Goal: Task Accomplishment & Management: Use online tool/utility

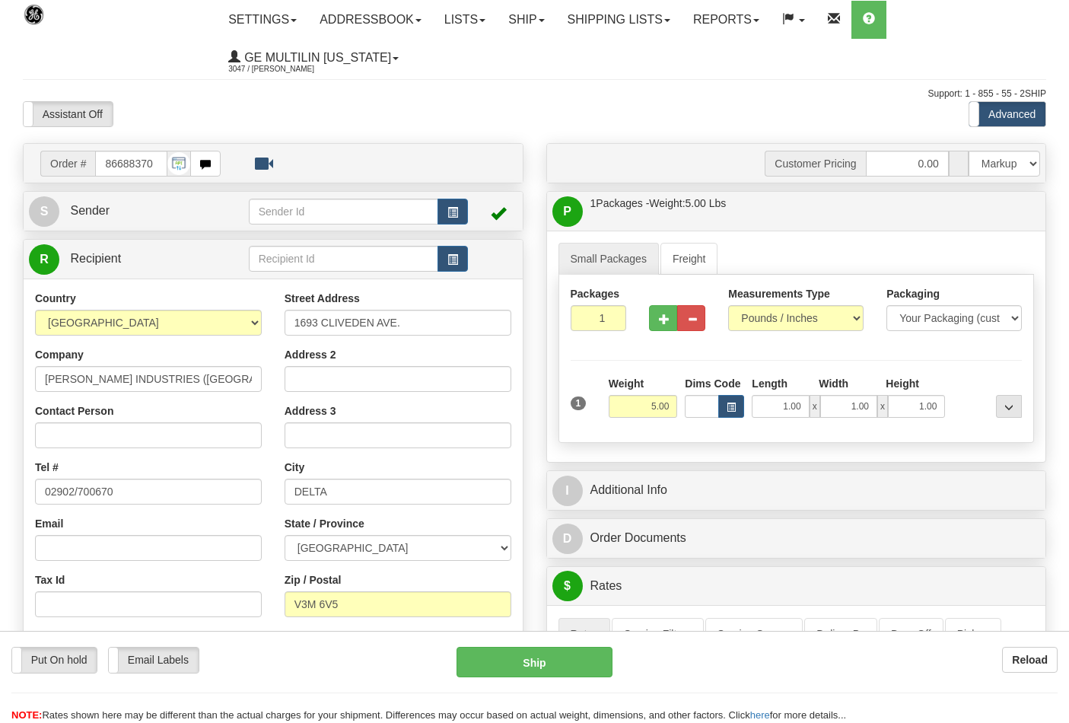
select select "2"
select select "0"
drag, startPoint x: 158, startPoint y: 166, endPoint x: 48, endPoint y: 165, distance: 109.6
click at [48, 165] on div "Order # 86688370" at bounding box center [130, 164] width 180 height 26
click at [397, 141] on div "Toggle navigation Settings Shipping Preferences Fields Preferences New" at bounding box center [534, 699] width 1069 height 1398
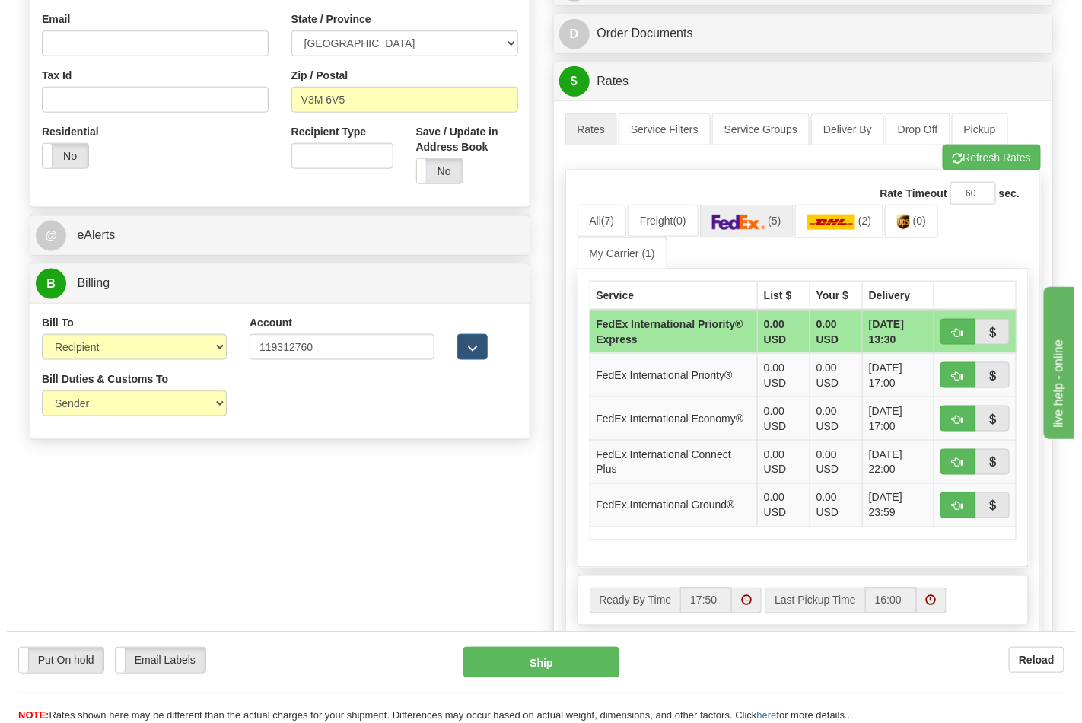
scroll to position [507, 0]
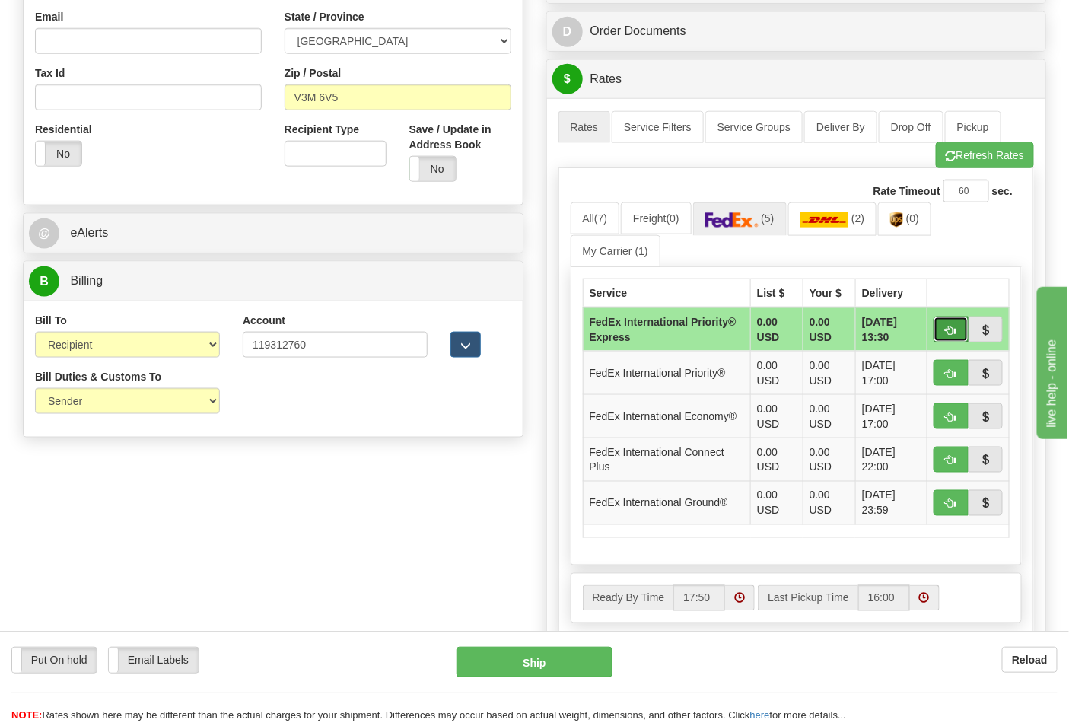
click at [951, 337] on button "button" at bounding box center [951, 330] width 35 height 26
type input "2A"
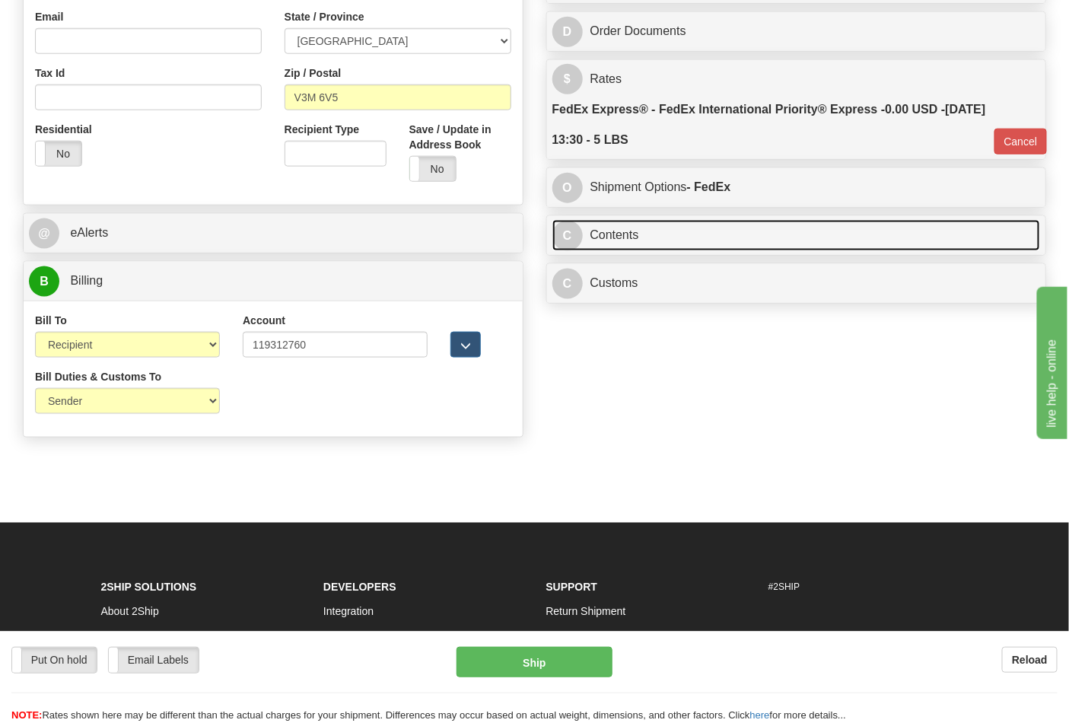
click at [637, 236] on link "C Contents" at bounding box center [797, 235] width 489 height 31
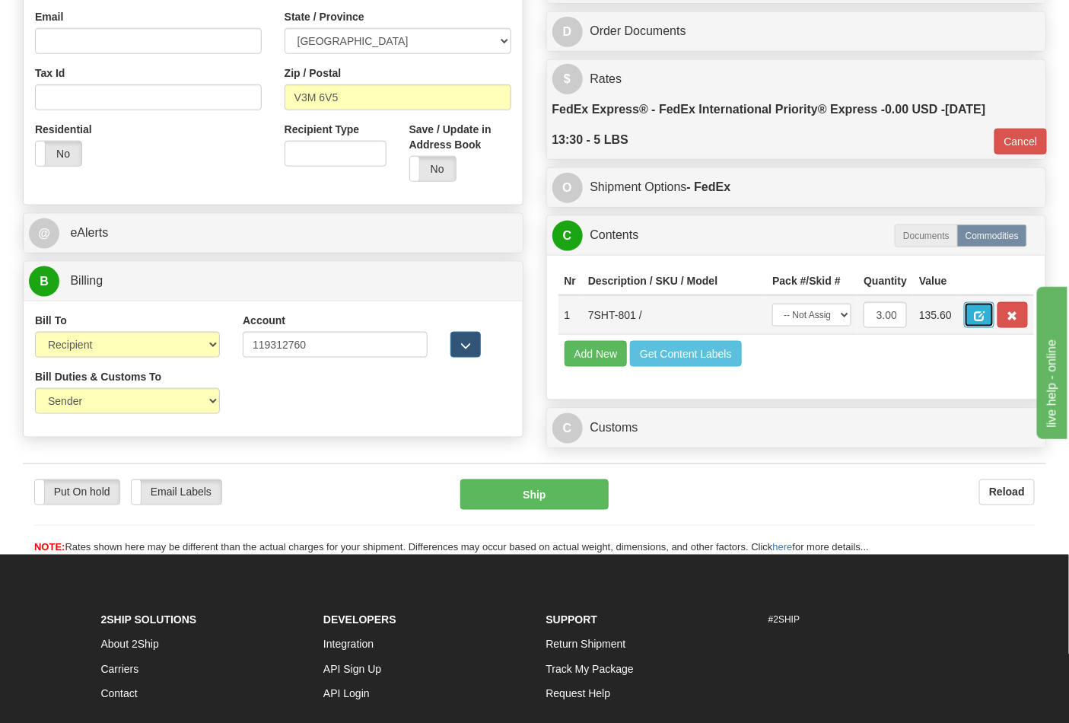
click at [985, 317] on span "button" at bounding box center [979, 316] width 11 height 10
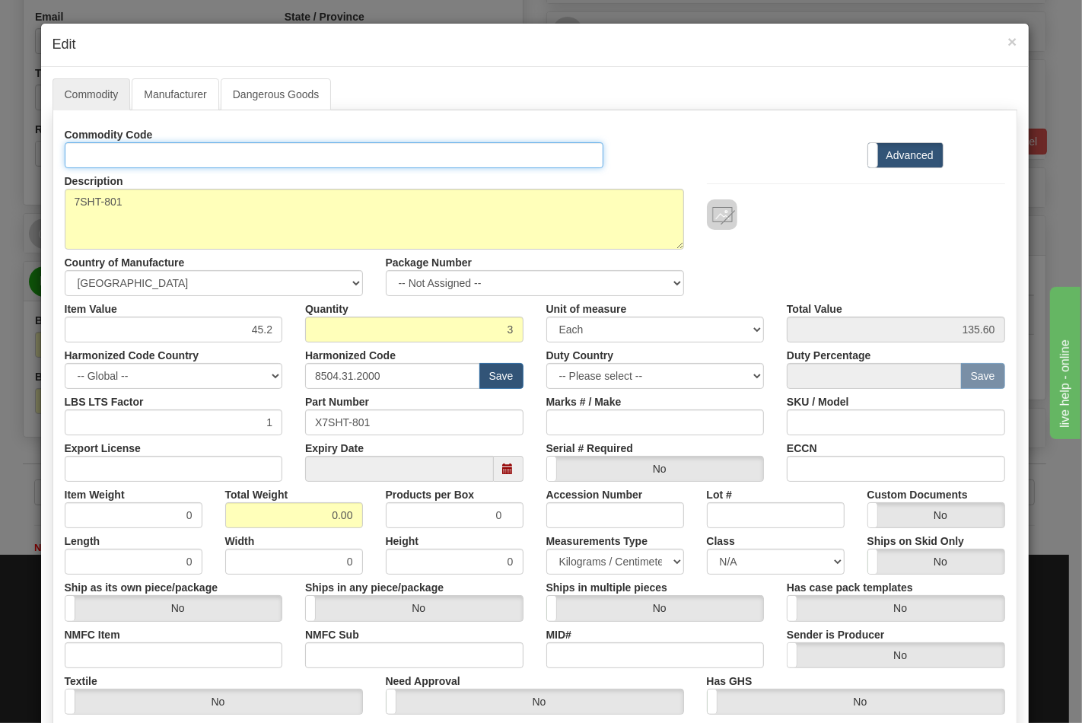
click at [186, 150] on input "Id" at bounding box center [335, 155] width 540 height 26
type input "TRANSFORMERS"
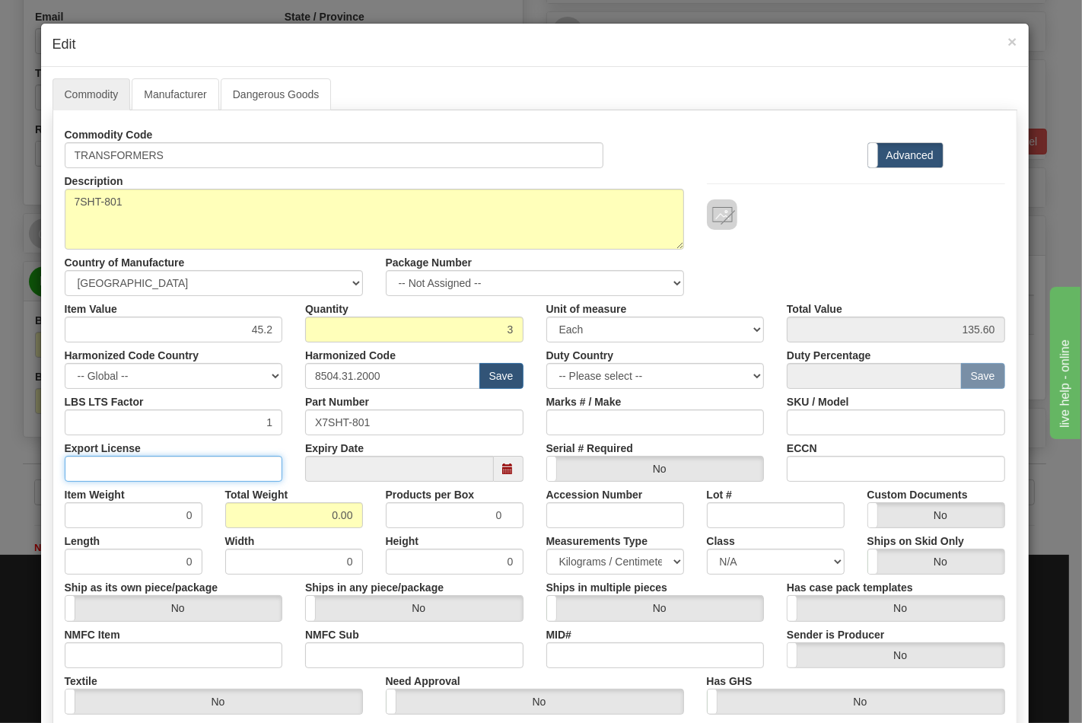
click at [196, 468] on input "Export License" at bounding box center [174, 469] width 218 height 26
type input "N/A"
drag, startPoint x: 287, startPoint y: 510, endPoint x: 369, endPoint y: 512, distance: 82.2
click at [369, 512] on div "Item Weight 0 Total Weight 0.00 Products per Box 0 Accession Number Lot # Custo…" at bounding box center [534, 505] width 963 height 46
type input "5"
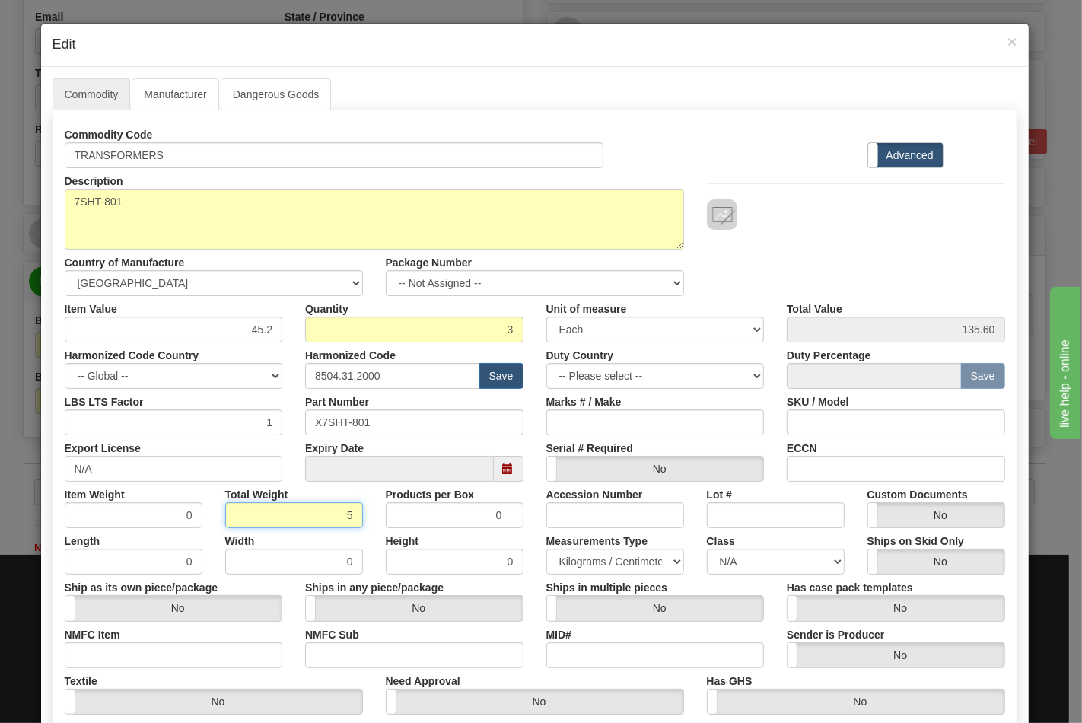
type input "1.6667"
click at [8, 409] on div "× Edit Commodity Manufacturer Dangerous Goods Commodity Code TRANSFORMERS Stand…" at bounding box center [541, 361] width 1082 height 723
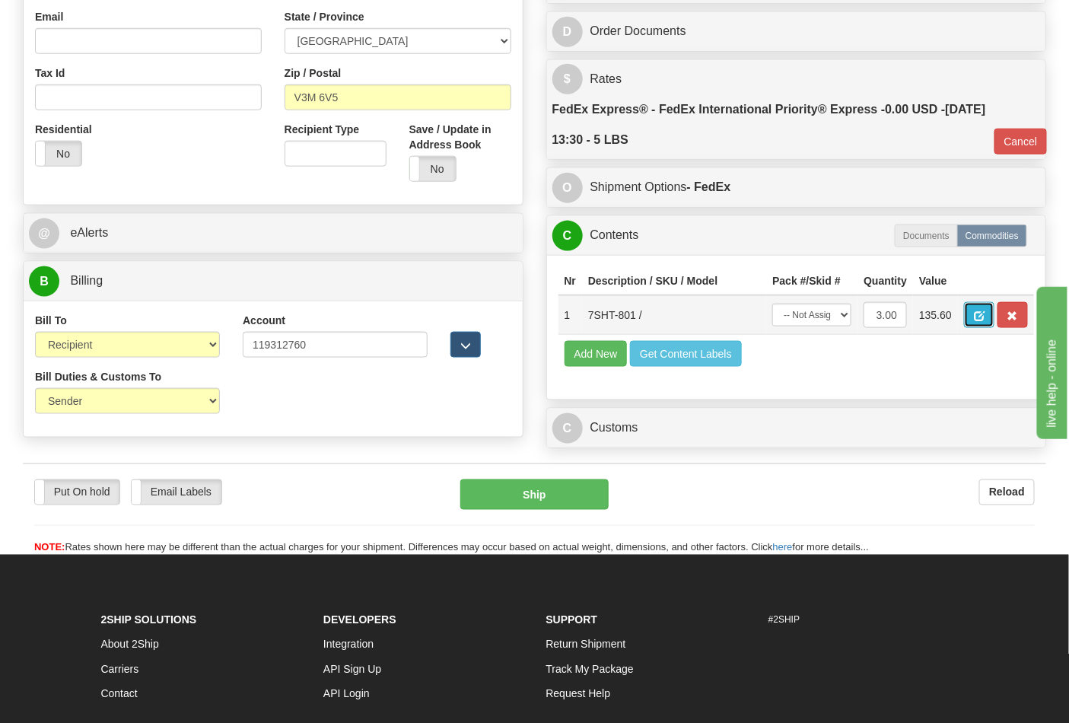
click at [995, 322] on button "button" at bounding box center [979, 315] width 30 height 26
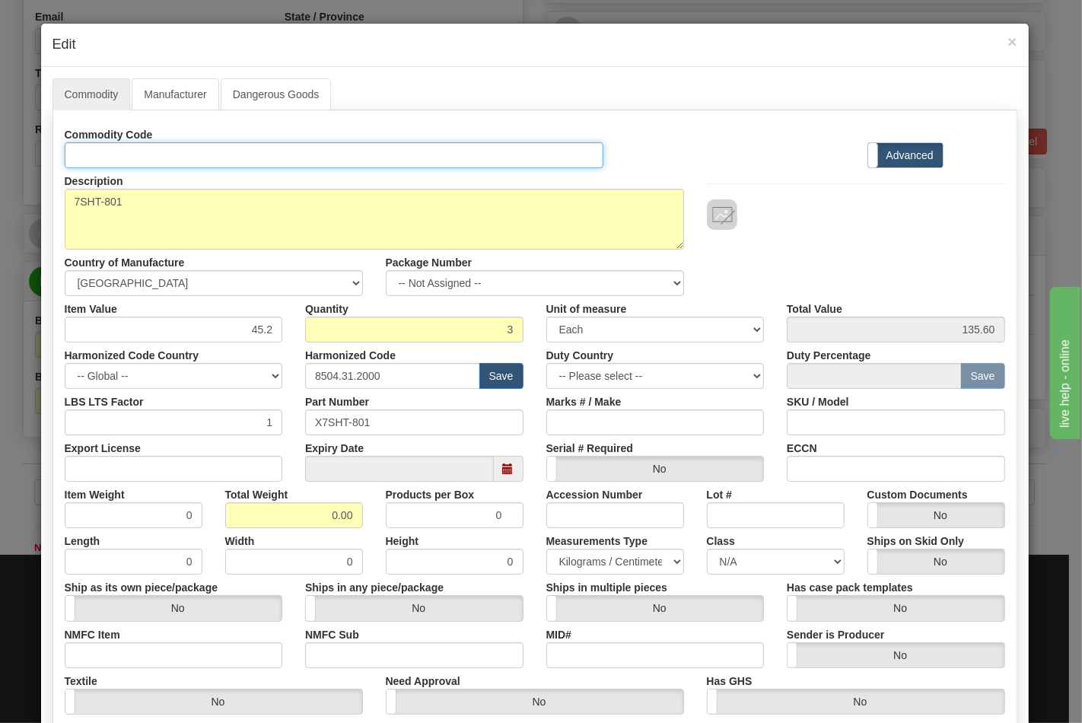
drag, startPoint x: 129, startPoint y: 153, endPoint x: 148, endPoint y: 168, distance: 24.4
click at [129, 153] on input "Id" at bounding box center [335, 155] width 540 height 26
type input "TRANSFORMERS"
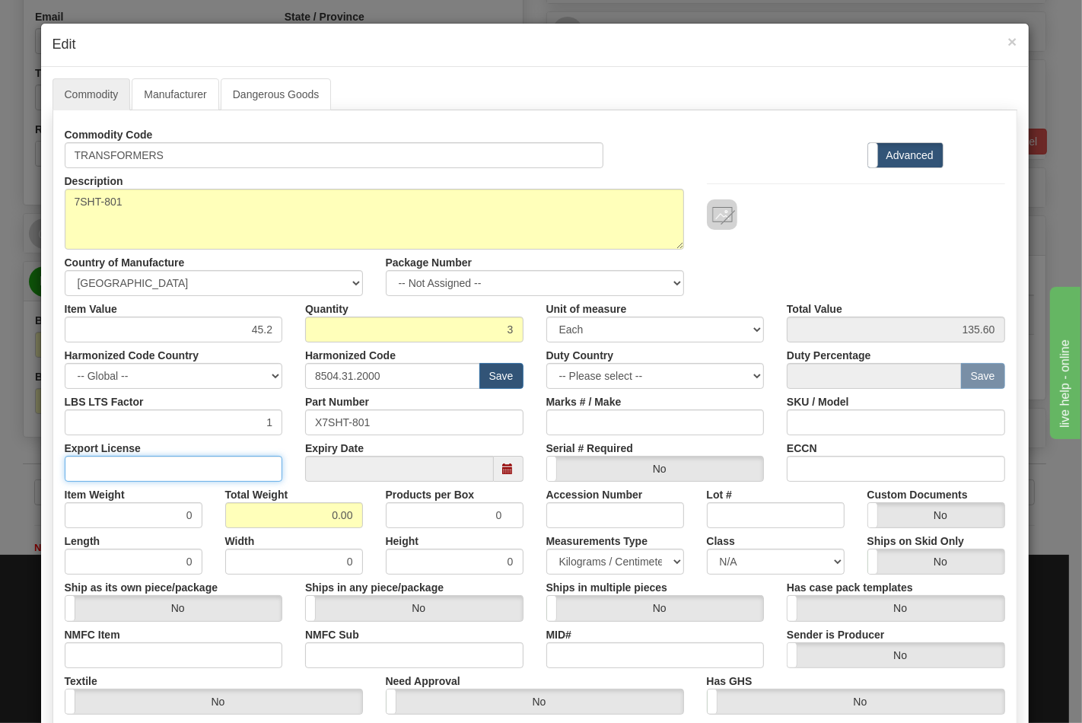
click at [230, 467] on input "Export License" at bounding box center [174, 469] width 218 height 26
type input "N/A"
drag, startPoint x: 301, startPoint y: 520, endPoint x: 388, endPoint y: 520, distance: 86.8
click at [388, 520] on div "Item Weight 0 Total Weight 0.00 Products per Box 0 Accession Number Lot # Custo…" at bounding box center [534, 505] width 963 height 46
type input "5"
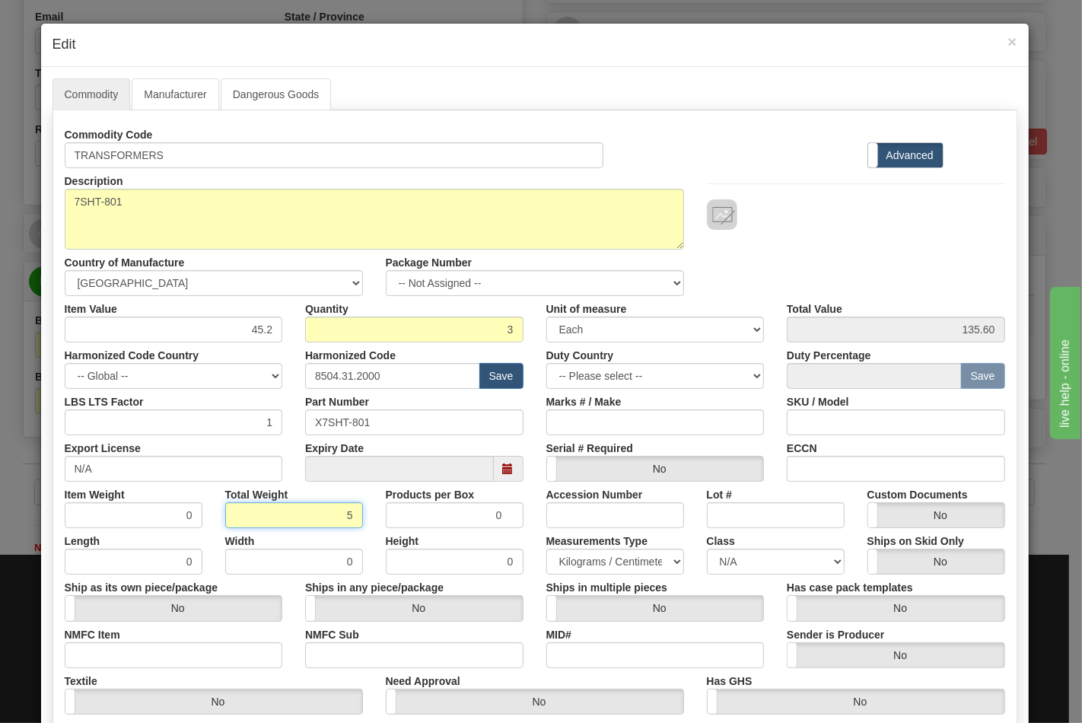
type input "1.6667"
click at [148, 665] on input "NMFC Item" at bounding box center [174, 655] width 218 height 26
type input "63170"
drag, startPoint x: 336, startPoint y: 648, endPoint x: 352, endPoint y: 659, distance: 19.2
click at [336, 648] on input "NMFC Sub" at bounding box center [414, 655] width 218 height 26
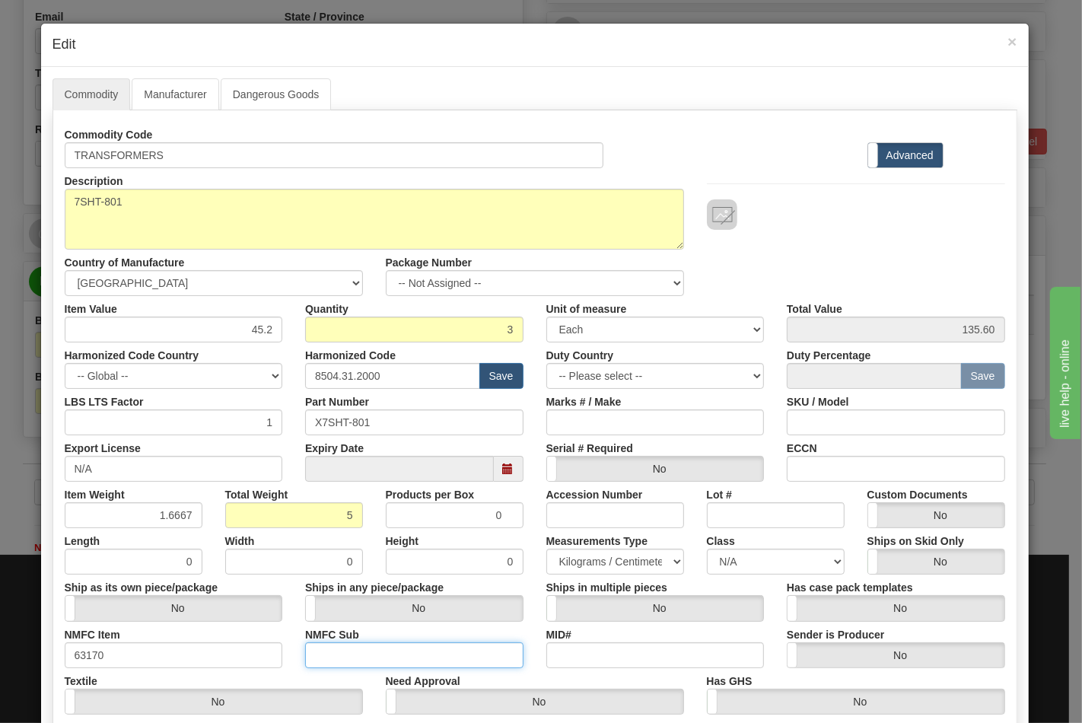
type input "4"
click at [789, 551] on select "N/A 50.0 55.0 60.0 65.0 70.0 85.0 92.5 100.0 125.0 175.0 250.0 300.0 400.0" at bounding box center [776, 562] width 138 height 26
select select "70.0"
click at [707, 549] on select "N/A 50.0 55.0 60.0 65.0 70.0 85.0 92.5 100.0 125.0 175.0 250.0 300.0 400.0" at bounding box center [776, 562] width 138 height 26
drag, startPoint x: 828, startPoint y: 476, endPoint x: 840, endPoint y: 482, distance: 13.3
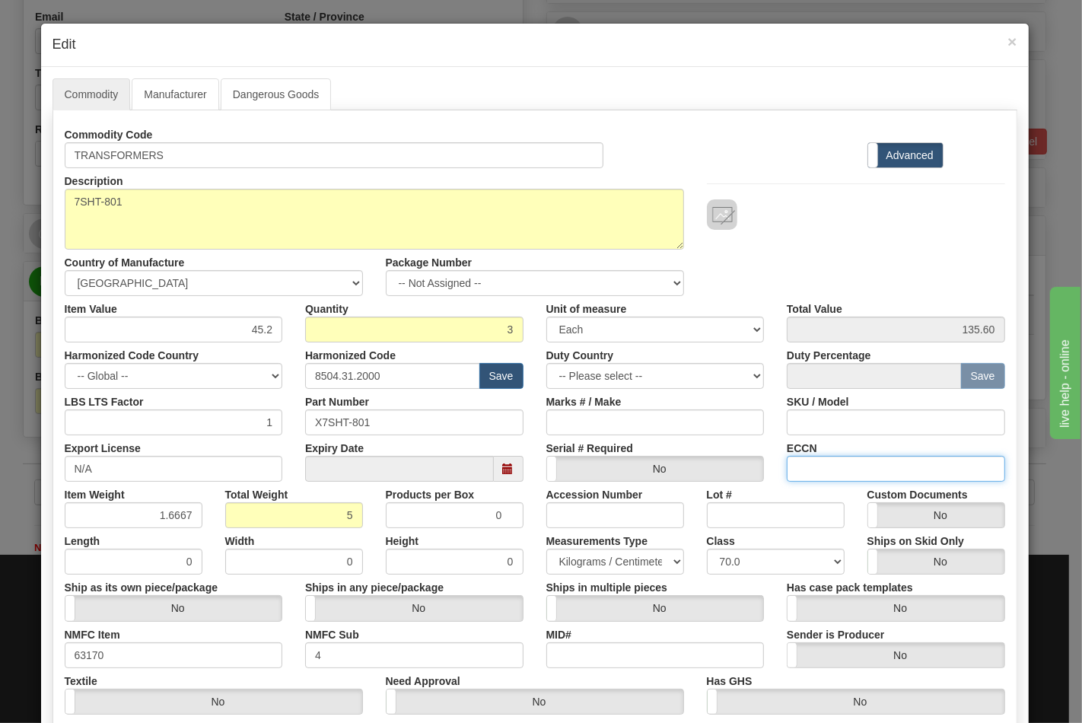
click at [828, 476] on input "ECCN" at bounding box center [896, 469] width 218 height 26
type input "EAR99"
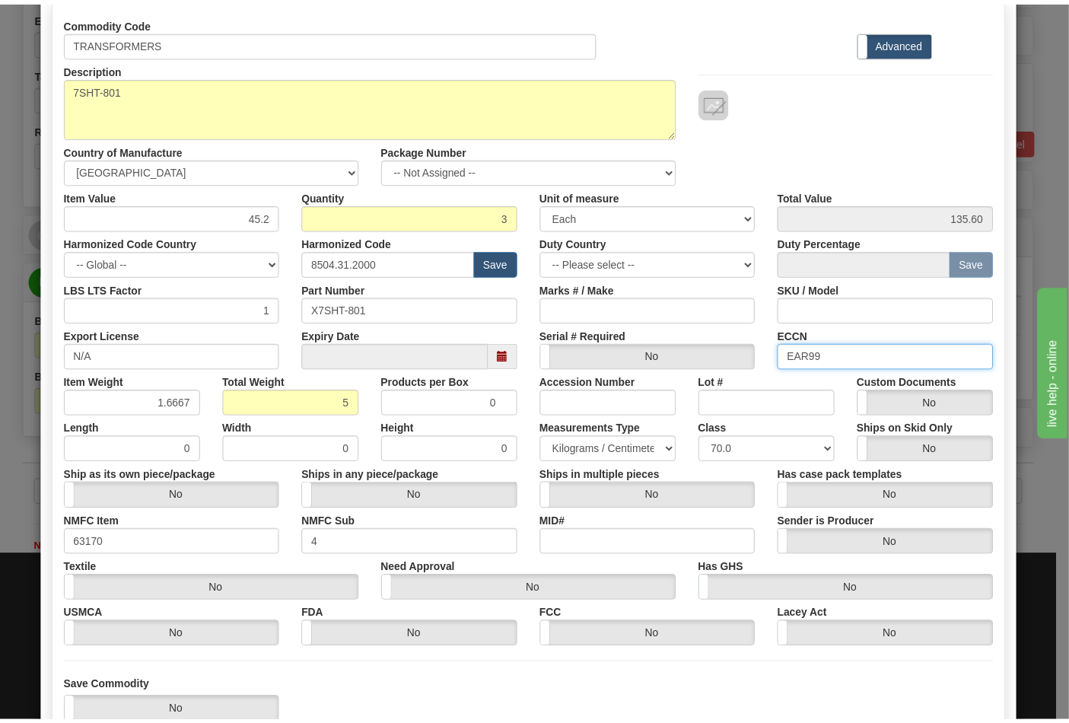
scroll to position [218, 0]
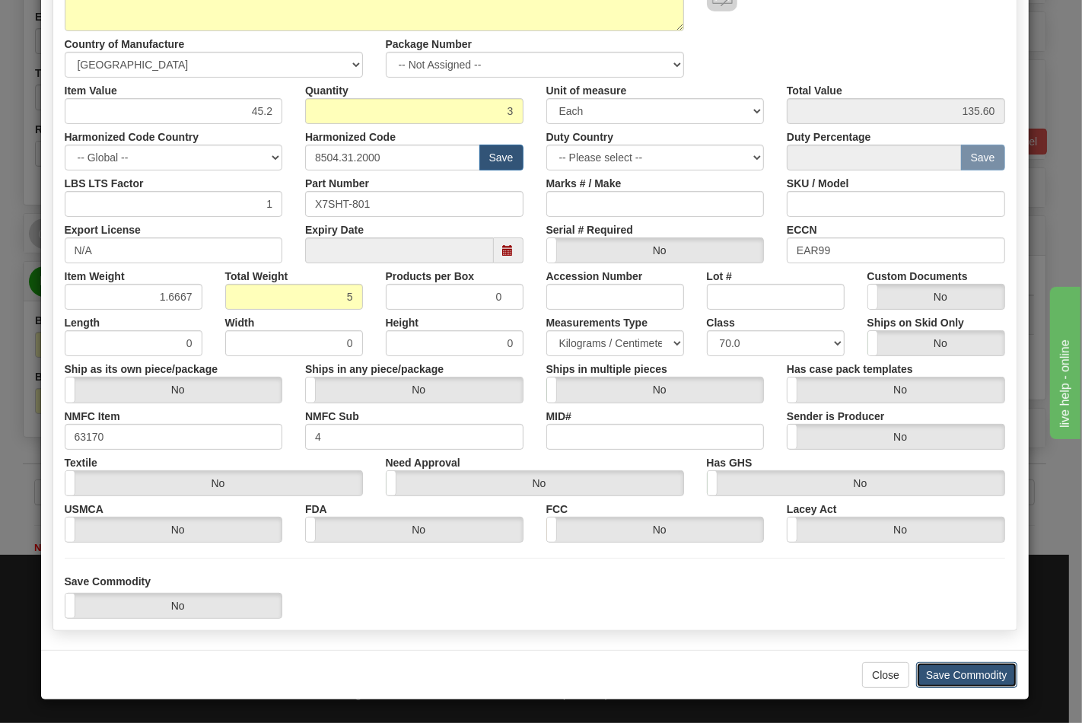
click at [946, 670] on button "Save Commodity" at bounding box center [966, 675] width 101 height 26
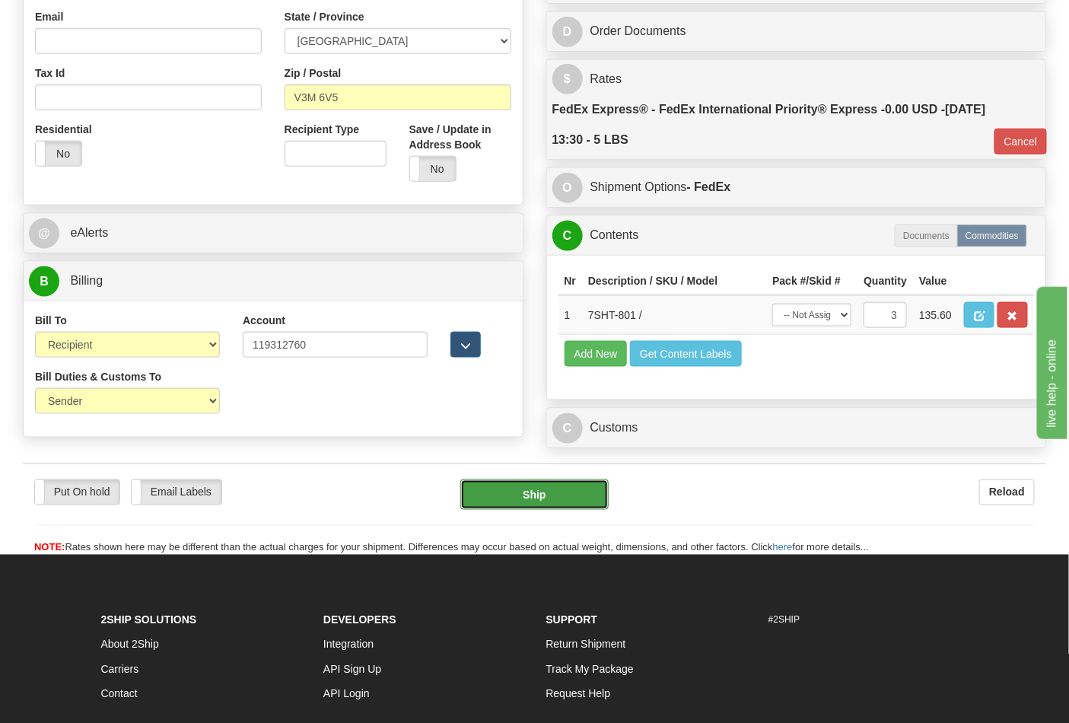
click at [565, 510] on button "Ship" at bounding box center [534, 494] width 148 height 30
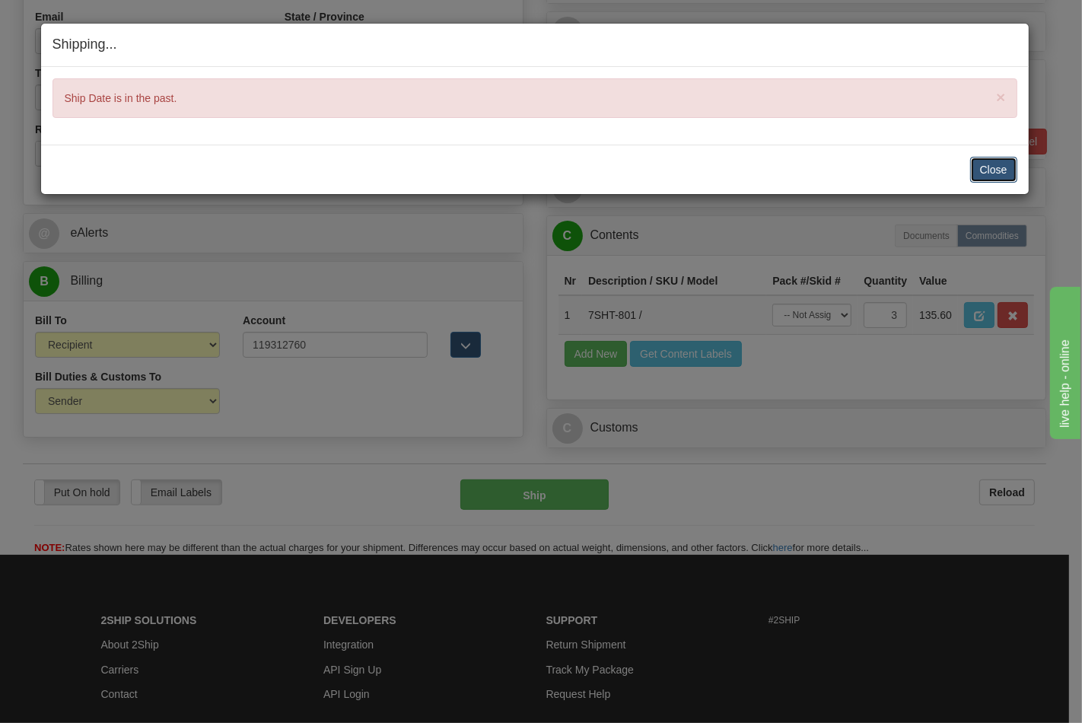
click at [1005, 166] on button "Close" at bounding box center [993, 170] width 47 height 26
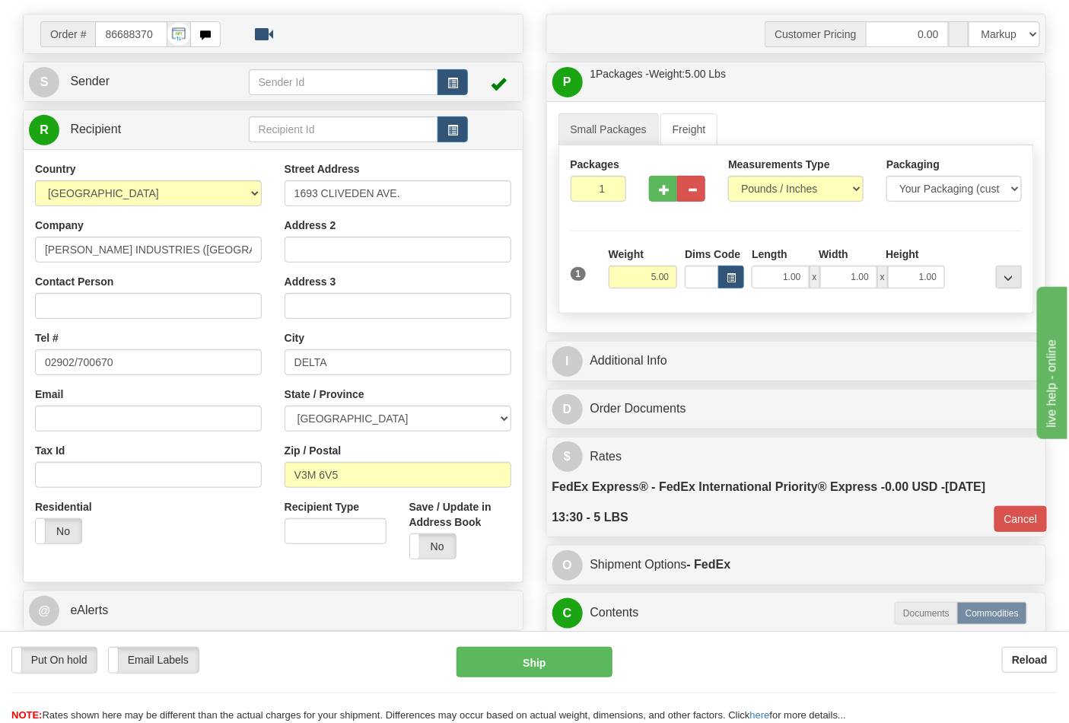
scroll to position [0, 0]
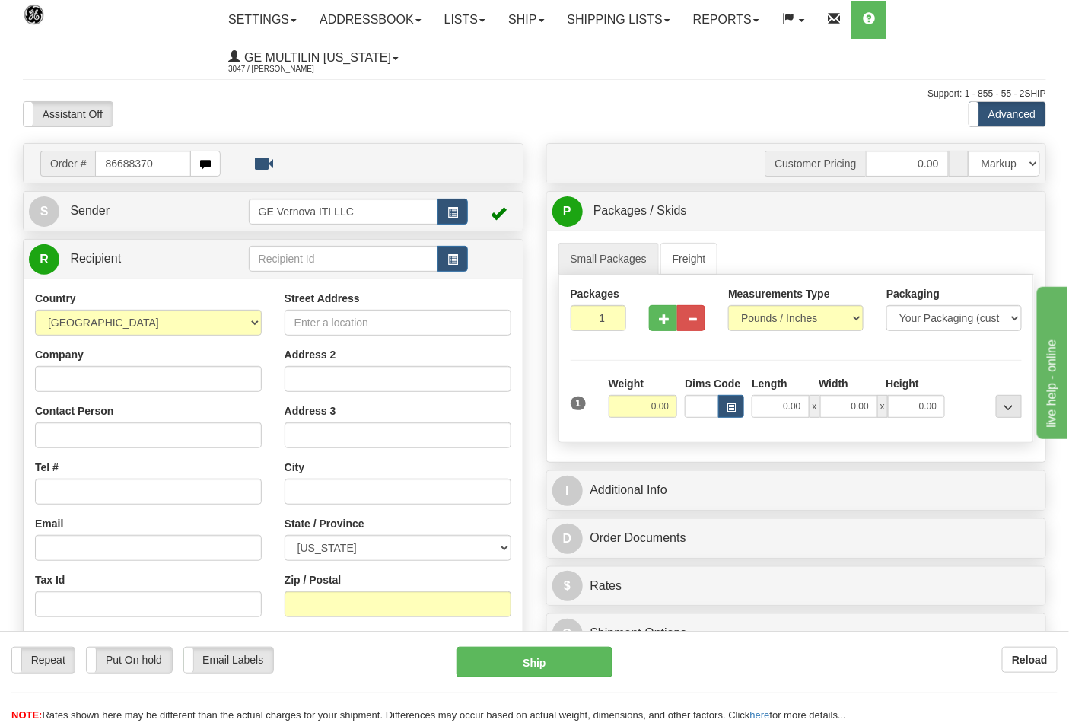
type input "86688370"
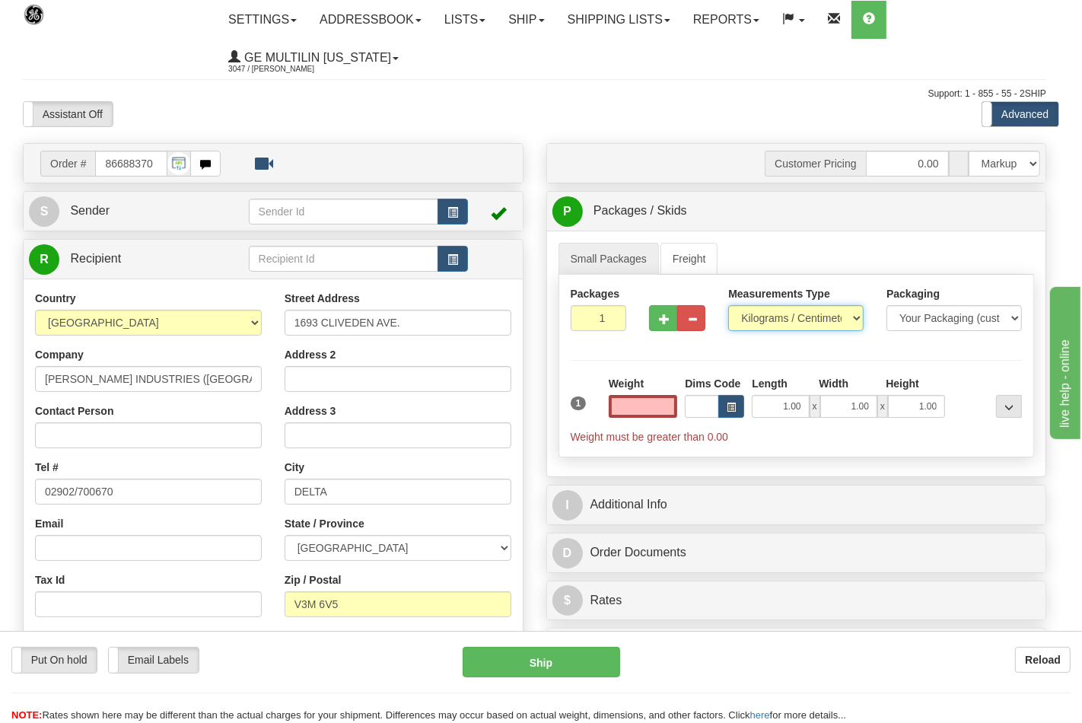
type input "0.00"
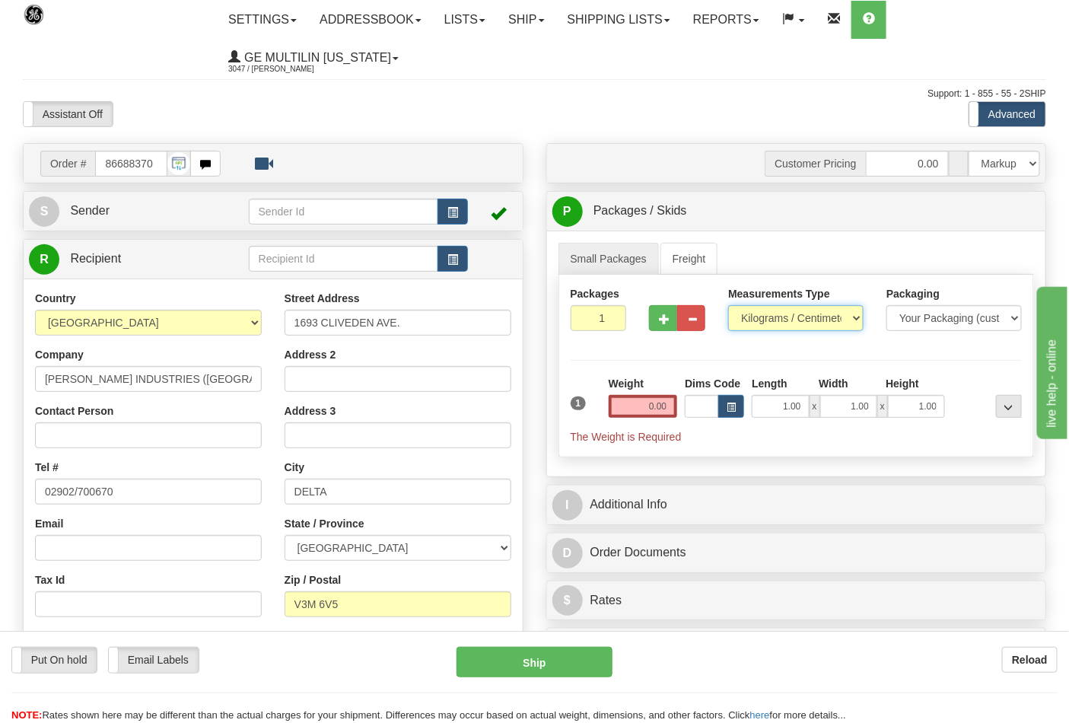
drag, startPoint x: 758, startPoint y: 320, endPoint x: 765, endPoint y: 330, distance: 12.0
click at [758, 320] on select "Pounds / Inches Kilograms / Centimeters" at bounding box center [795, 318] width 135 height 26
select select "0"
click at [728, 306] on select "Pounds / Inches Kilograms / Centimeters" at bounding box center [795, 318] width 135 height 26
click at [672, 399] on input "0.00" at bounding box center [643, 406] width 69 height 23
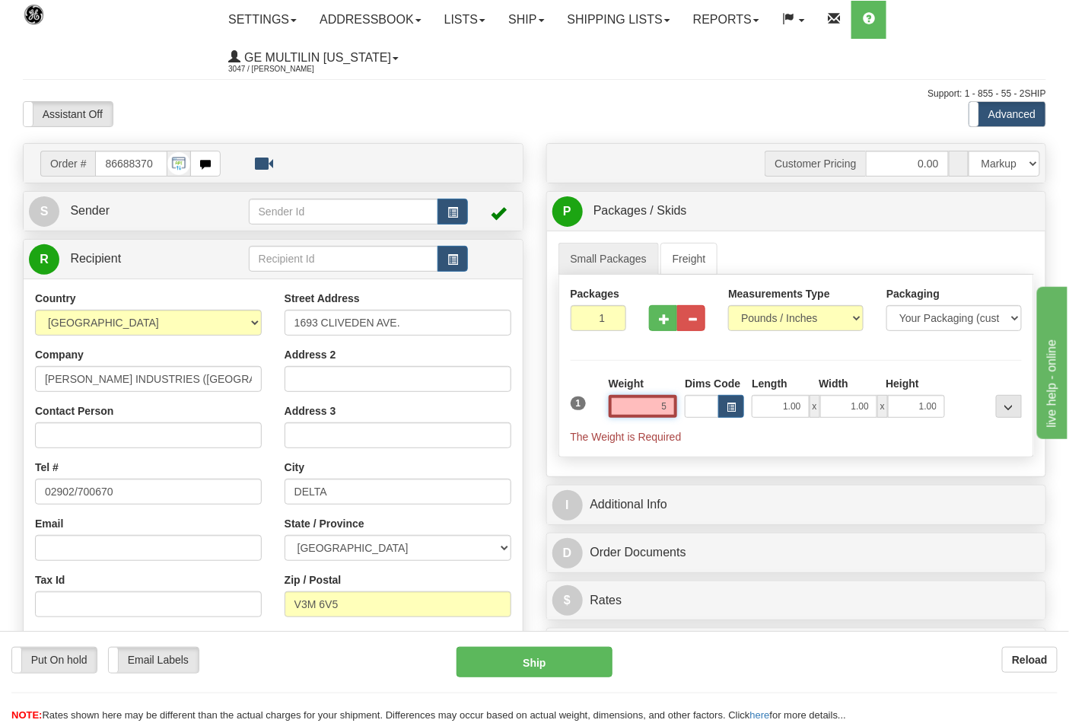
click button "Delete" at bounding box center [0, 0] width 0 height 0
type input "5.00"
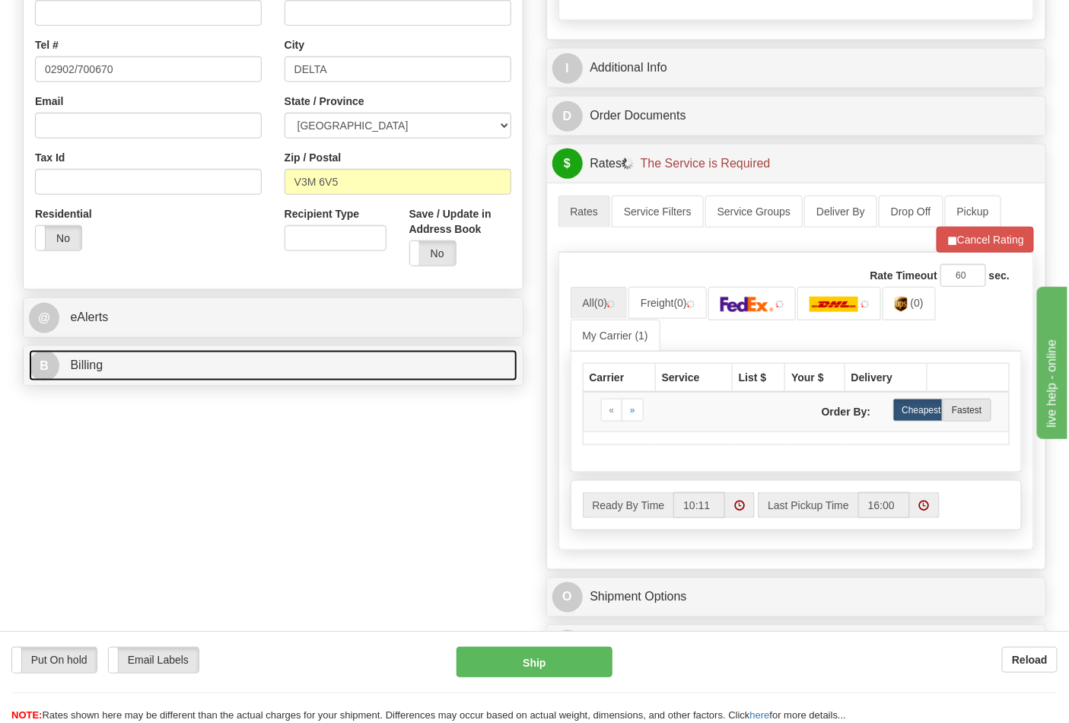
click at [114, 370] on link "B Billing" at bounding box center [273, 365] width 489 height 31
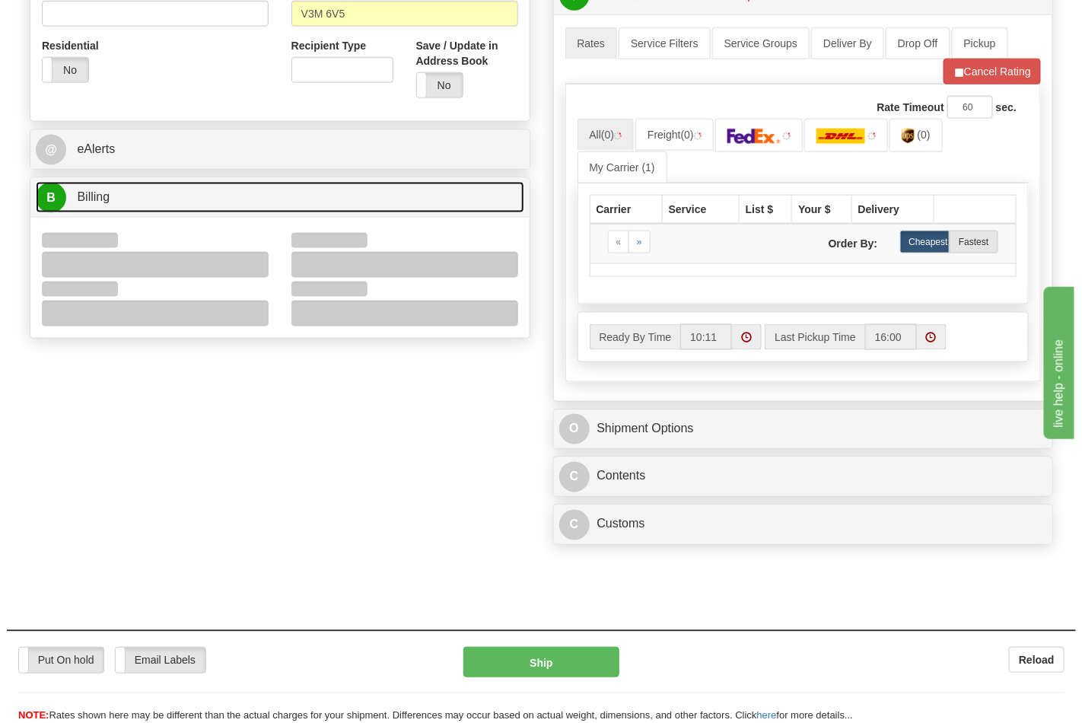
scroll to position [591, 0]
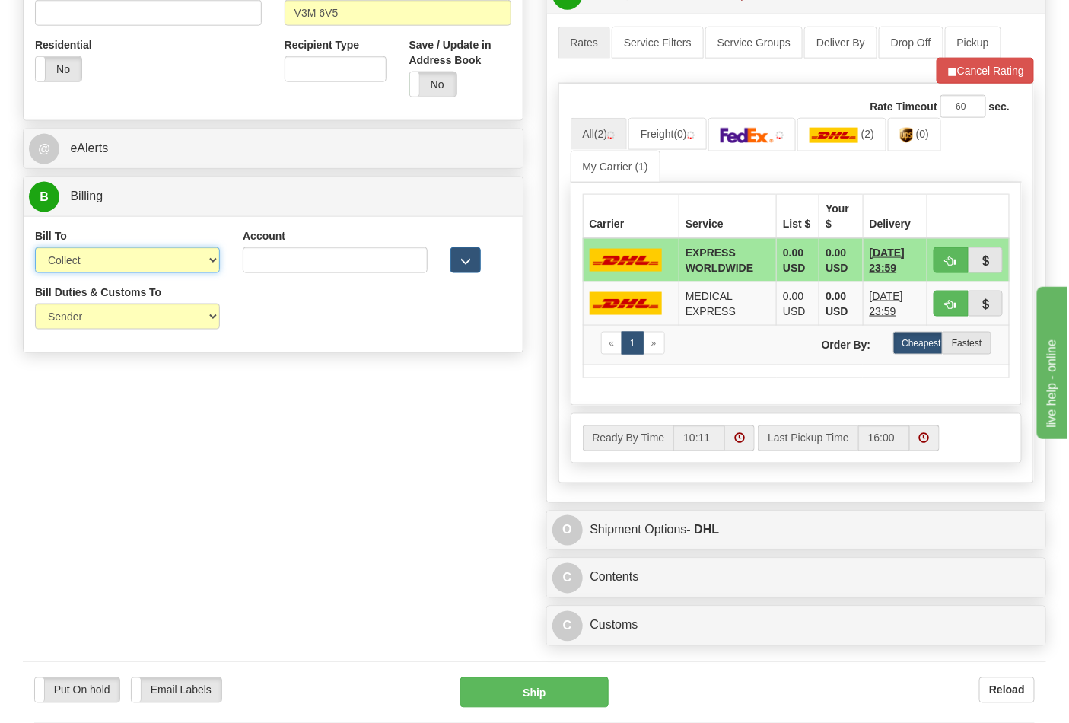
click at [92, 269] on select "Sender Recipient Third Party Collect" at bounding box center [127, 260] width 185 height 26
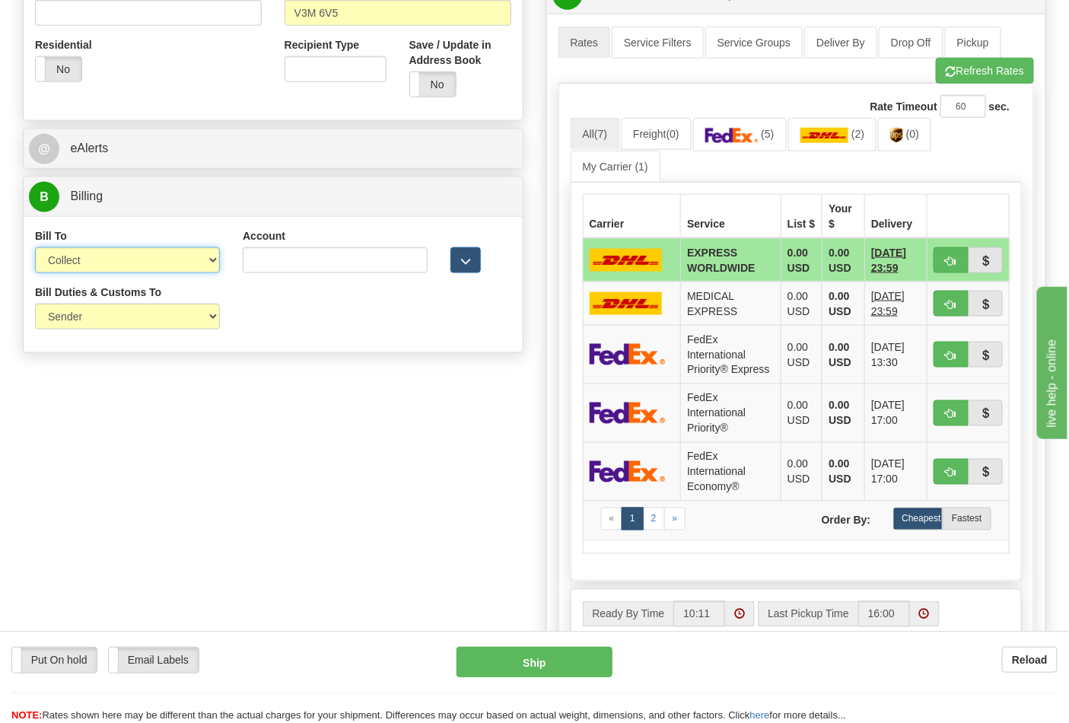
select select "2"
click at [35, 249] on select "Sender Recipient Third Party Collect" at bounding box center [127, 260] width 185 height 26
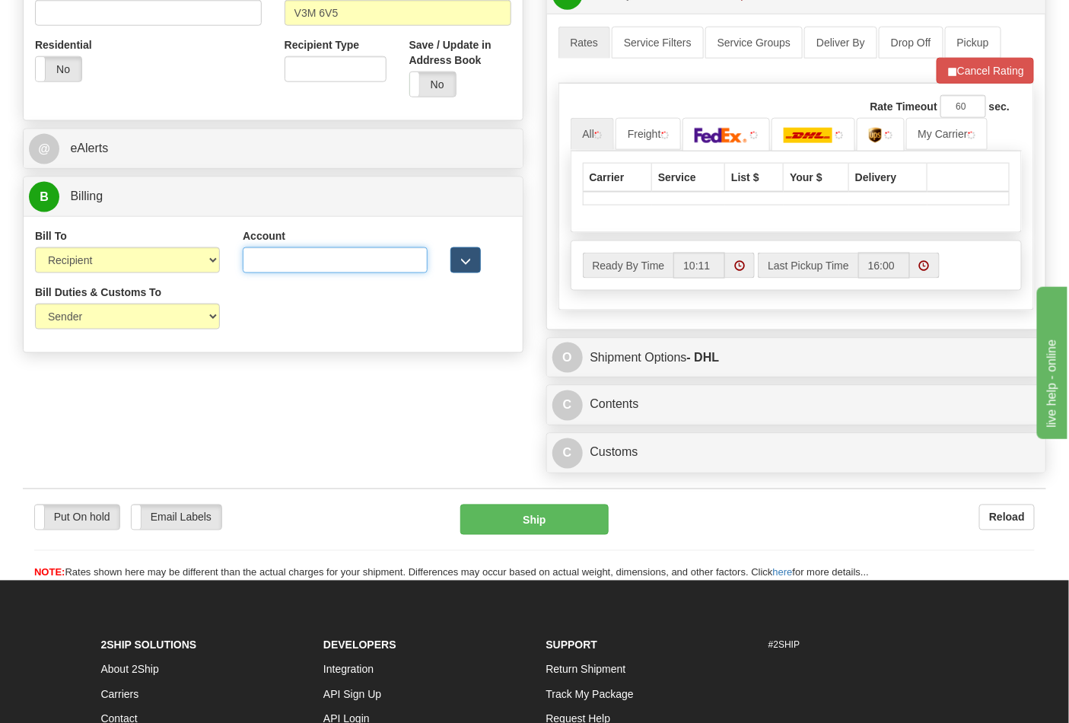
click at [298, 259] on input "Account" at bounding box center [335, 260] width 185 height 26
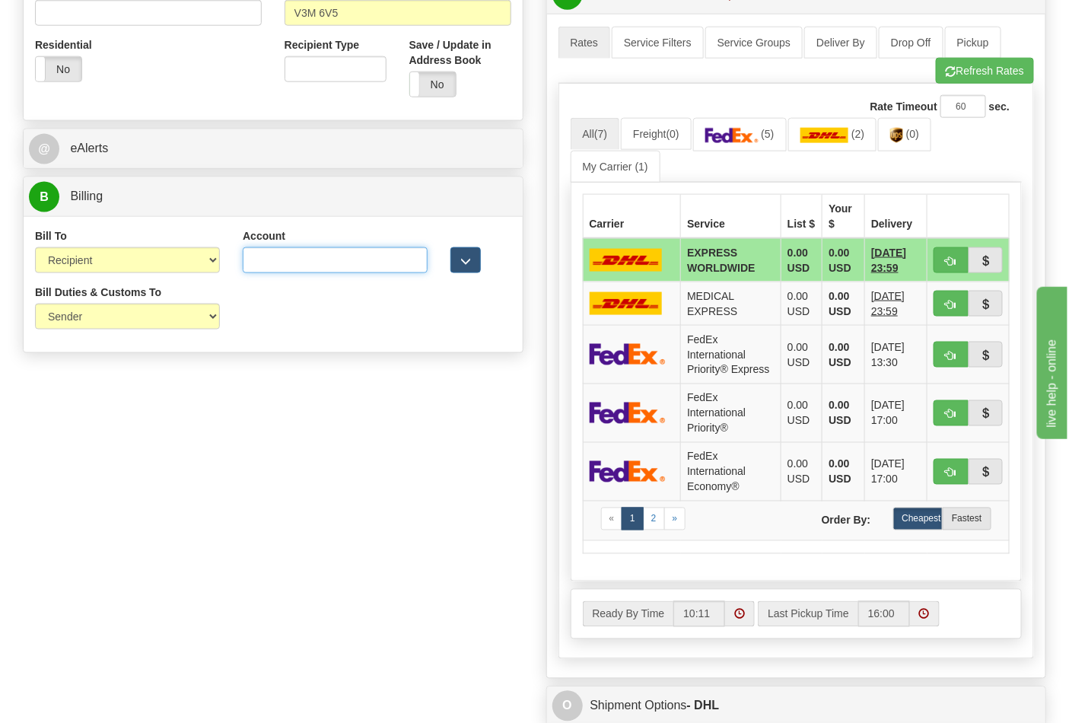
paste input "300250920"
type input "300250920"
click at [747, 142] on img at bounding box center [731, 135] width 53 height 15
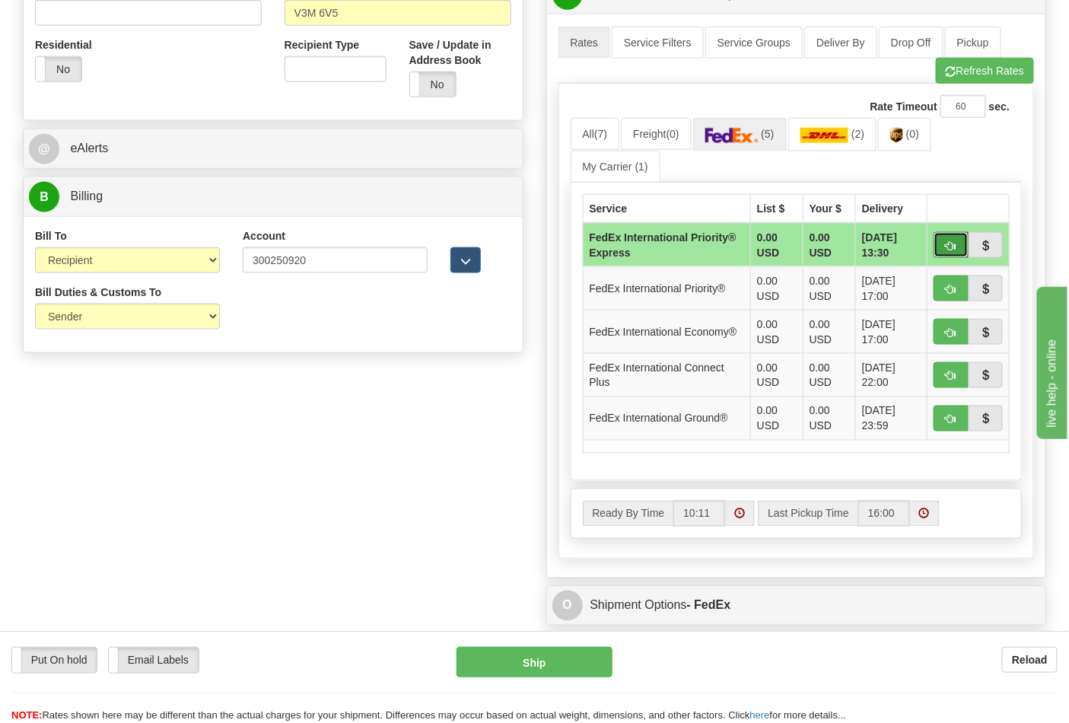
click at [946, 249] on span "button" at bounding box center [951, 246] width 11 height 10
type input "2A"
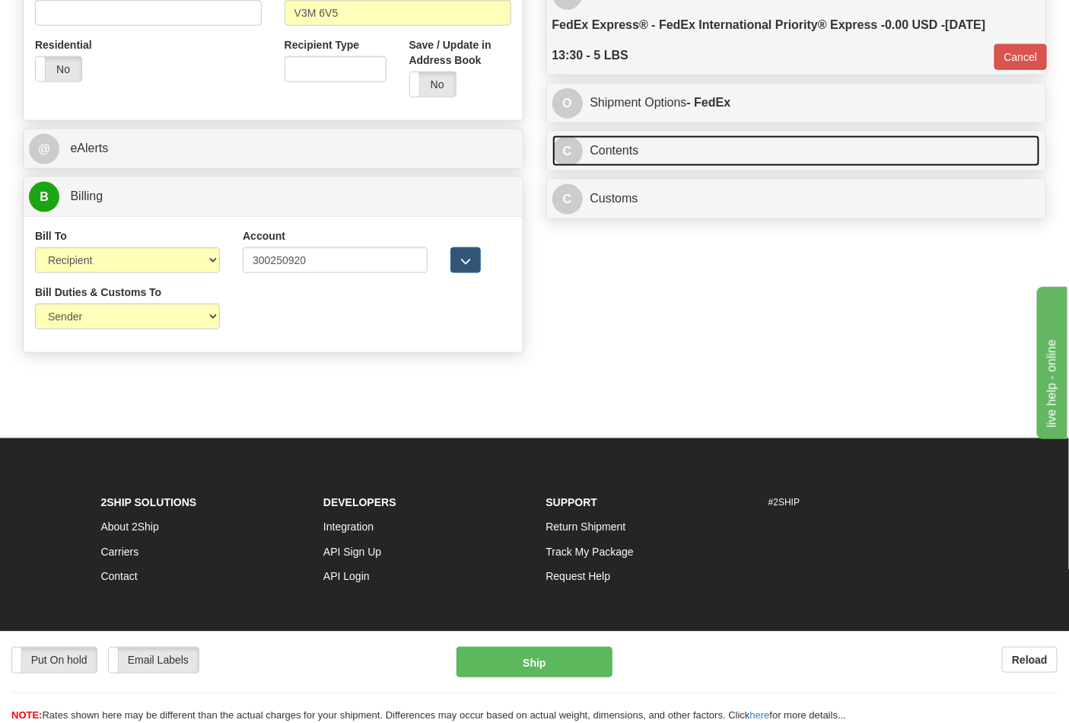
click at [663, 163] on link "C Contents" at bounding box center [797, 150] width 489 height 31
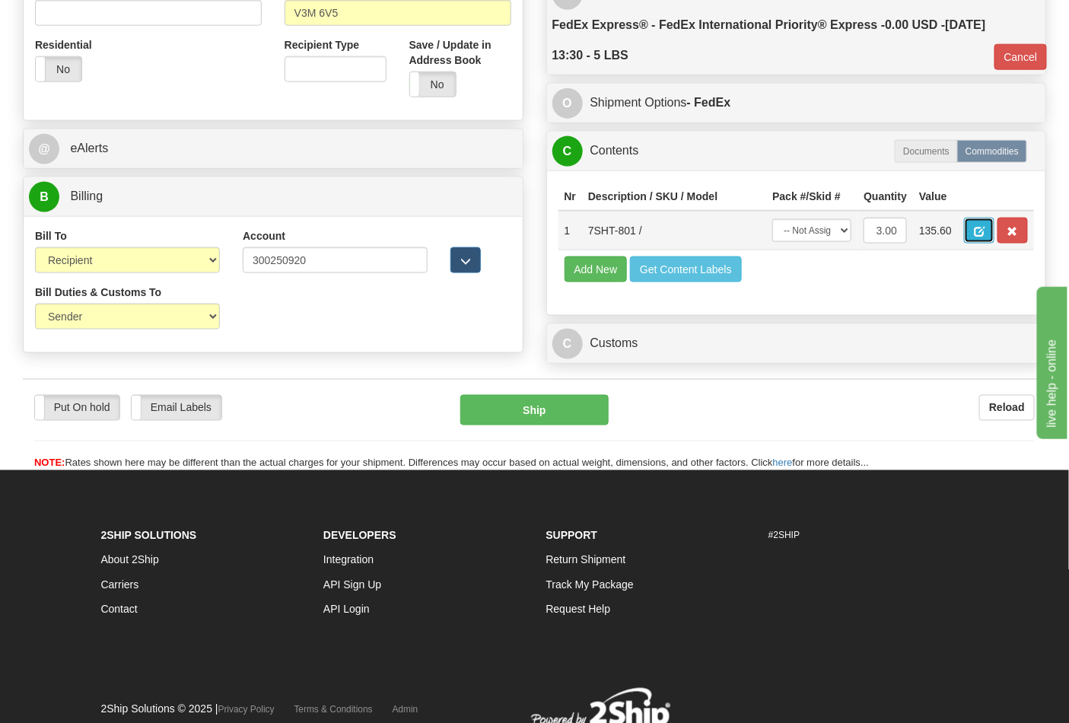
click at [995, 230] on button "button" at bounding box center [979, 231] width 30 height 26
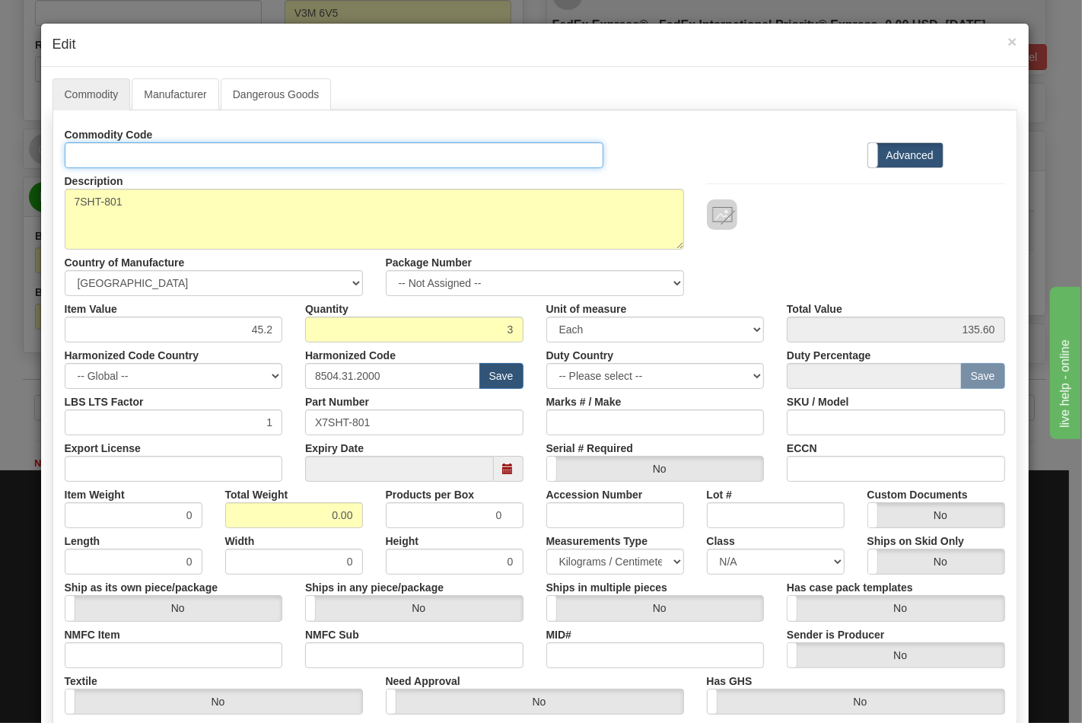
drag, startPoint x: 154, startPoint y: 153, endPoint x: 175, endPoint y: 169, distance: 26.6
click at [154, 153] on input "Id" at bounding box center [335, 155] width 540 height 26
type input "TRANSFORMERS"
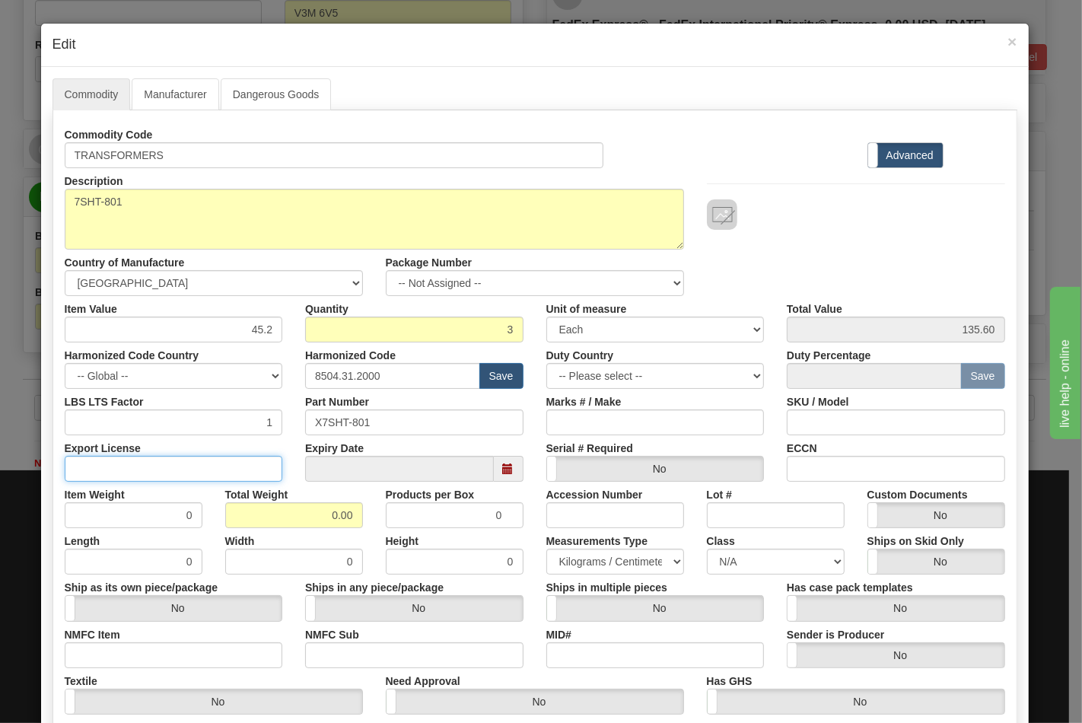
click at [218, 460] on input "Export License" at bounding box center [174, 469] width 218 height 26
type input "N/A"
drag, startPoint x: 276, startPoint y: 515, endPoint x: 358, endPoint y: 513, distance: 82.2
click at [358, 513] on div "Total Weight 0.00" at bounding box center [294, 505] width 161 height 46
type input "5"
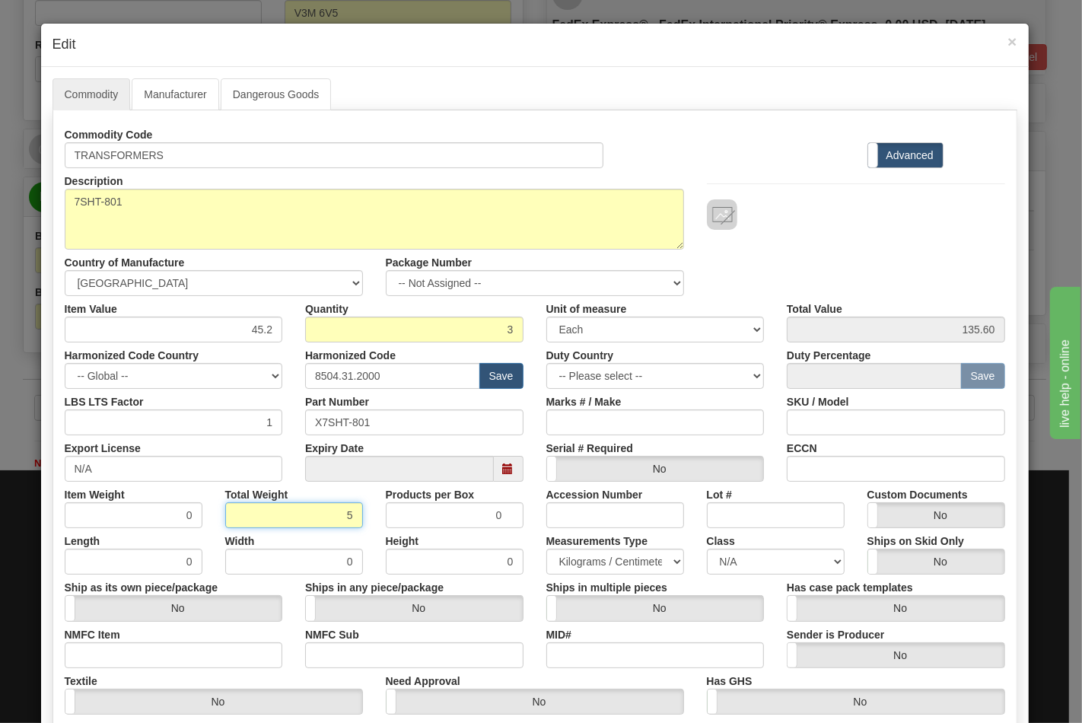
type input "1.6667"
click at [148, 653] on input "NMFC Item" at bounding box center [174, 655] width 218 height 26
type input "63170"
click at [345, 650] on input "NMFC Sub" at bounding box center [414, 655] width 218 height 26
type input "4"
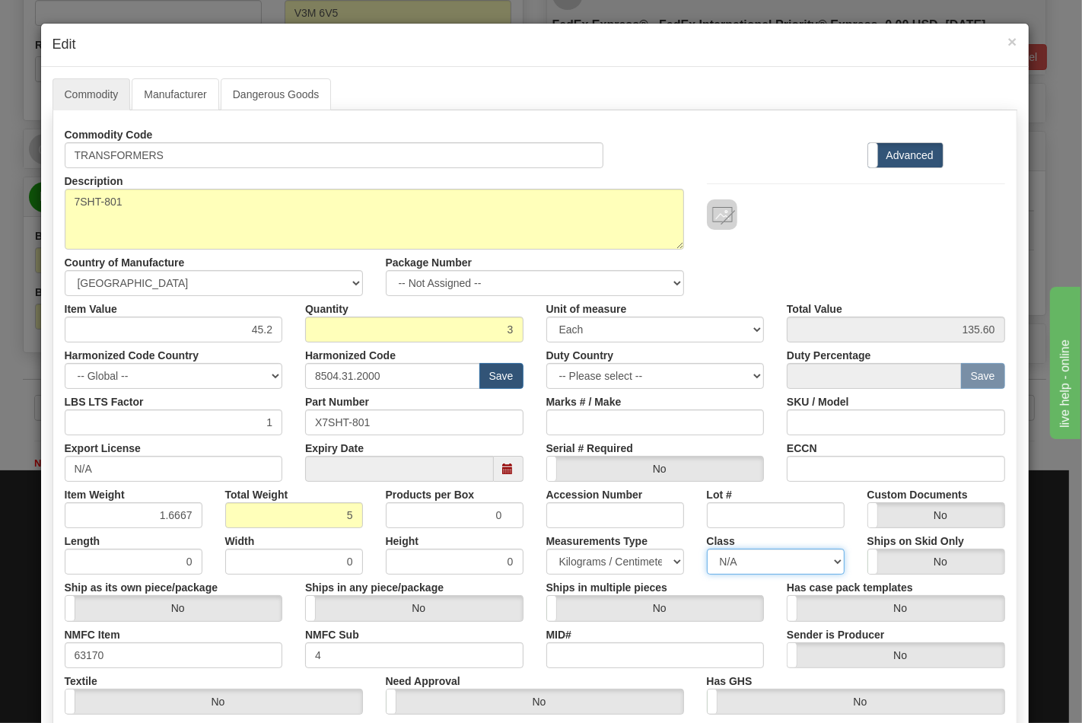
click at [725, 552] on select "N/A 50.0 55.0 60.0 65.0 70.0 85.0 92.5 100.0 125.0 175.0 250.0 300.0 400.0" at bounding box center [776, 562] width 138 height 26
select select "70.0"
click at [707, 549] on select "N/A 50.0 55.0 60.0 65.0 70.0 85.0 92.5 100.0 125.0 175.0 250.0 300.0 400.0" at bounding box center [776, 562] width 138 height 26
click at [849, 464] on input "ECCN" at bounding box center [896, 469] width 218 height 26
type input "EAR99"
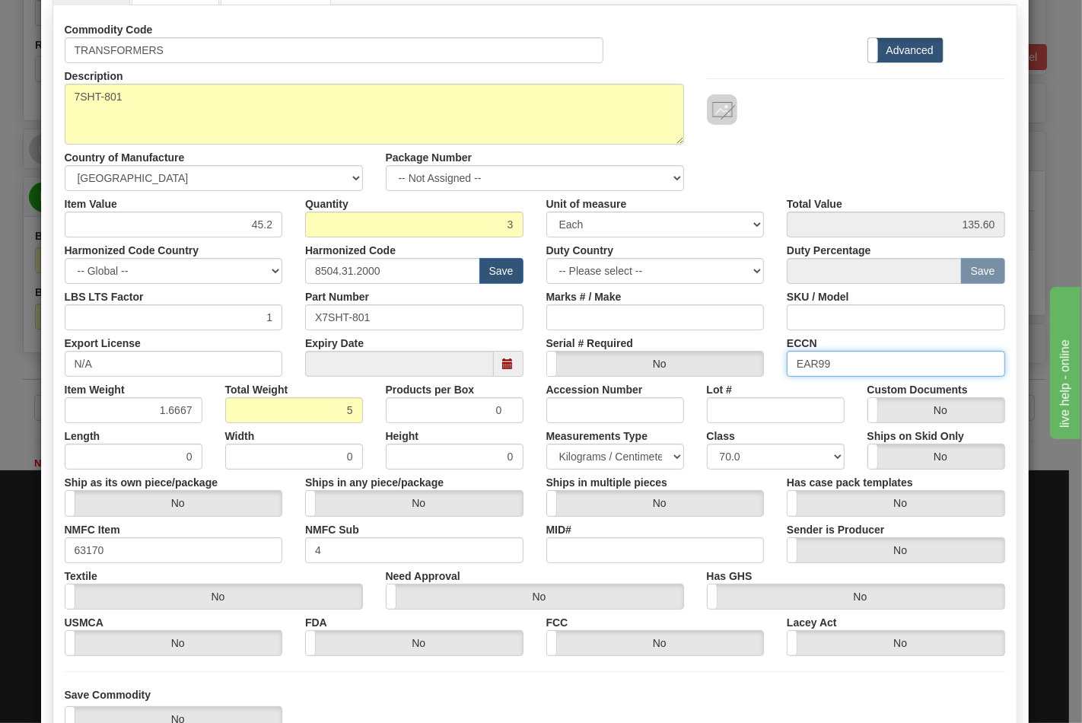
scroll to position [218, 0]
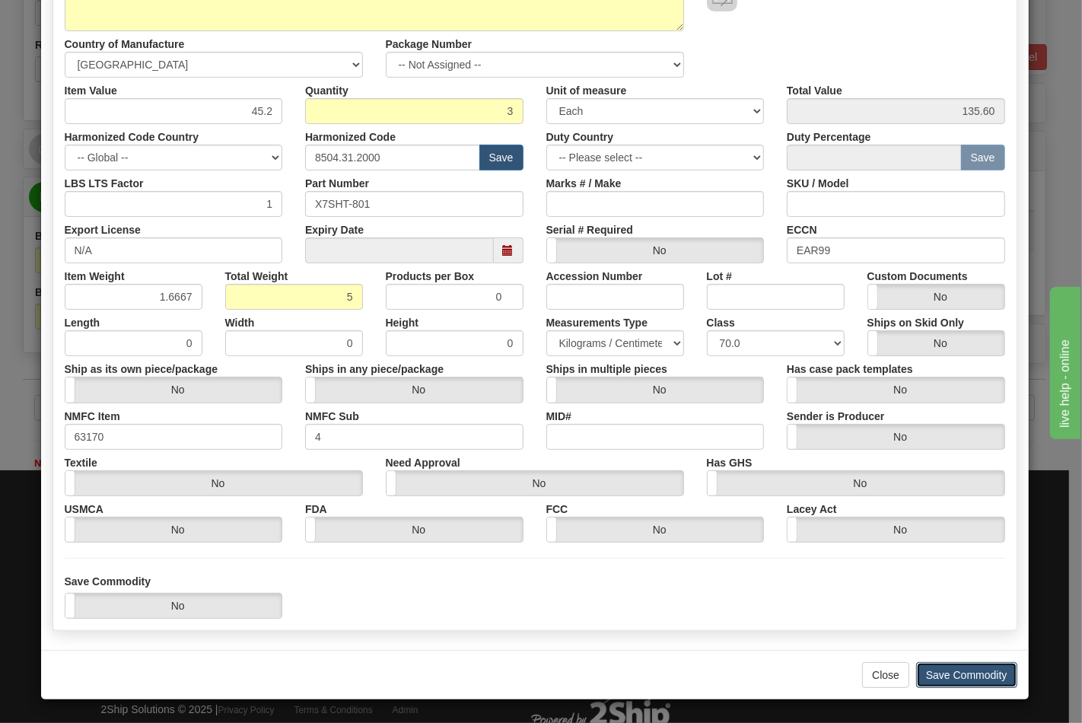
click at [935, 677] on button "Save Commodity" at bounding box center [966, 675] width 101 height 26
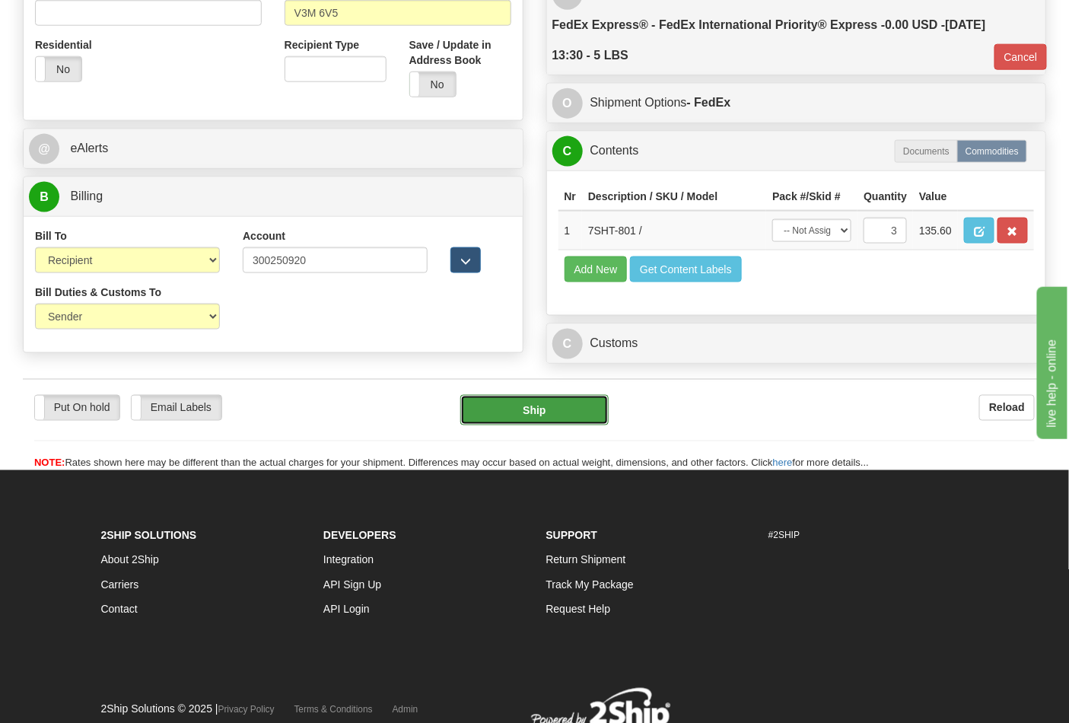
click at [511, 425] on button "Ship" at bounding box center [534, 410] width 148 height 30
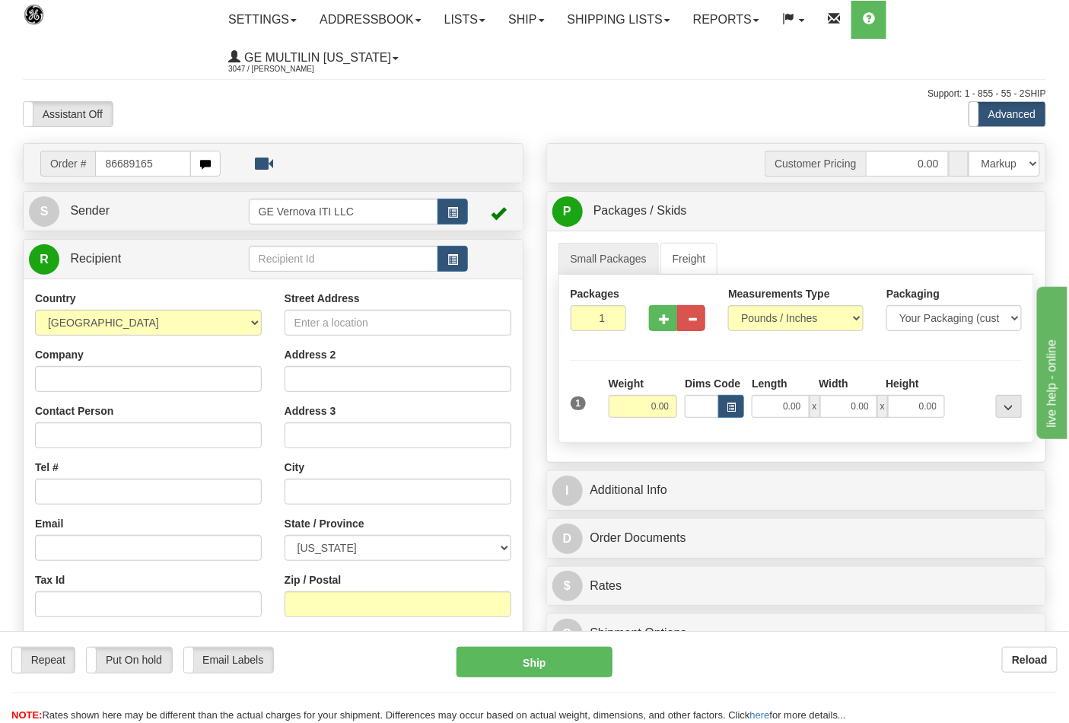
type input "86689165"
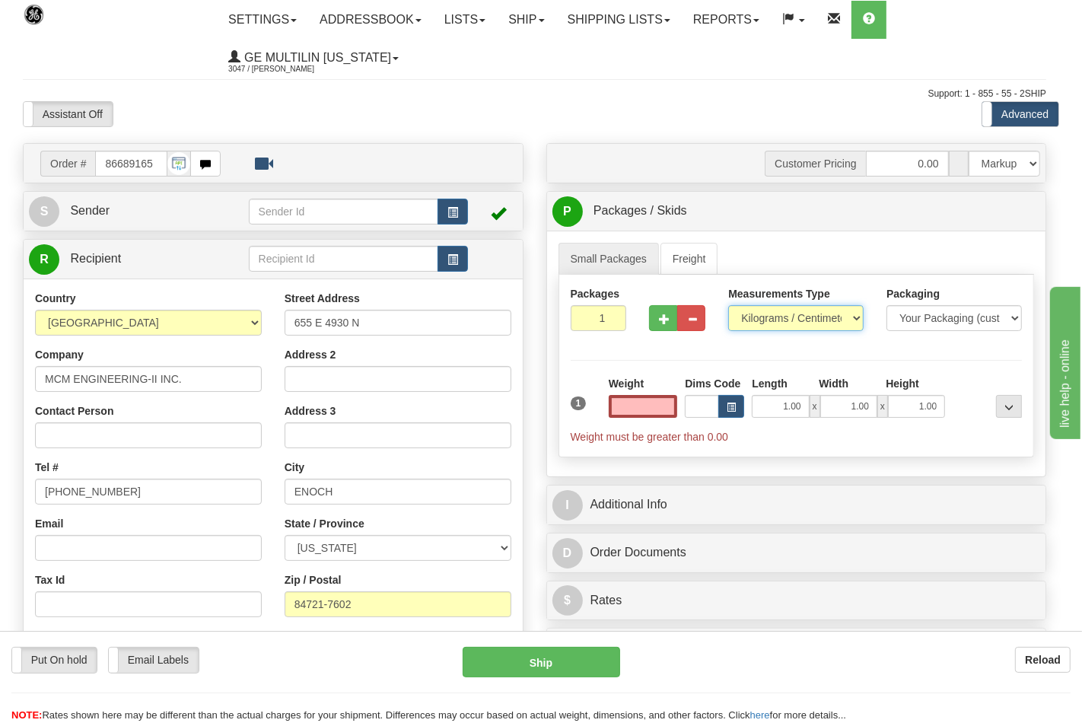
type input "0.00"
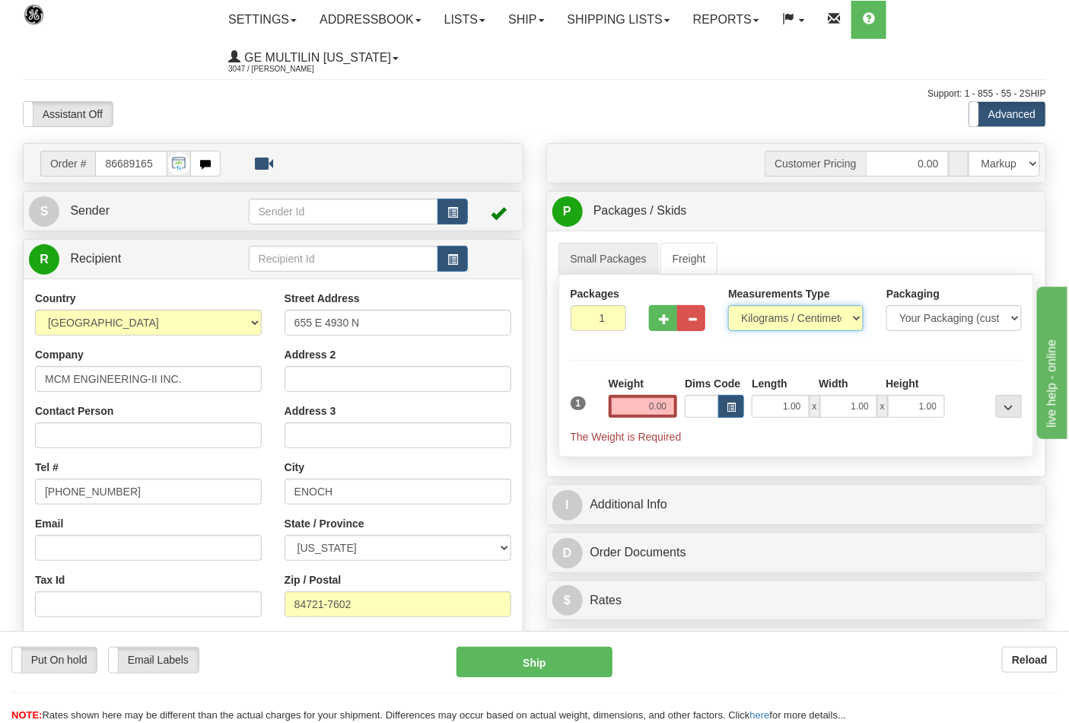
drag, startPoint x: 766, startPoint y: 317, endPoint x: 772, endPoint y: 331, distance: 15.7
click at [769, 317] on select "Pounds / Inches Kilograms / Centimeters" at bounding box center [795, 318] width 135 height 26
select select "0"
click at [728, 306] on select "Pounds / Inches Kilograms / Centimeters" at bounding box center [795, 318] width 135 height 26
click at [670, 412] on input "0.00" at bounding box center [643, 406] width 69 height 23
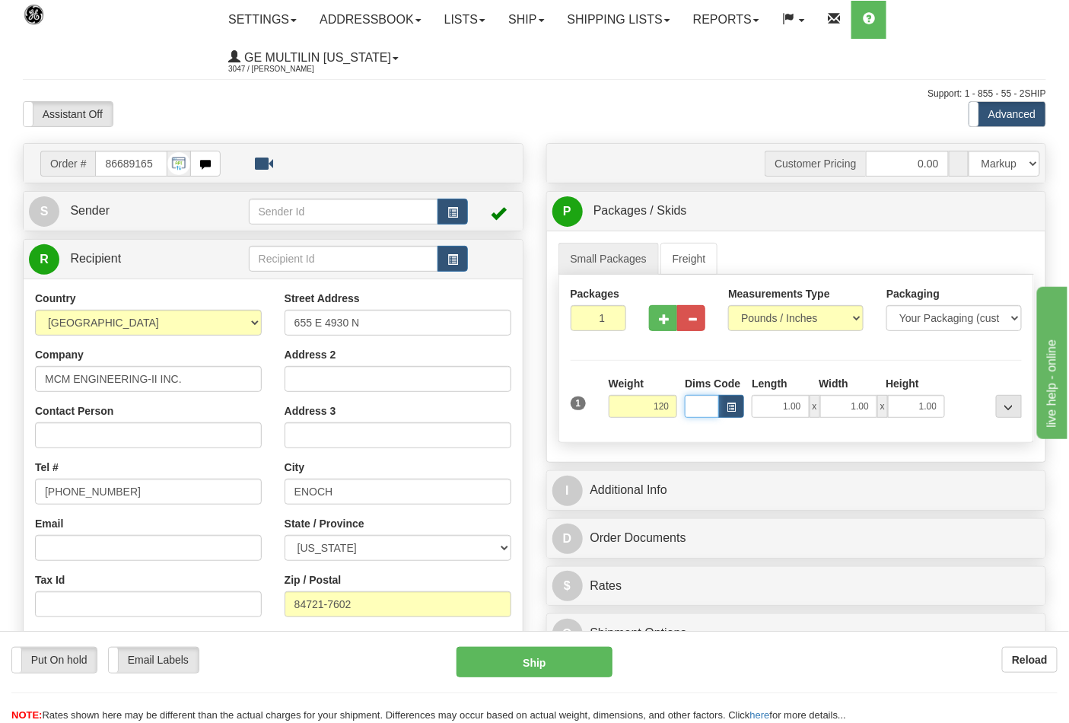
type input "120.00"
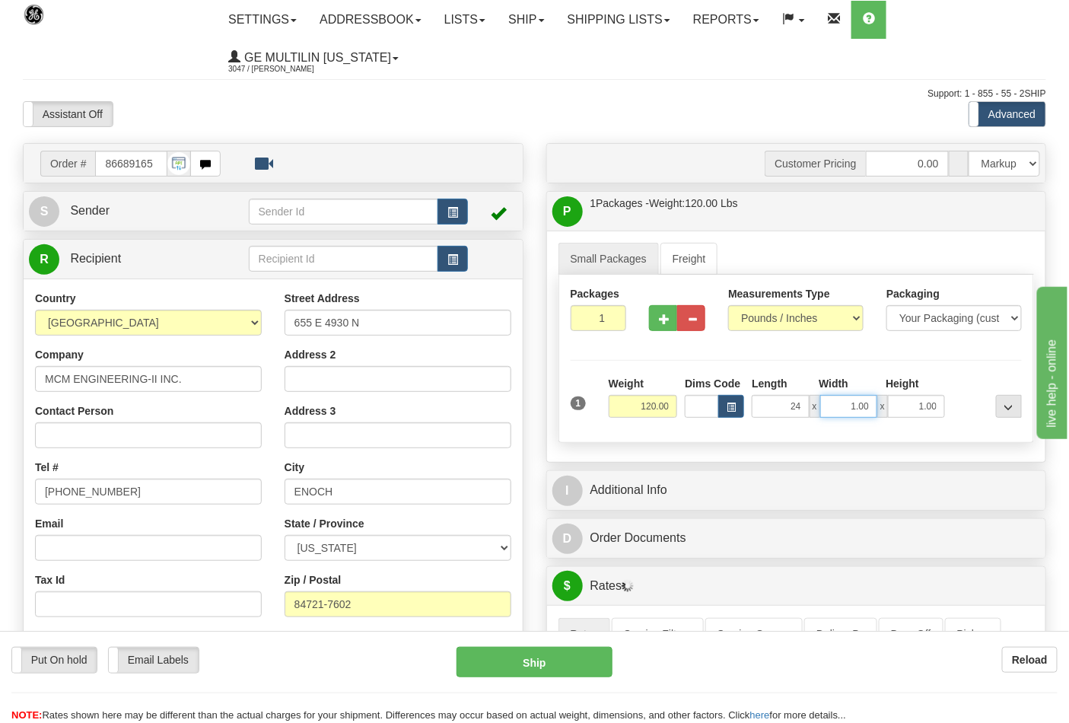
type input "24.00"
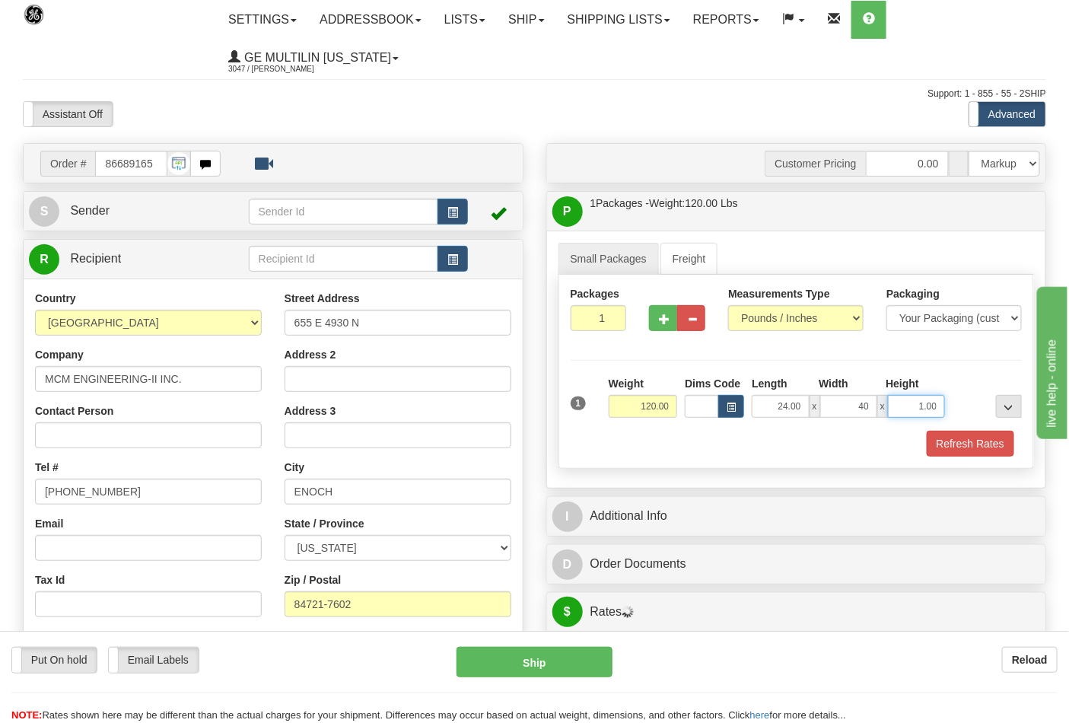
type input "40.00"
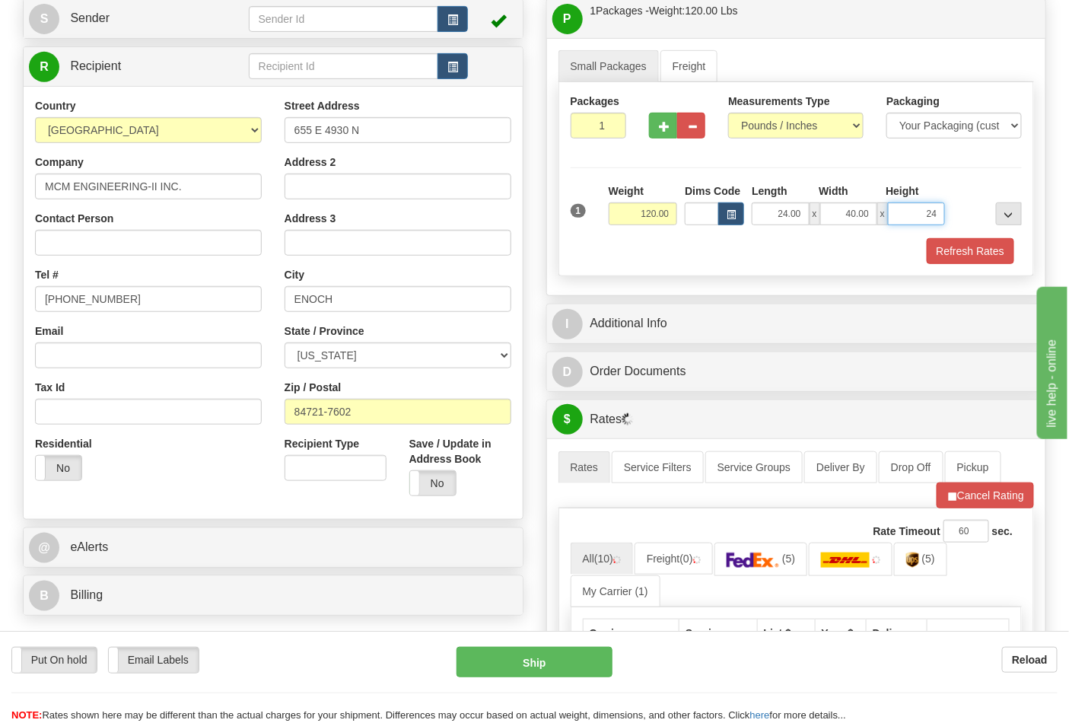
scroll to position [338, 0]
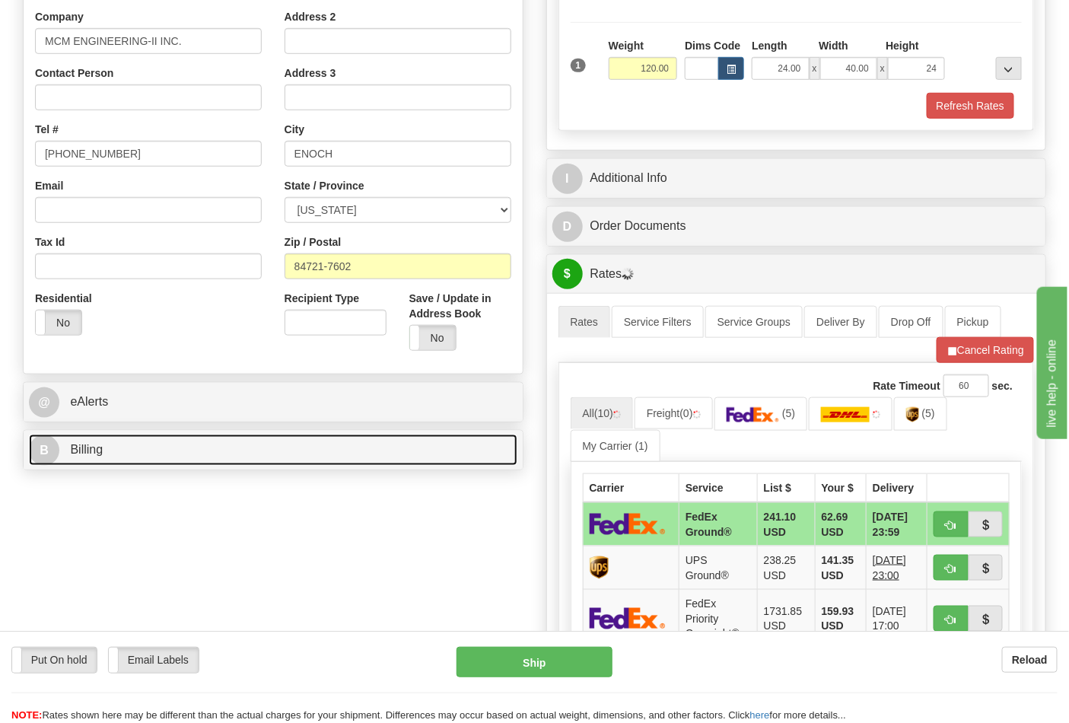
type input "24.00"
click at [160, 446] on link "B Billing" at bounding box center [273, 450] width 489 height 31
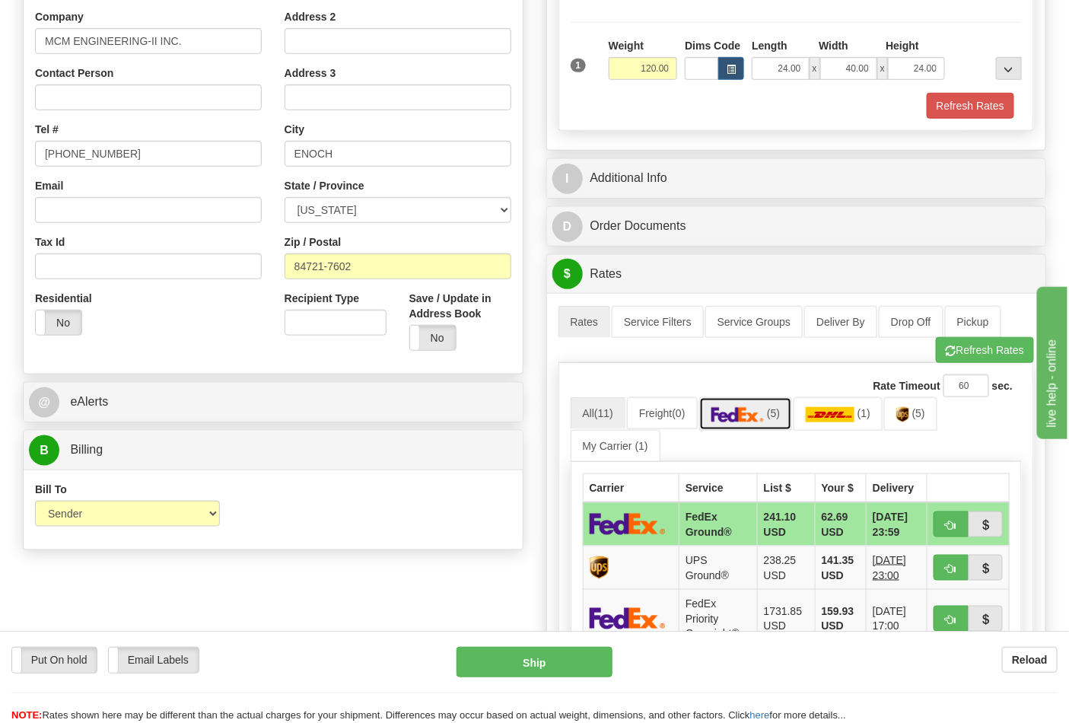
click at [775, 423] on link "(5)" at bounding box center [746, 413] width 94 height 33
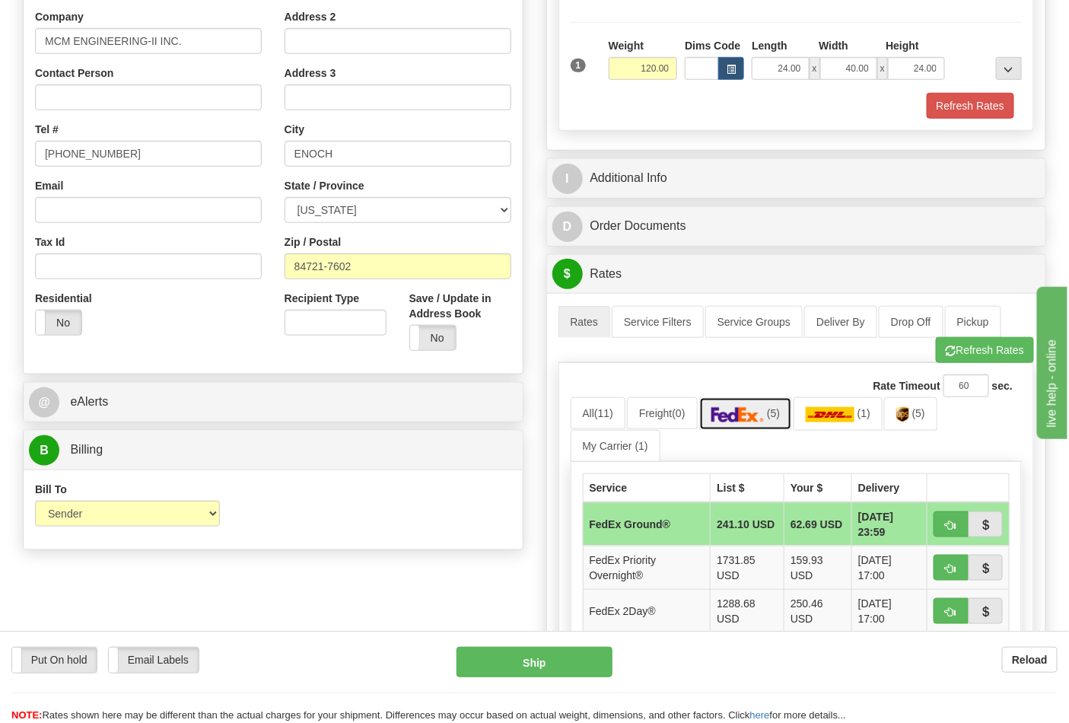
scroll to position [507, 0]
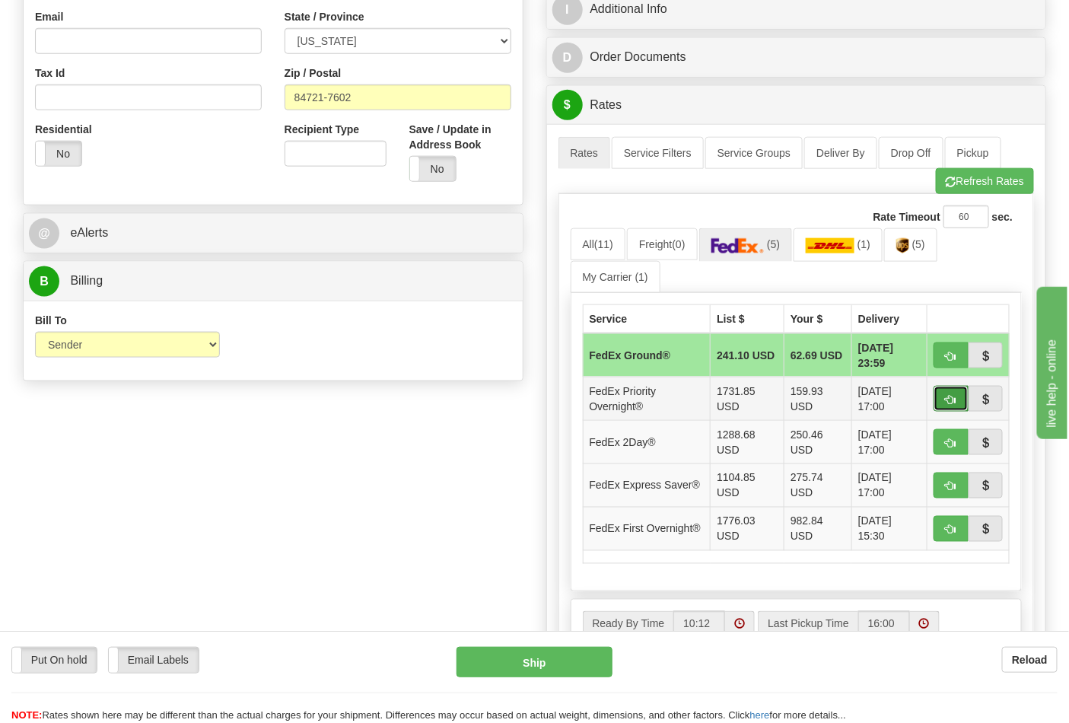
click at [942, 399] on button "button" at bounding box center [951, 399] width 35 height 26
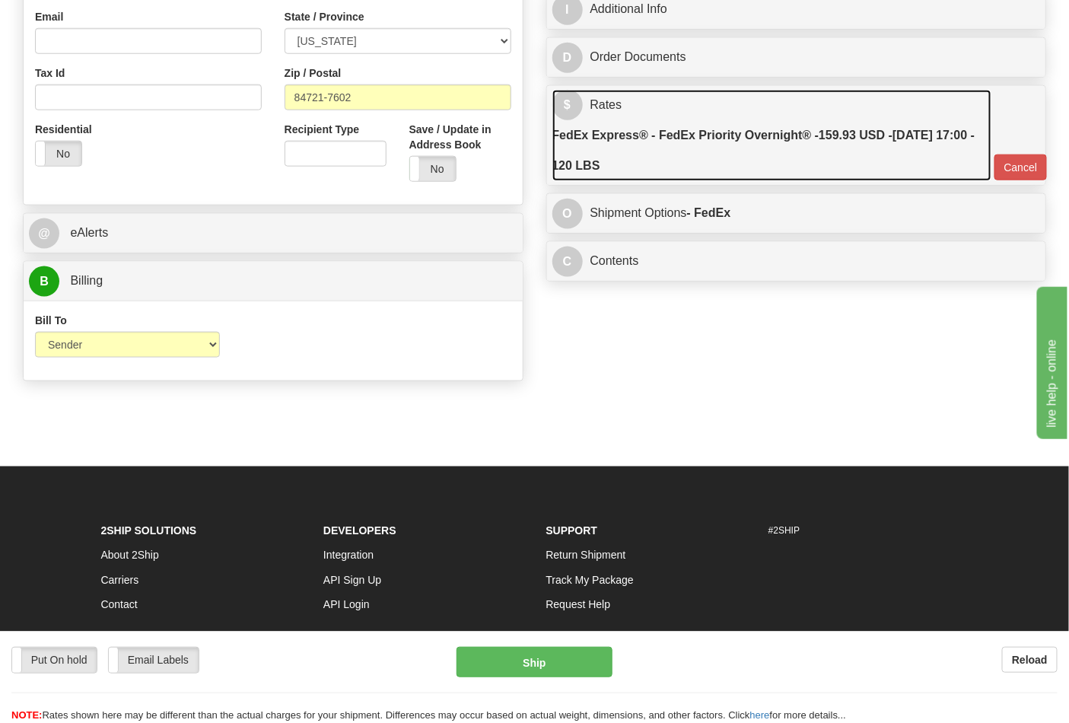
click at [739, 166] on label "FedEx Express® - FedEx Priority Overnight® - 159.93 USD - 09/03/2025 17:00 - 12…" at bounding box center [772, 150] width 439 height 61
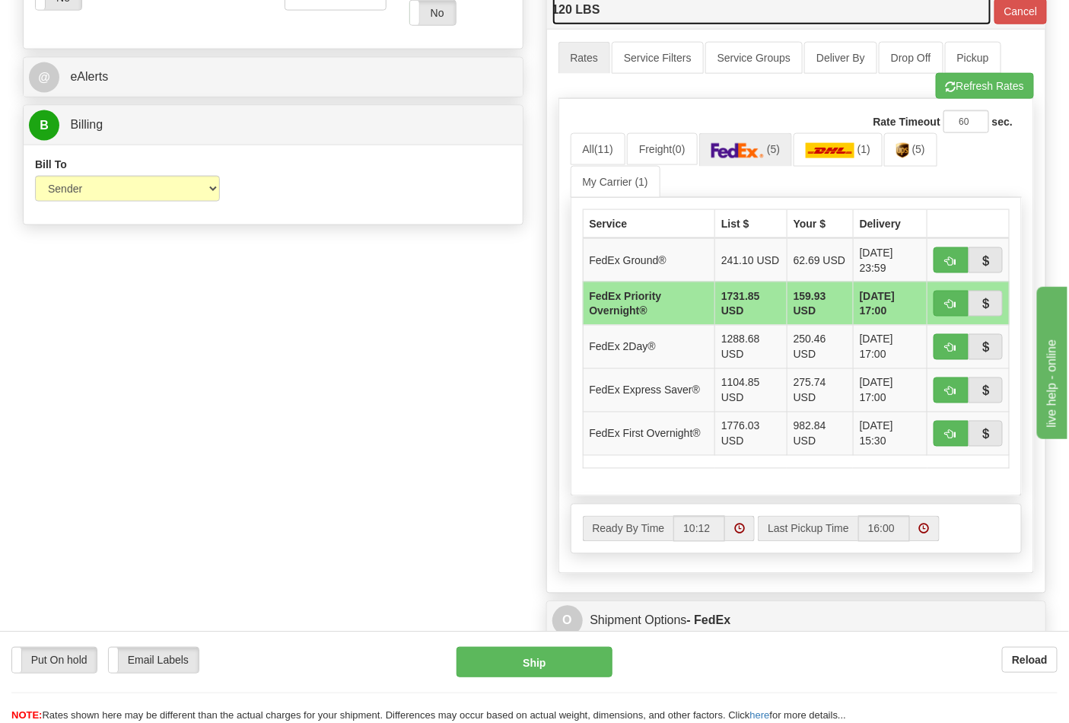
scroll to position [676, 0]
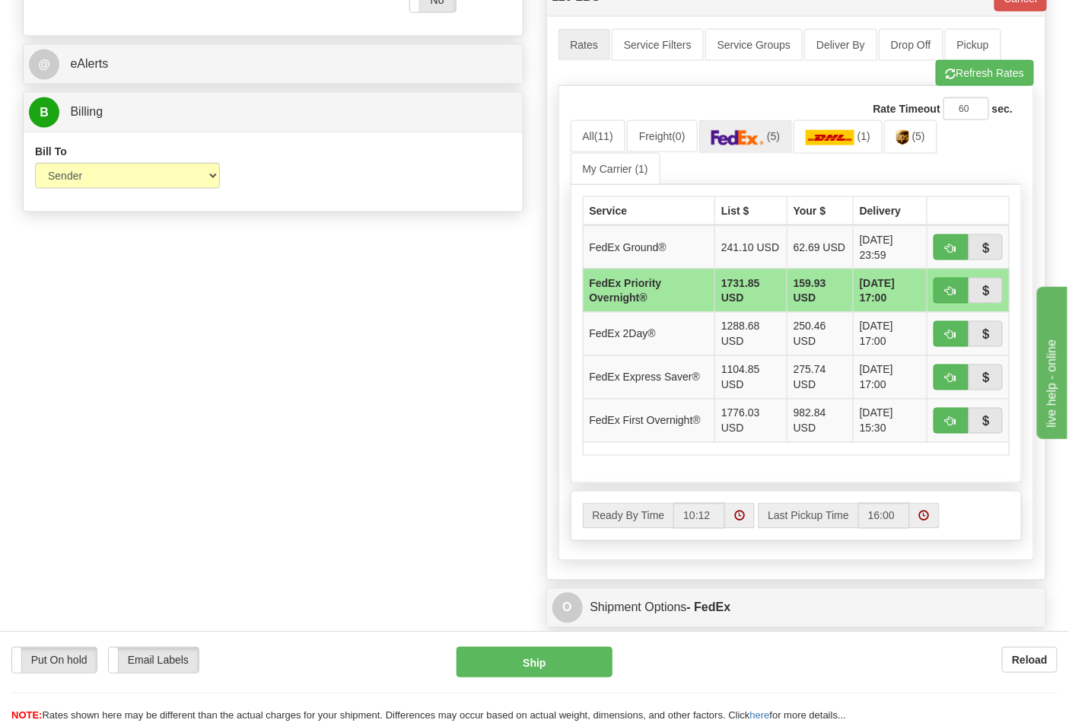
drag, startPoint x: 364, startPoint y: 394, endPoint x: 408, endPoint y: 371, distance: 50.0
click at [365, 394] on div "Order # 86689165 S Sender" at bounding box center [534, 75] width 1046 height 1216
click at [937, 425] on button "button" at bounding box center [951, 421] width 35 height 26
type input "06"
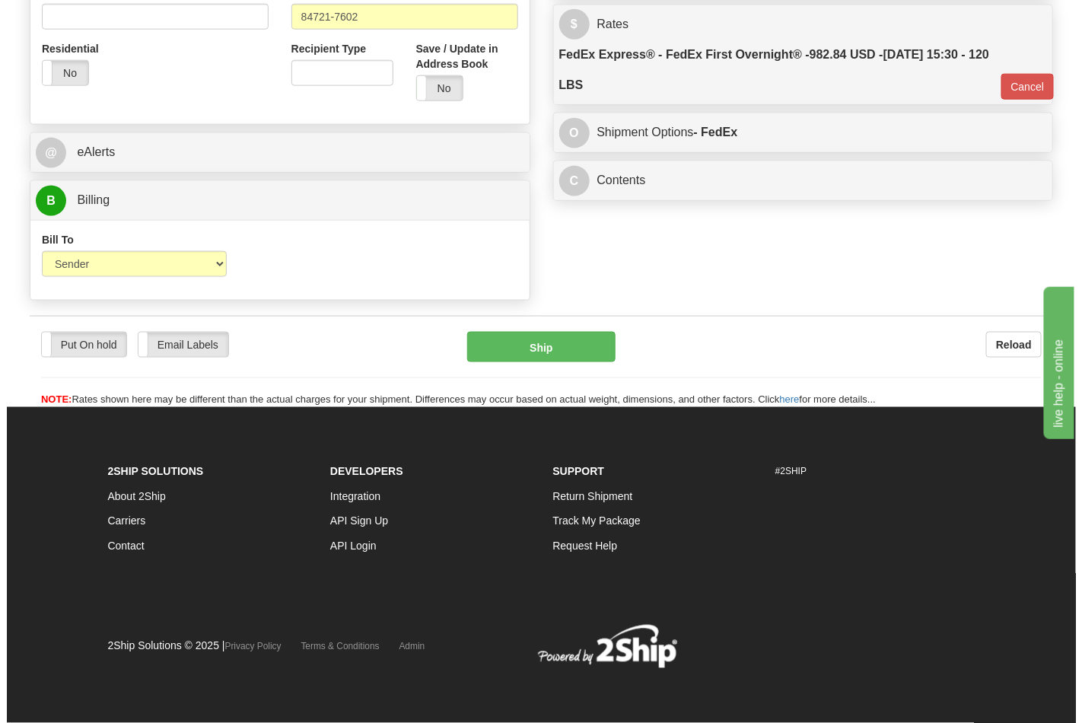
scroll to position [590, 0]
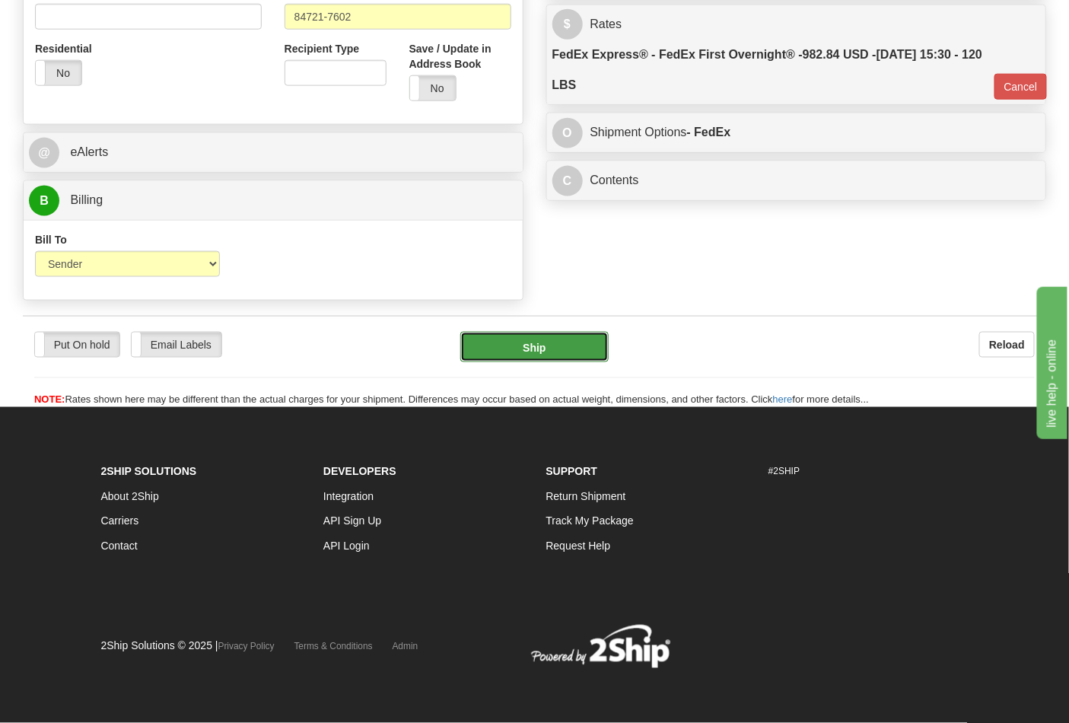
click at [560, 354] on button "Ship" at bounding box center [534, 347] width 148 height 30
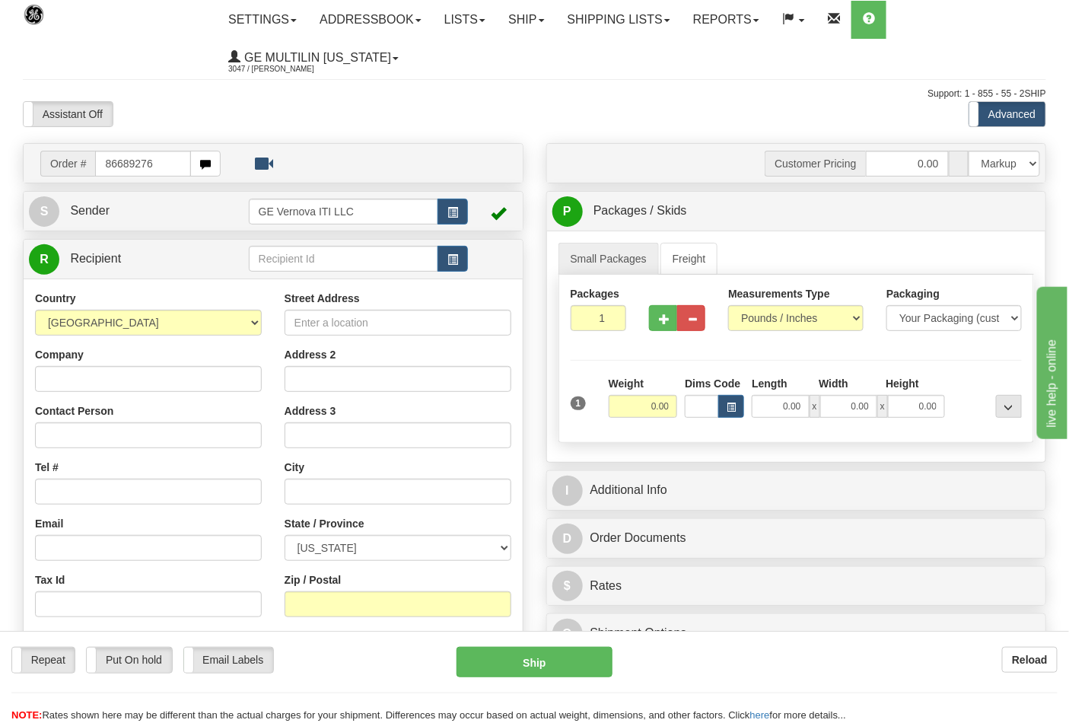
type input "86689276"
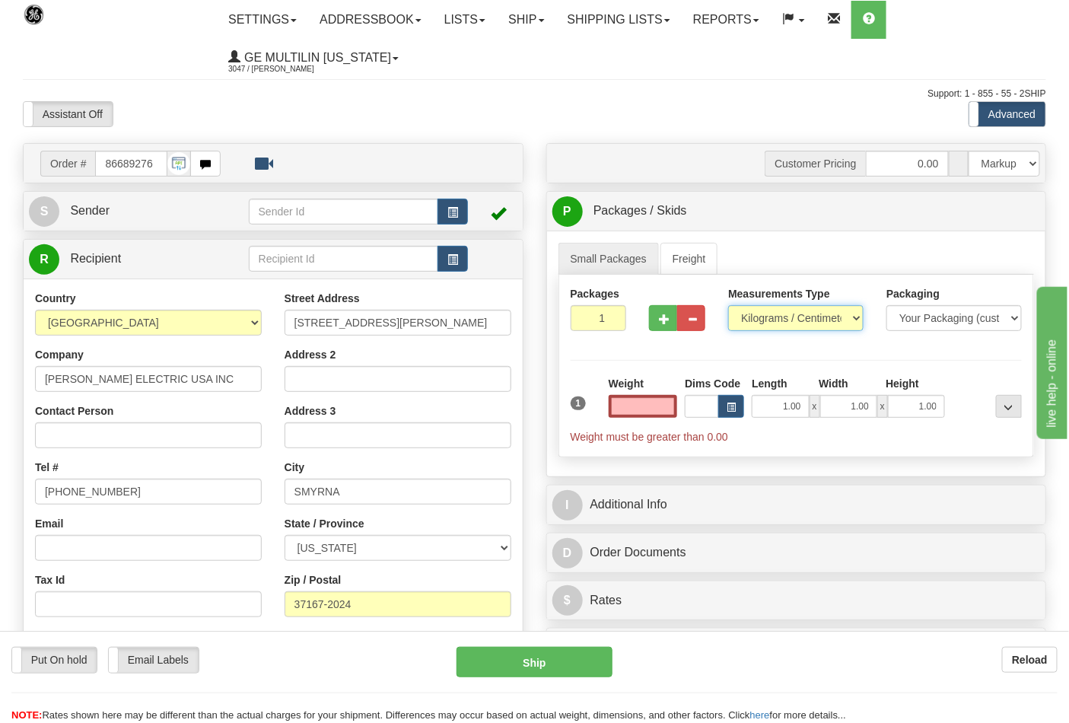
type input "0.00"
drag, startPoint x: 766, startPoint y: 321, endPoint x: 766, endPoint y: 331, distance: 9.9
click at [766, 321] on select "Pounds / Inches Kilograms / Centimeters" at bounding box center [795, 318] width 135 height 26
select select "0"
click at [728, 306] on select "Pounds / Inches Kilograms / Centimeters" at bounding box center [795, 318] width 135 height 26
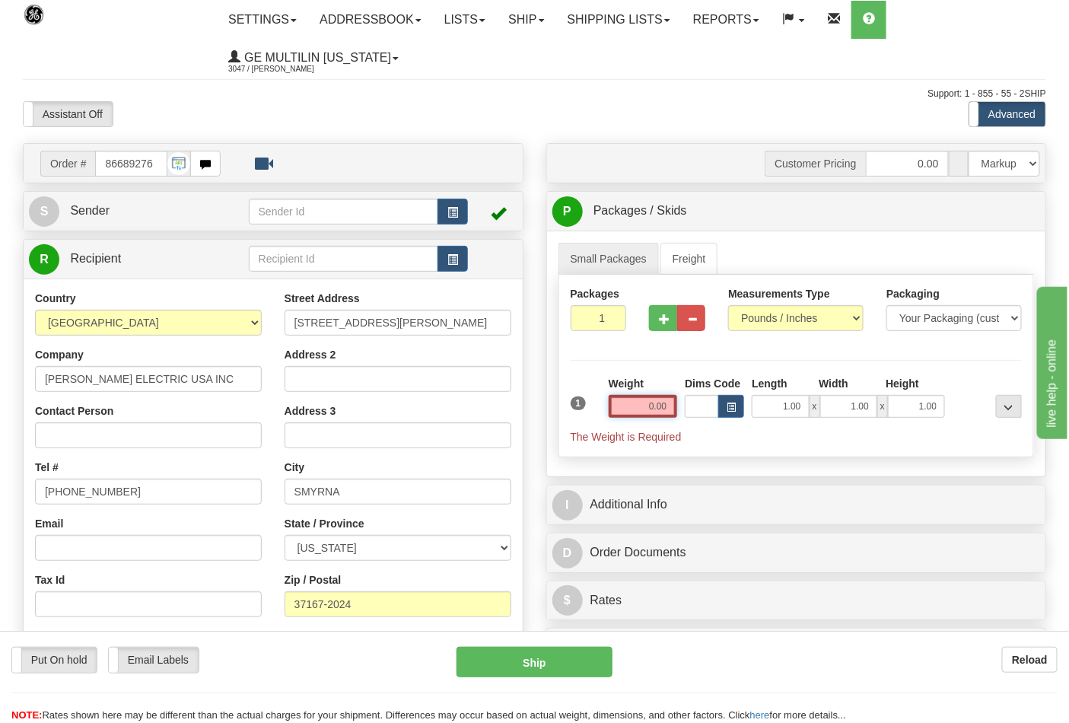
click at [668, 409] on input "0.00" at bounding box center [643, 406] width 69 height 23
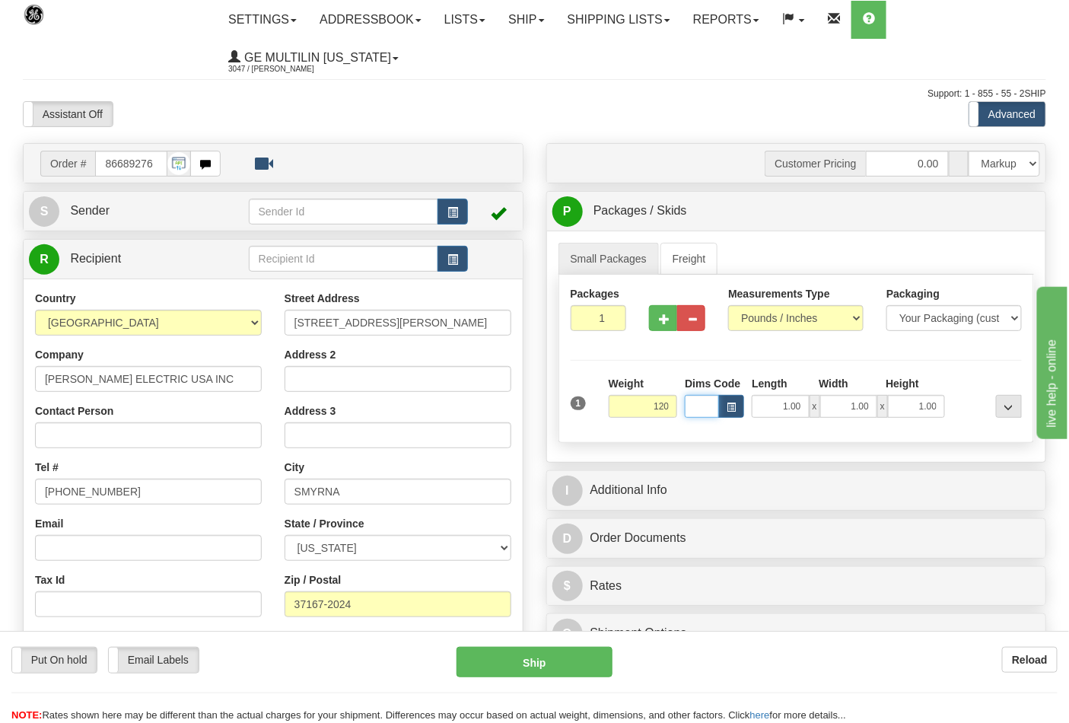
type input "120.00"
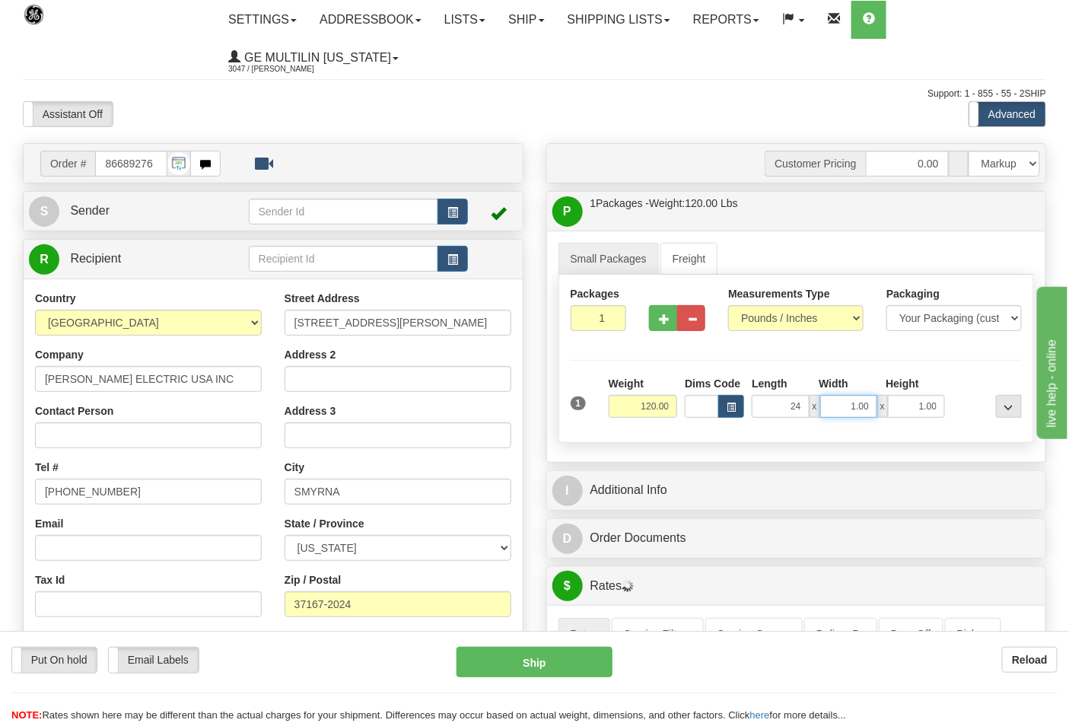
type input "24.00"
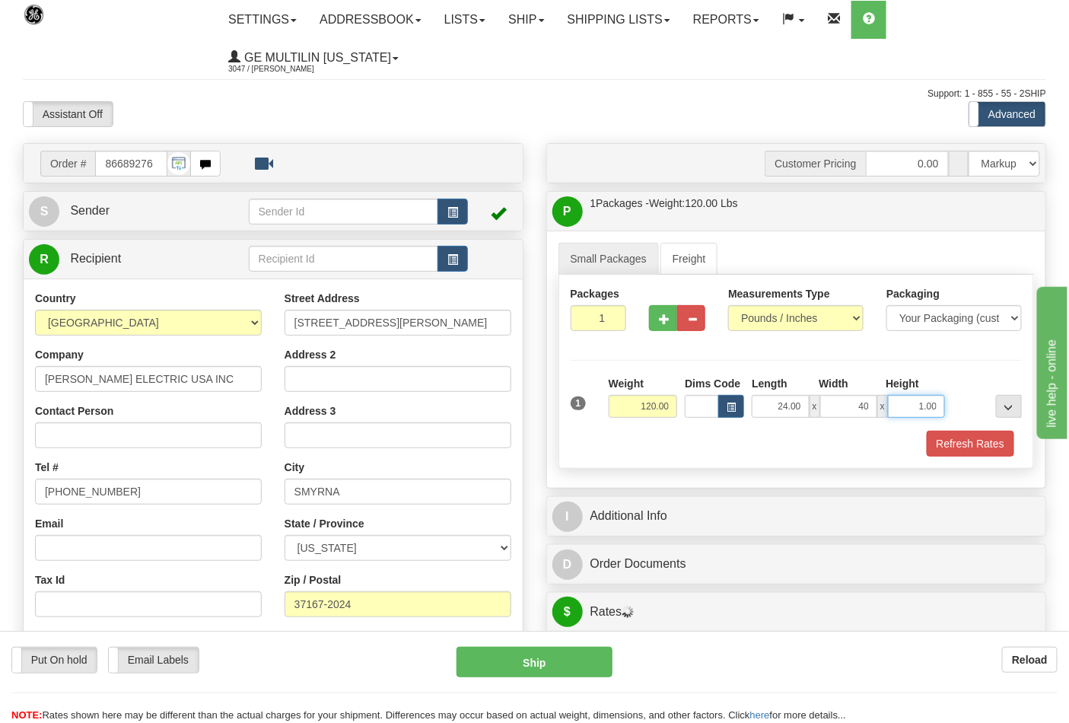
type input "40.00"
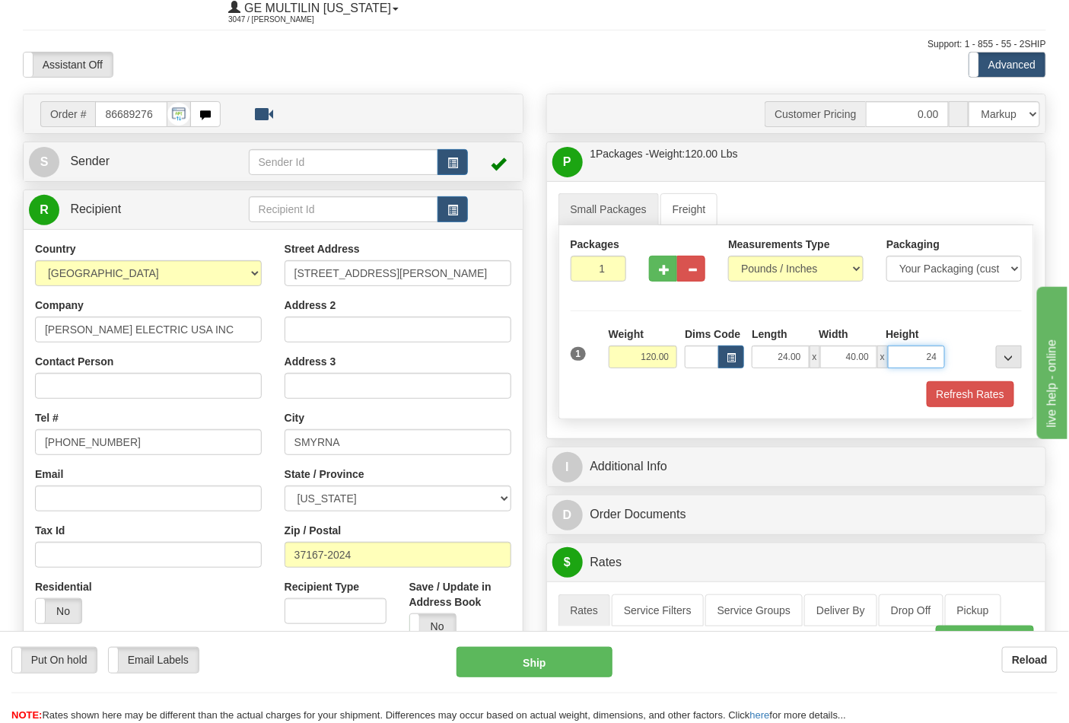
scroll to position [253, 0]
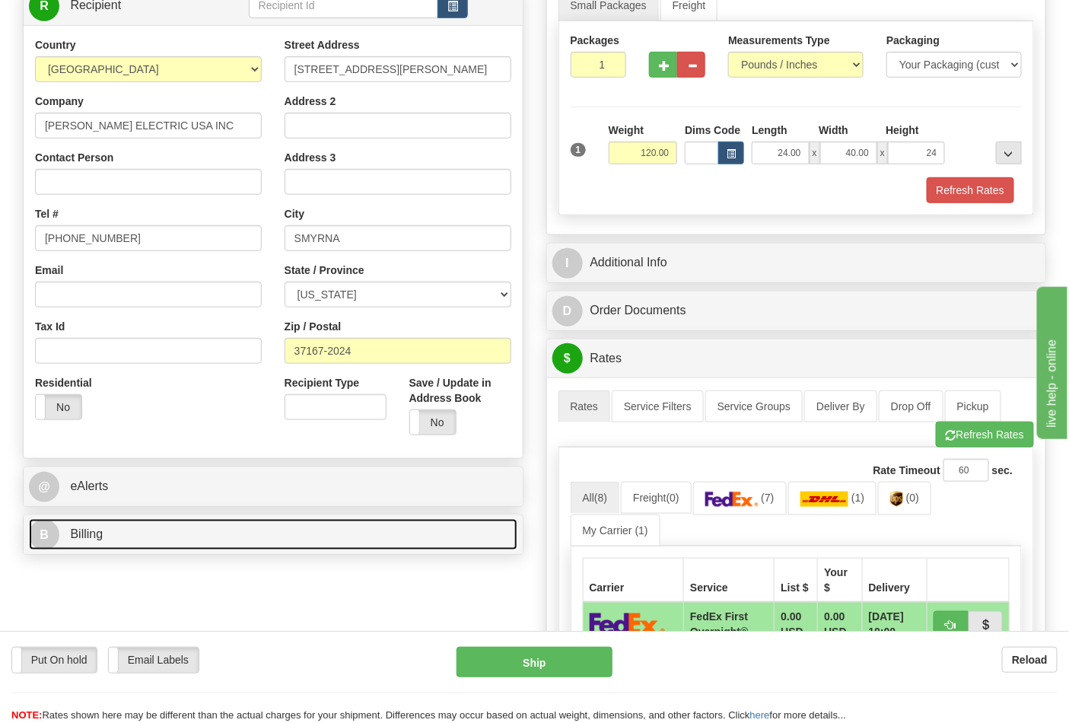
type input "24.00"
click at [158, 543] on link "B Billing" at bounding box center [273, 534] width 489 height 31
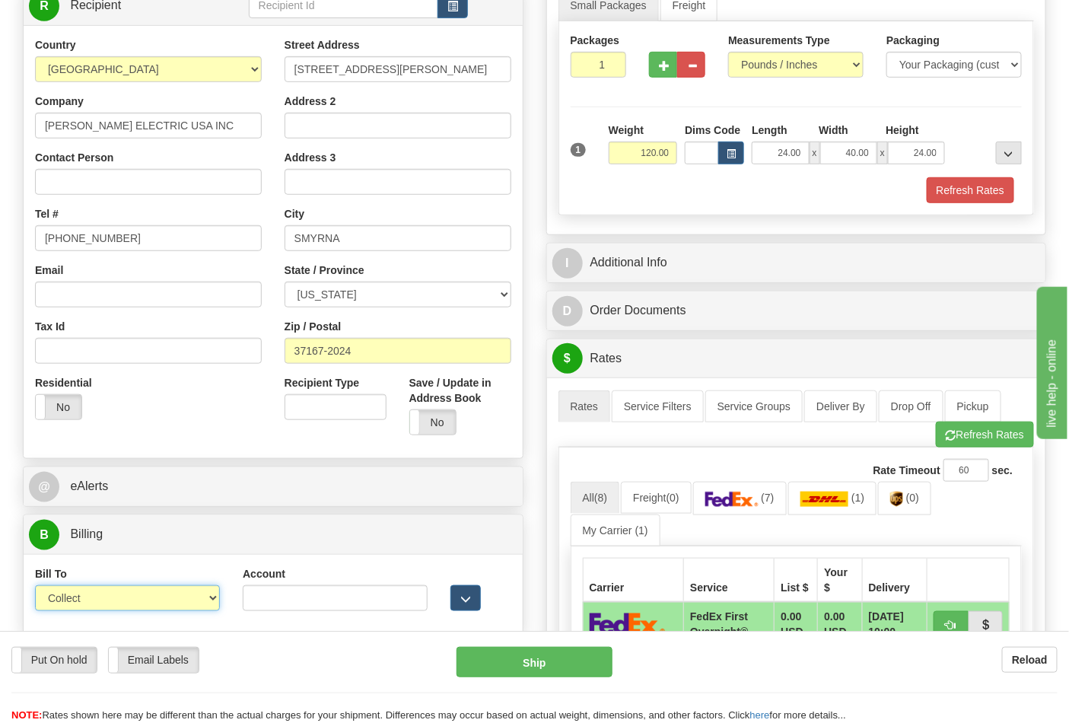
click at [97, 600] on select "Sender Recipient Third Party Collect" at bounding box center [127, 598] width 185 height 26
click at [35, 588] on select "Sender Recipient Third Party Collect" at bounding box center [127, 598] width 185 height 26
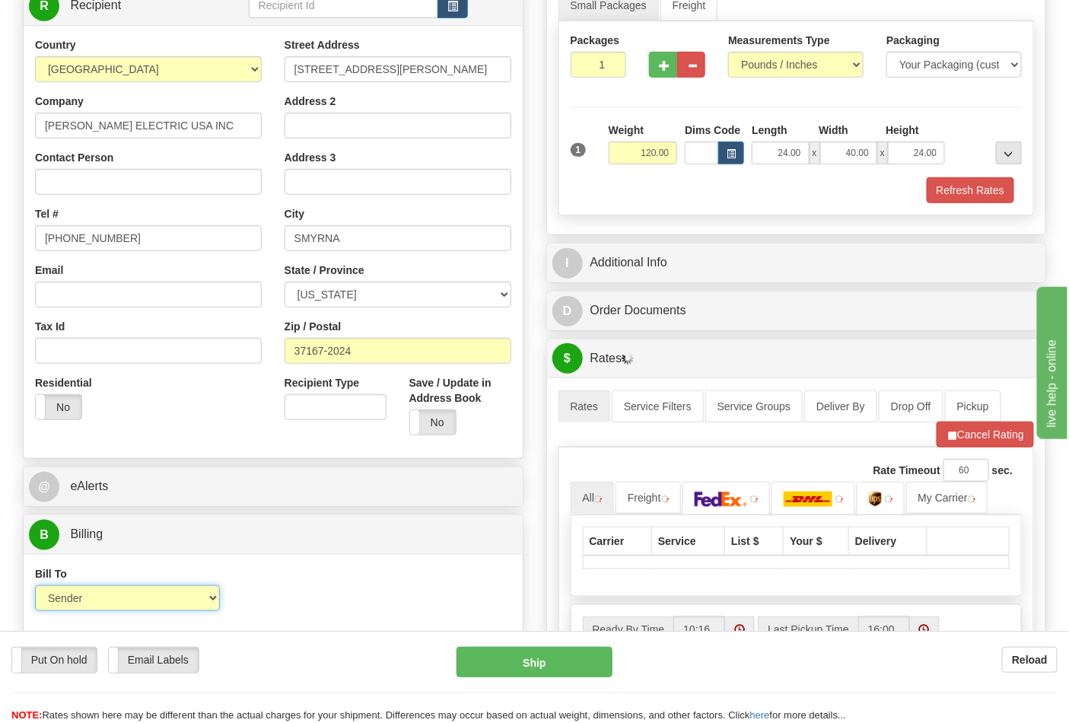
click at [114, 602] on select "Sender Recipient Third Party Collect" at bounding box center [127, 598] width 185 height 26
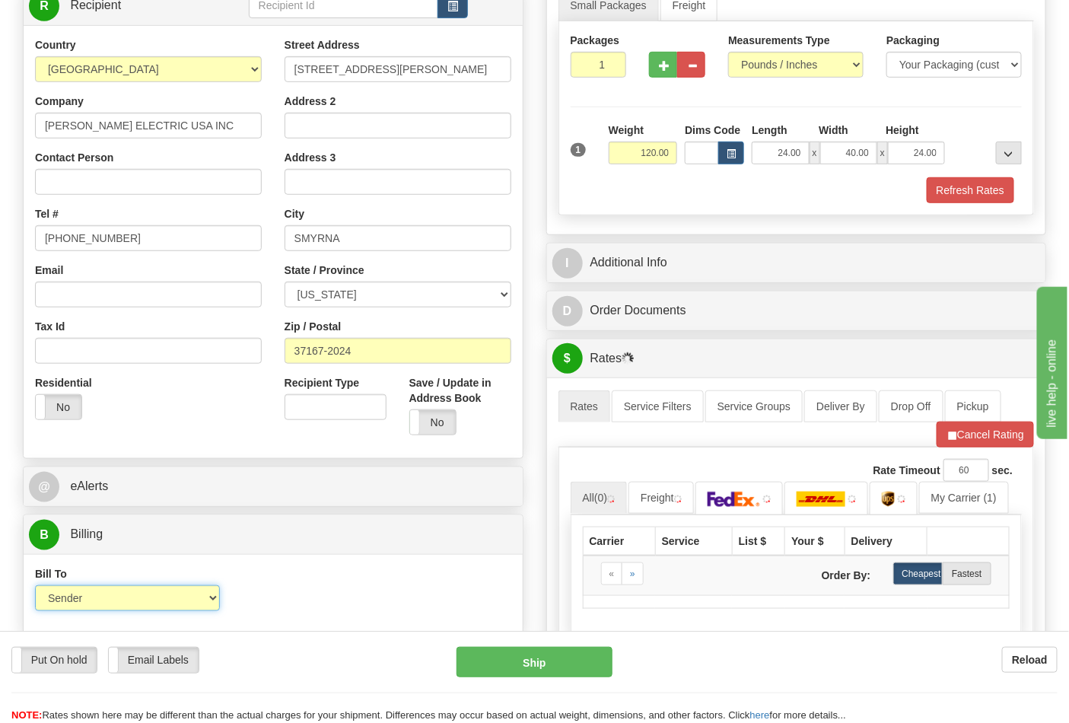
select select "2"
click at [35, 588] on select "Sender Recipient Third Party Collect" at bounding box center [127, 598] width 185 height 26
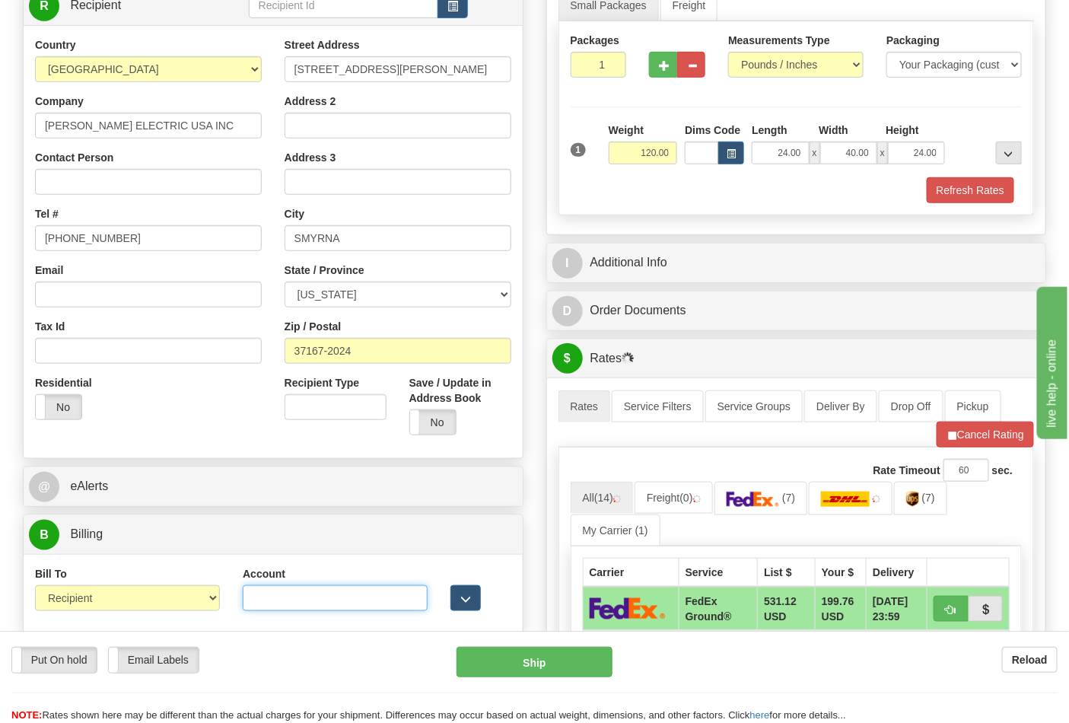
click at [295, 604] on input "Account" at bounding box center [335, 598] width 185 height 26
type input "192363322"
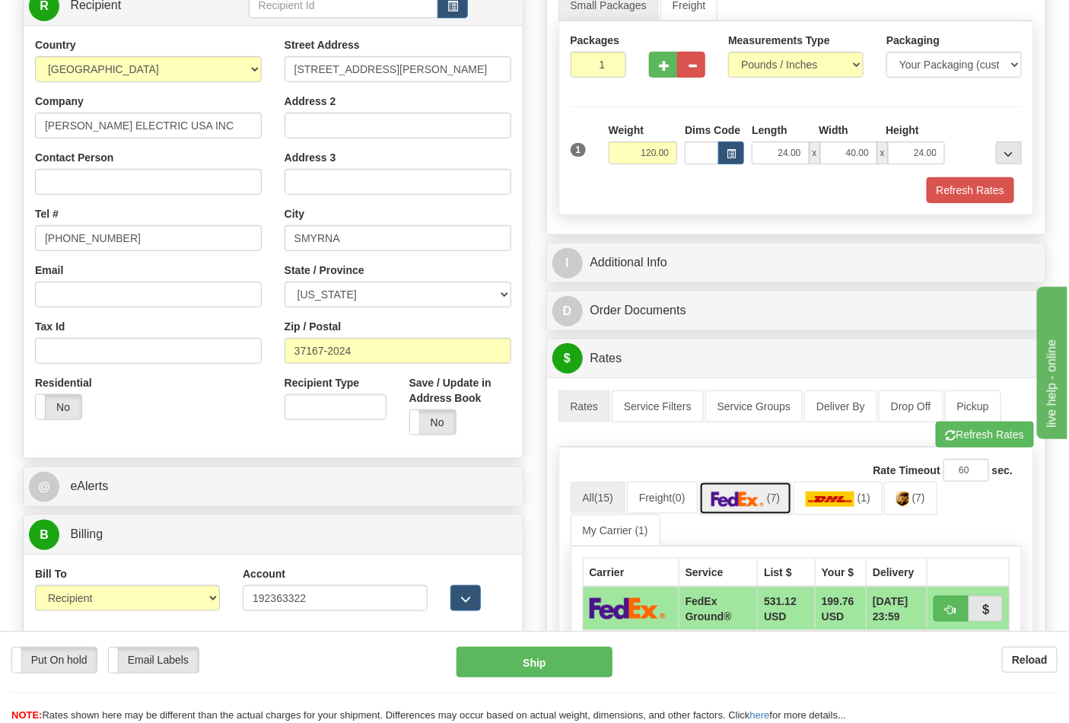
click at [787, 514] on link "(7)" at bounding box center [746, 498] width 94 height 33
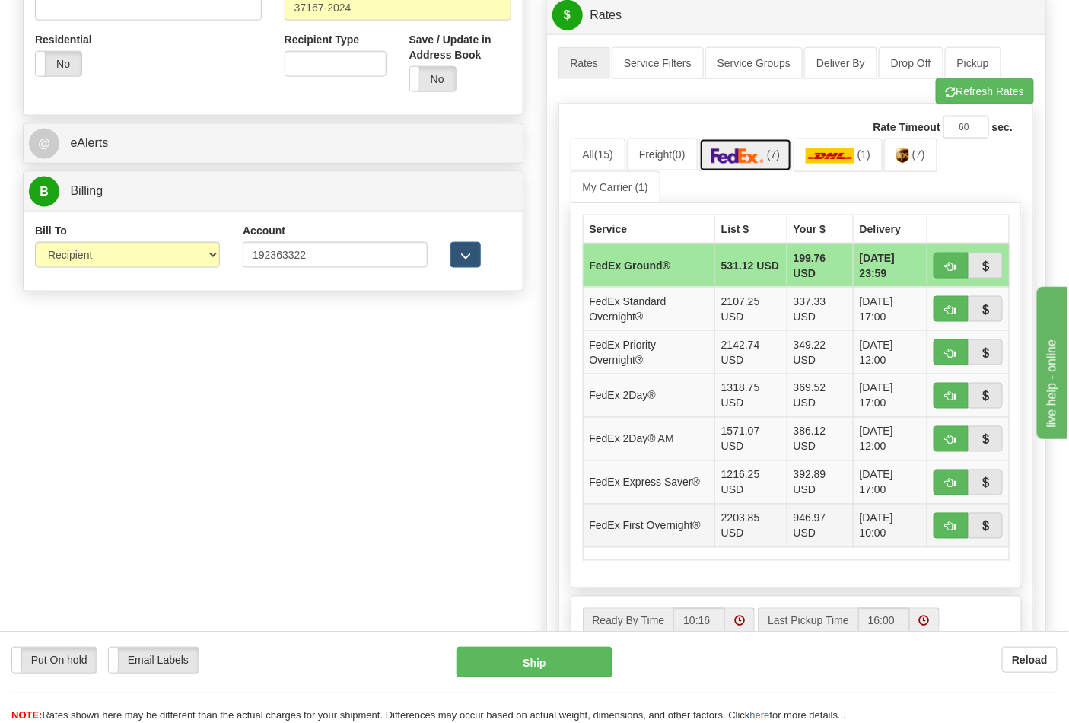
scroll to position [676, 0]
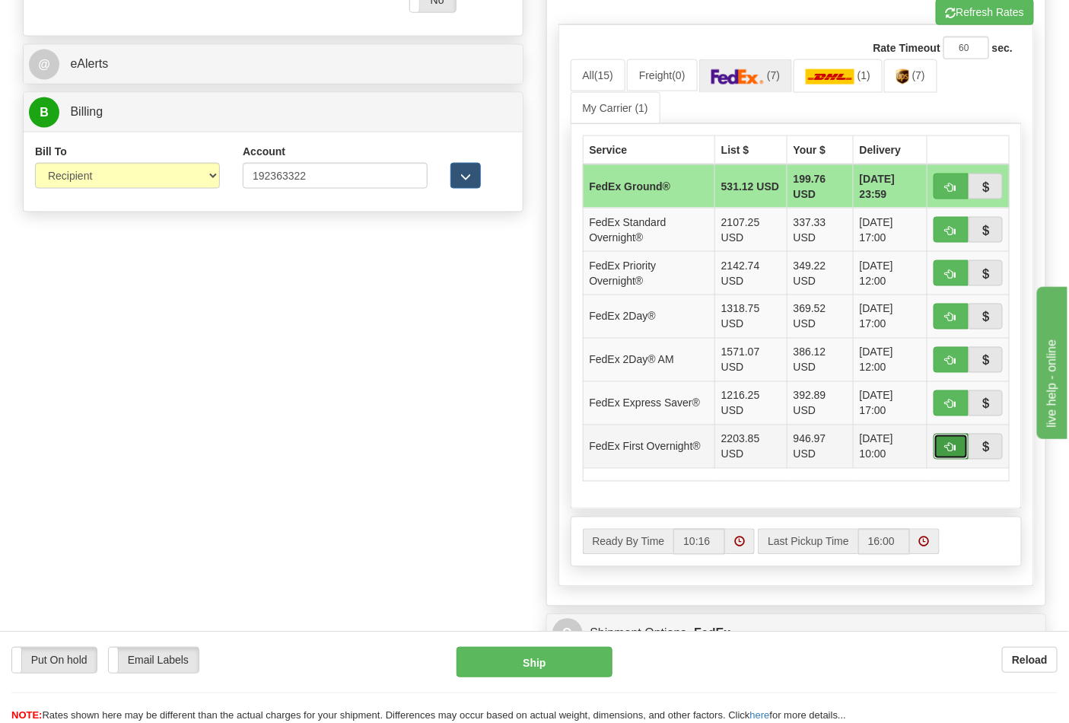
click at [944, 442] on button "button" at bounding box center [951, 447] width 35 height 26
type input "06"
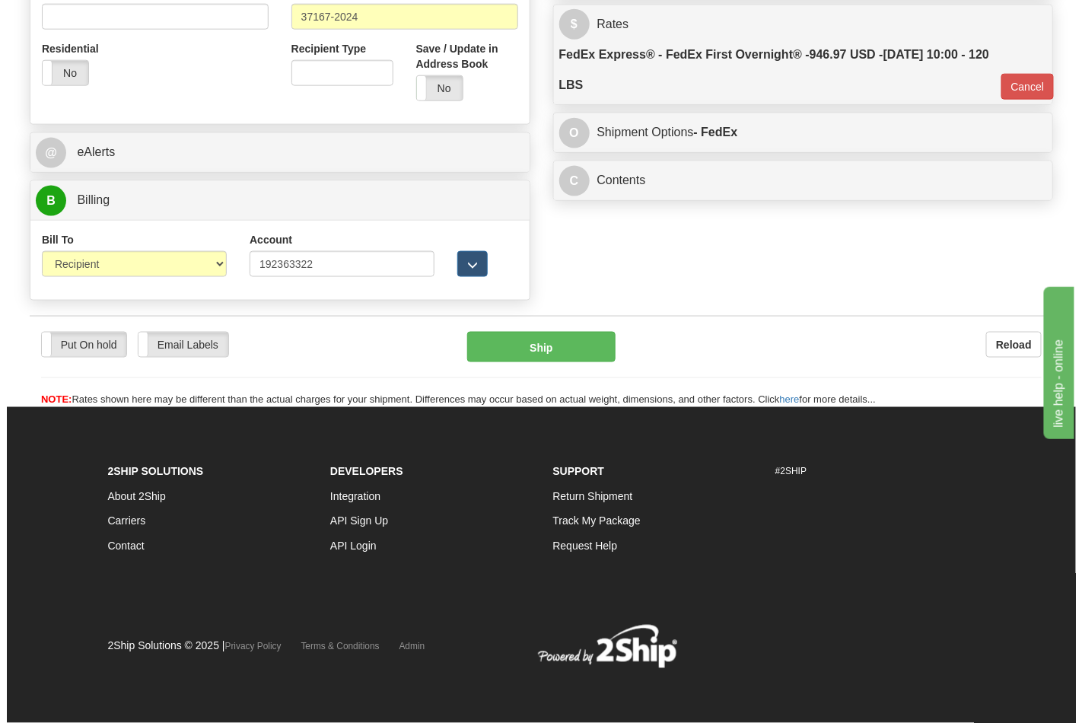
scroll to position [590, 0]
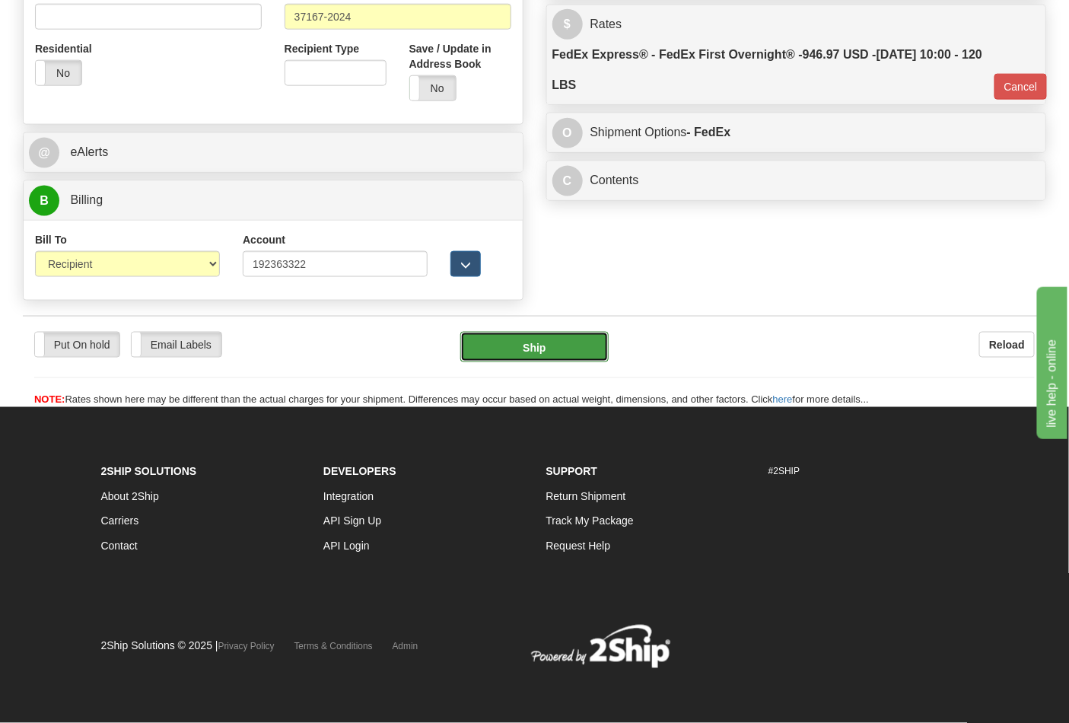
click at [526, 352] on button "Ship" at bounding box center [534, 347] width 148 height 30
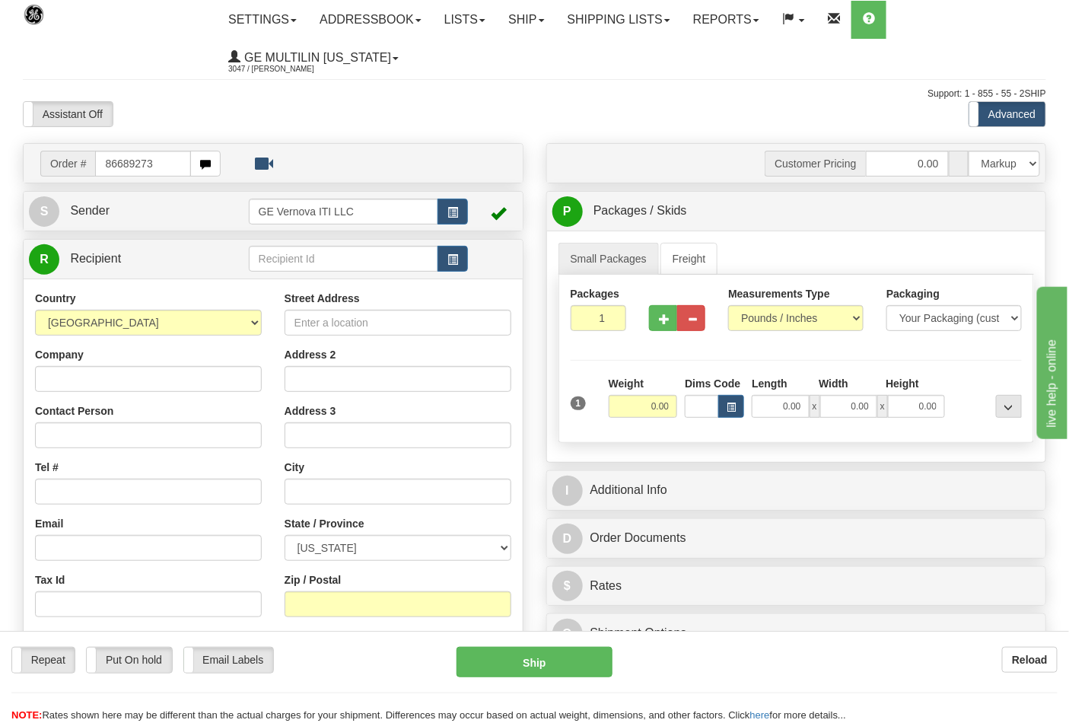
type input "86689273"
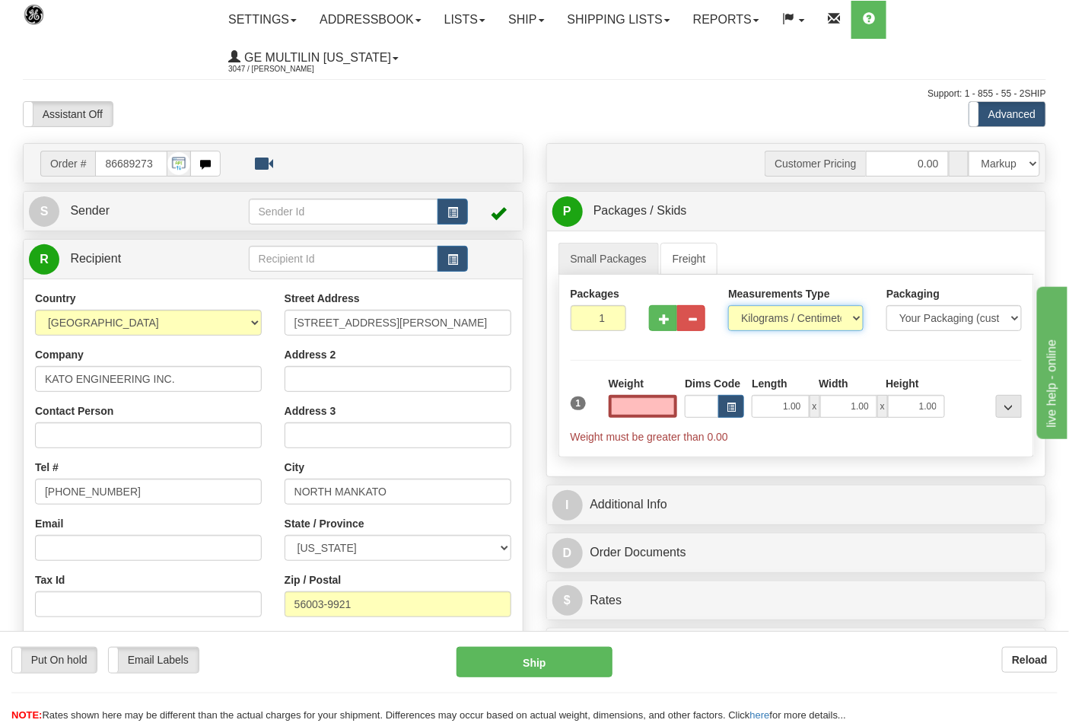
type input "0.00"
click at [770, 323] on select "Pounds / Inches Kilograms / Centimeters" at bounding box center [795, 318] width 135 height 26
select select "0"
click at [728, 306] on select "Pounds / Inches Kilograms / Centimeters" at bounding box center [795, 318] width 135 height 26
click at [664, 406] on input "0.00" at bounding box center [643, 406] width 69 height 23
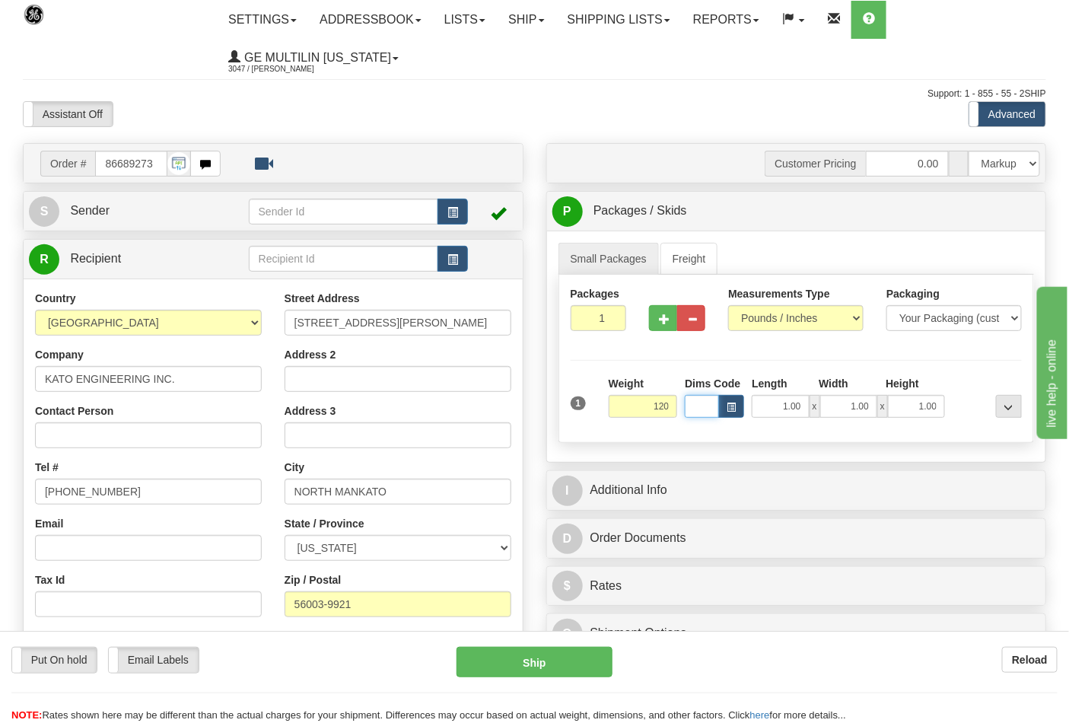
type input "120.00"
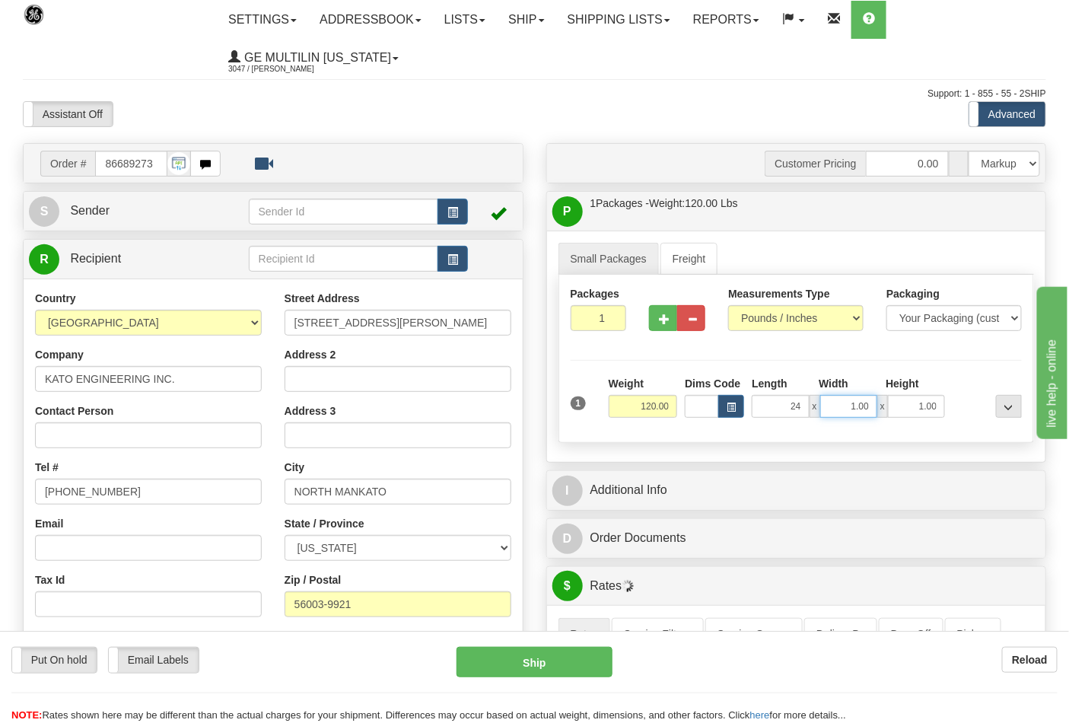
type input "24.00"
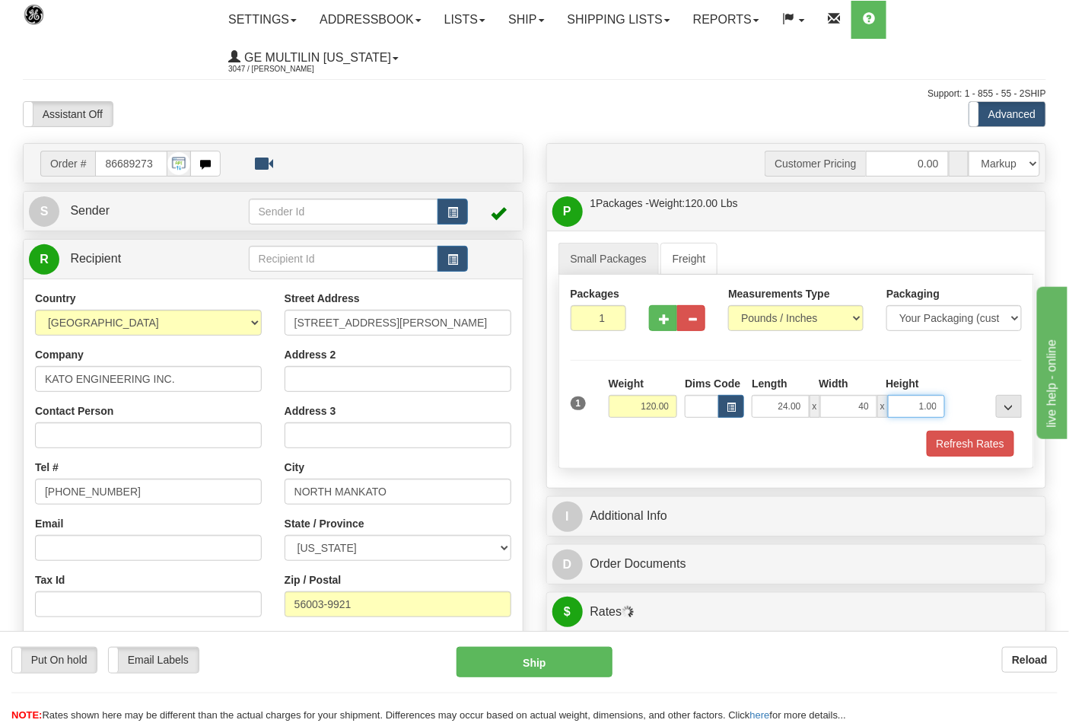
type input "40.00"
click button "Delete" at bounding box center [0, 0] width 0 height 0
type input "24.00"
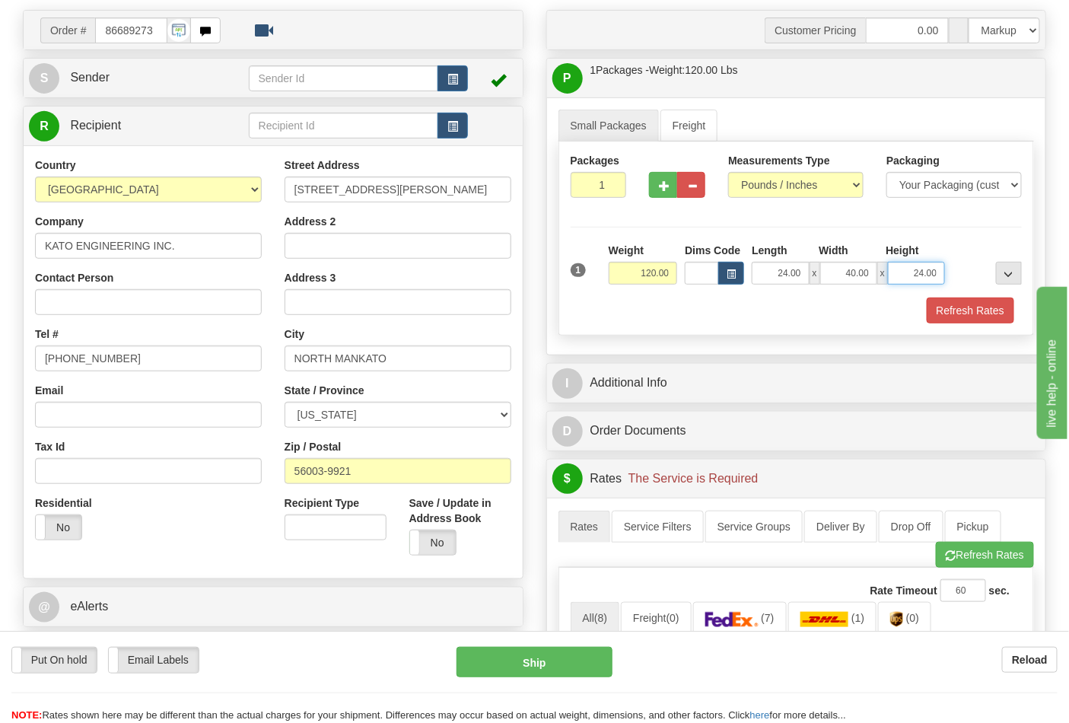
scroll to position [338, 0]
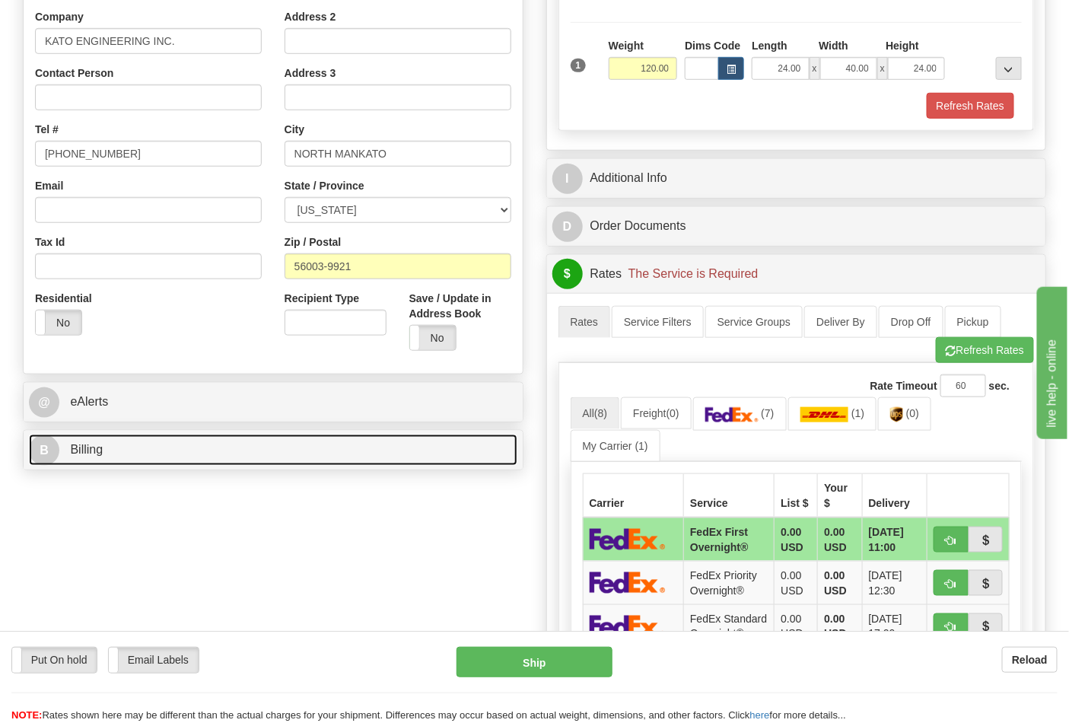
click at [140, 459] on link "B Billing" at bounding box center [273, 450] width 489 height 31
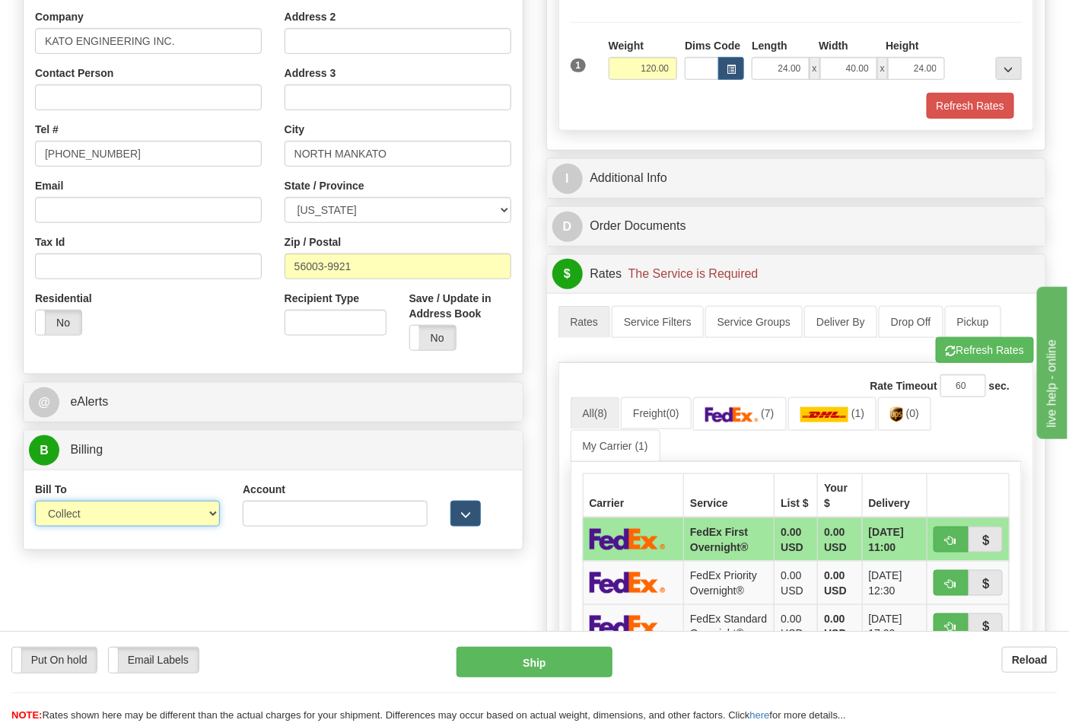
drag, startPoint x: 109, startPoint y: 507, endPoint x: 113, endPoint y: 516, distance: 9.9
click at [112, 514] on select "Sender Recipient Third Party Collect" at bounding box center [127, 514] width 185 height 26
select select "2"
click at [35, 502] on select "Sender Recipient Third Party Collect" at bounding box center [127, 514] width 185 height 26
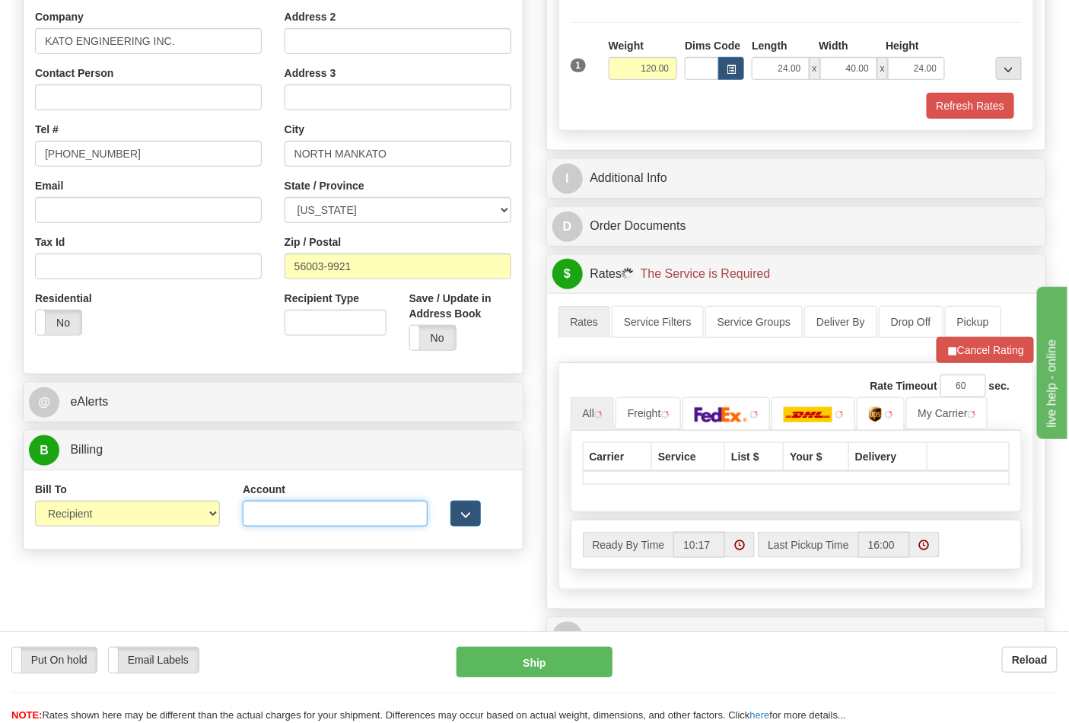
click at [279, 523] on input "Account" at bounding box center [335, 514] width 185 height 26
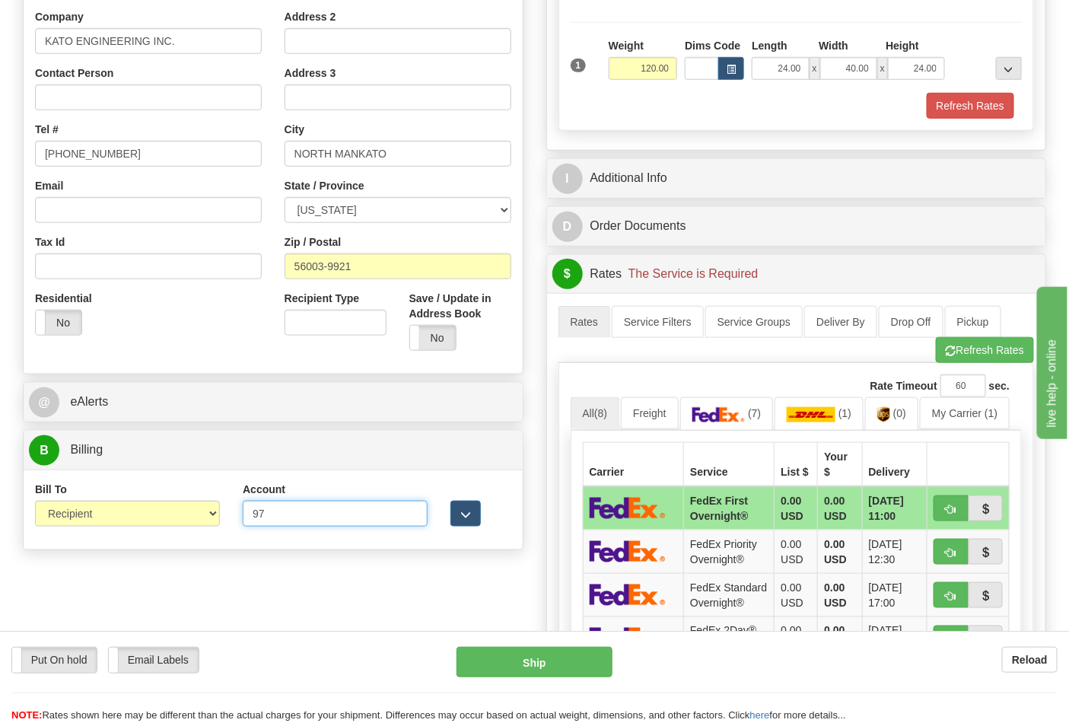
type input "970053395"
click at [739, 428] on link "(7)" at bounding box center [727, 413] width 94 height 33
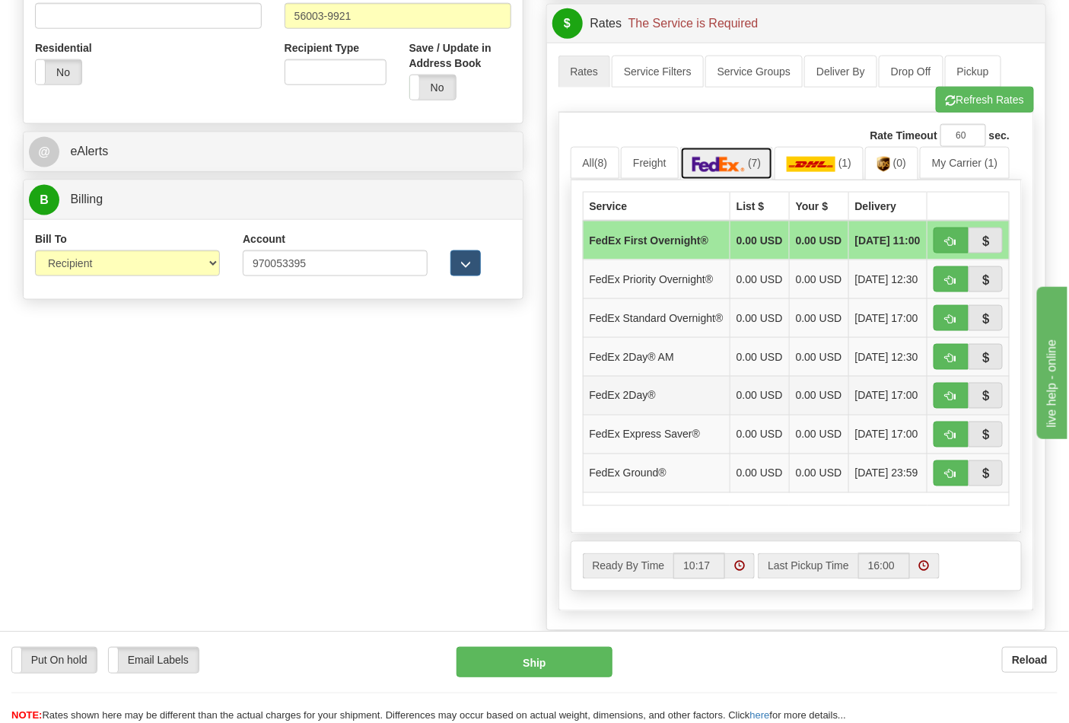
scroll to position [591, 0]
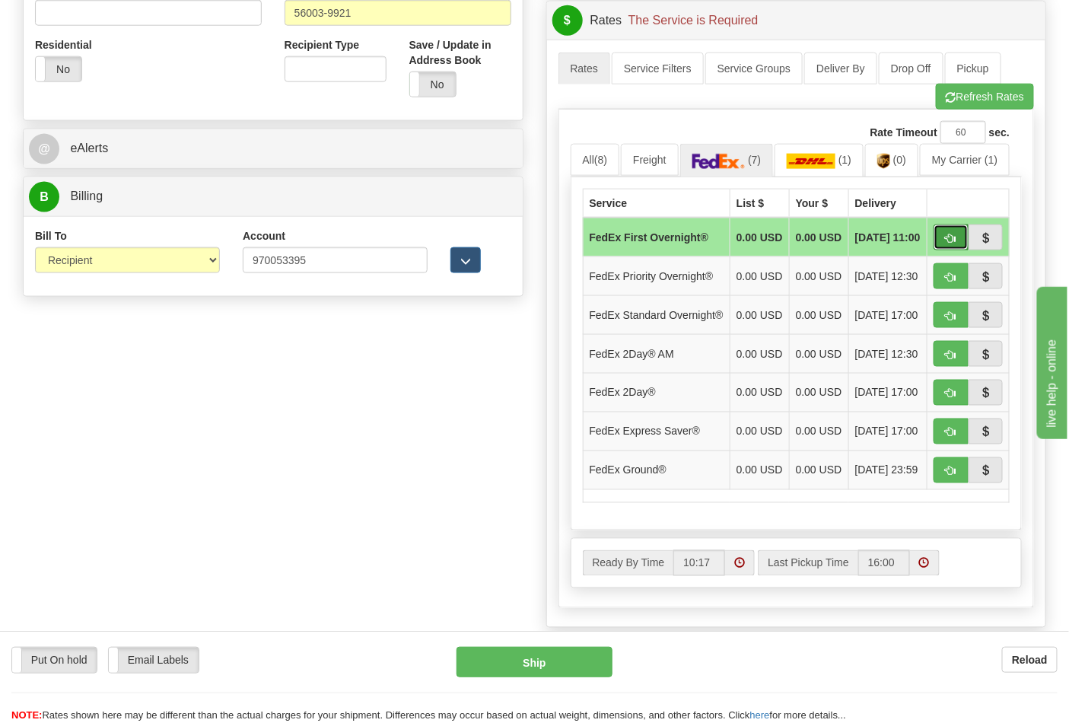
click at [940, 246] on button "button" at bounding box center [951, 238] width 35 height 26
type input "06"
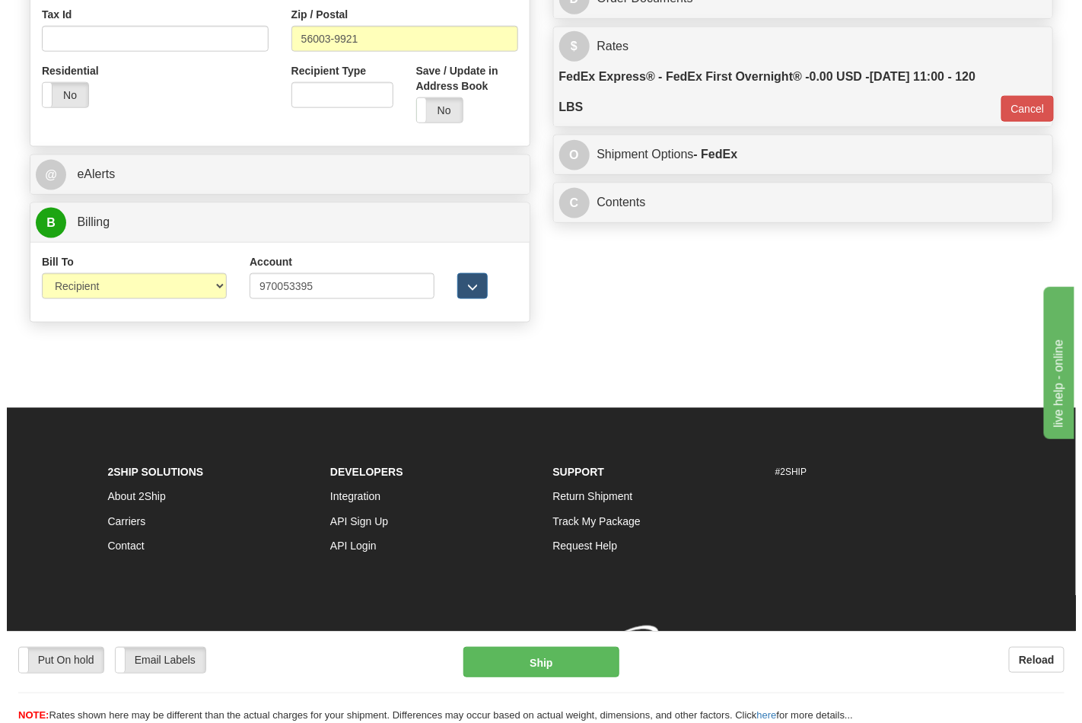
scroll to position [579, 0]
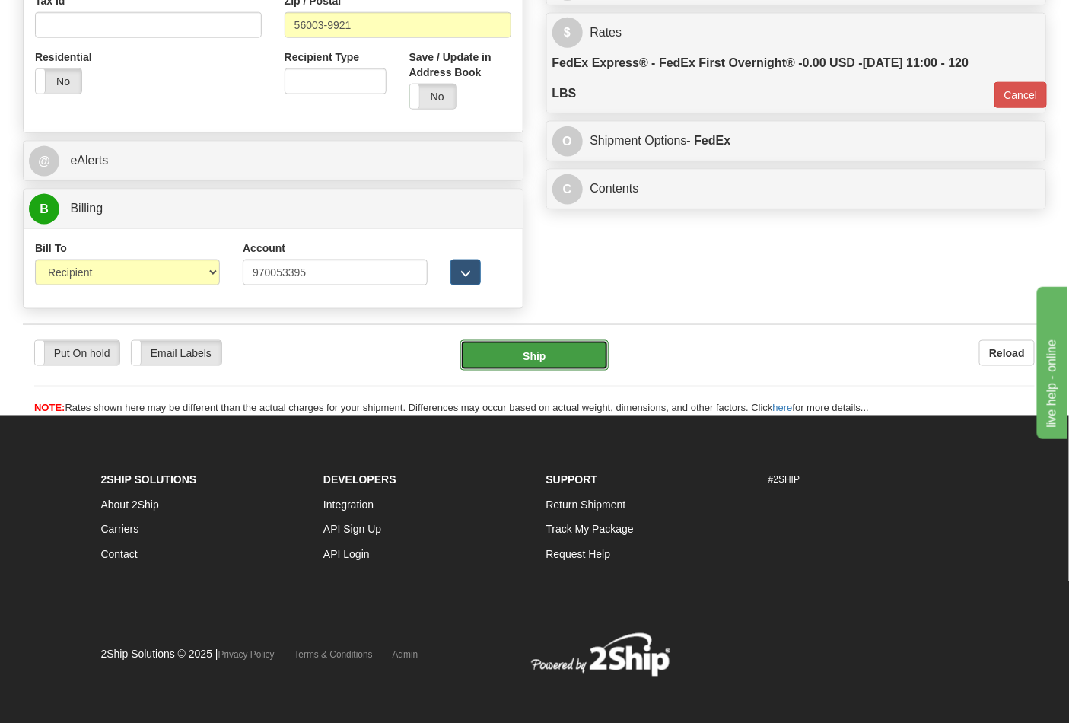
click at [572, 352] on button "Ship" at bounding box center [534, 355] width 148 height 30
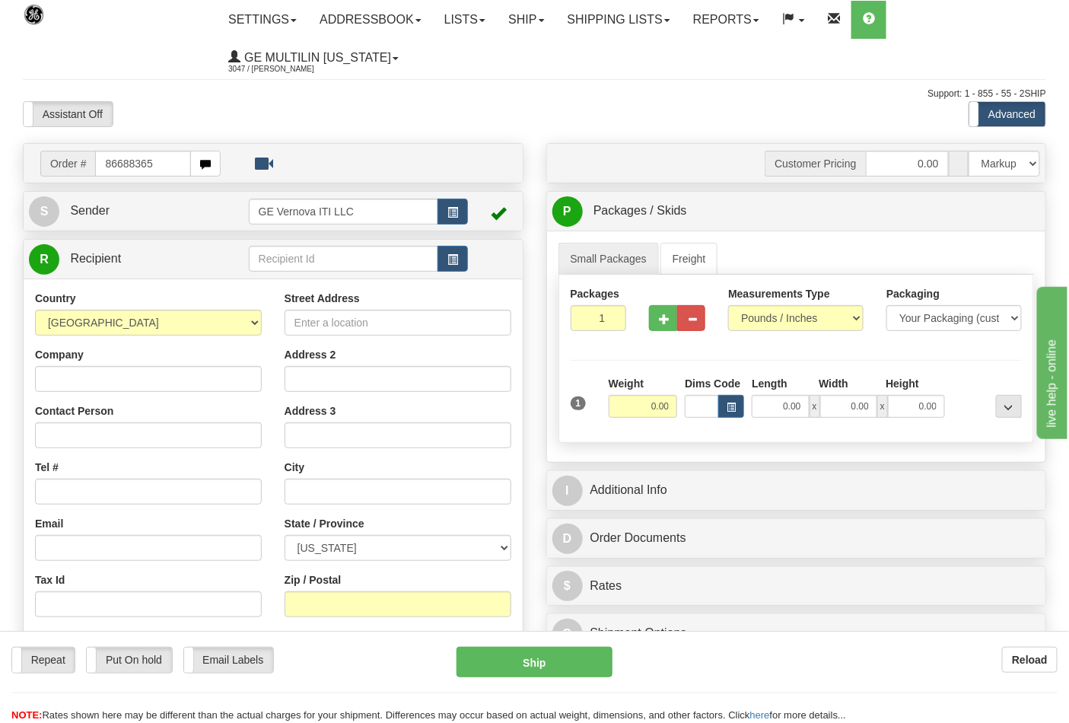
type input "86688365"
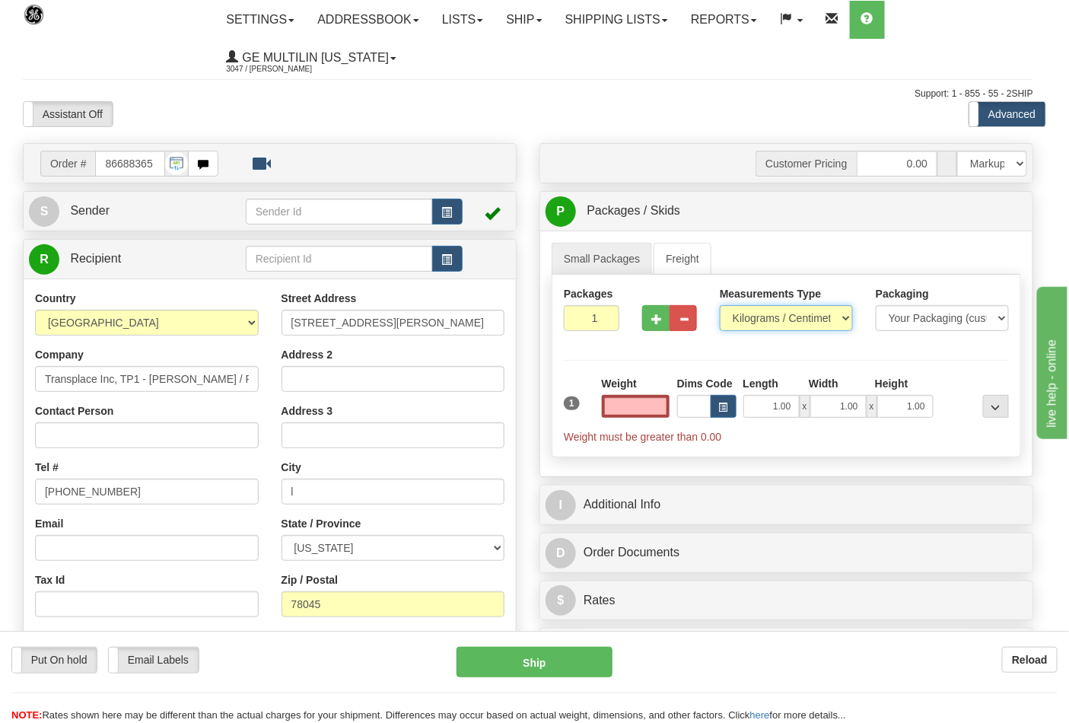
type input "0.00"
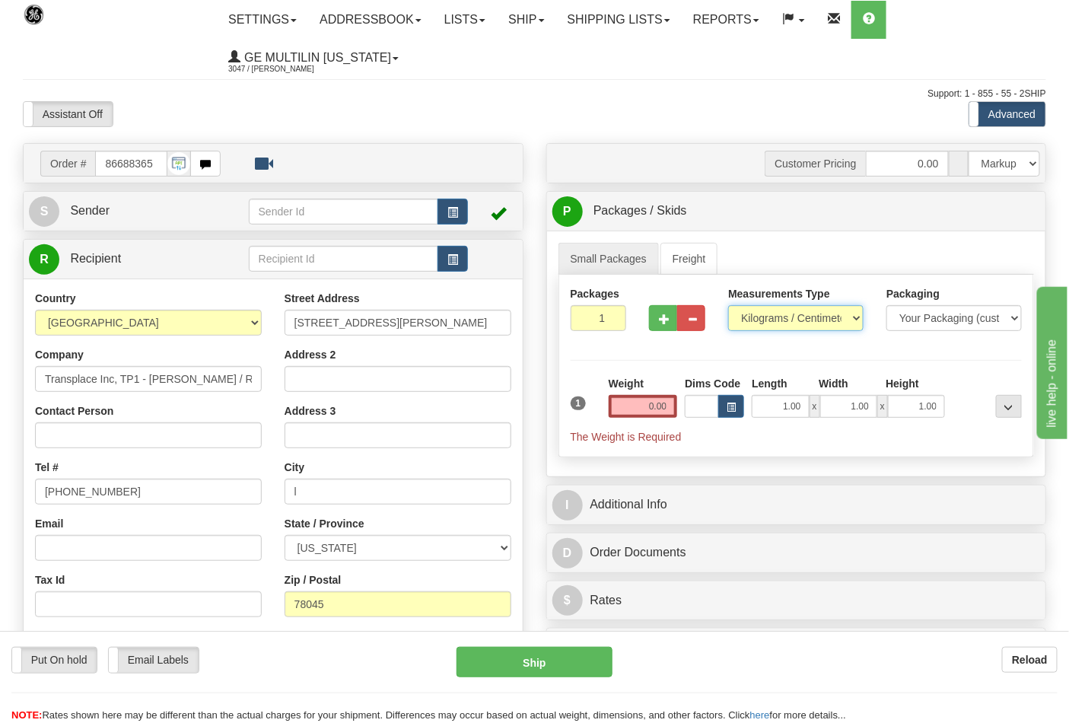
click at [751, 323] on select "Pounds / Inches Kilograms / Centimeters" at bounding box center [795, 318] width 135 height 26
select select "0"
click at [728, 306] on select "Pounds / Inches Kilograms / Centimeters" at bounding box center [795, 318] width 135 height 26
click at [666, 418] on input "0.00" at bounding box center [643, 406] width 69 height 23
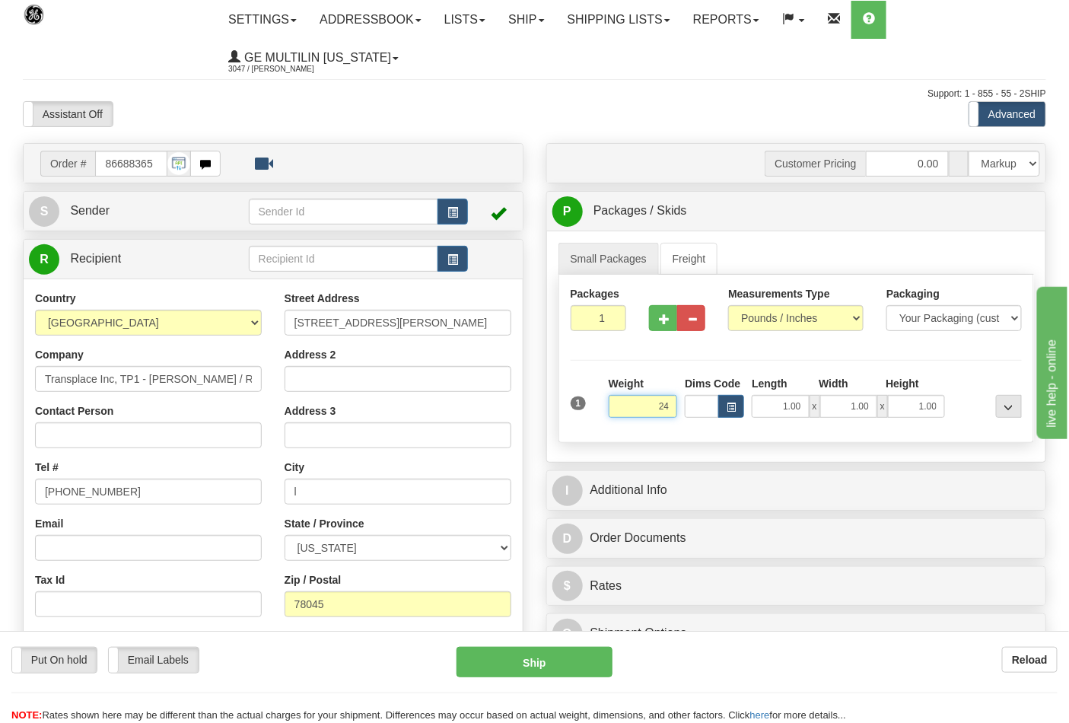
click button "Delete" at bounding box center [0, 0] width 0 height 0
type input "24.00"
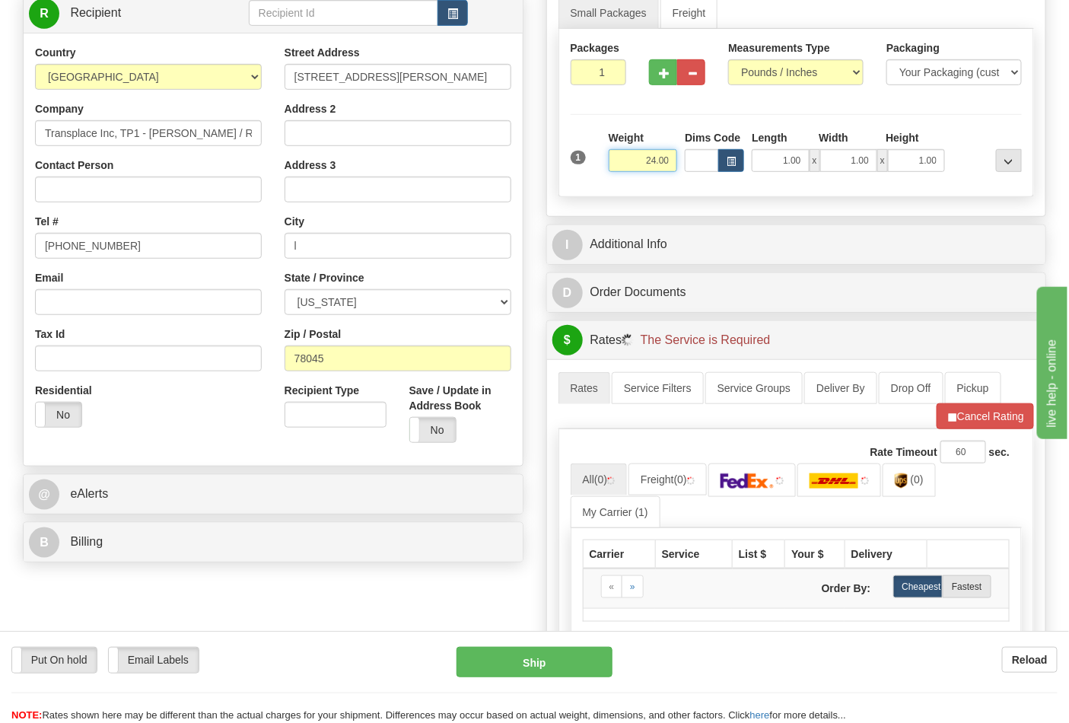
scroll to position [253, 0]
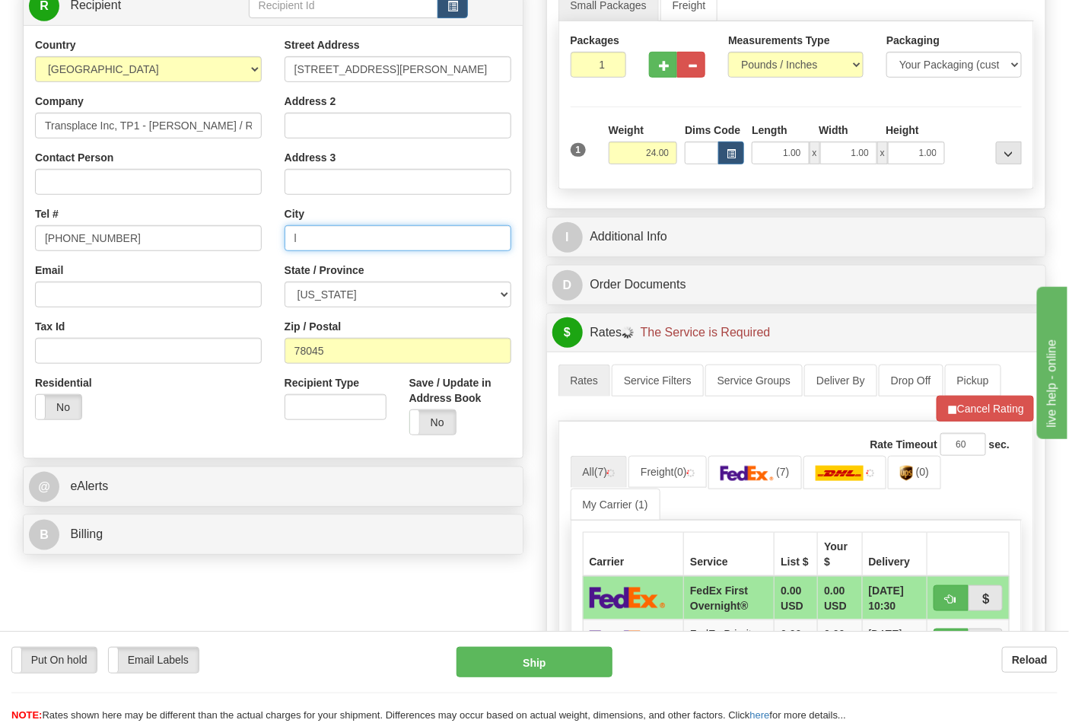
click at [324, 244] on input "l" at bounding box center [398, 238] width 227 height 26
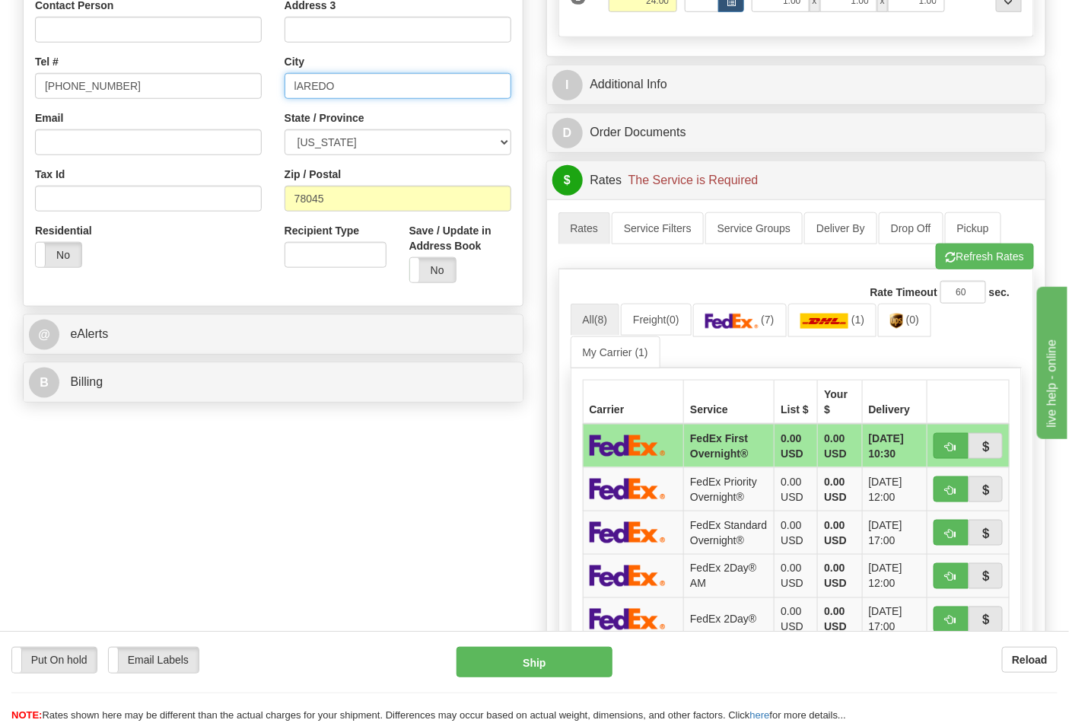
scroll to position [507, 0]
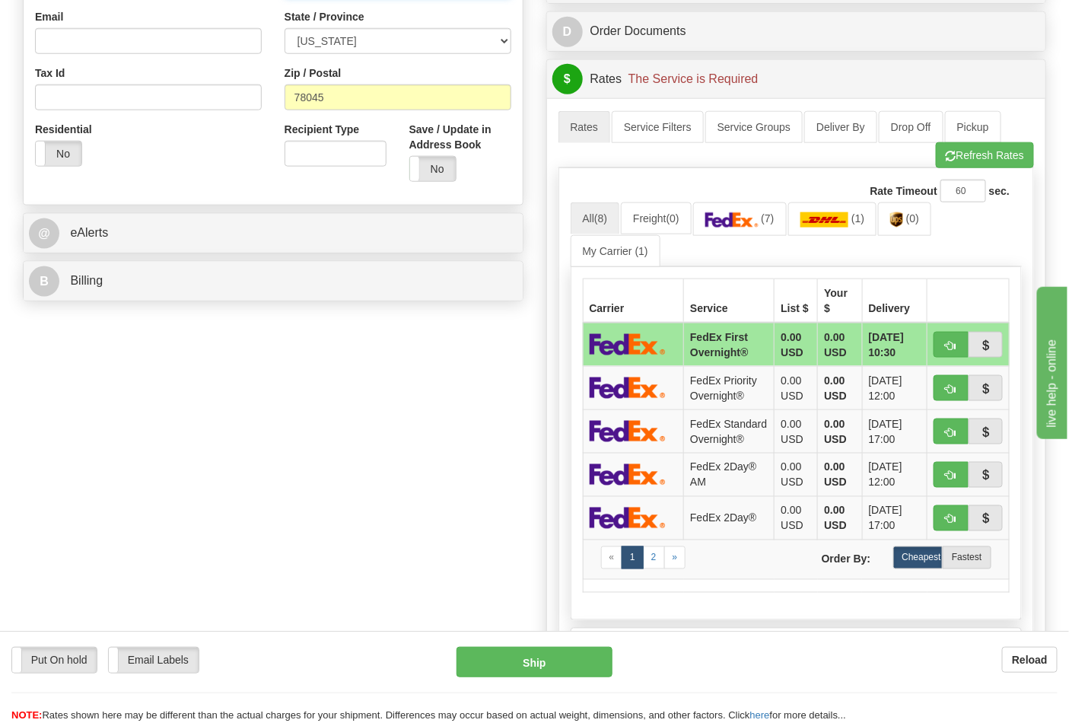
type input "lAREDO"
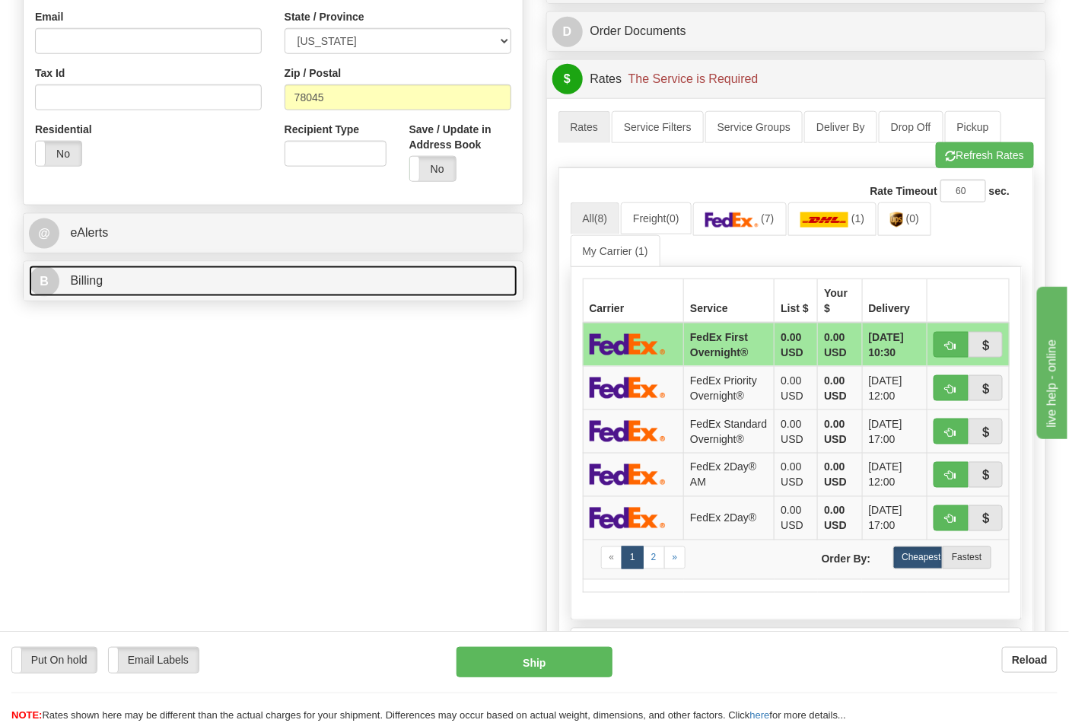
click at [88, 293] on link "B Billing" at bounding box center [273, 281] width 489 height 31
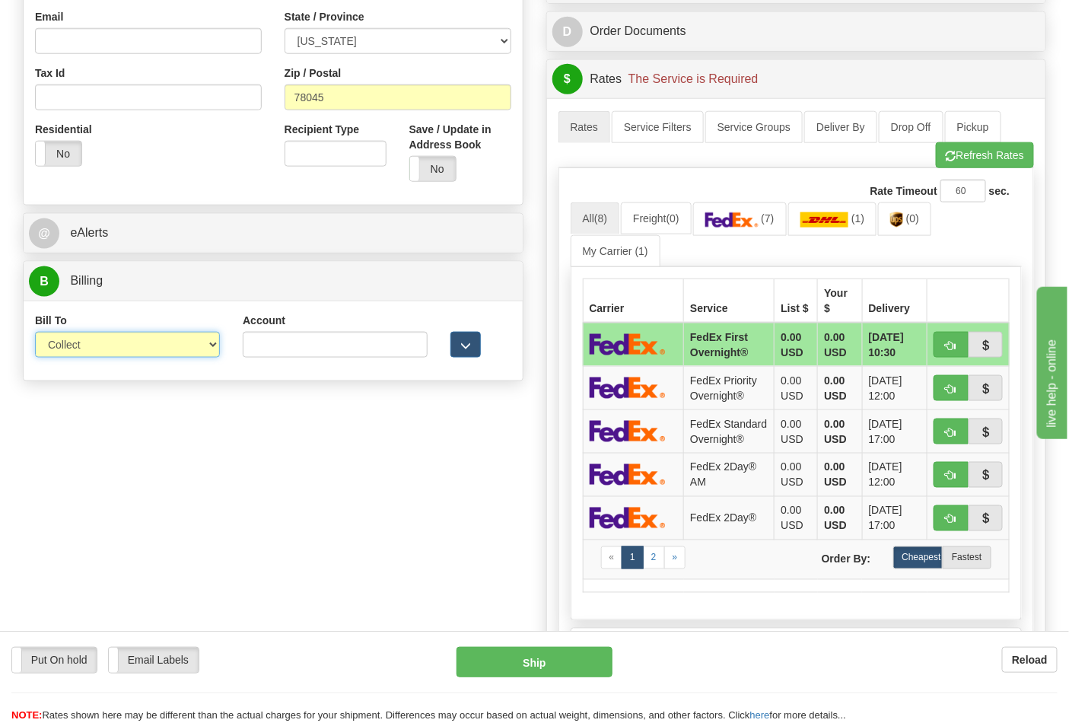
click at [97, 351] on select "Sender Recipient Third Party Collect" at bounding box center [127, 345] width 185 height 26
select select "2"
click at [35, 333] on select "Sender Recipient Third Party Collect" at bounding box center [127, 345] width 185 height 26
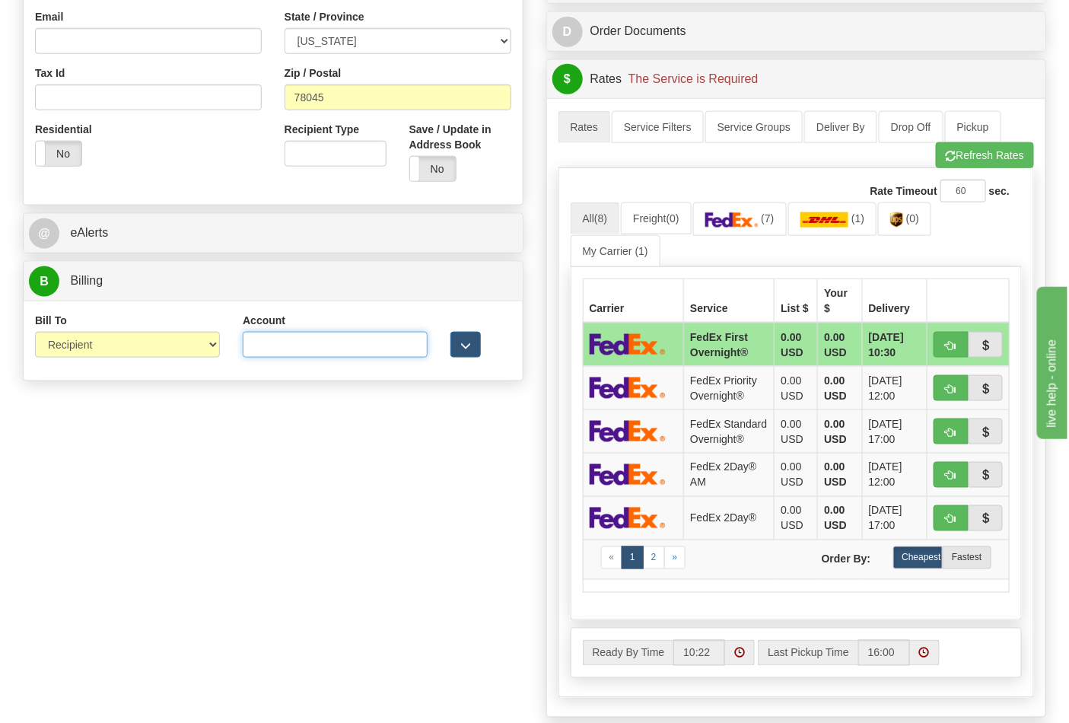
click at [269, 351] on input "Account" at bounding box center [335, 345] width 185 height 26
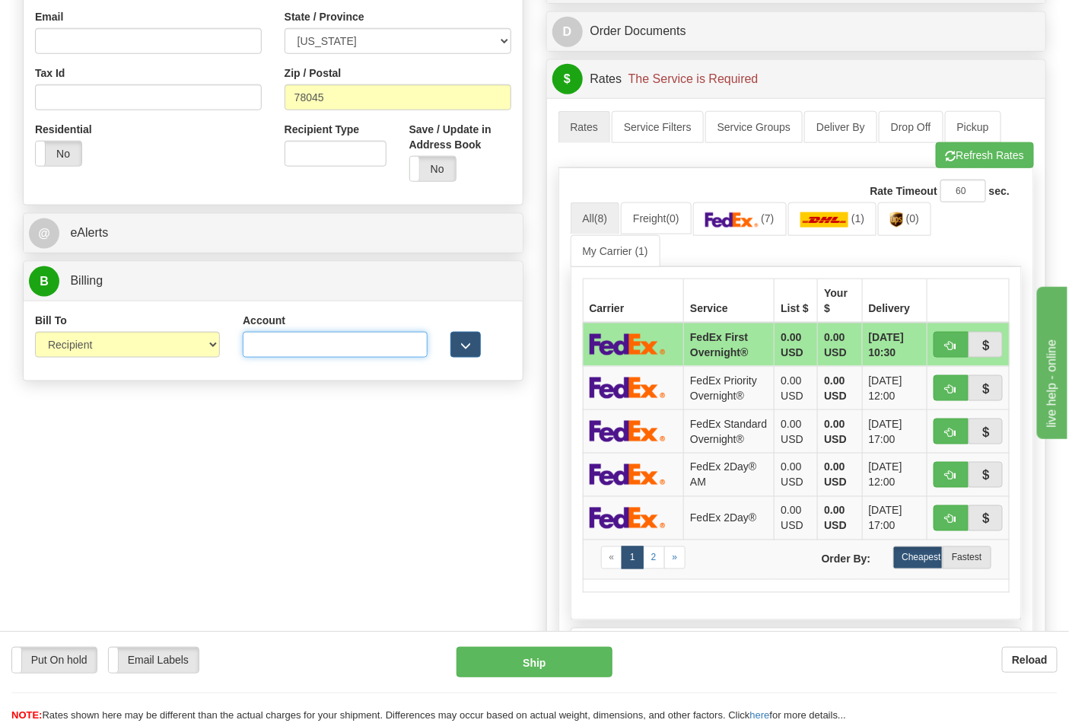
paste input "543547441"
type input "543547441"
click at [142, 345] on select "Sender Recipient Third Party Collect" at bounding box center [127, 345] width 185 height 26
select select "4"
click at [35, 333] on select "Sender Recipient Third Party Collect" at bounding box center [127, 345] width 185 height 26
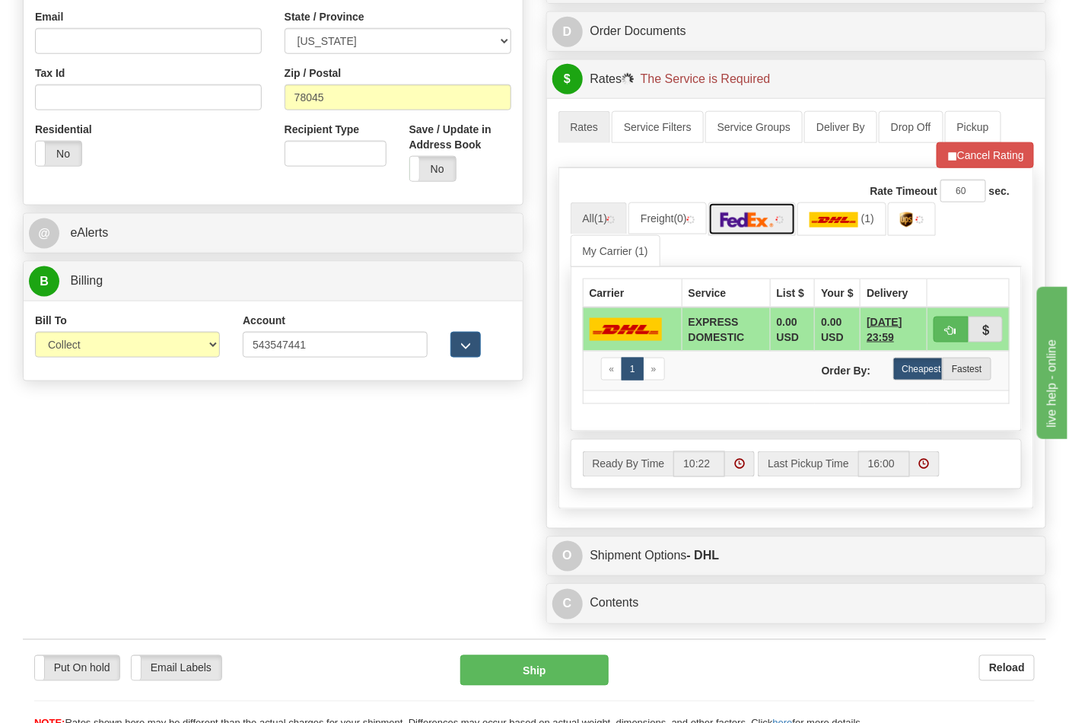
click at [750, 226] on img at bounding box center [747, 219] width 53 height 15
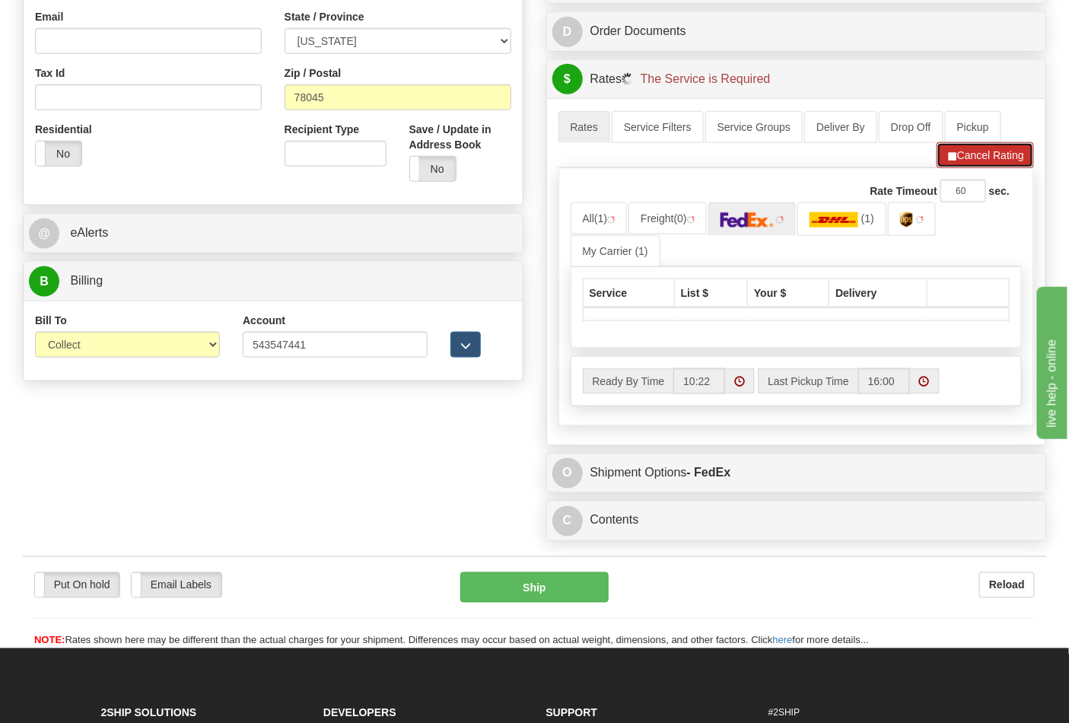
click at [954, 161] on span "button" at bounding box center [952, 156] width 11 height 10
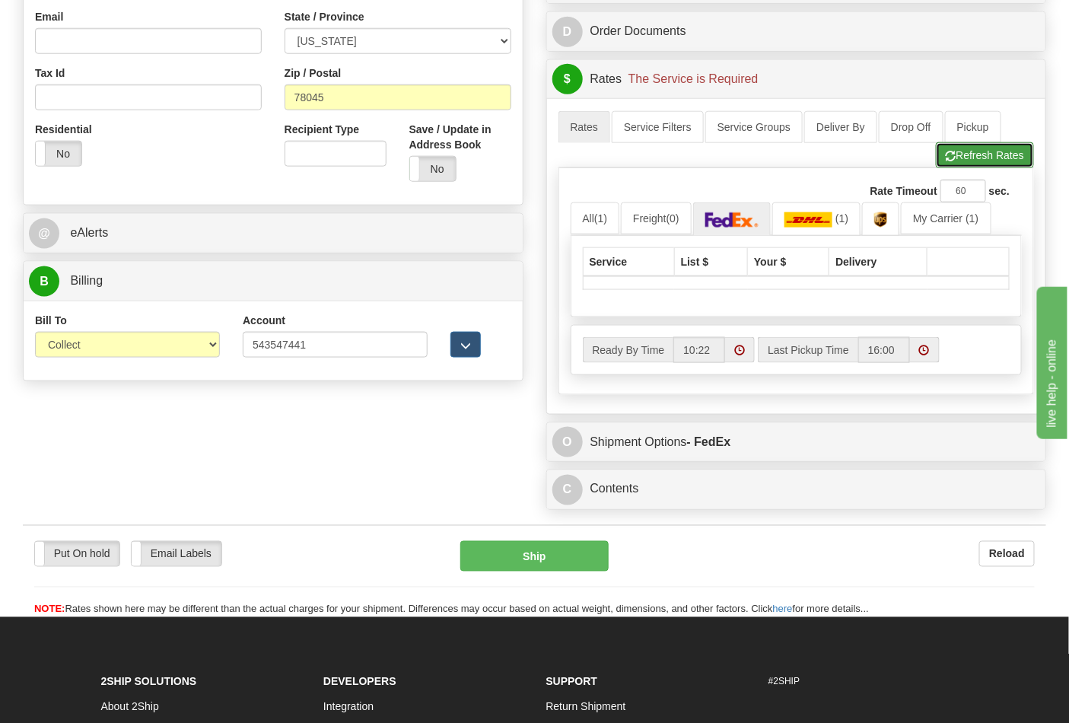
click at [954, 162] on button "Refresh Rates" at bounding box center [985, 155] width 98 height 26
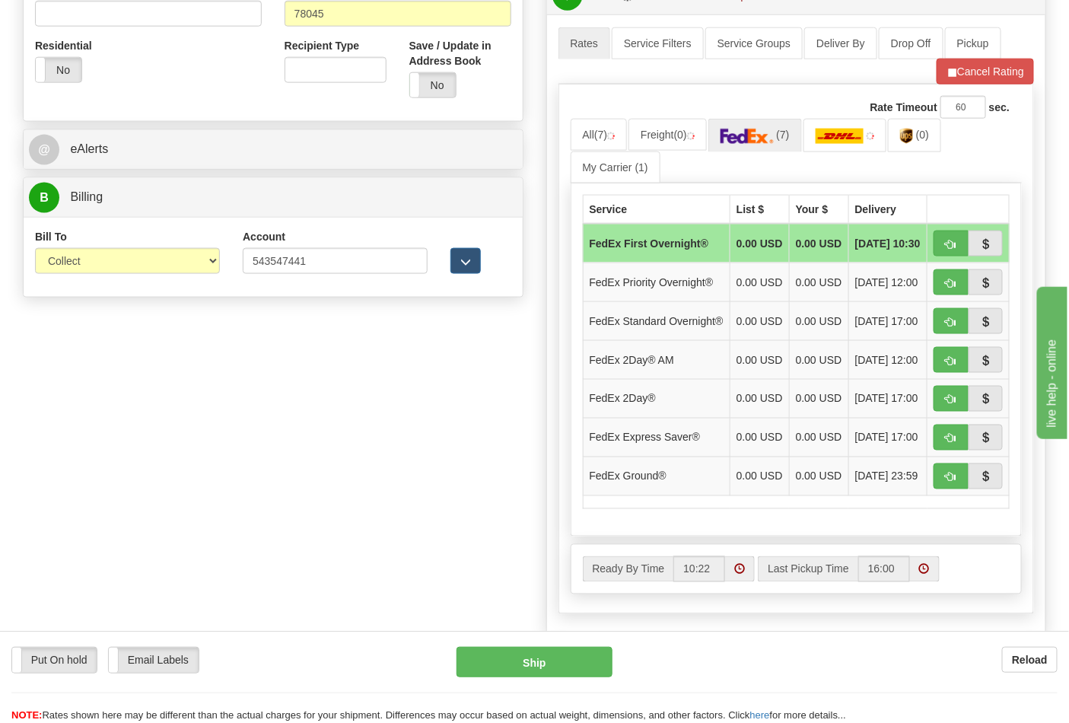
scroll to position [591, 0]
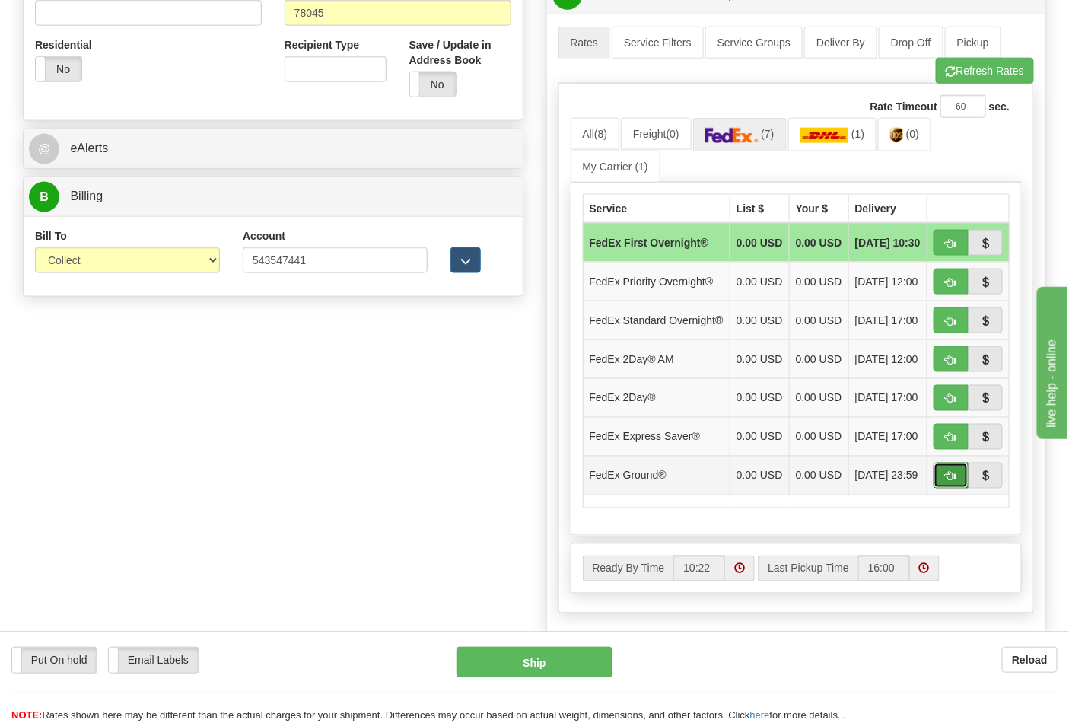
click at [948, 482] on span "button" at bounding box center [951, 477] width 11 height 10
type input "92"
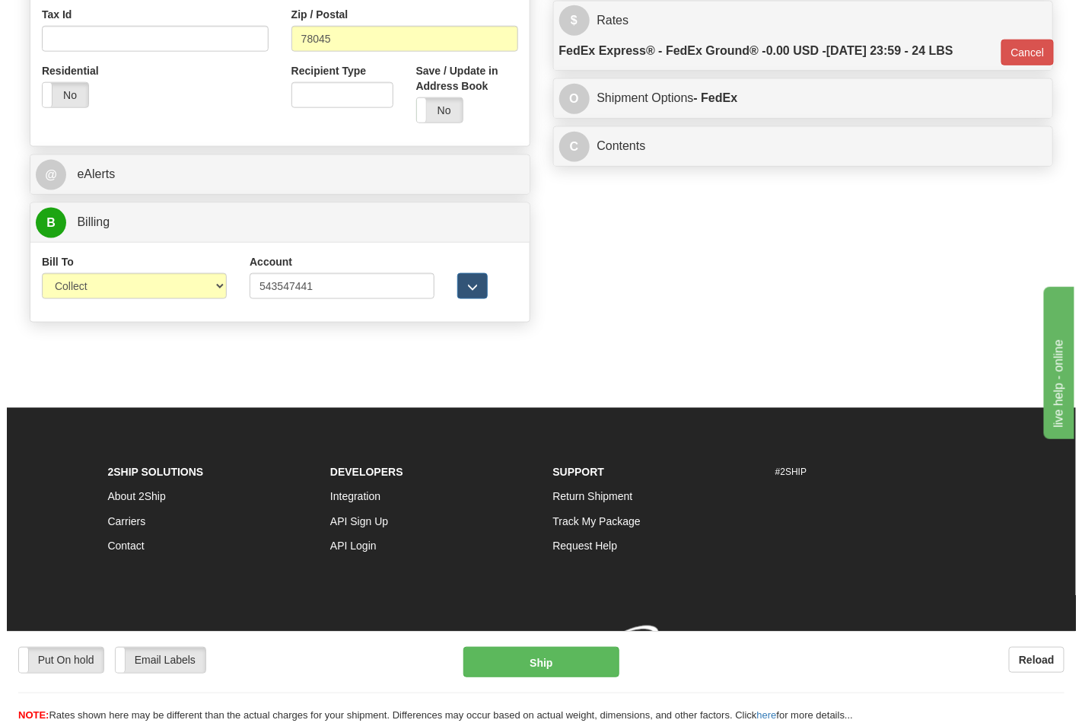
scroll to position [568, 0]
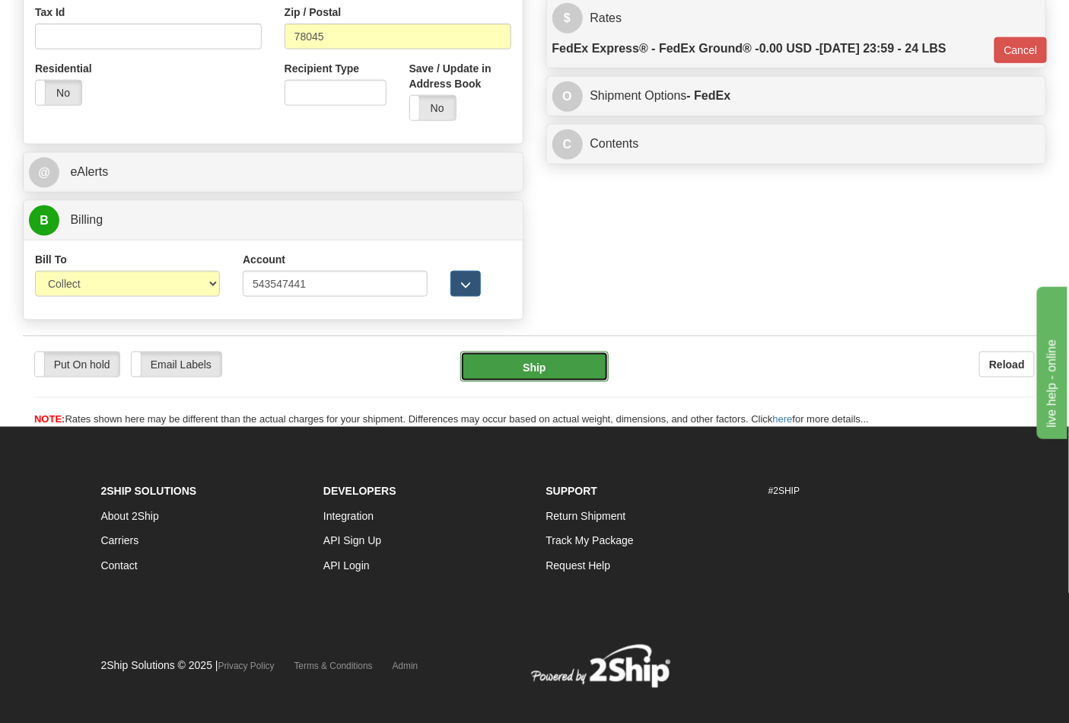
click at [592, 366] on button "Ship" at bounding box center [534, 367] width 148 height 30
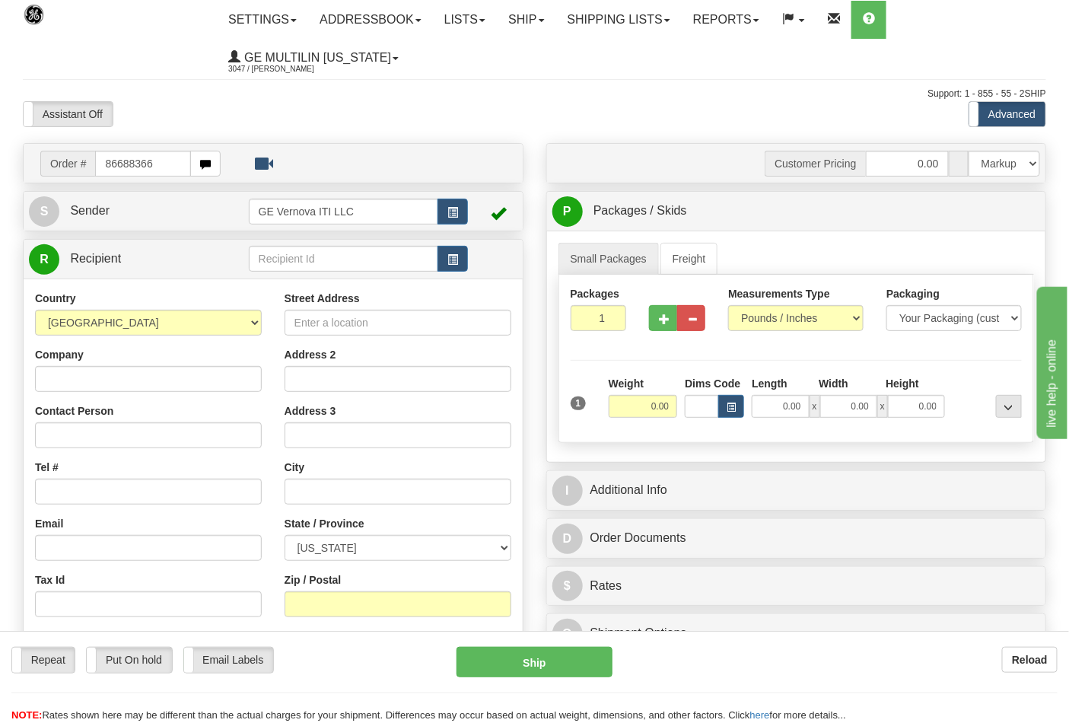
type input "86688366"
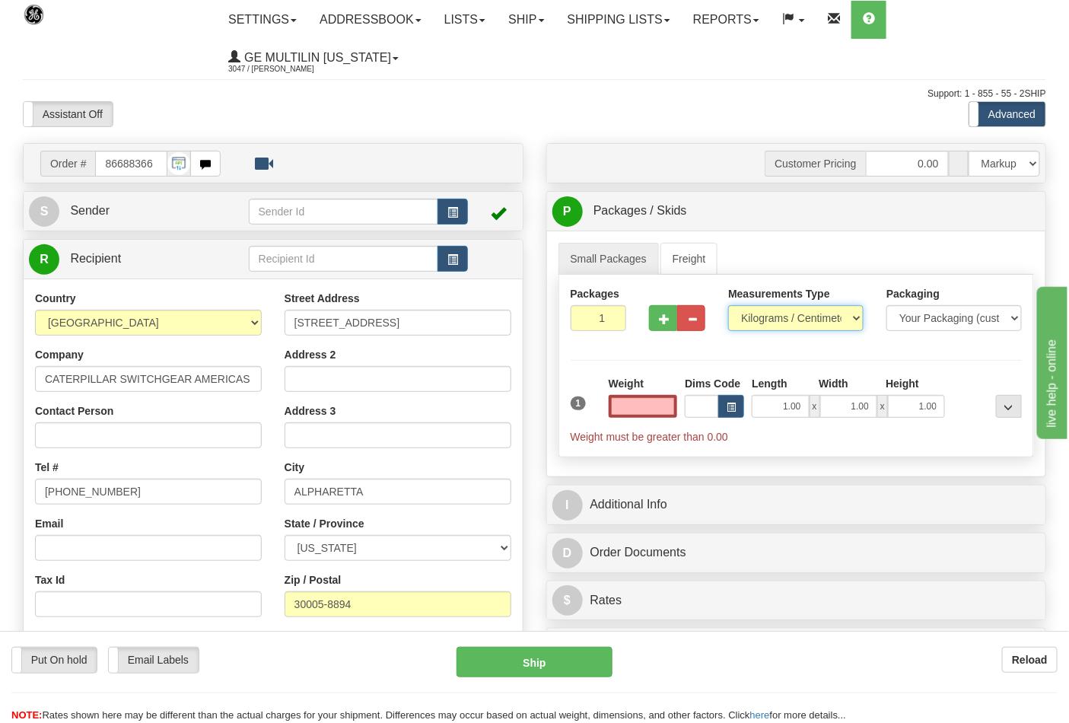
type input "0.00"
click at [761, 318] on select "Pounds / Inches Kilograms / Centimeters" at bounding box center [795, 318] width 135 height 26
select select "0"
click at [728, 306] on select "Pounds / Inches Kilograms / Centimeters" at bounding box center [795, 318] width 135 height 26
click at [647, 321] on div at bounding box center [677, 315] width 79 height 59
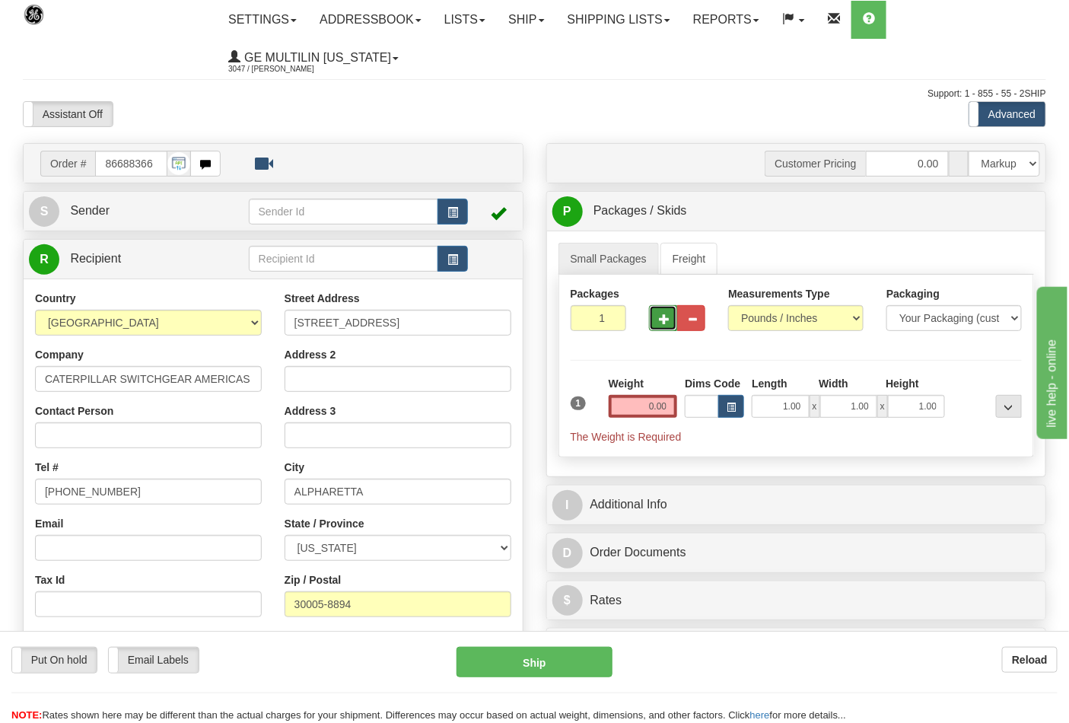
click at [649, 322] on button "button" at bounding box center [663, 318] width 28 height 26
type input "2"
click at [674, 412] on input "0.00" at bounding box center [643, 406] width 69 height 23
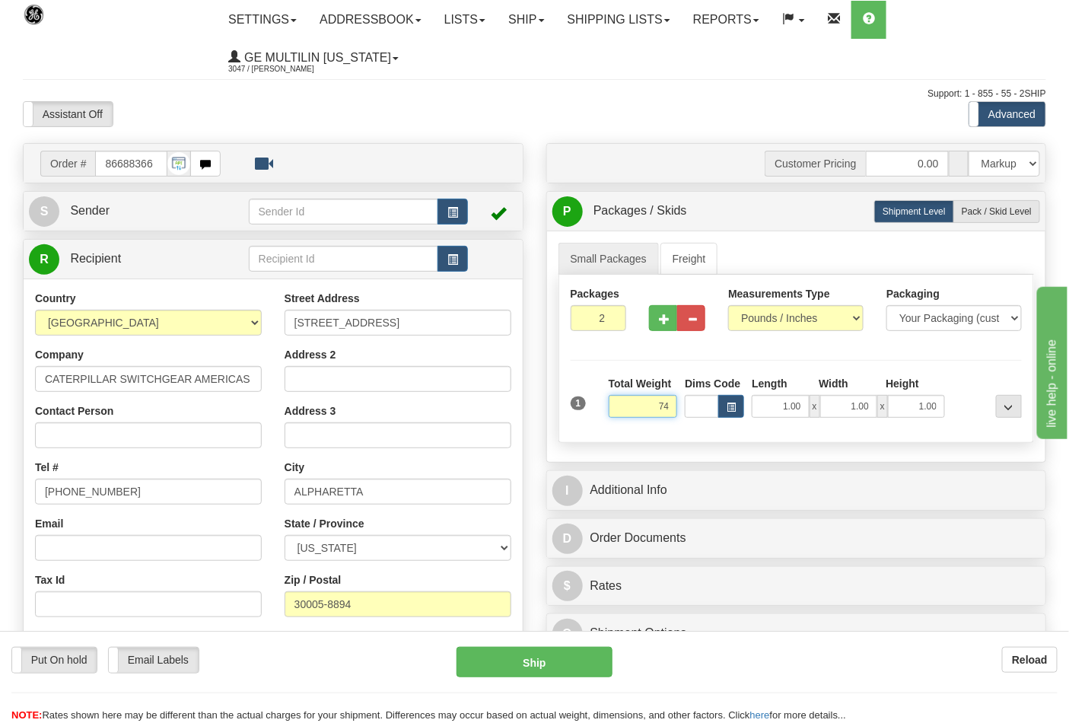
click button "Delete" at bounding box center [0, 0] width 0 height 0
type input "74.00"
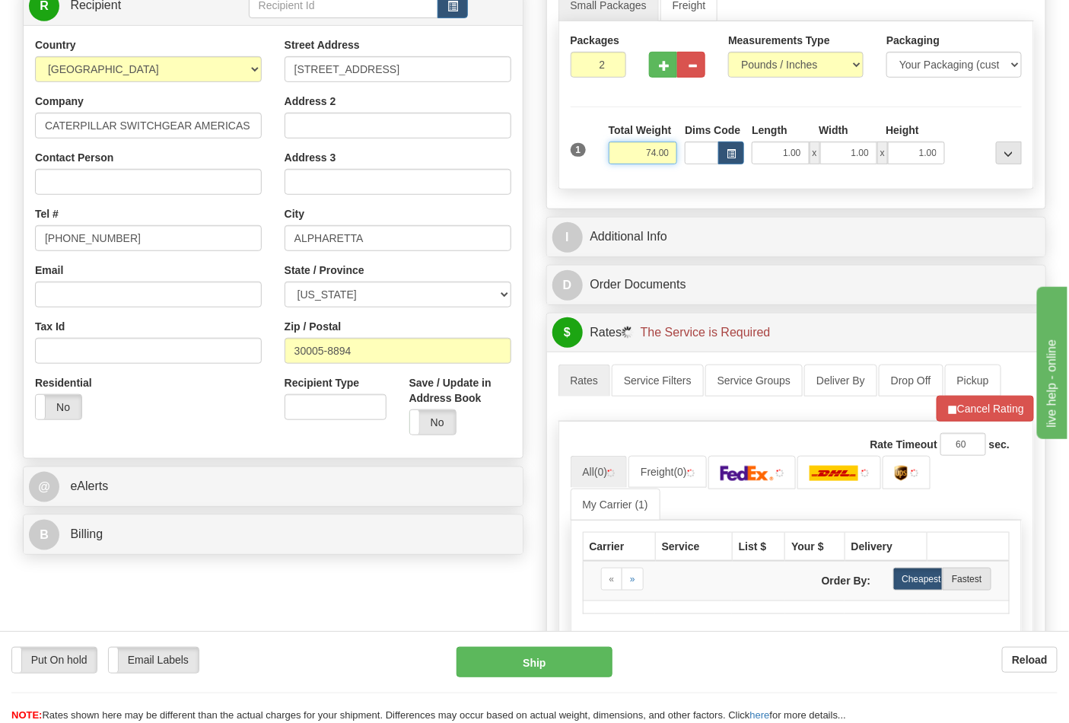
scroll to position [338, 0]
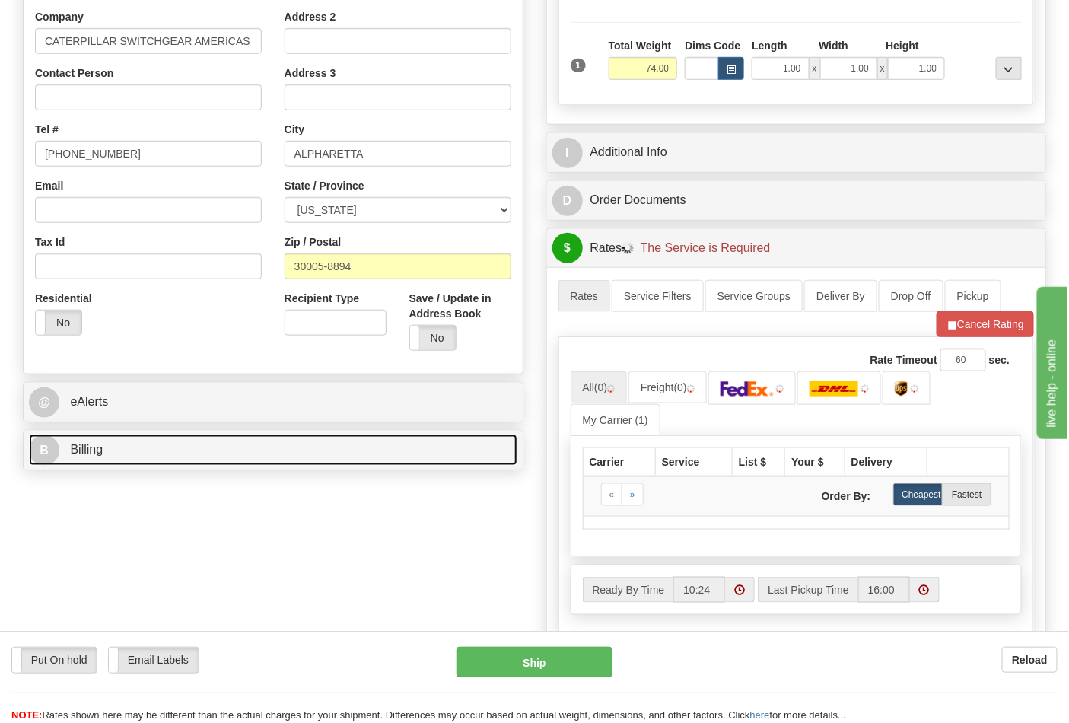
click at [196, 445] on link "B Billing" at bounding box center [273, 450] width 489 height 31
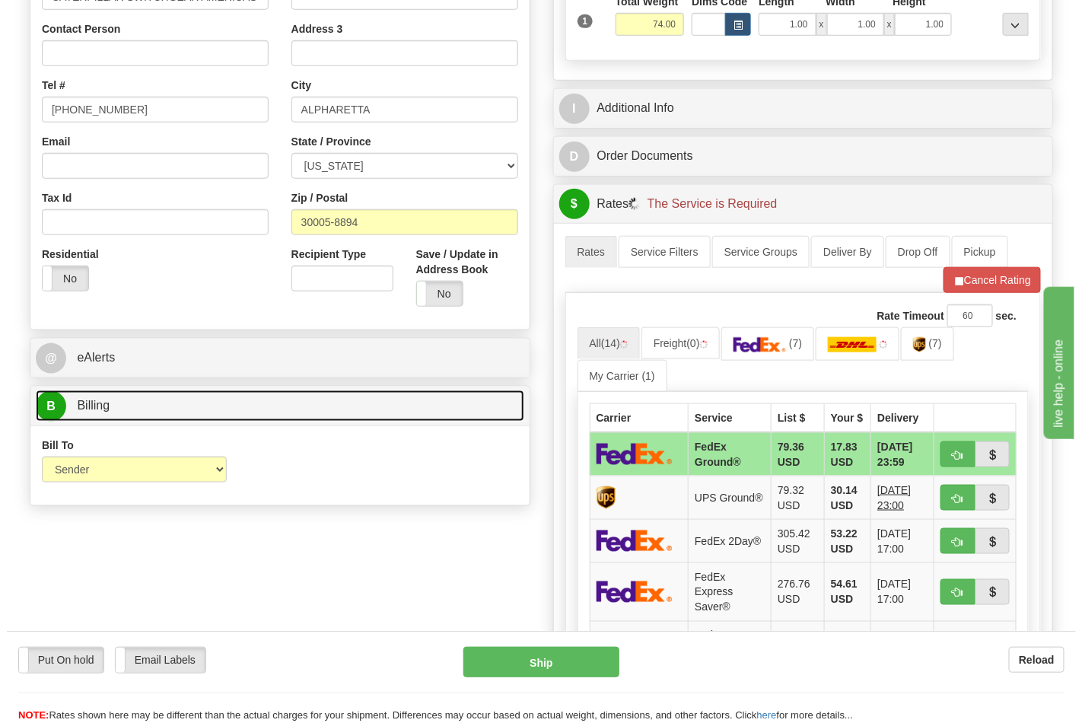
scroll to position [422, 0]
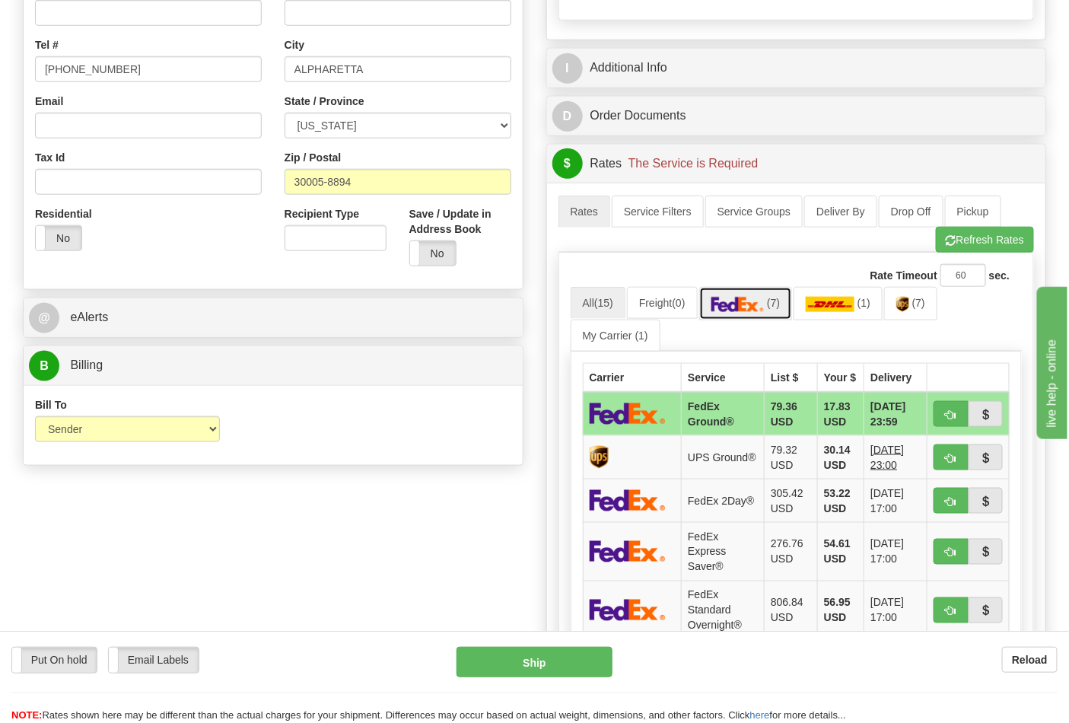
click at [786, 312] on link "(7)" at bounding box center [746, 303] width 94 height 33
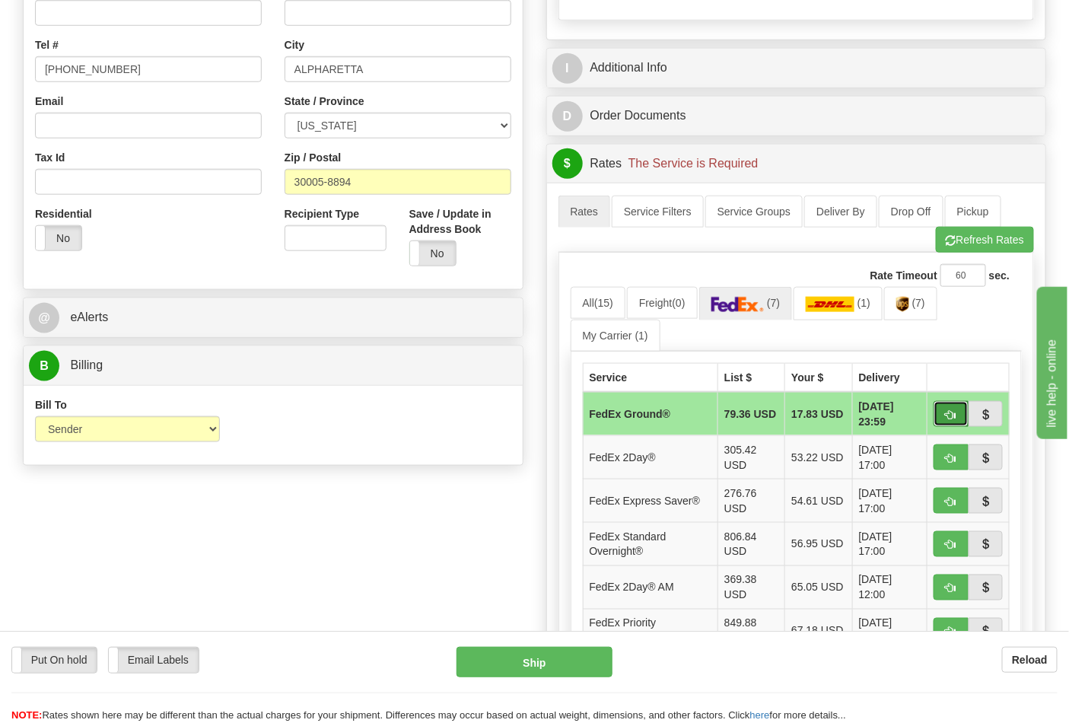
click at [959, 421] on button "button" at bounding box center [951, 414] width 35 height 26
type input "92"
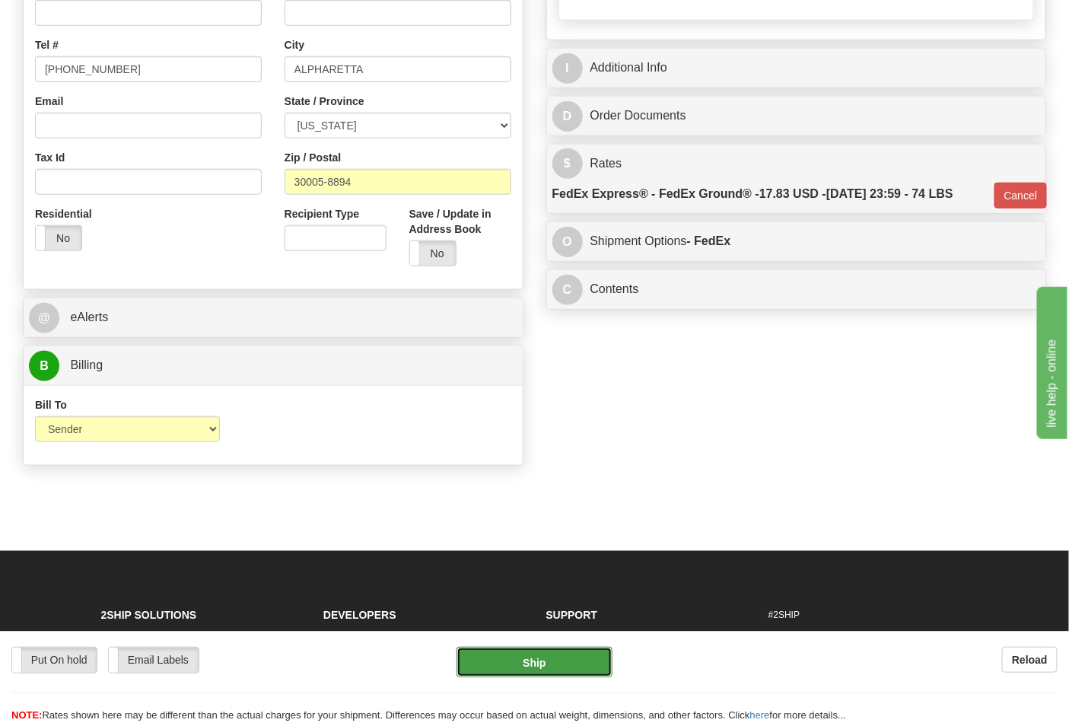
click at [567, 655] on button "Ship" at bounding box center [534, 662] width 155 height 30
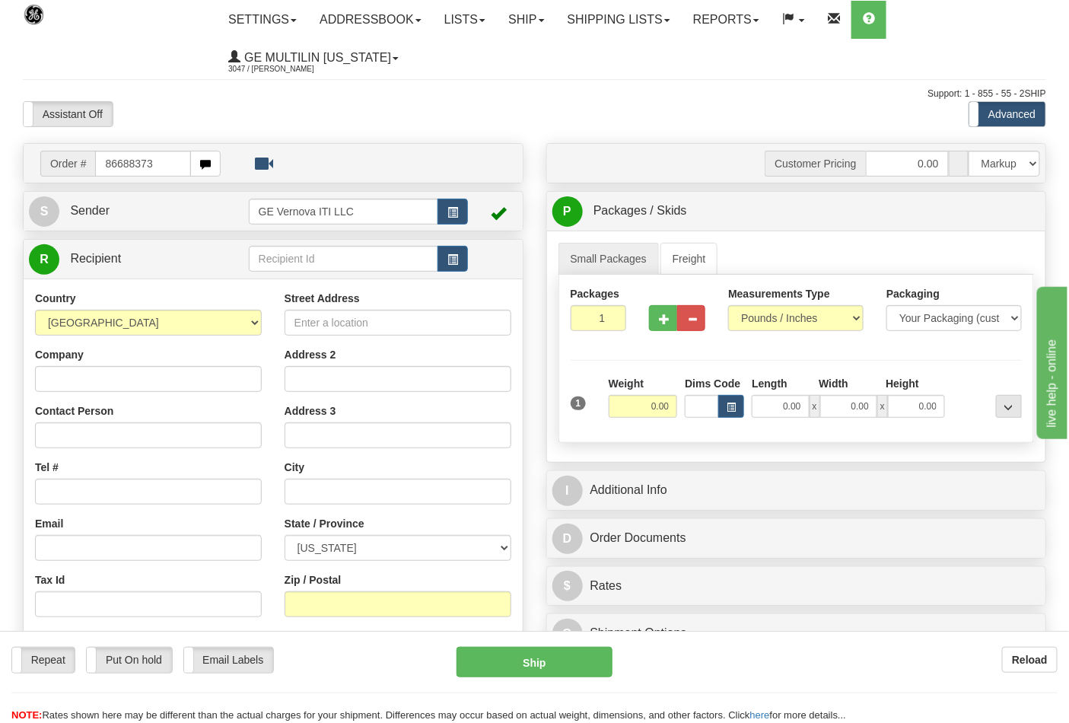
type input "86688373"
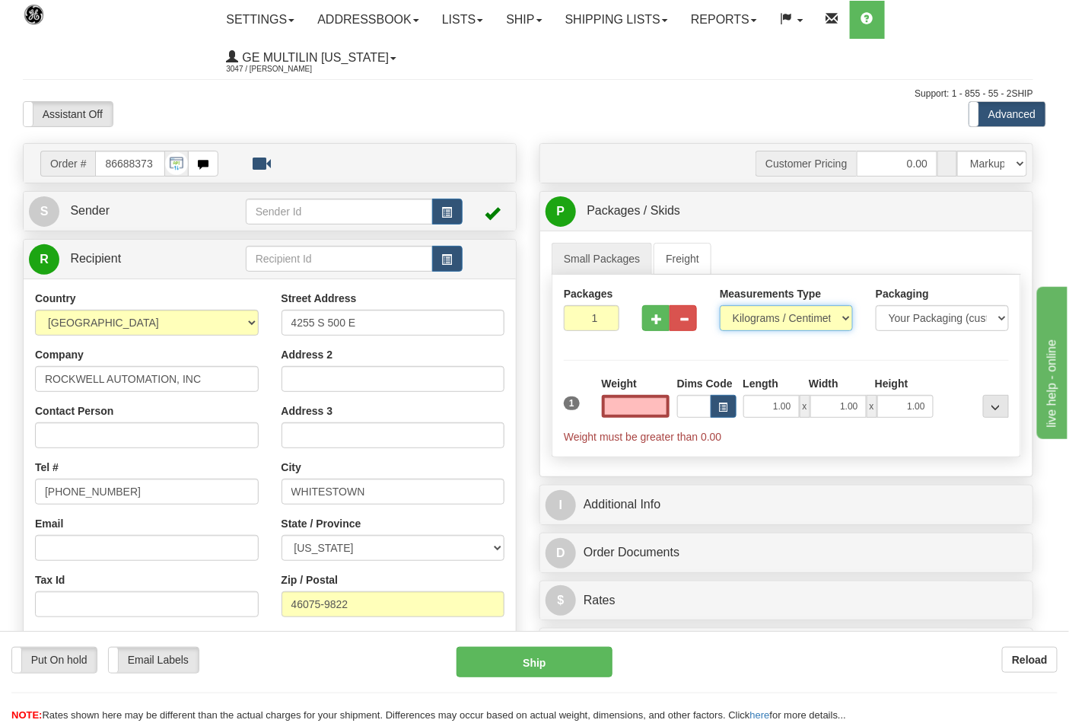
type input "0.00"
click at [764, 321] on select "Pounds / Inches Kilograms / Centimeters" at bounding box center [786, 318] width 133 height 26
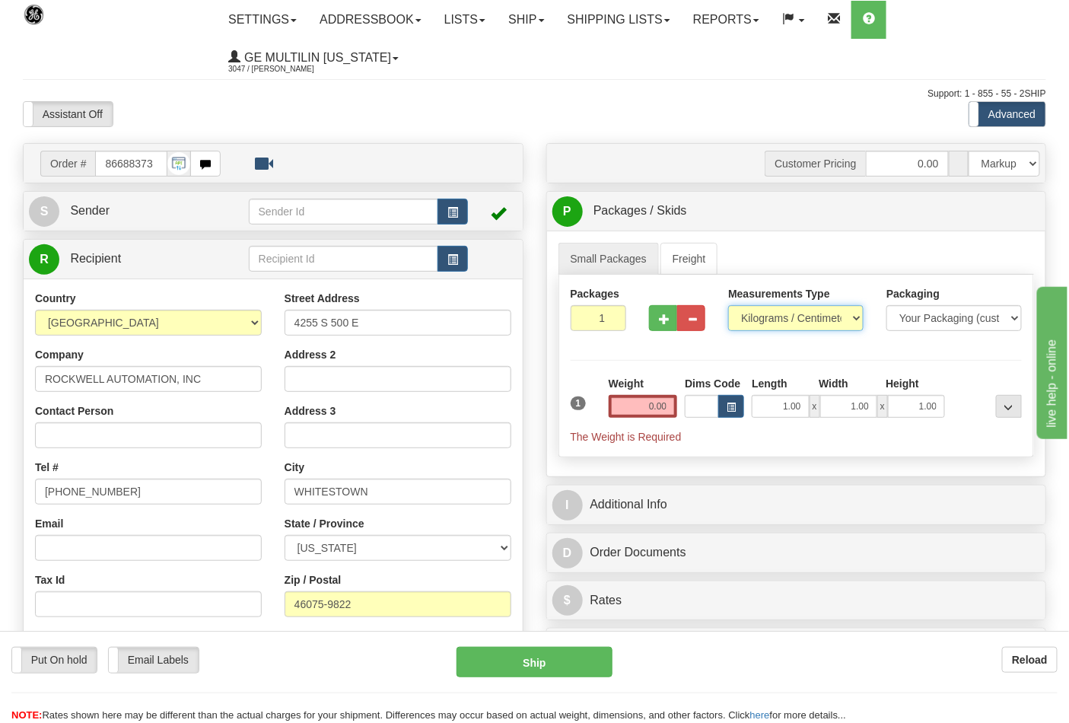
select select "0"
click at [728, 306] on select "Pounds / Inches Kilograms / Centimeters" at bounding box center [795, 318] width 135 height 26
click at [663, 403] on input "0.00" at bounding box center [643, 406] width 69 height 23
click button "Delete" at bounding box center [0, 0] width 0 height 0
type input "5.00"
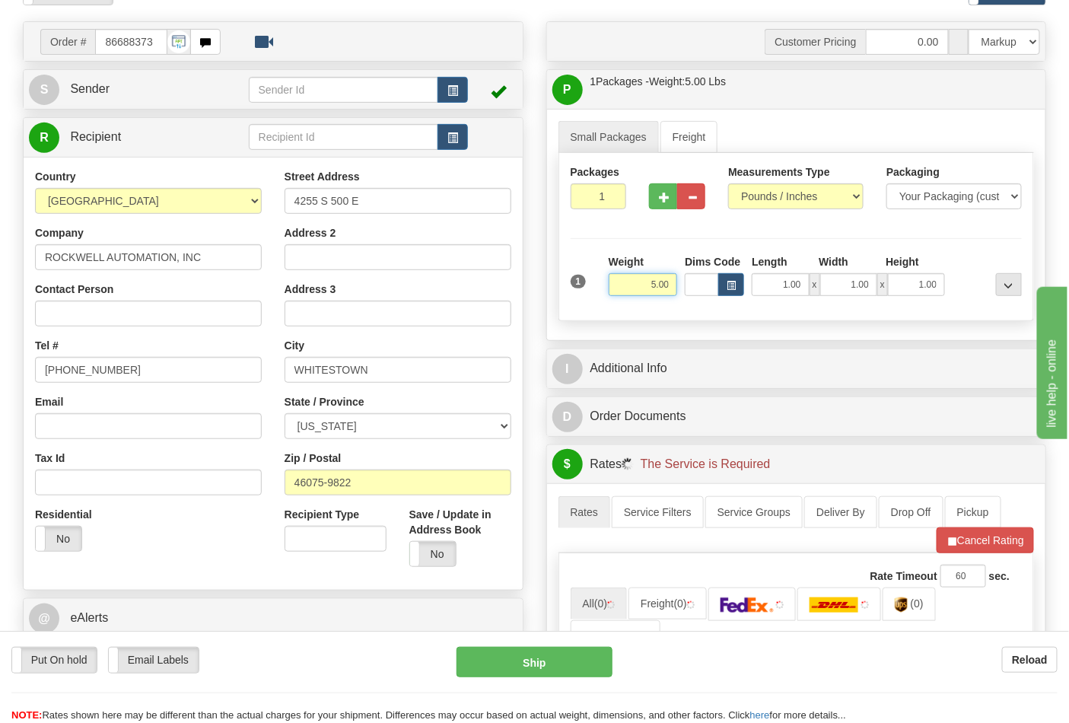
scroll to position [253, 0]
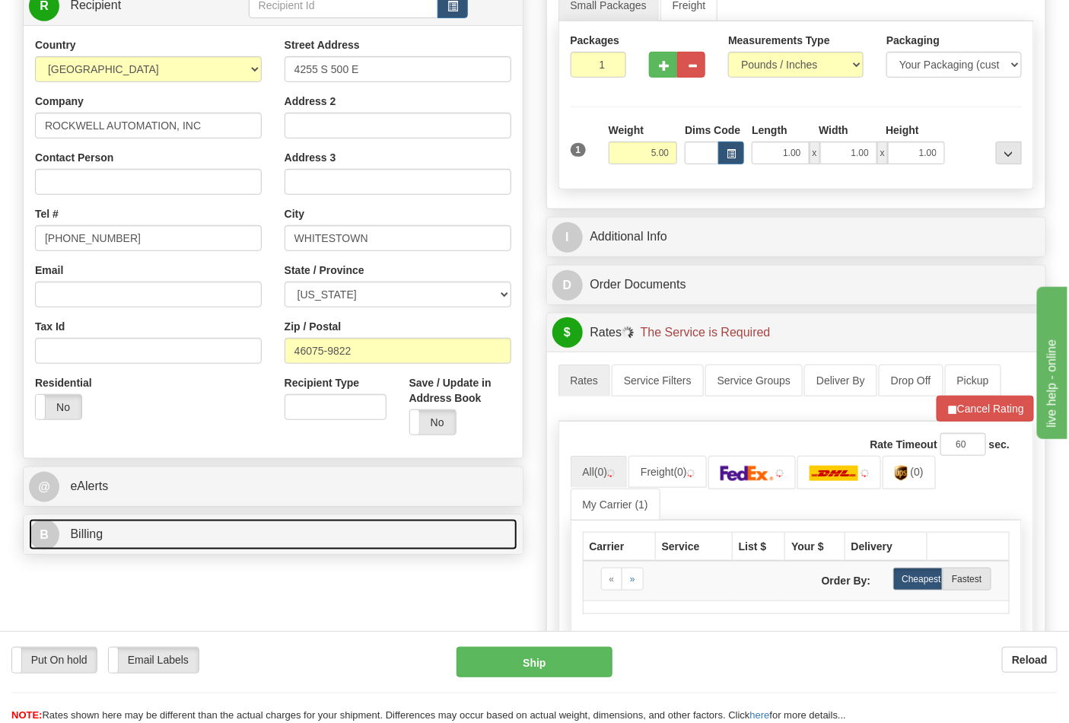
click at [176, 531] on link "B Billing" at bounding box center [273, 534] width 489 height 31
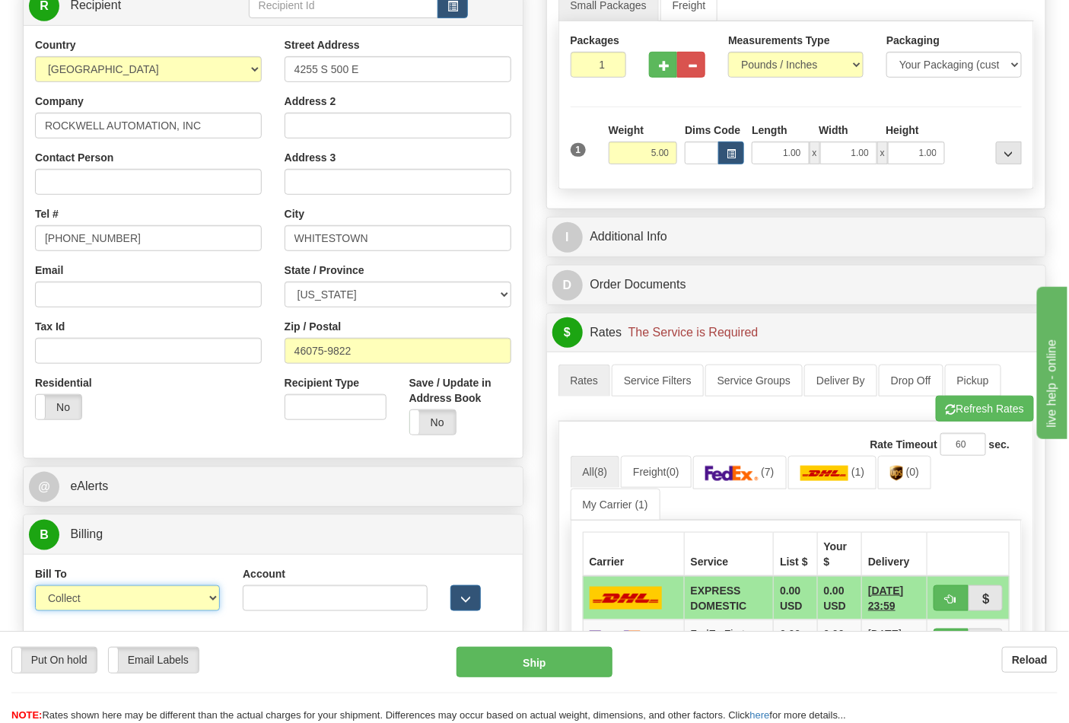
click at [114, 604] on select "Sender Recipient Third Party Collect" at bounding box center [127, 598] width 185 height 26
select select "2"
click at [35, 588] on select "Sender Recipient Third Party Collect" at bounding box center [127, 598] width 185 height 26
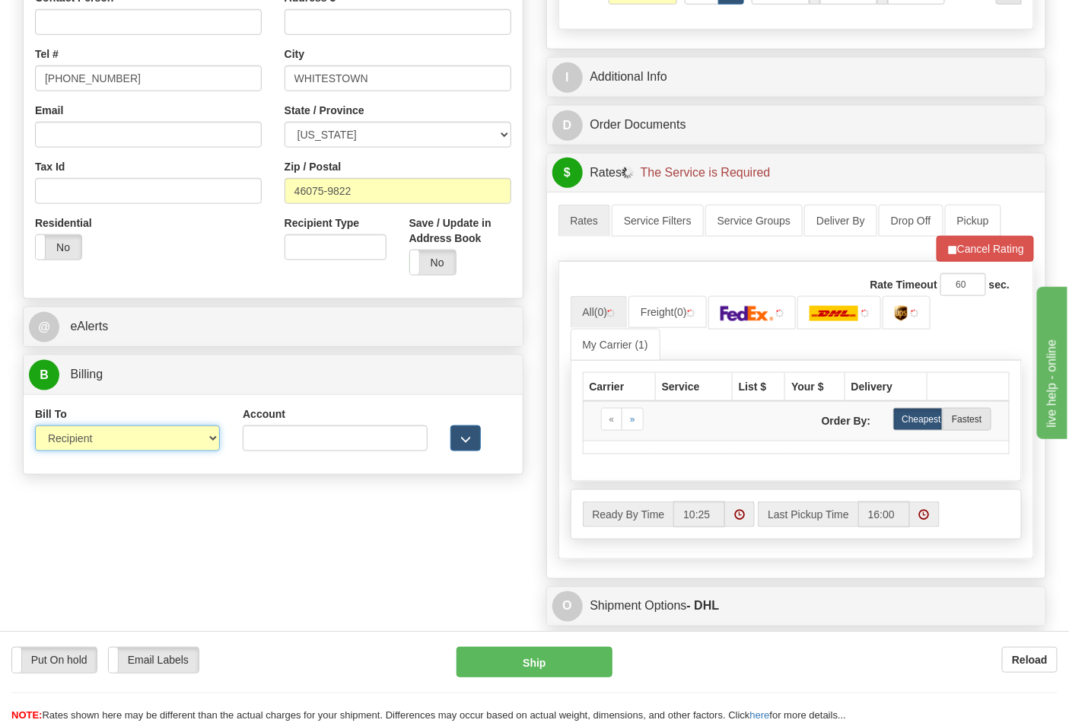
scroll to position [422, 0]
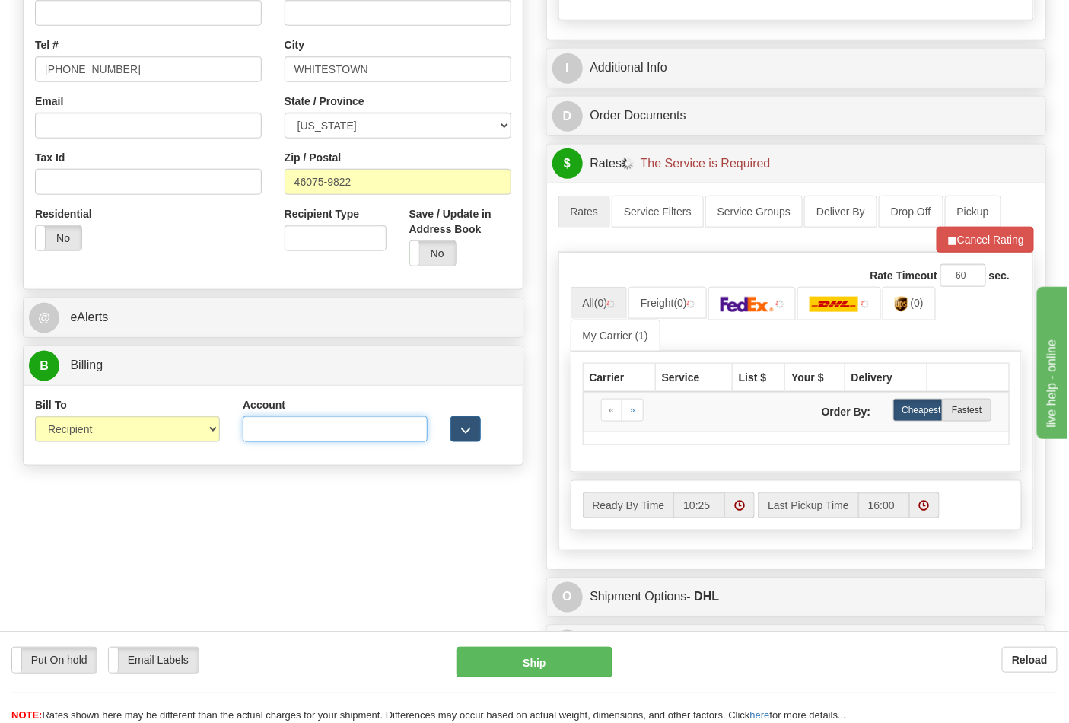
click at [282, 428] on input "Account" at bounding box center [335, 429] width 185 height 26
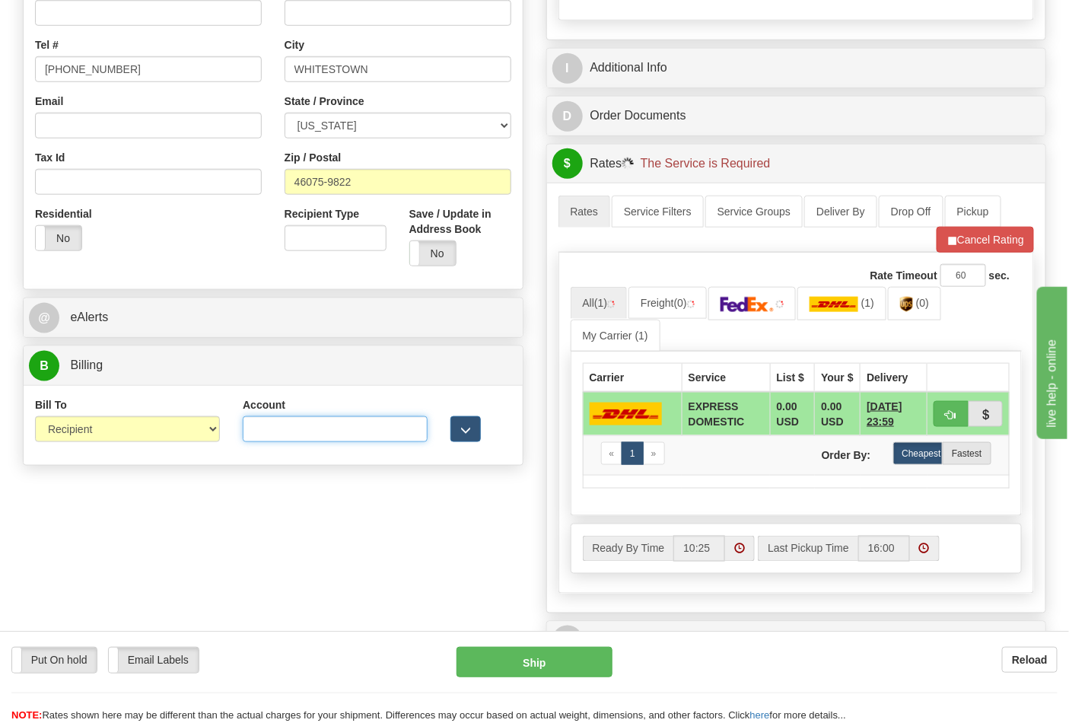
type input "587102"
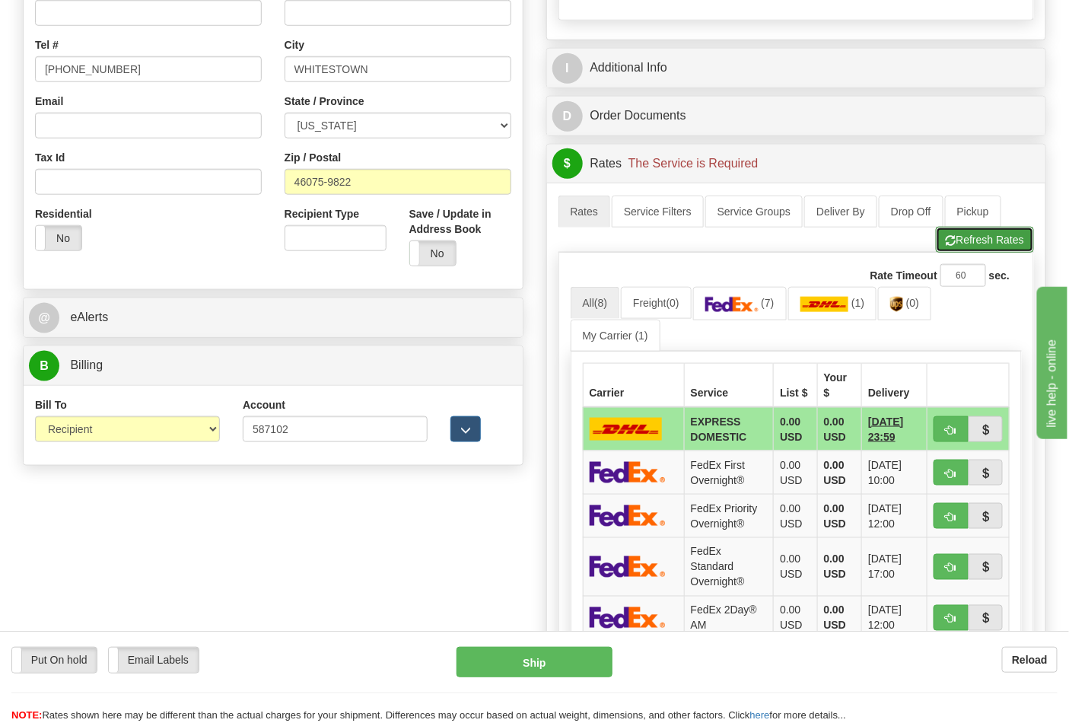
click at [971, 253] on button "Refresh Rates" at bounding box center [985, 240] width 98 height 26
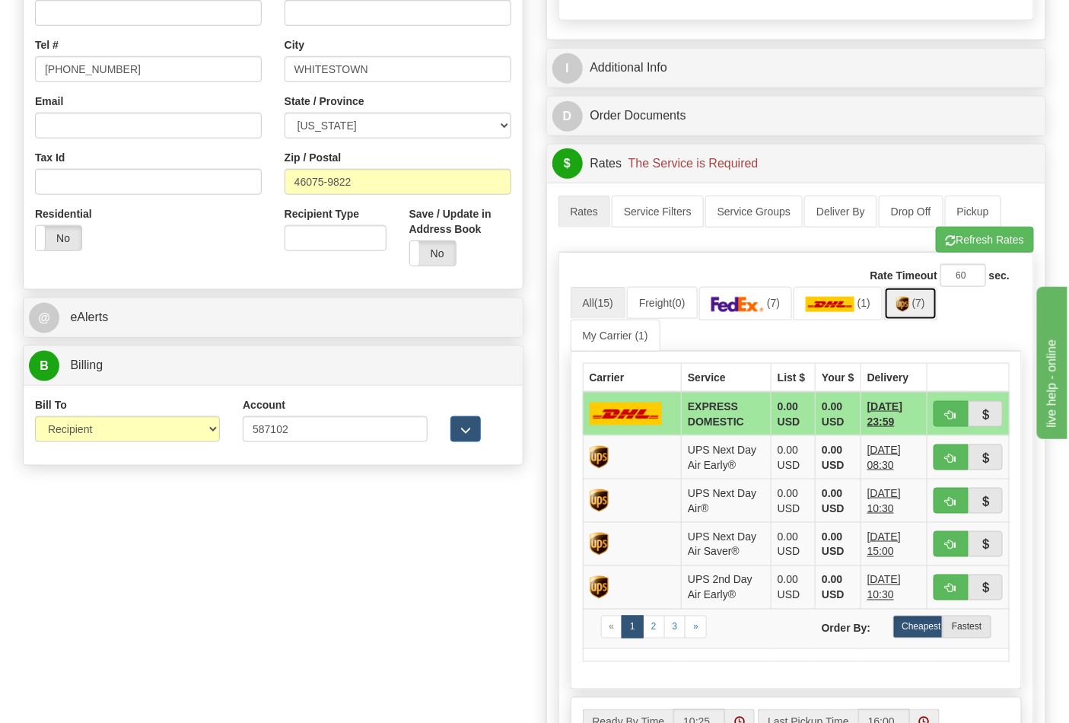
click at [925, 309] on span "(7)" at bounding box center [918, 303] width 13 height 12
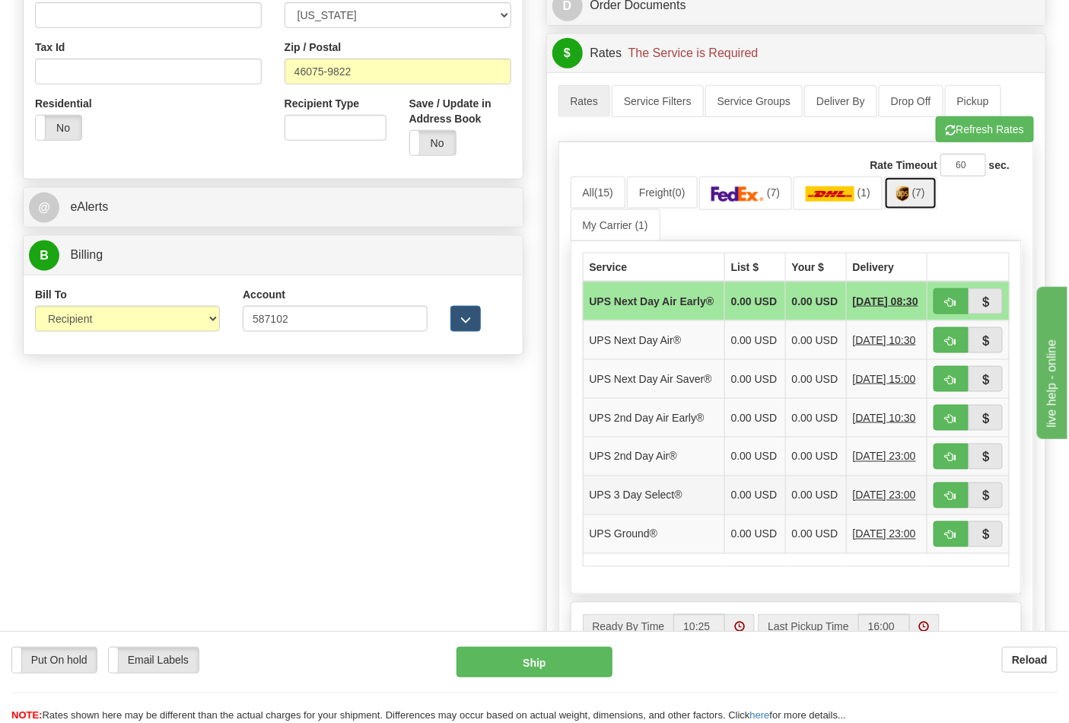
scroll to position [676, 0]
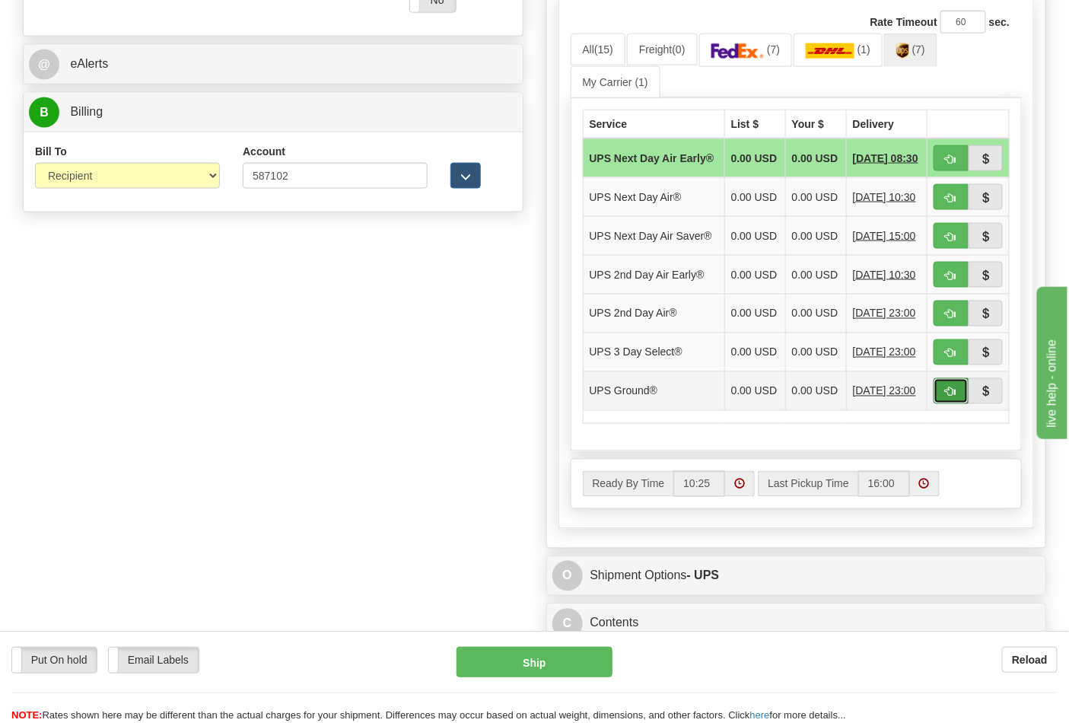
click at [944, 404] on button "button" at bounding box center [951, 391] width 35 height 26
type input "03"
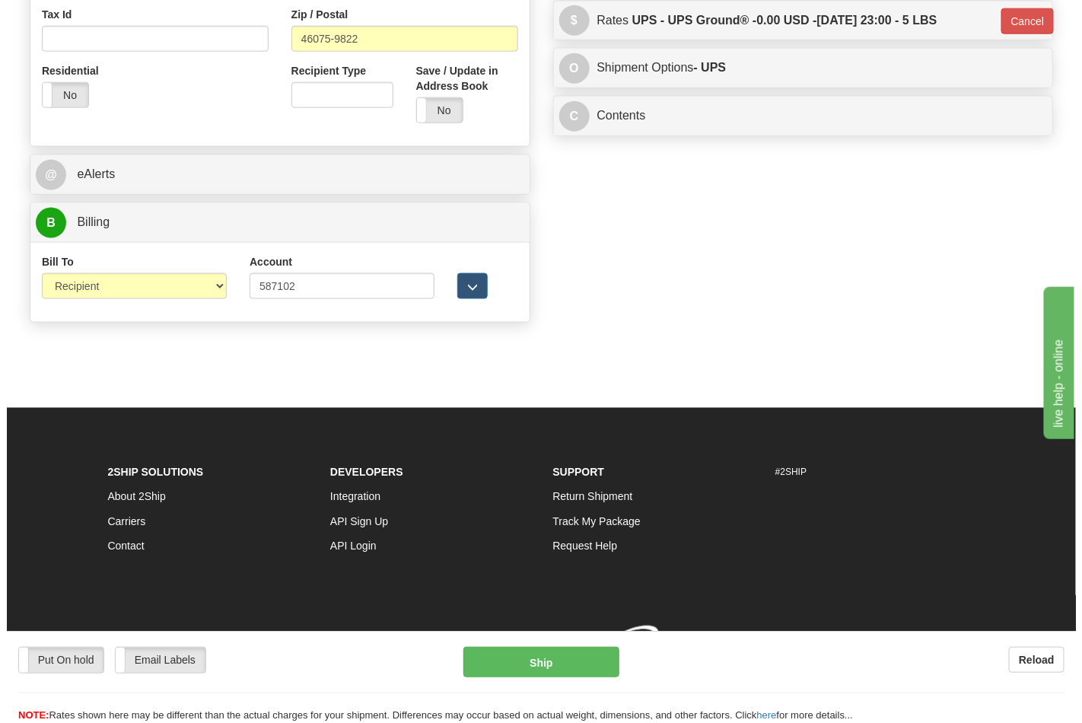
scroll to position [590, 0]
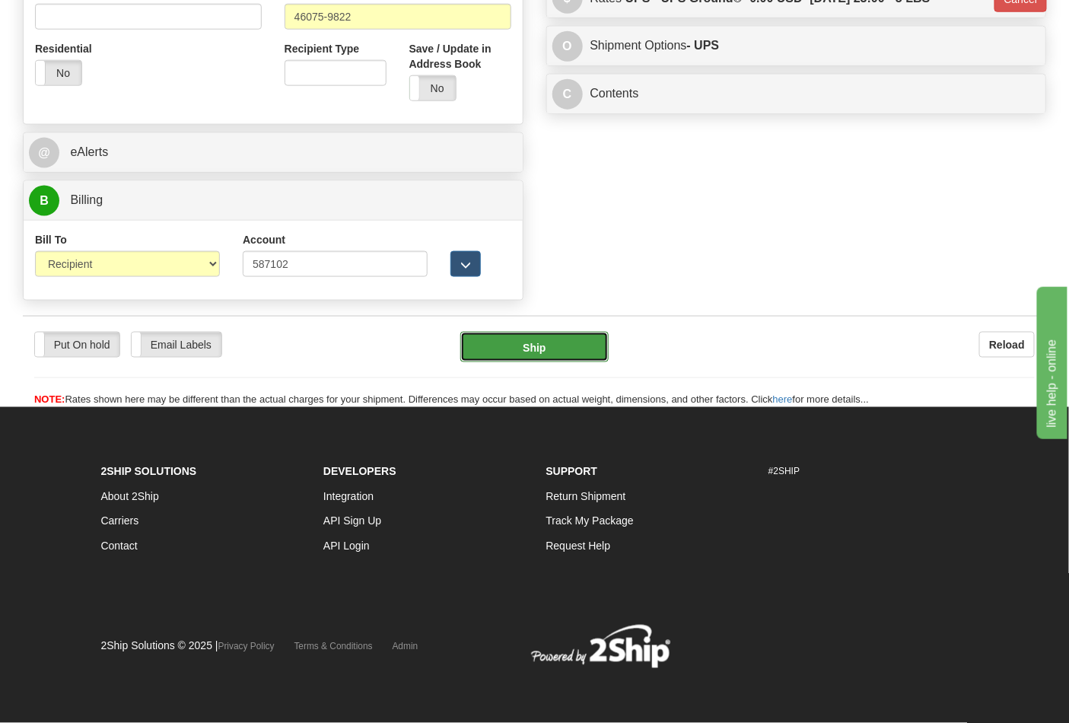
click at [575, 340] on button "Ship" at bounding box center [534, 347] width 148 height 30
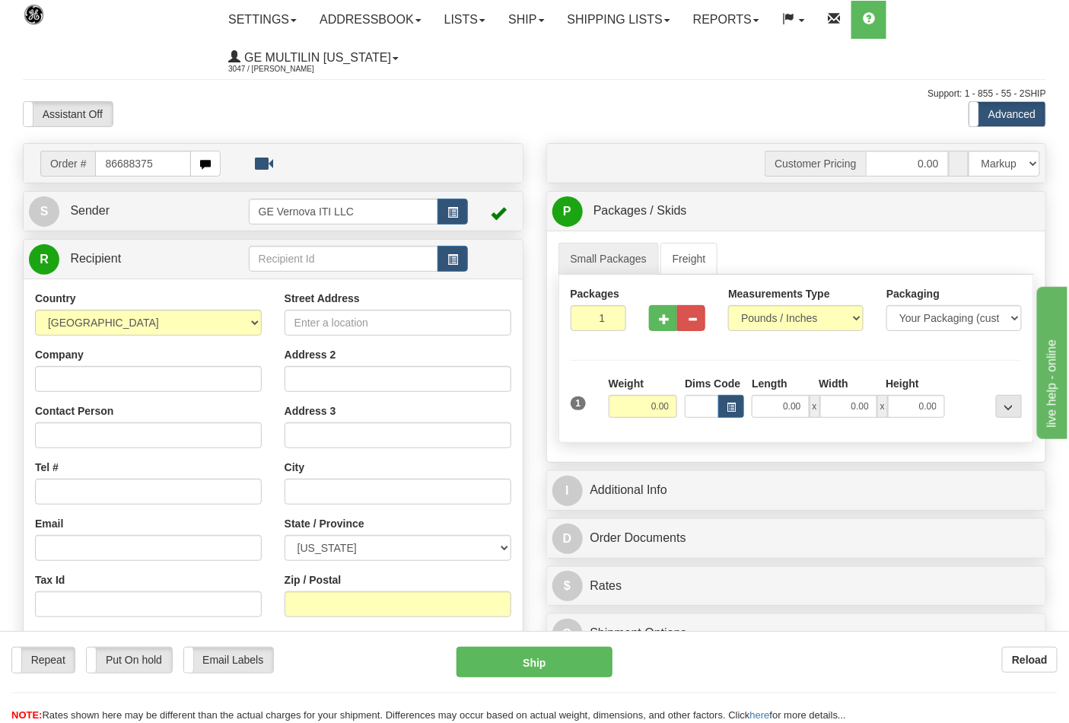
type input "86688375"
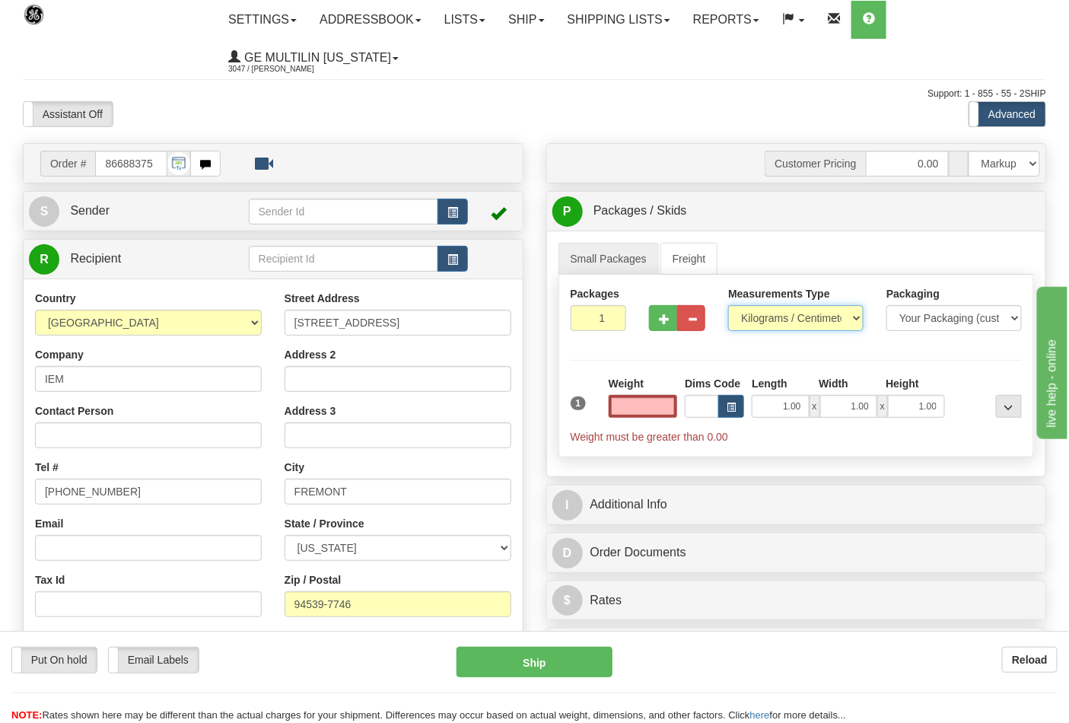
type input "0.00"
click at [757, 325] on select "Pounds / Inches Kilograms / Centimeters" at bounding box center [795, 318] width 135 height 26
select select "0"
click at [728, 306] on select "Pounds / Inches Kilograms / Centimeters" at bounding box center [795, 318] width 135 height 26
click at [665, 327] on button "button" at bounding box center [663, 318] width 28 height 26
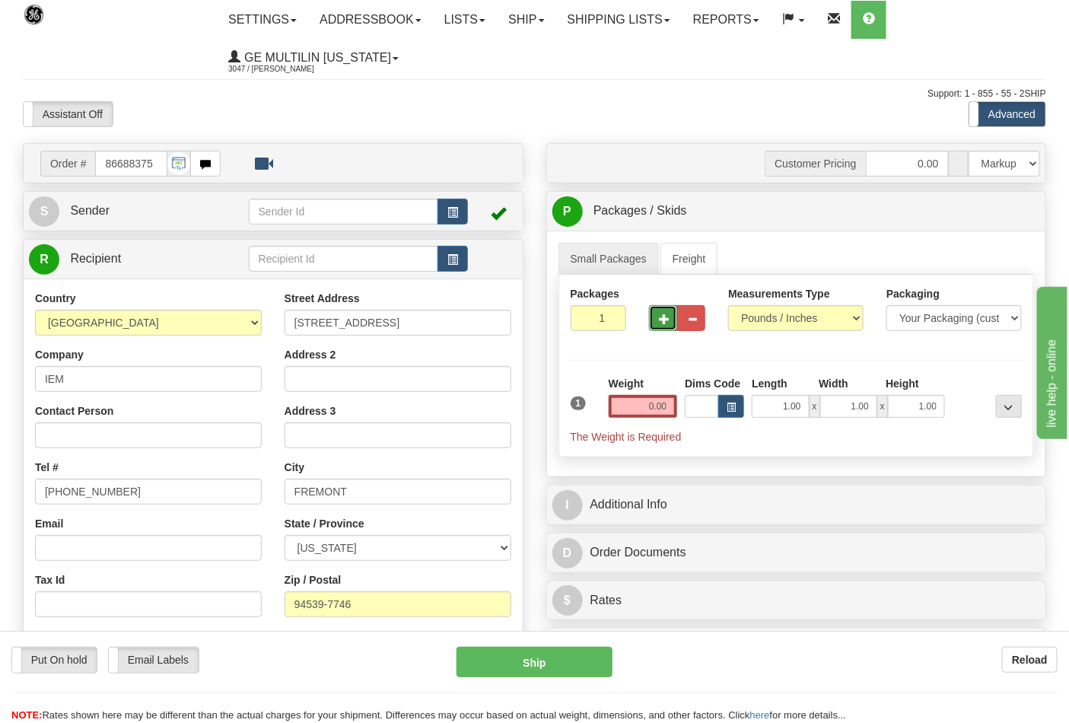
type input "2"
click at [670, 409] on input "0.00" at bounding box center [643, 406] width 69 height 23
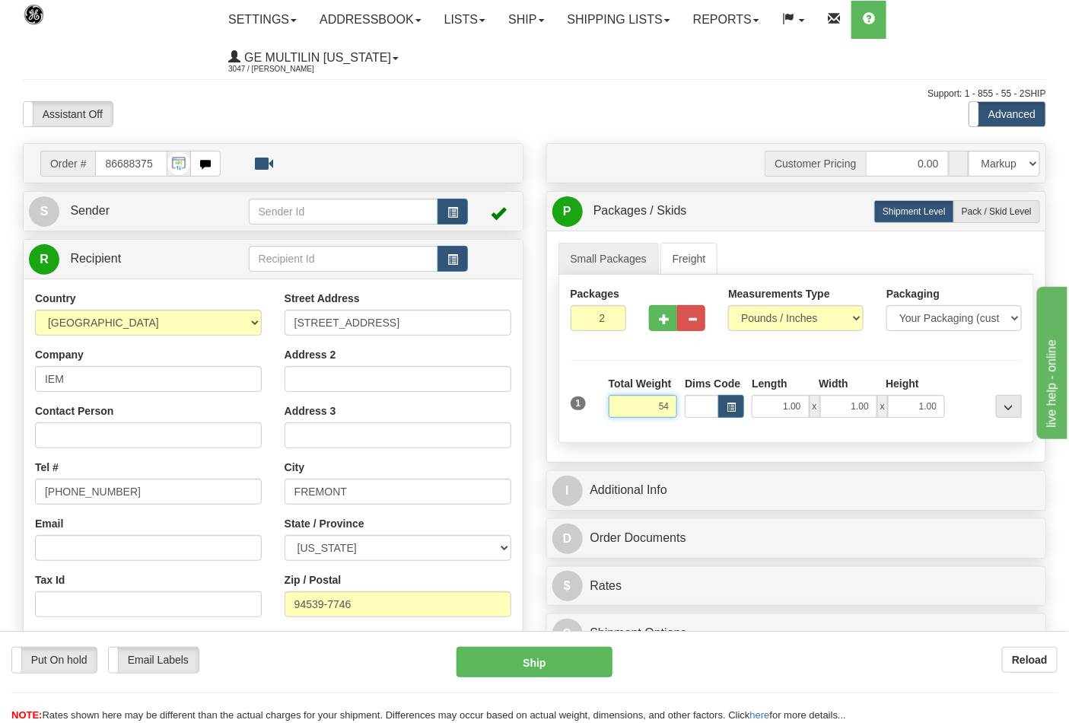
click button "Delete" at bounding box center [0, 0] width 0 height 0
type input "54.00"
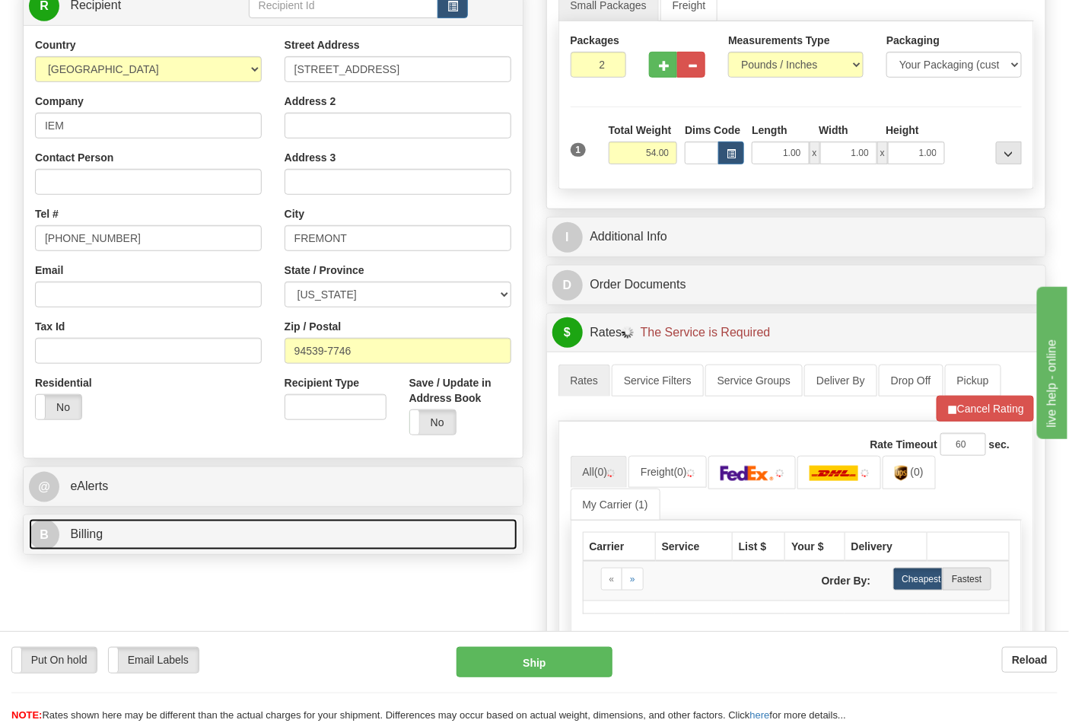
click at [141, 542] on link "B Billing" at bounding box center [273, 534] width 489 height 31
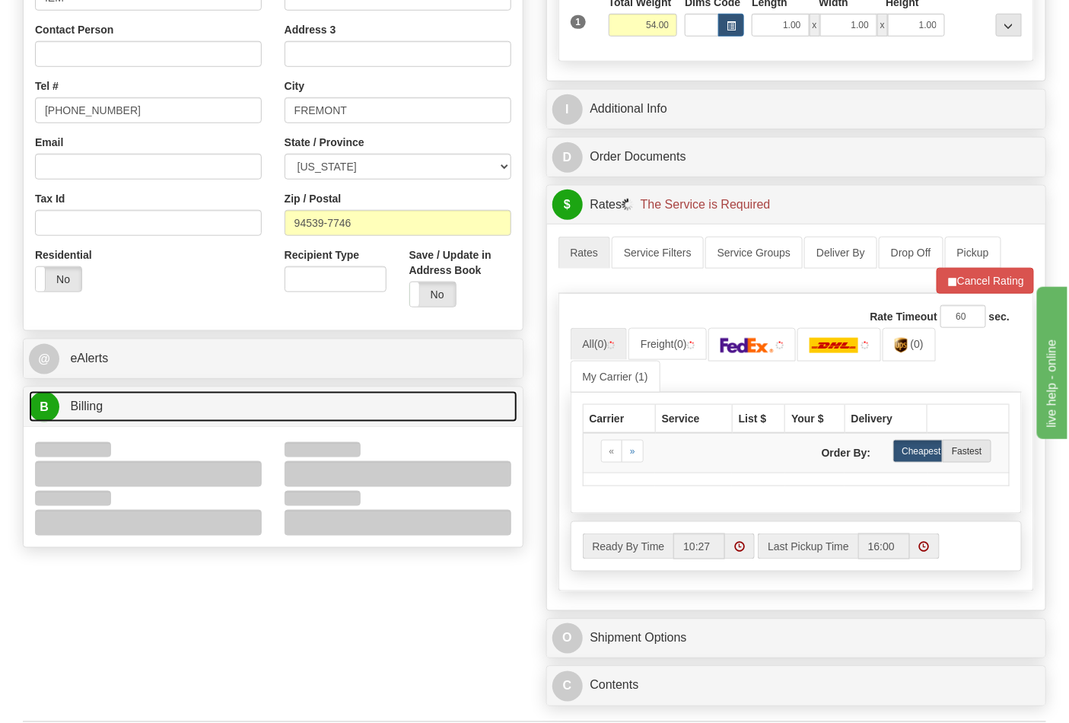
scroll to position [507, 0]
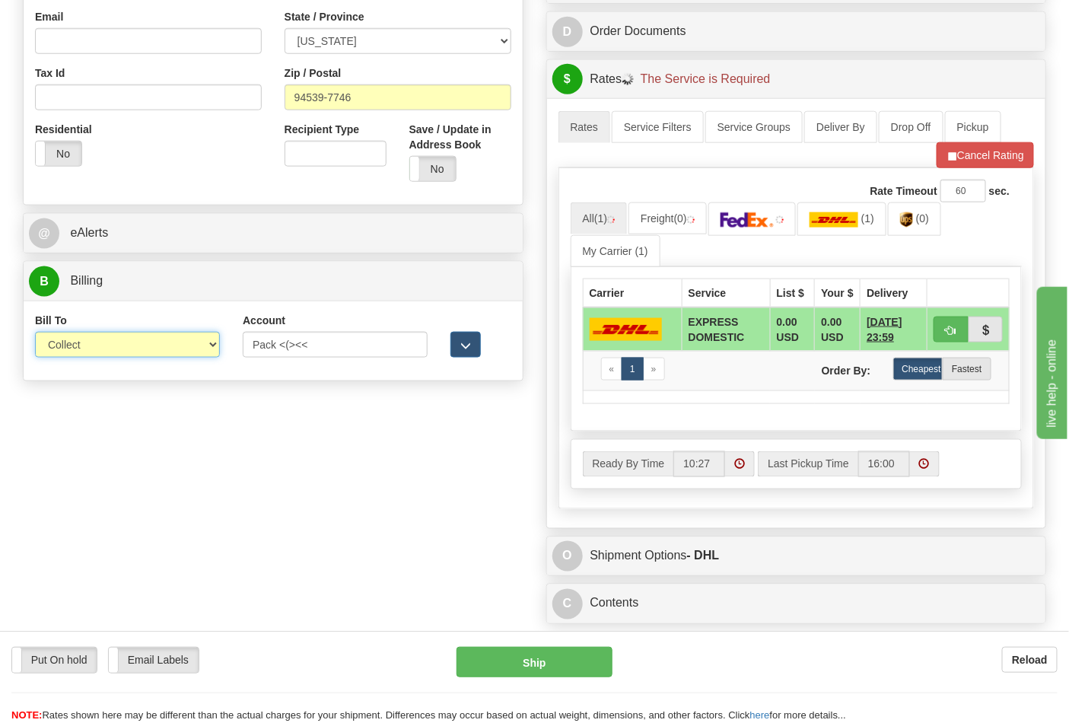
click at [87, 353] on select "Sender Recipient Third Party Collect" at bounding box center [127, 345] width 185 height 26
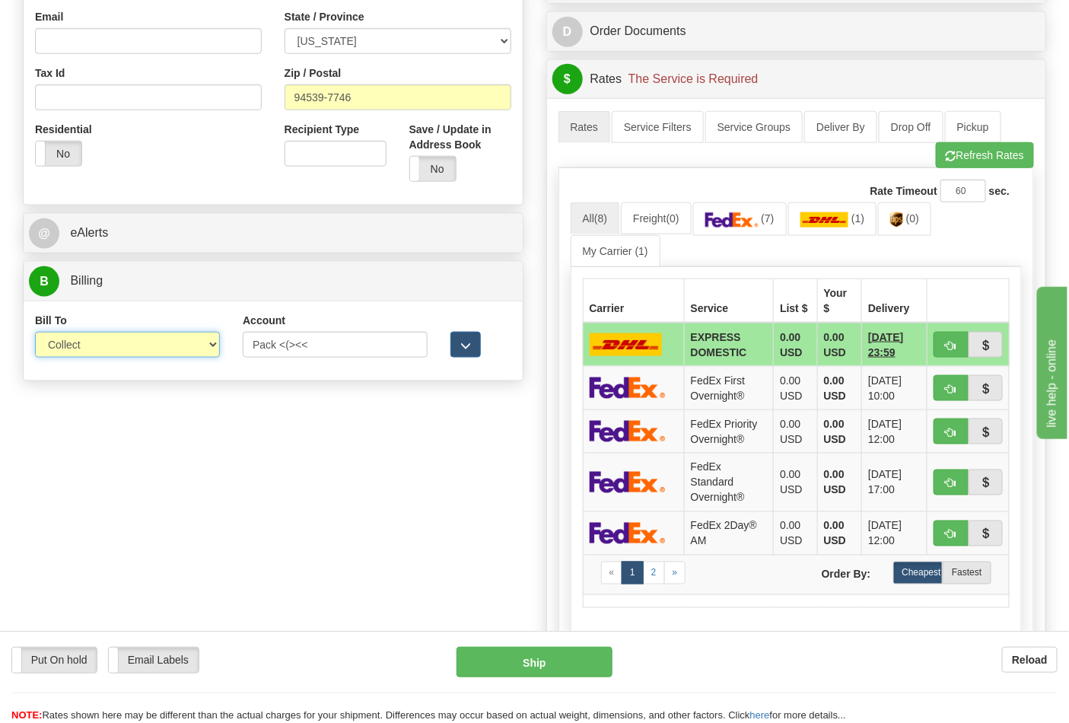
select select "2"
click at [35, 333] on select "Sender Recipient Third Party Collect" at bounding box center [127, 345] width 185 height 26
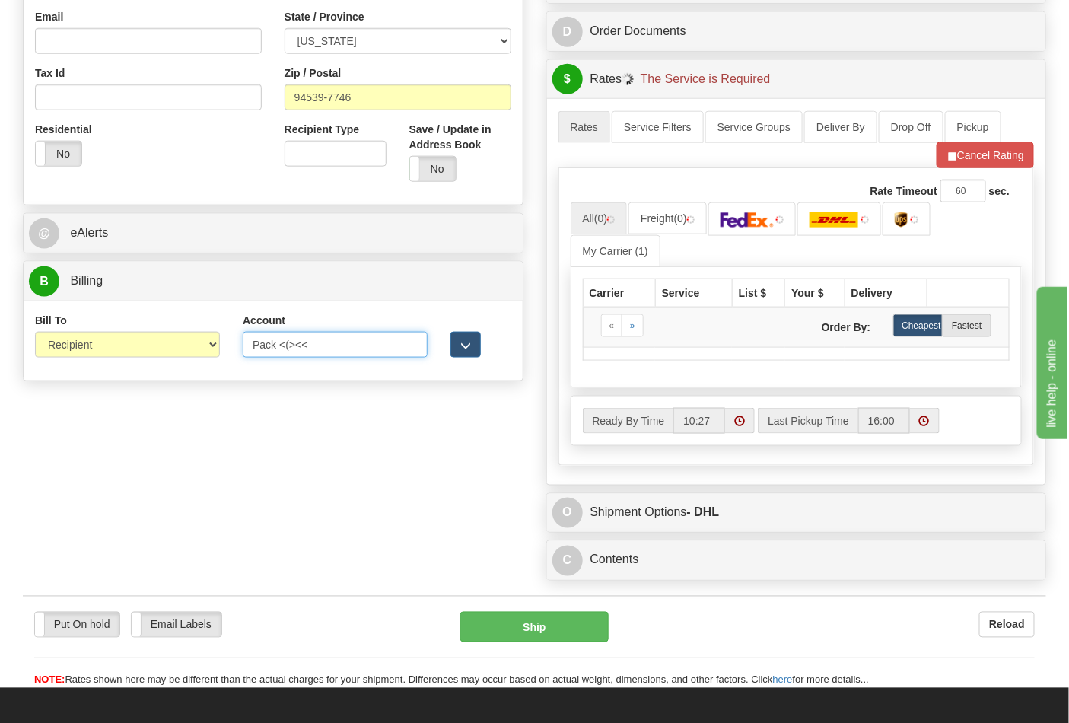
drag, startPoint x: 325, startPoint y: 352, endPoint x: 198, endPoint y: 352, distance: 127.1
click at [198, 352] on div "Bill To Sender Recipient Third Party Collect Account Pack <(><< 3rd Party Accou…" at bounding box center [273, 341] width 499 height 56
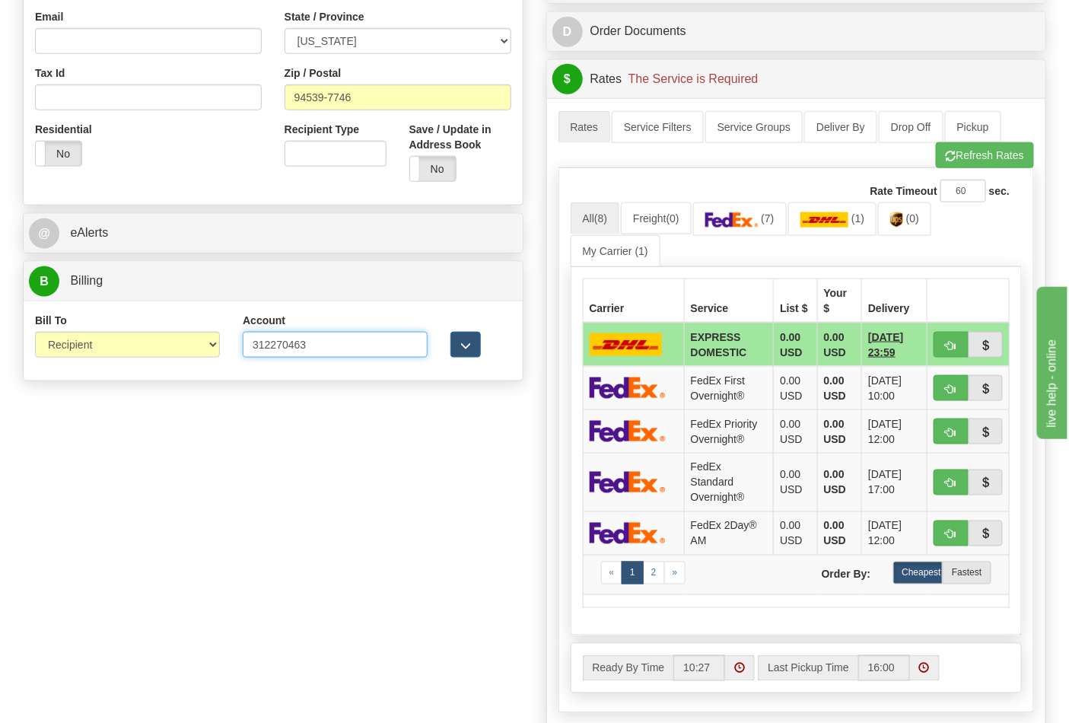
type input "312270463"
click button "Delete" at bounding box center [0, 0] width 0 height 0
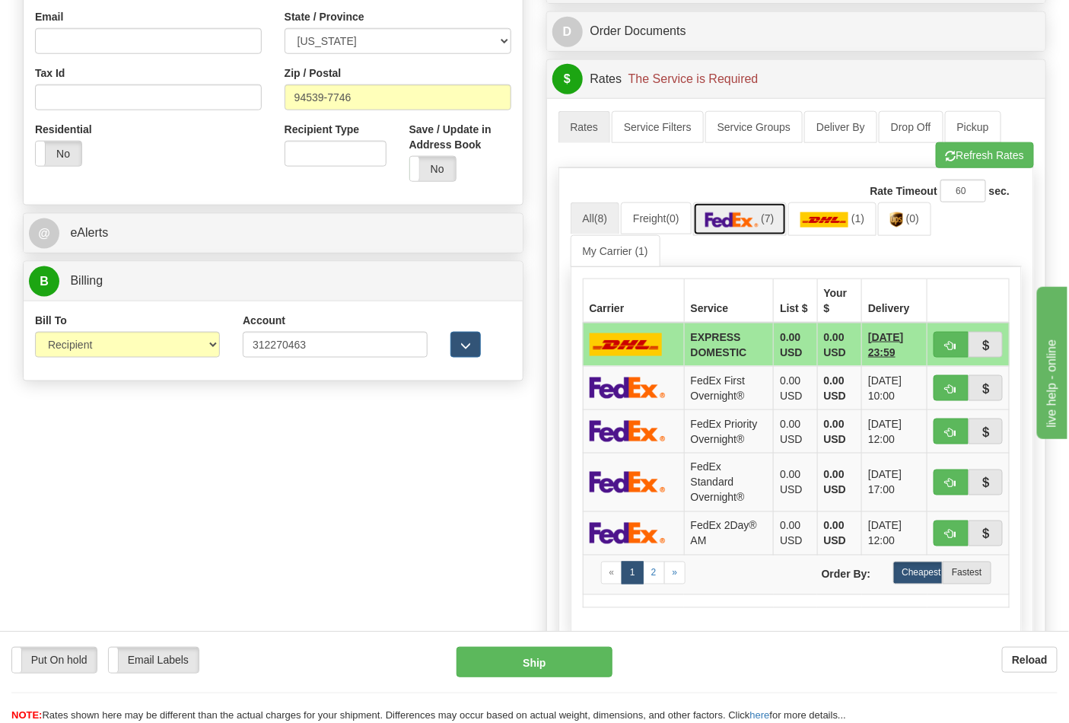
click at [792, 239] on ul "All (8) Freight (0) (7) (1) (0) My Carrier (1)" at bounding box center [797, 234] width 452 height 64
click at [756, 223] on img at bounding box center [731, 219] width 53 height 15
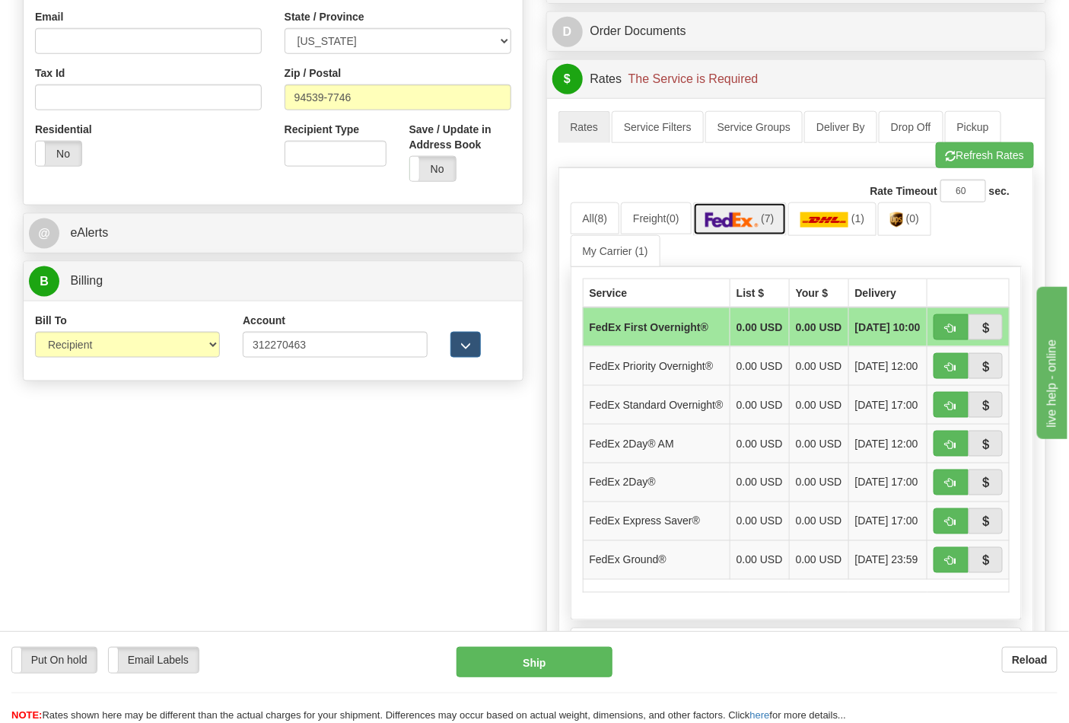
scroll to position [761, 0]
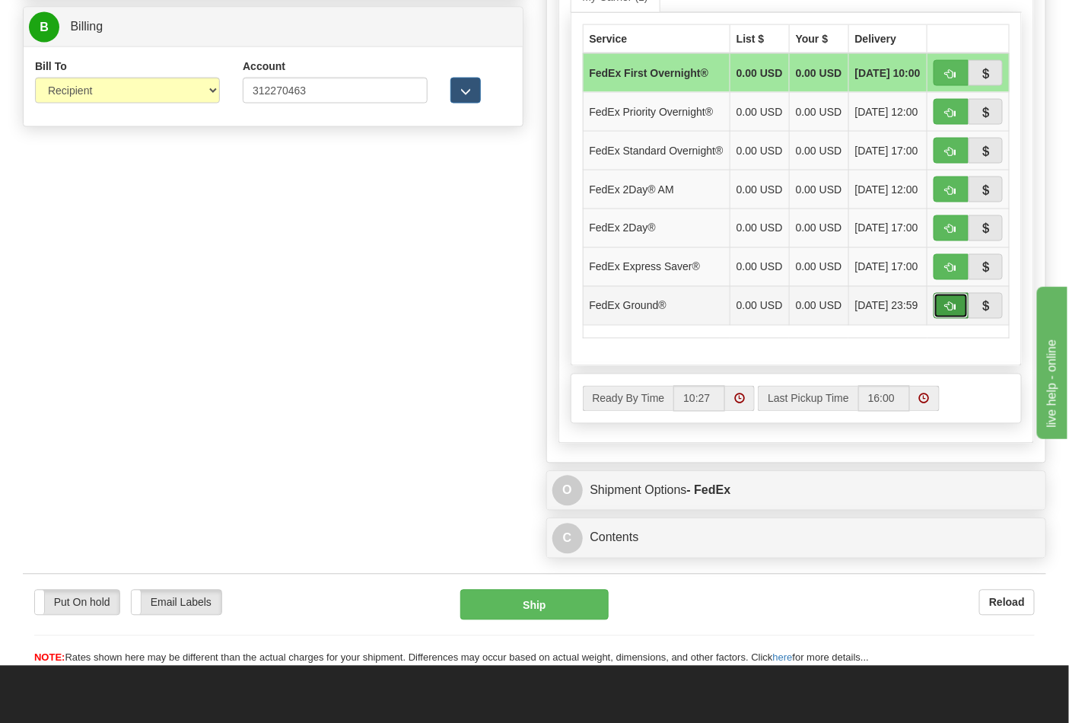
click at [948, 312] on span "button" at bounding box center [951, 307] width 11 height 10
type input "92"
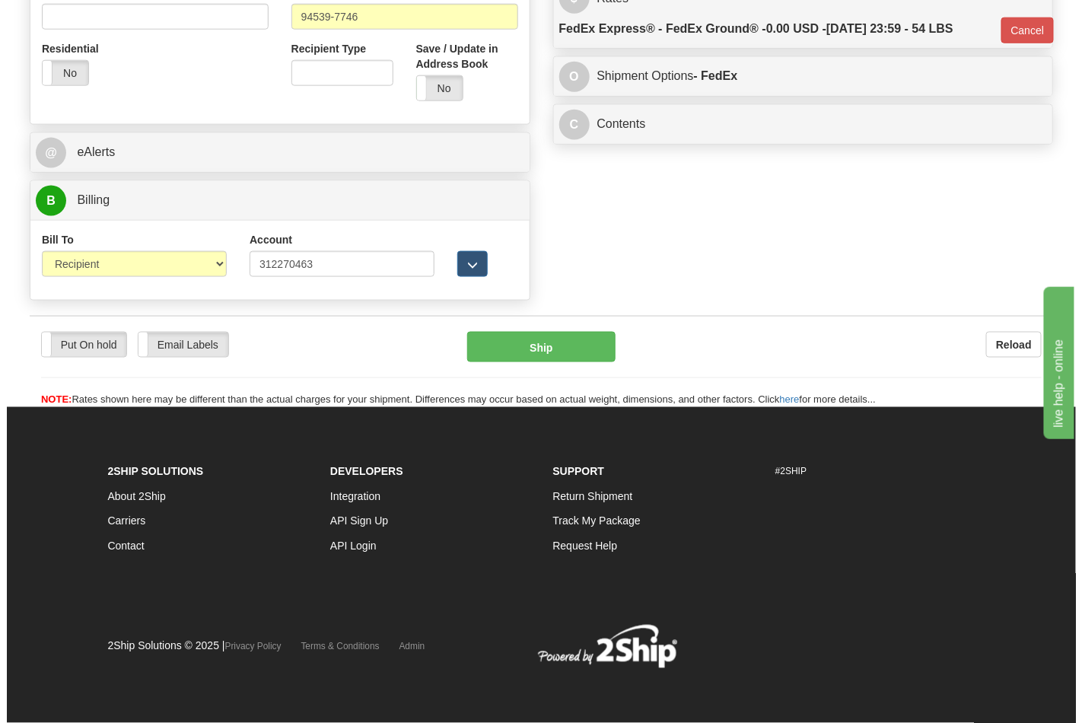
scroll to position [590, 0]
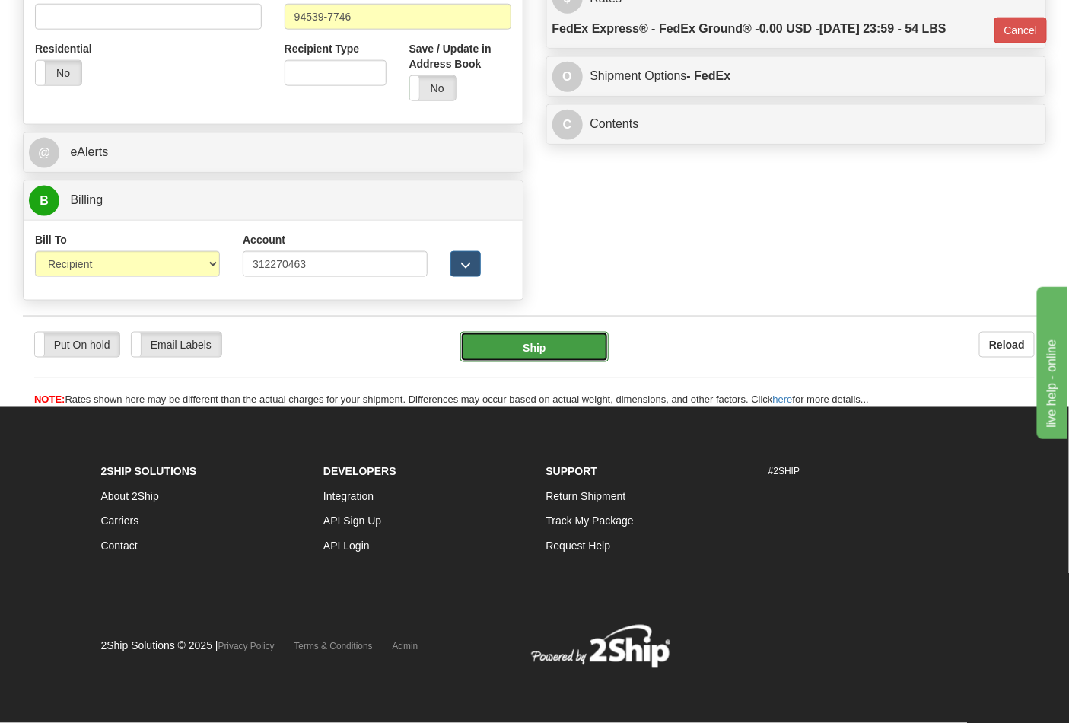
click at [574, 353] on button "Ship" at bounding box center [534, 347] width 148 height 30
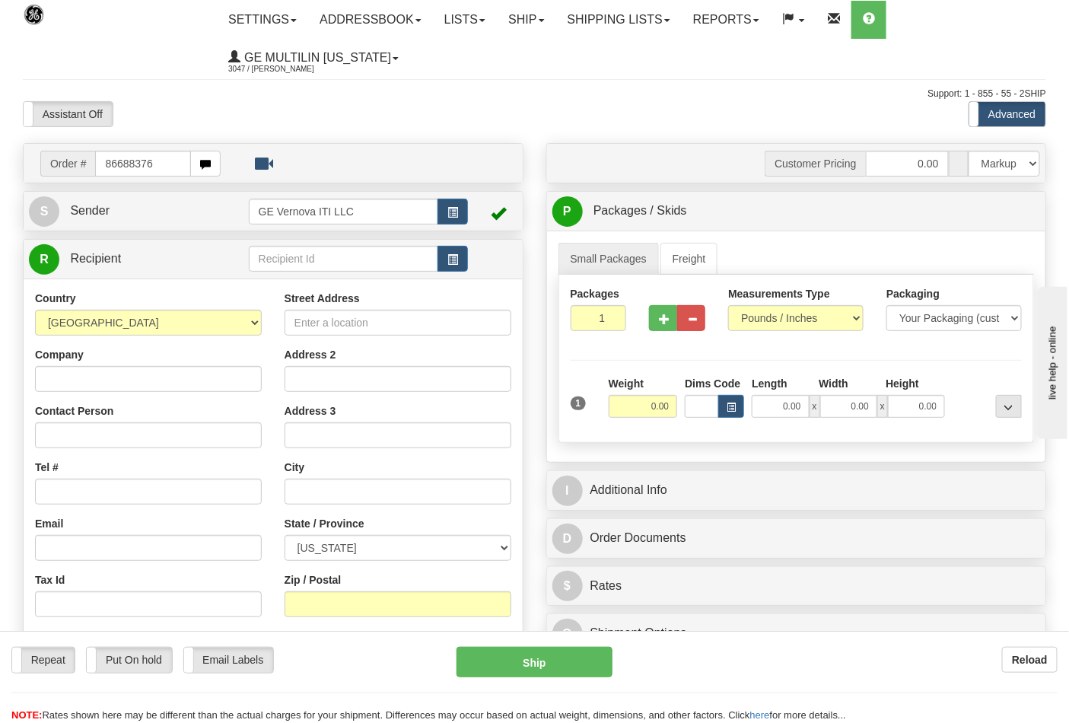
type input "86688376"
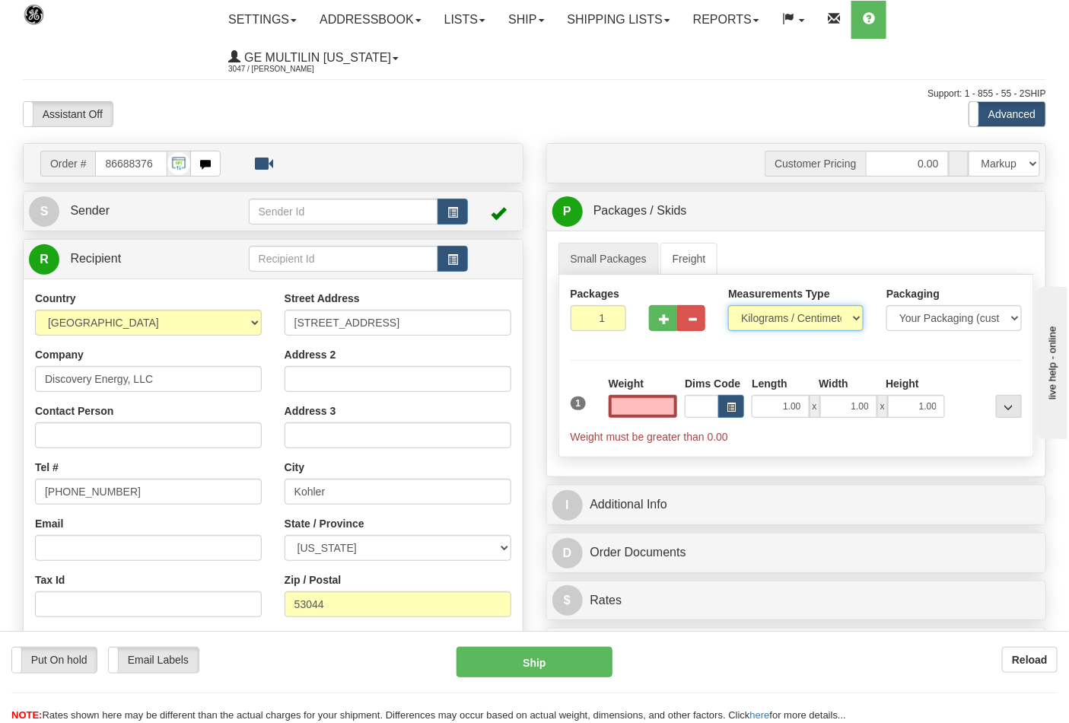
type input "0.00"
click at [747, 323] on select "Pounds / Inches Kilograms / Centimeters" at bounding box center [795, 318] width 135 height 26
select select "0"
click at [728, 306] on select "Pounds / Inches Kilograms / Centimeters" at bounding box center [795, 318] width 135 height 26
click at [673, 407] on input "0.00" at bounding box center [643, 406] width 69 height 23
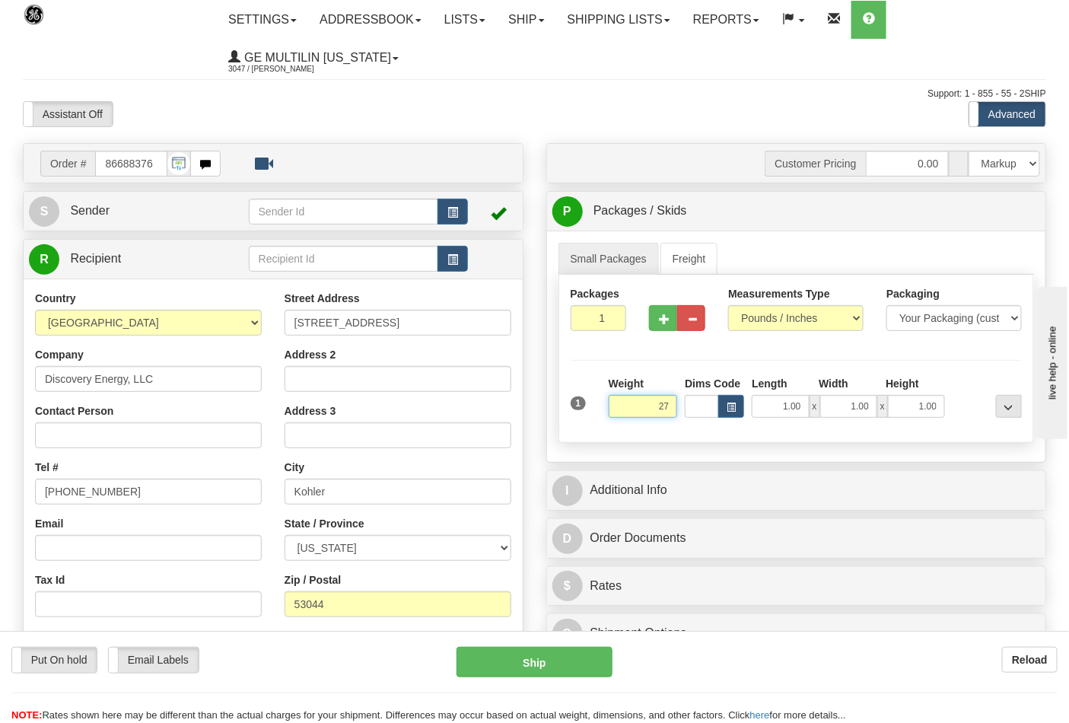
click button "Delete" at bounding box center [0, 0] width 0 height 0
type input "27.00"
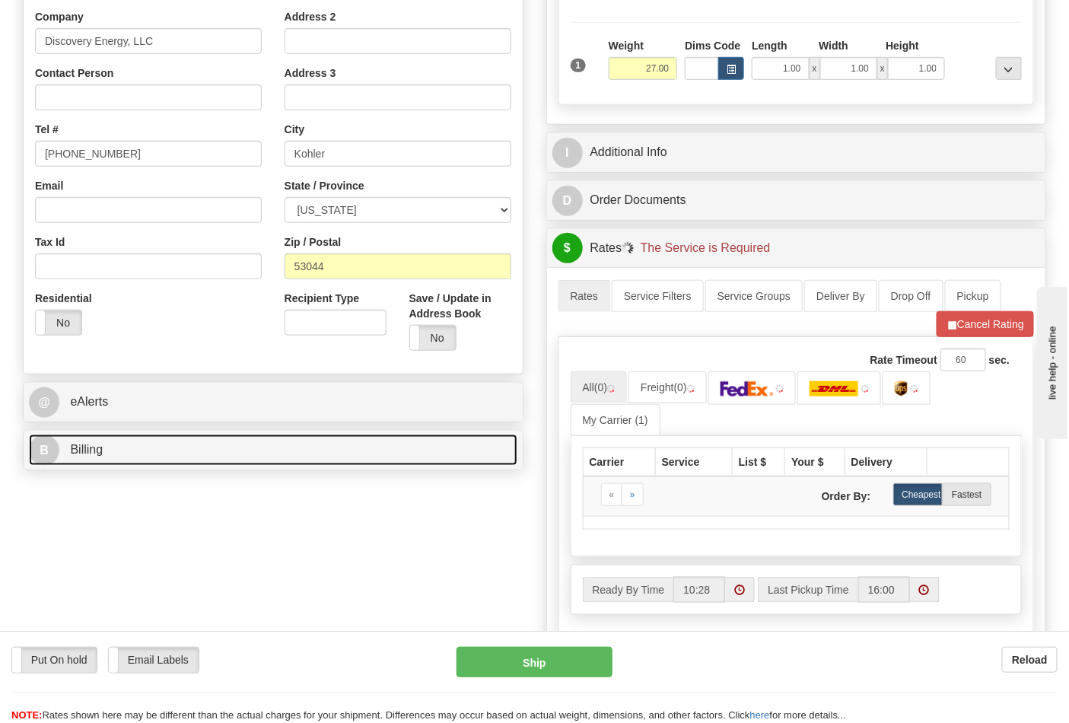
click at [126, 459] on link "B Billing" at bounding box center [273, 450] width 489 height 31
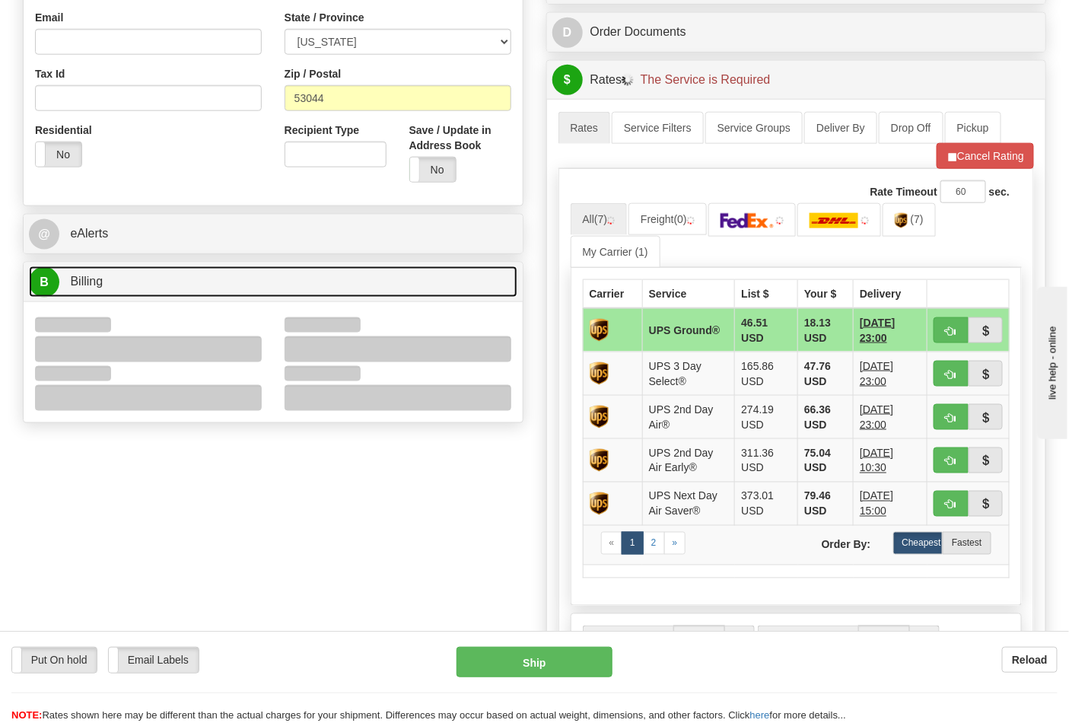
scroll to position [507, 0]
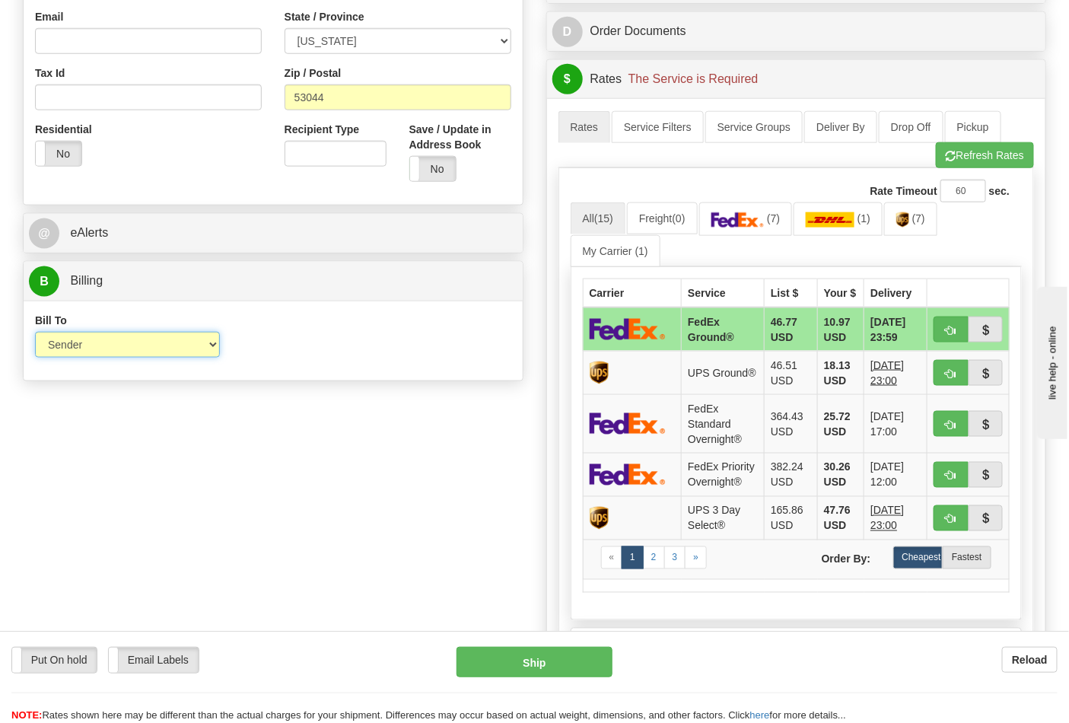
click at [104, 352] on select "Sender Recipient Third Party Collect" at bounding box center [127, 345] width 185 height 26
select select "2"
click at [35, 333] on select "Sender Recipient Third Party Collect" at bounding box center [127, 345] width 185 height 26
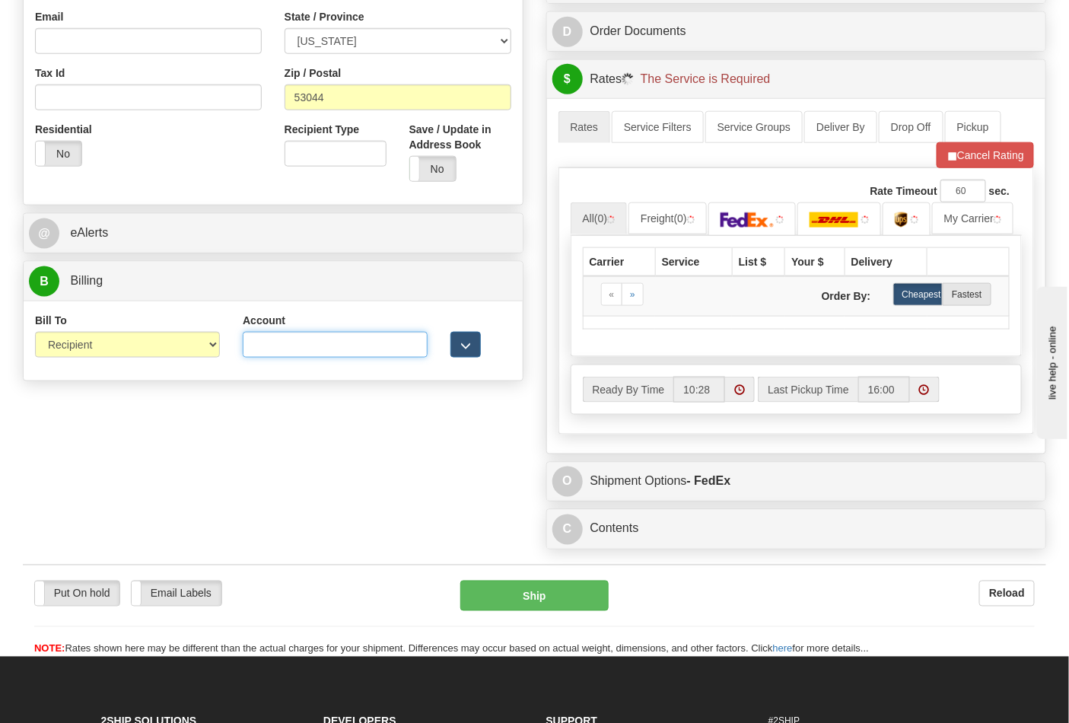
click at [272, 346] on input "Account" at bounding box center [335, 345] width 185 height 26
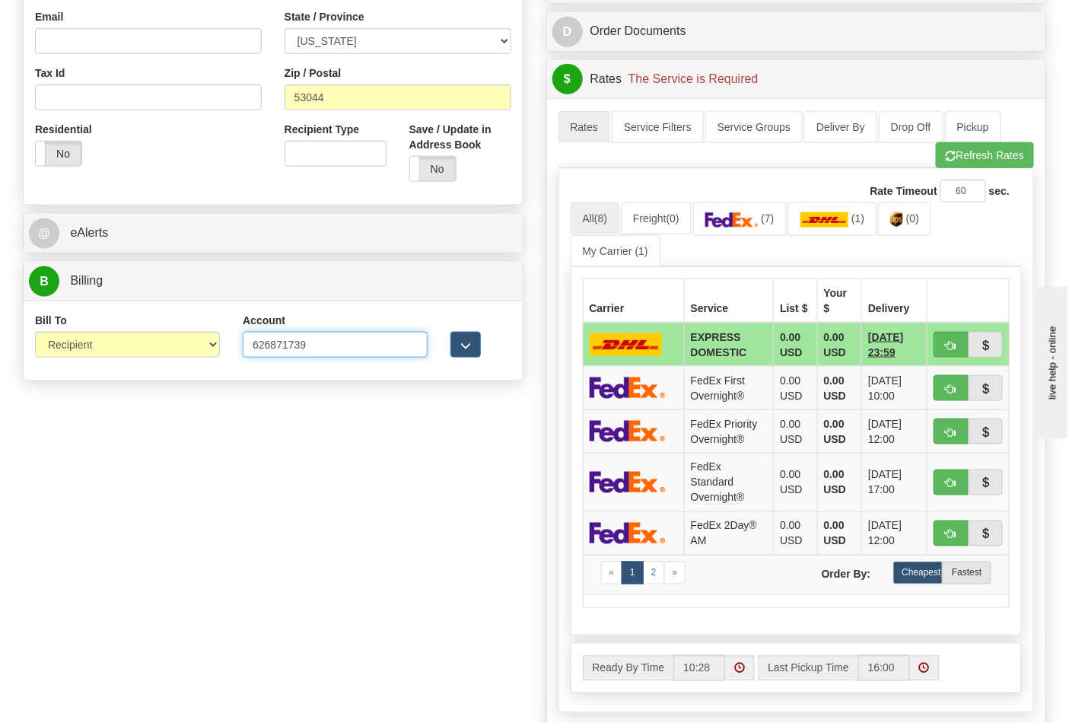
type input "626871739"
click button "Delete" at bounding box center [0, 0] width 0 height 0
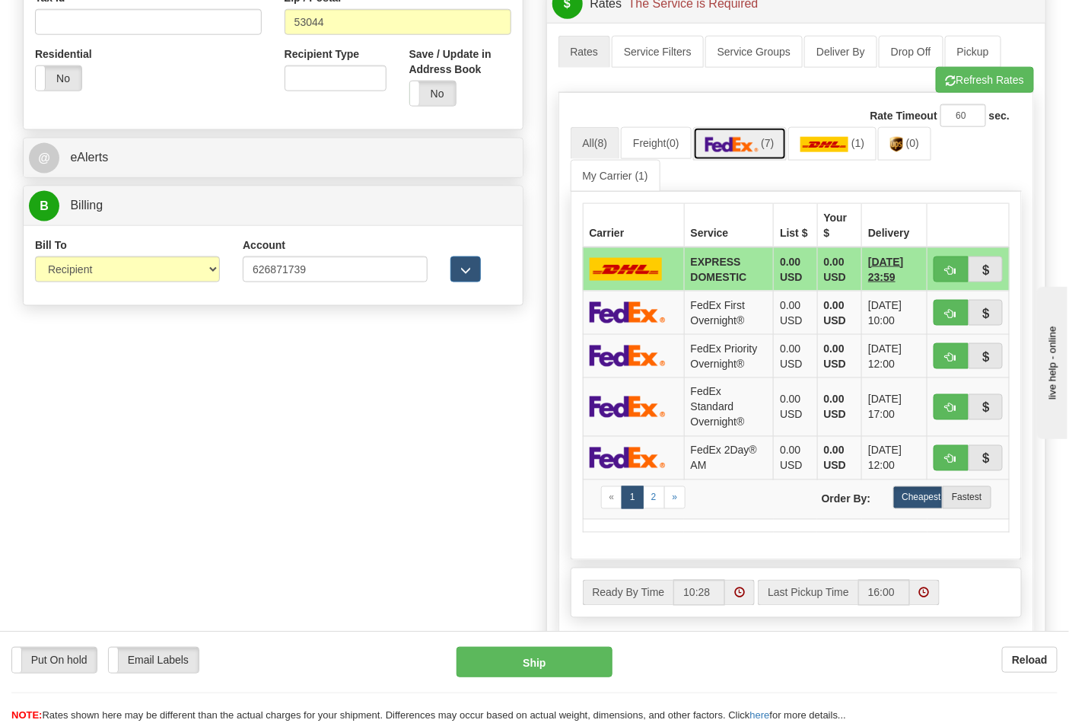
scroll to position [676, 0]
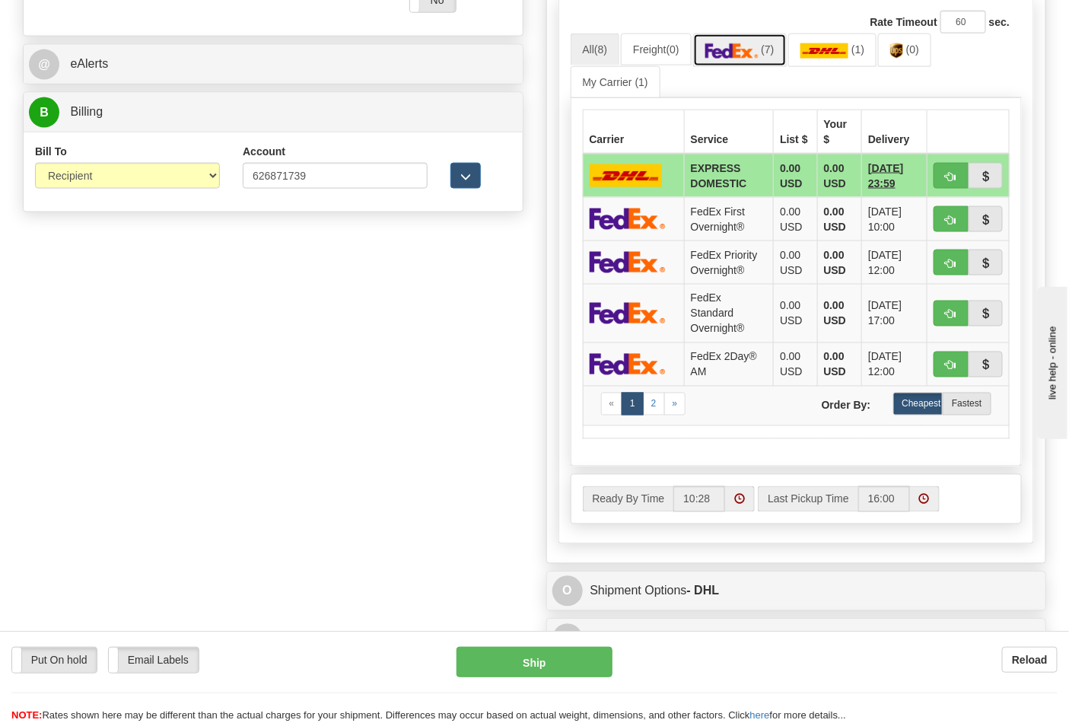
click at [746, 51] on img at bounding box center [731, 50] width 53 height 15
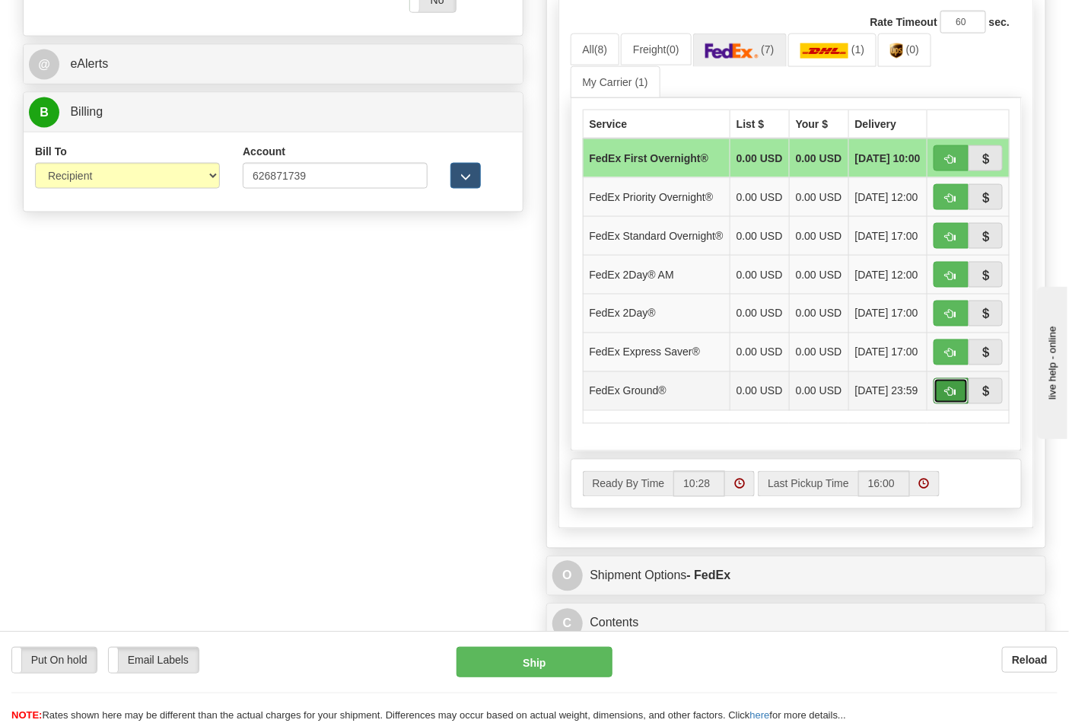
click at [953, 397] on span "button" at bounding box center [951, 392] width 11 height 10
type input "92"
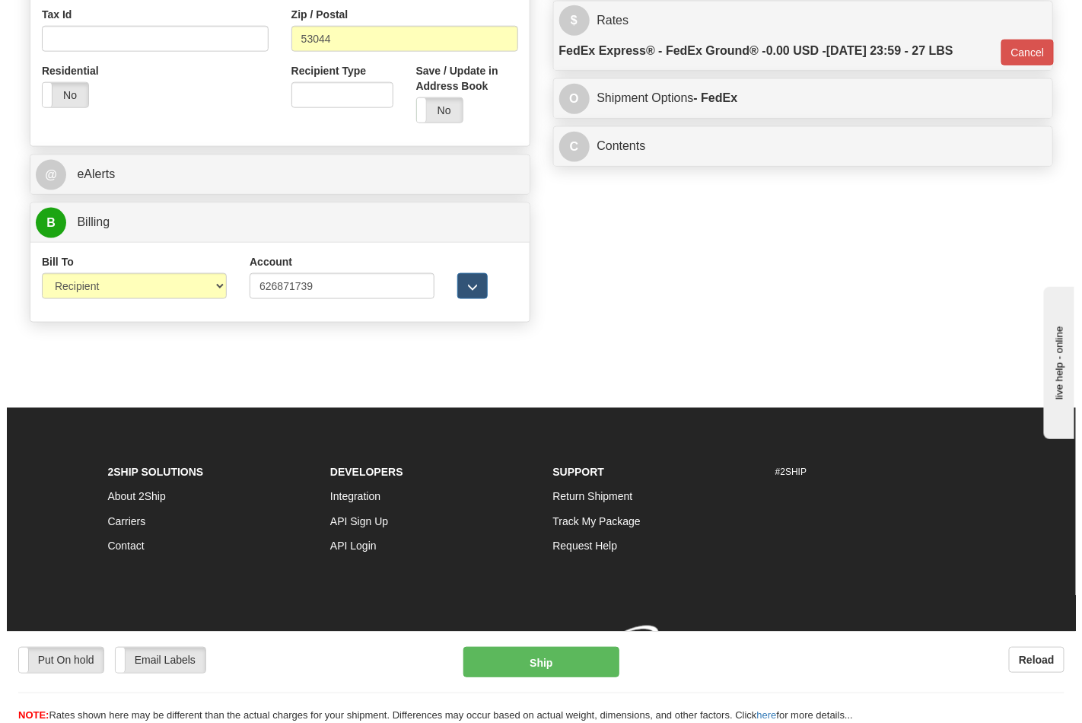
scroll to position [590, 0]
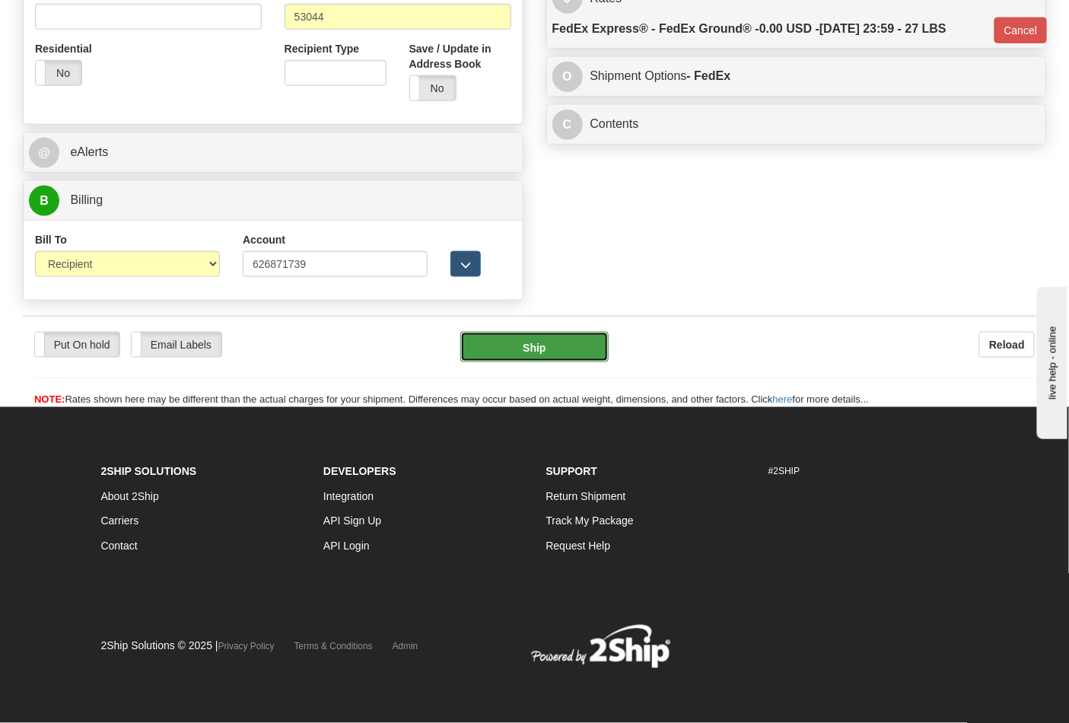
click at [551, 346] on button "Ship" at bounding box center [534, 347] width 148 height 30
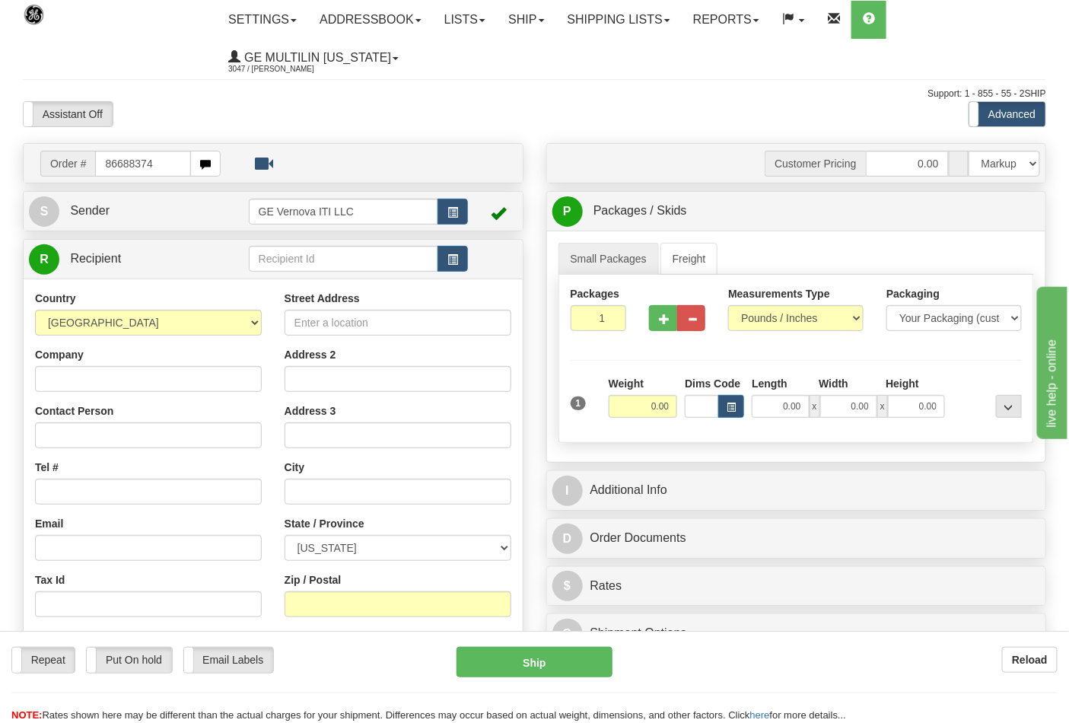
type input "86688374"
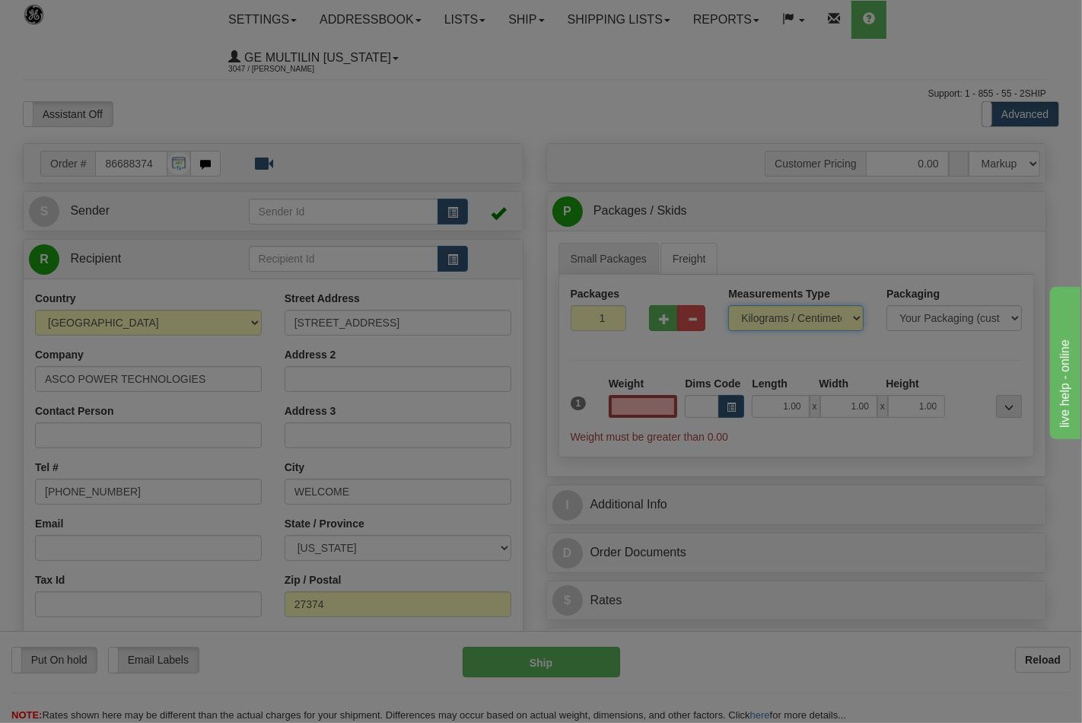
type input "0.00"
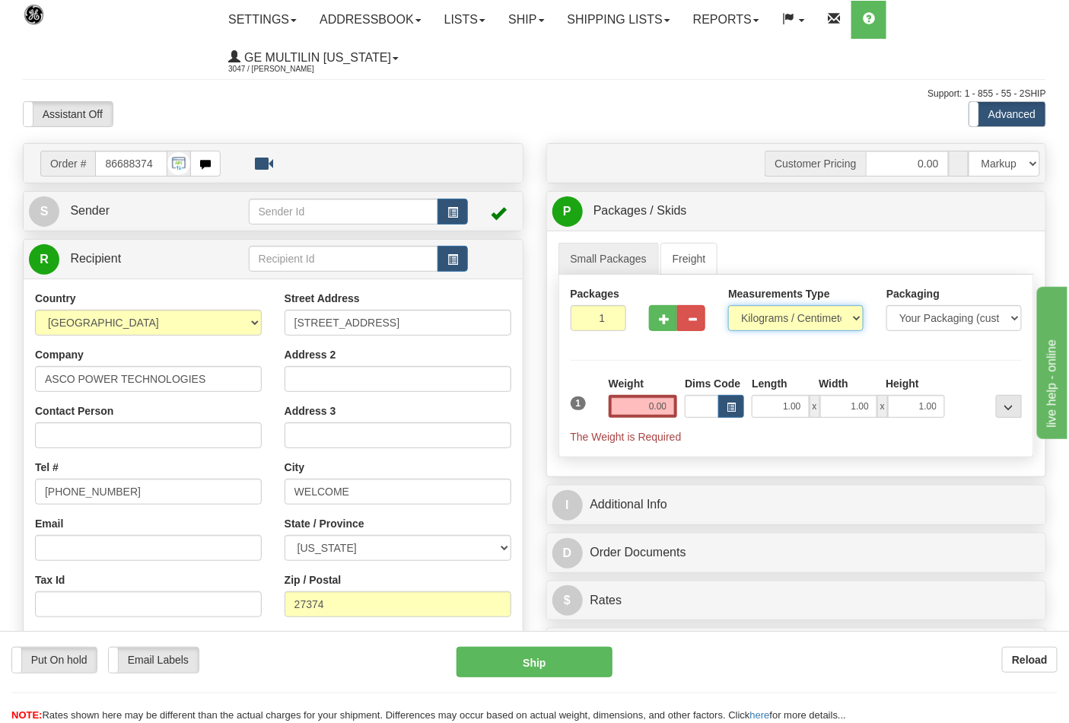
drag, startPoint x: 779, startPoint y: 318, endPoint x: 784, endPoint y: 330, distance: 12.3
click at [779, 318] on select "Pounds / Inches Kilograms / Centimeters" at bounding box center [795, 318] width 135 height 26
select select "0"
click at [728, 306] on select "Pounds / Inches Kilograms / Centimeters" at bounding box center [795, 318] width 135 height 26
click at [675, 411] on input "0.00" at bounding box center [643, 406] width 69 height 23
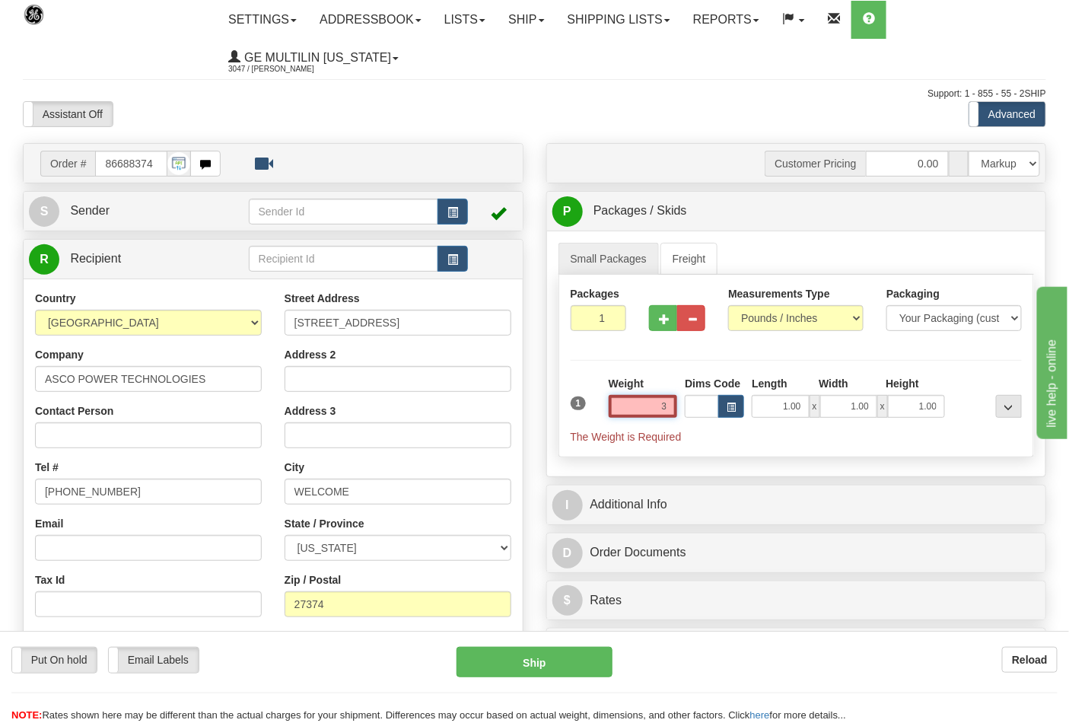
click button "Delete" at bounding box center [0, 0] width 0 height 0
type input "3.00"
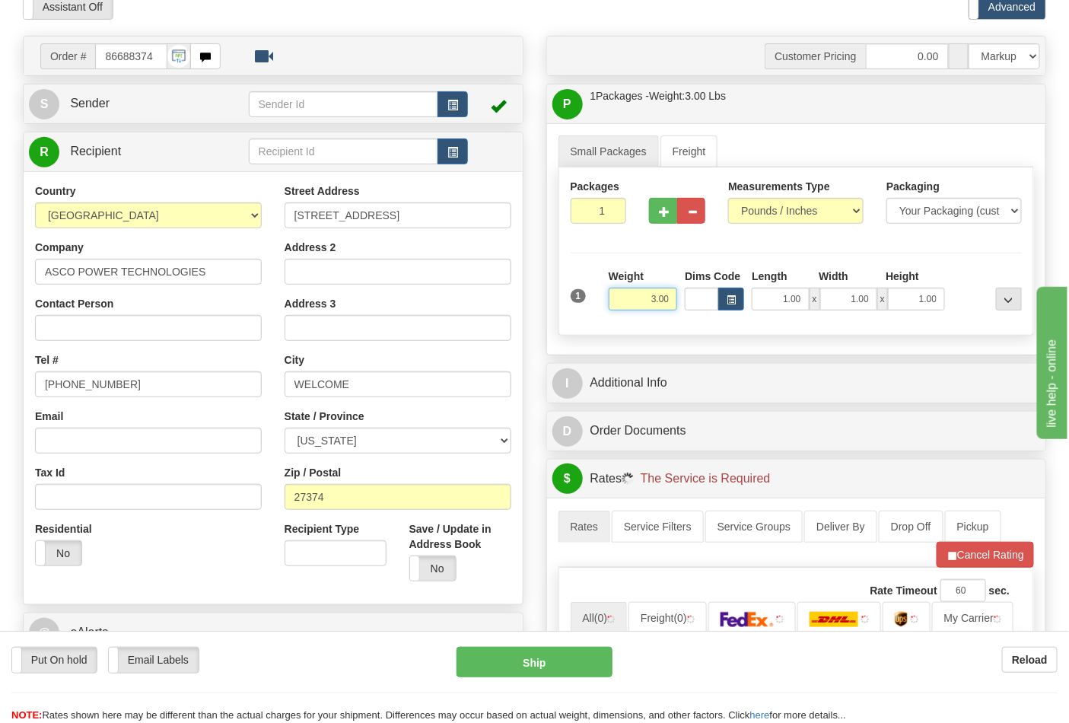
scroll to position [253, 0]
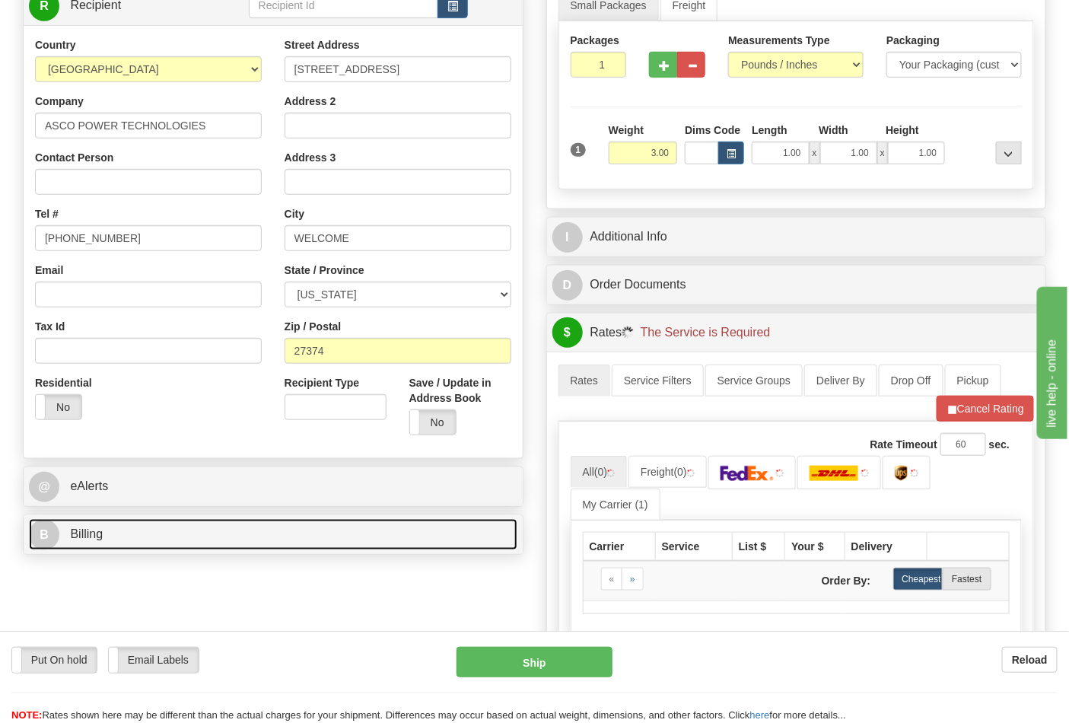
click at [193, 533] on link "B Billing" at bounding box center [273, 534] width 489 height 31
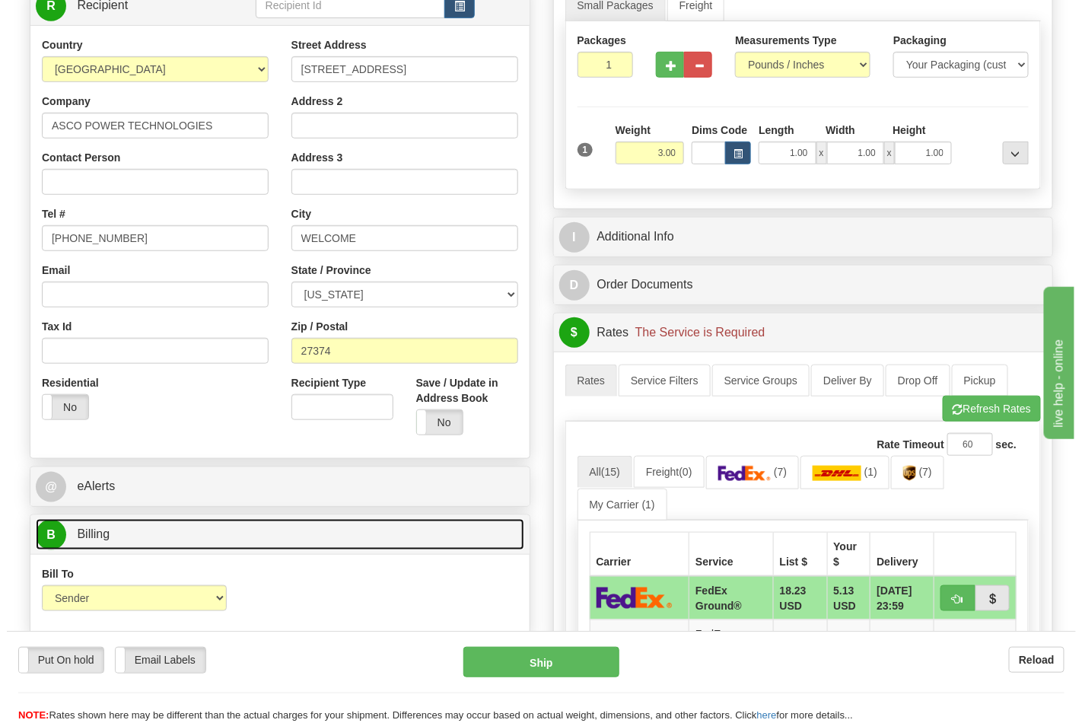
scroll to position [422, 0]
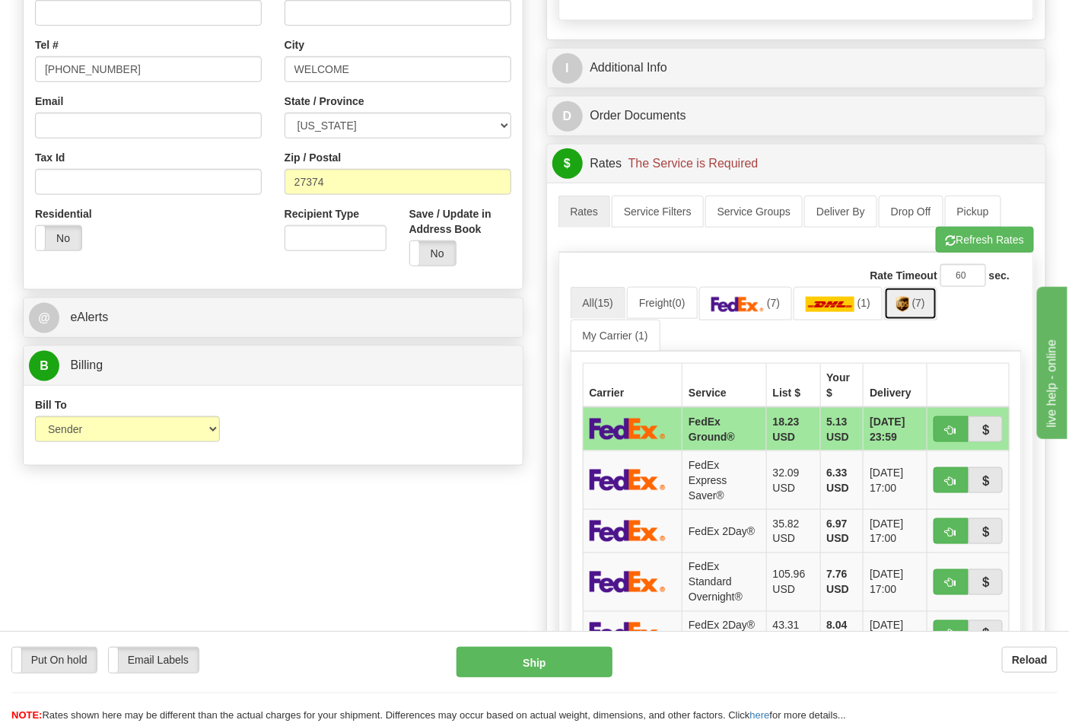
click at [903, 314] on link "(7)" at bounding box center [910, 303] width 53 height 33
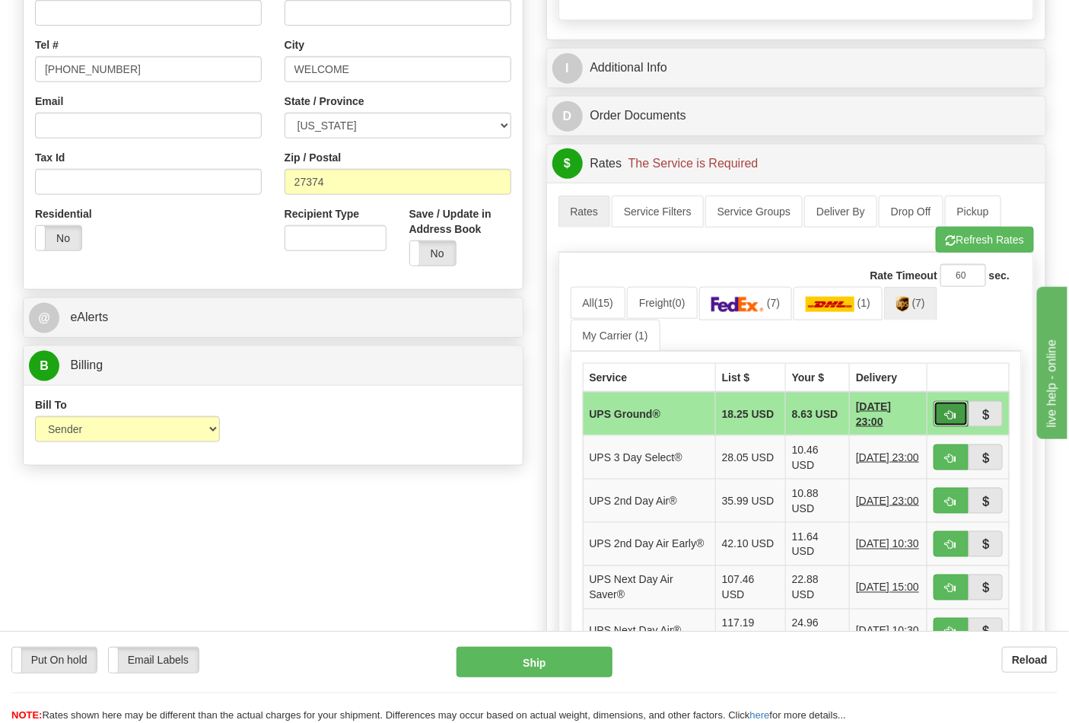
click at [940, 416] on button "button" at bounding box center [951, 414] width 35 height 26
type input "03"
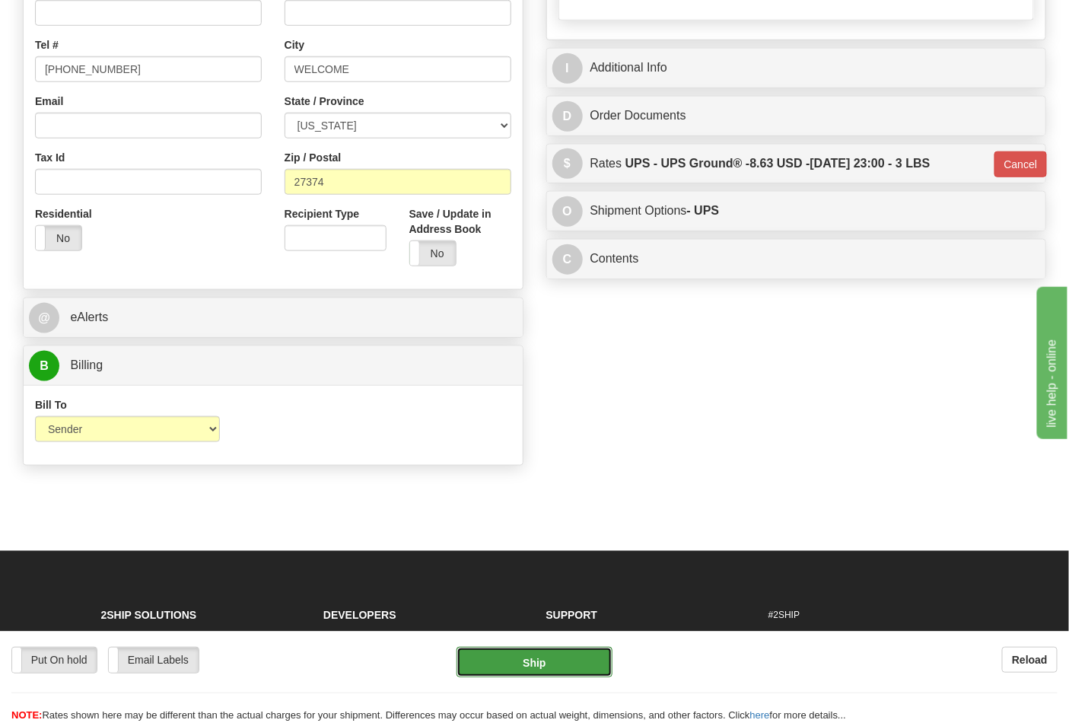
click at [572, 667] on button "Ship" at bounding box center [534, 662] width 155 height 30
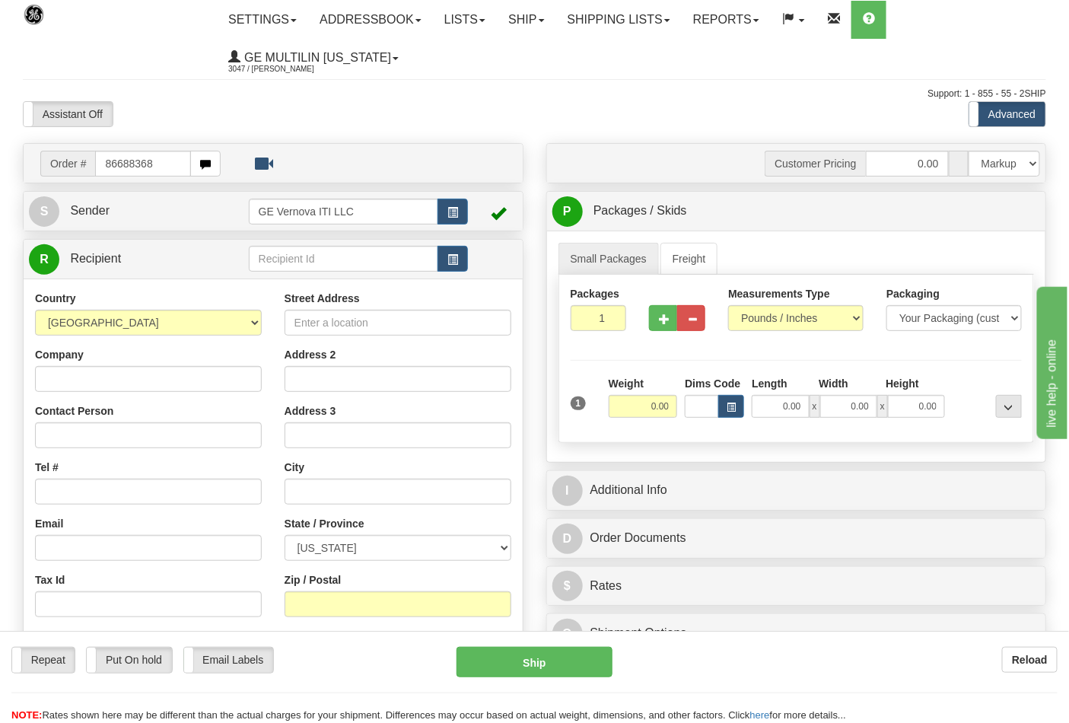
type input "86688368"
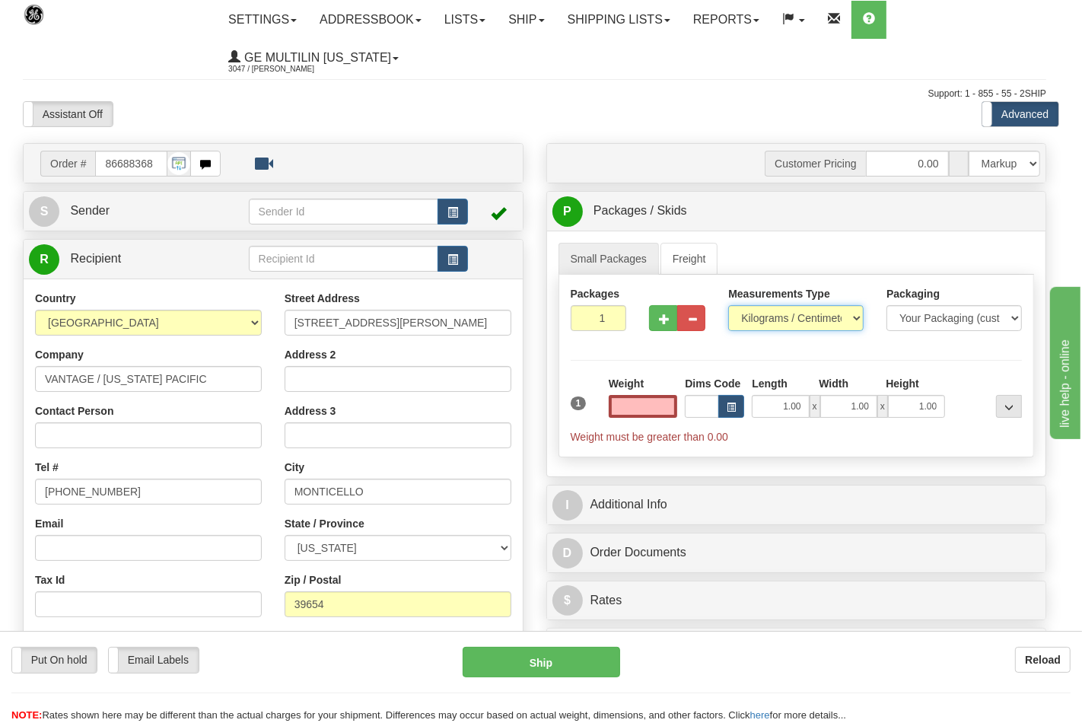
type input "0.00"
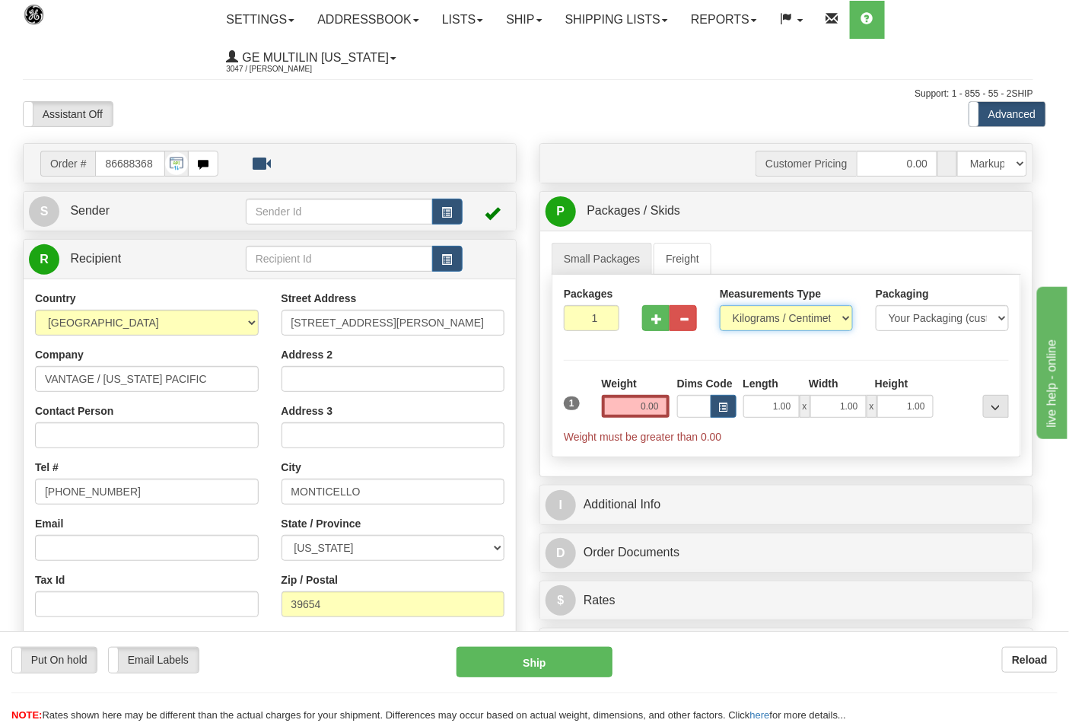
click at [769, 321] on select "Pounds / Inches Kilograms / Centimeters" at bounding box center [786, 318] width 133 height 26
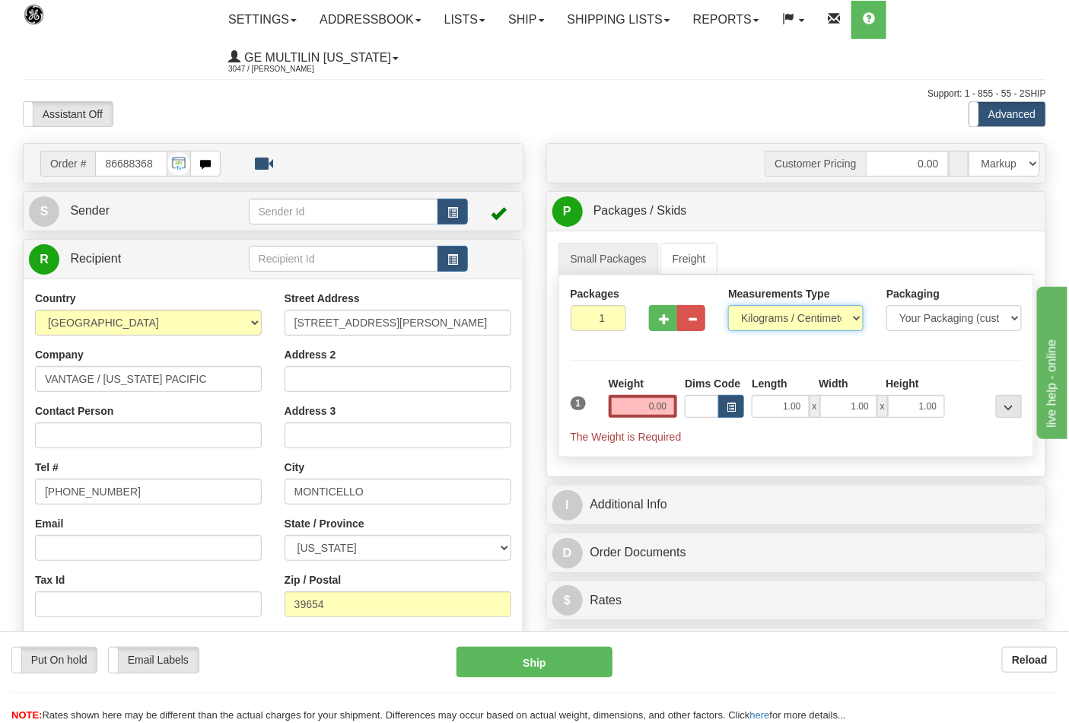
select select "0"
click at [728, 306] on select "Pounds / Inches Kilograms / Centimeters" at bounding box center [795, 318] width 135 height 26
click at [668, 412] on input "0.00" at bounding box center [643, 406] width 69 height 23
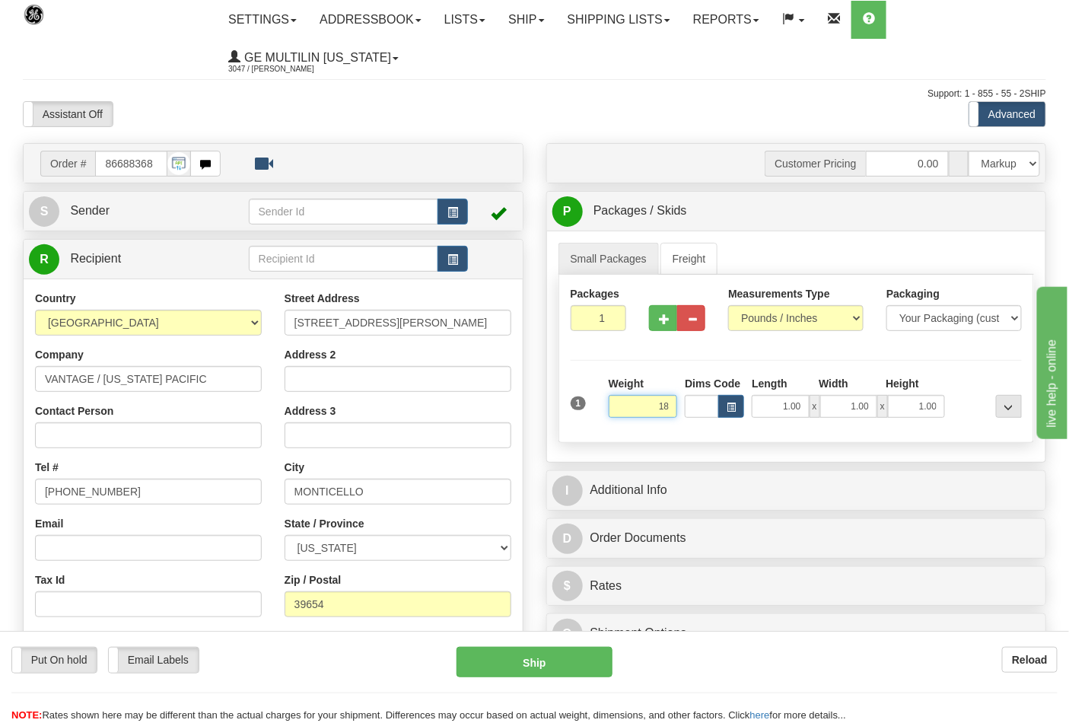
click button "Delete" at bounding box center [0, 0] width 0 height 0
type input "18.00"
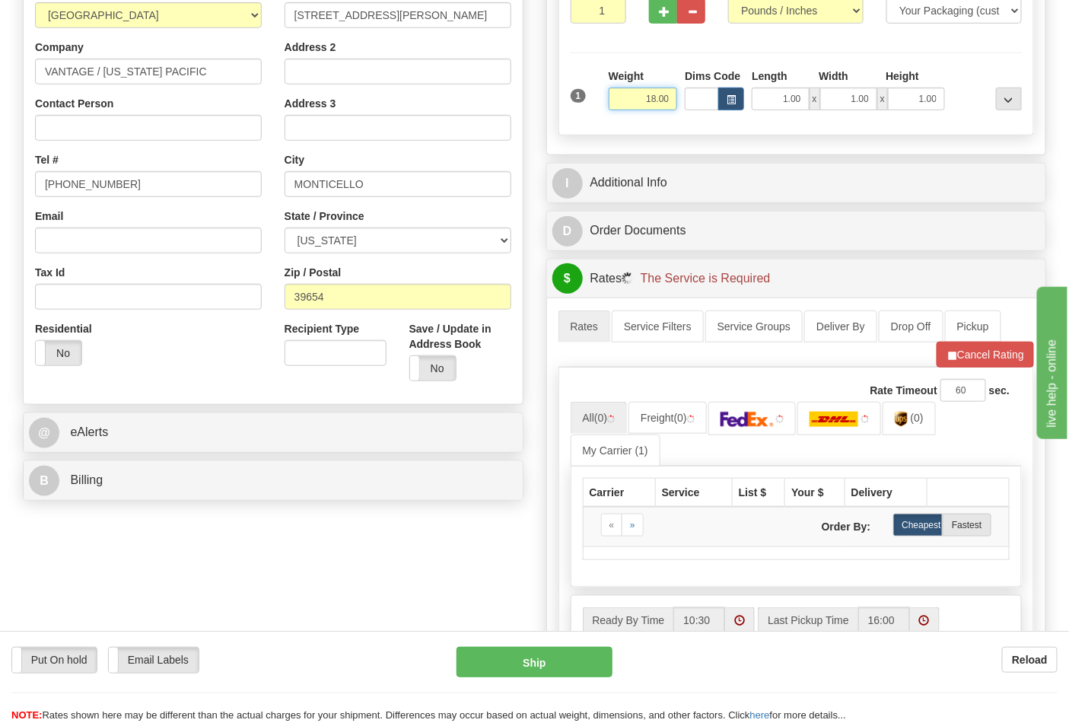
scroll to position [338, 0]
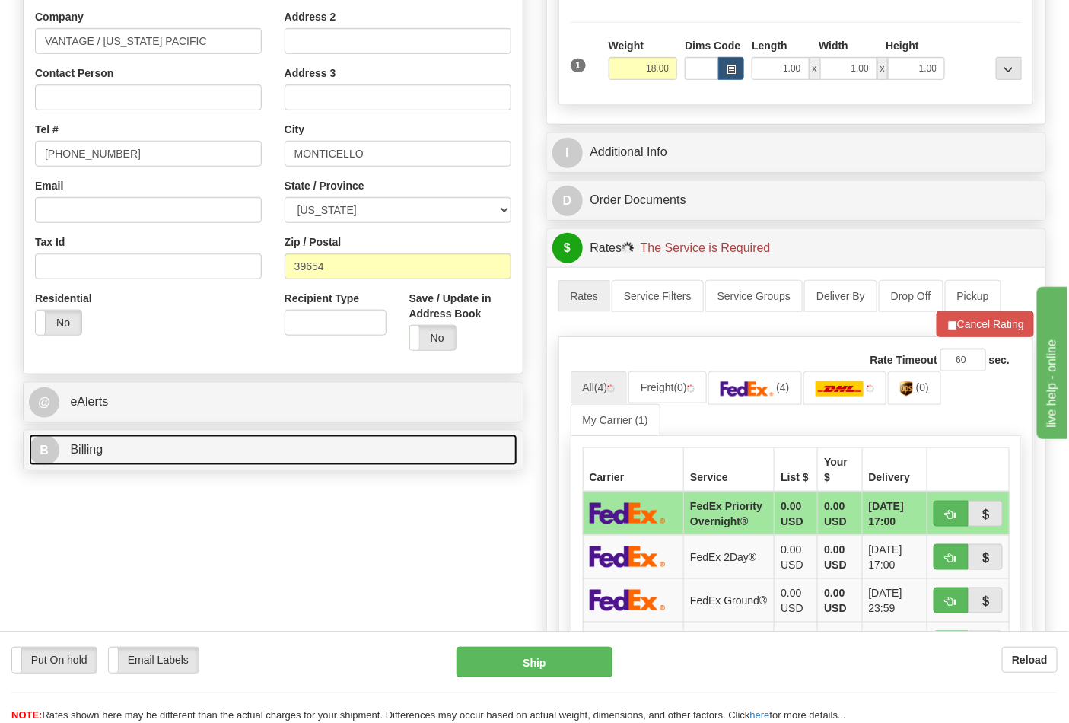
click at [180, 465] on link "B Billing" at bounding box center [273, 450] width 489 height 31
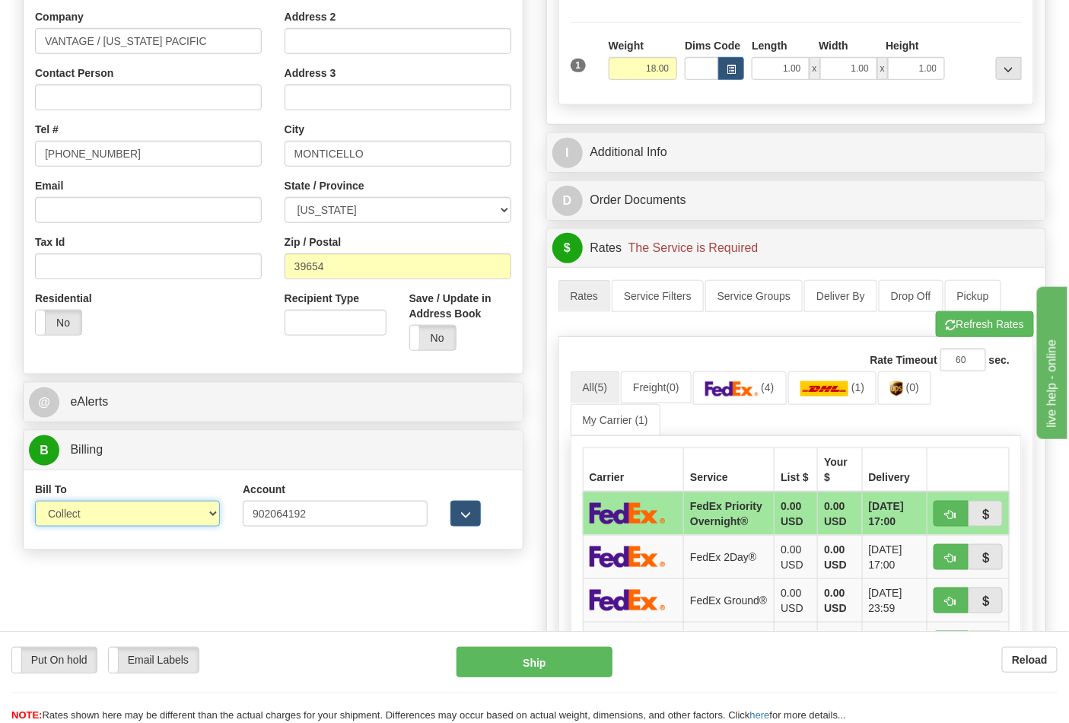
drag, startPoint x: 119, startPoint y: 507, endPoint x: 113, endPoint y: 522, distance: 16.4
click at [119, 507] on select "Sender Recipient Third Party Collect" at bounding box center [127, 514] width 185 height 26
select select "2"
click at [35, 502] on select "Sender Recipient Third Party Collect" at bounding box center [127, 514] width 185 height 26
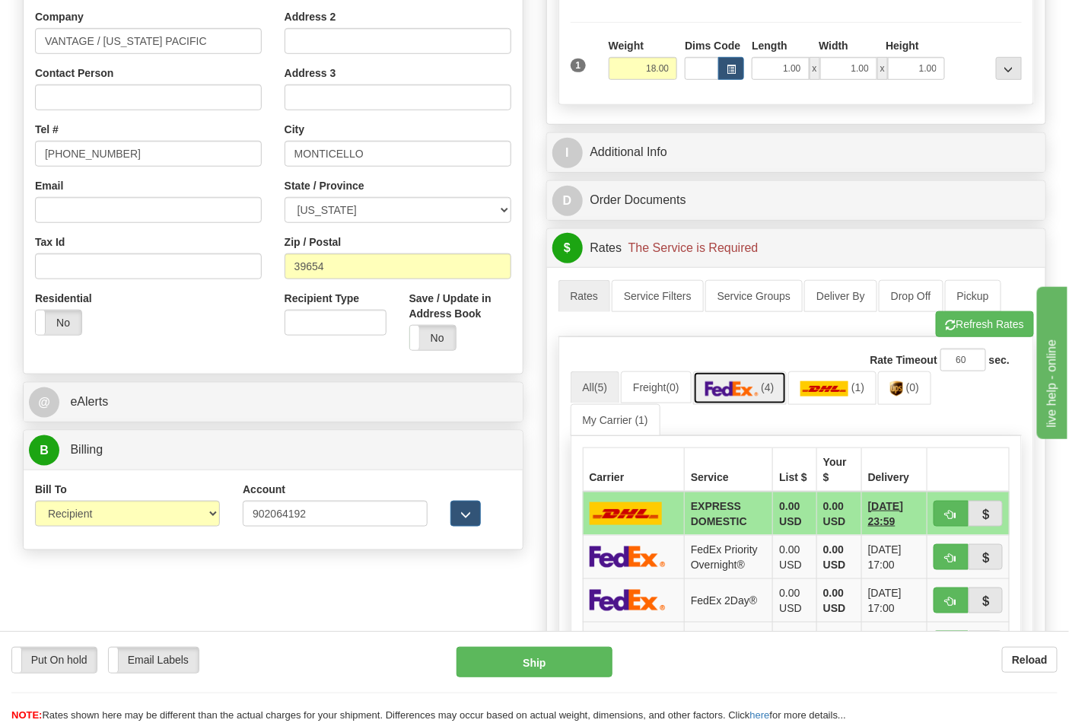
click at [773, 398] on link "(4)" at bounding box center [740, 387] width 94 height 33
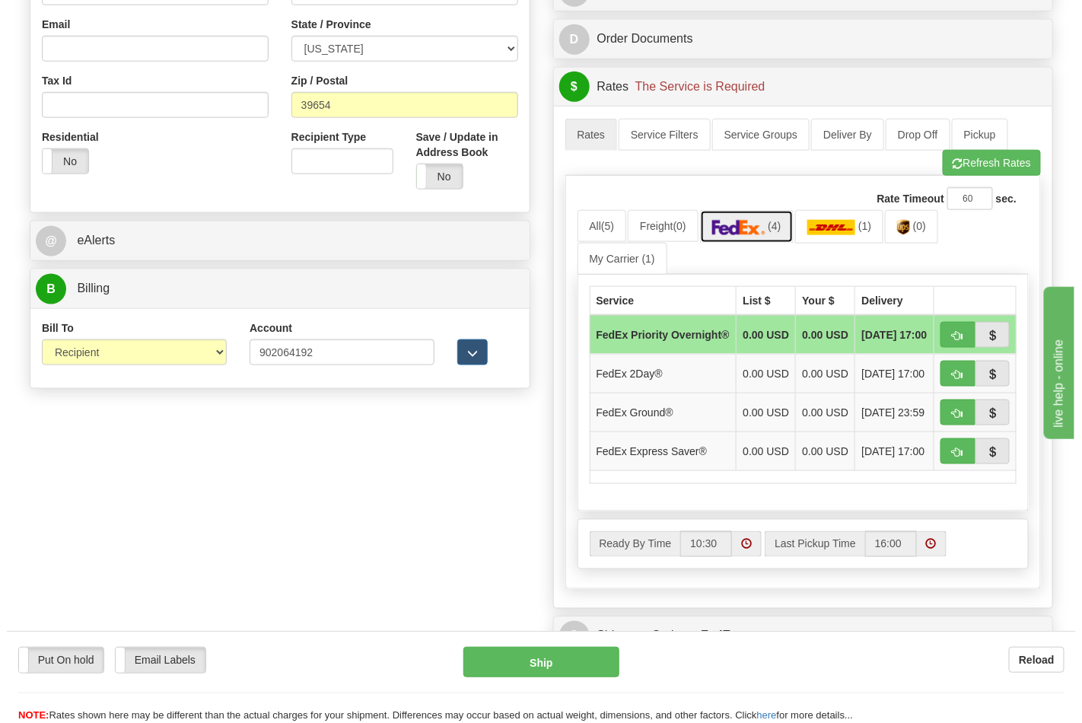
scroll to position [507, 0]
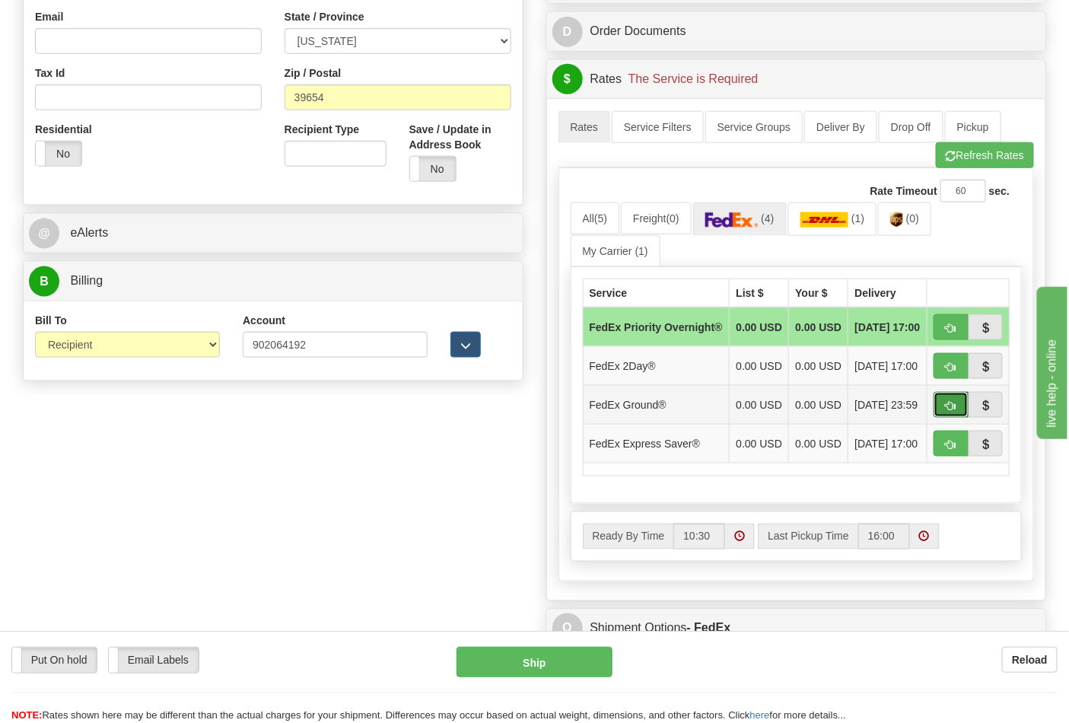
click at [949, 411] on span "button" at bounding box center [951, 406] width 11 height 10
type input "92"
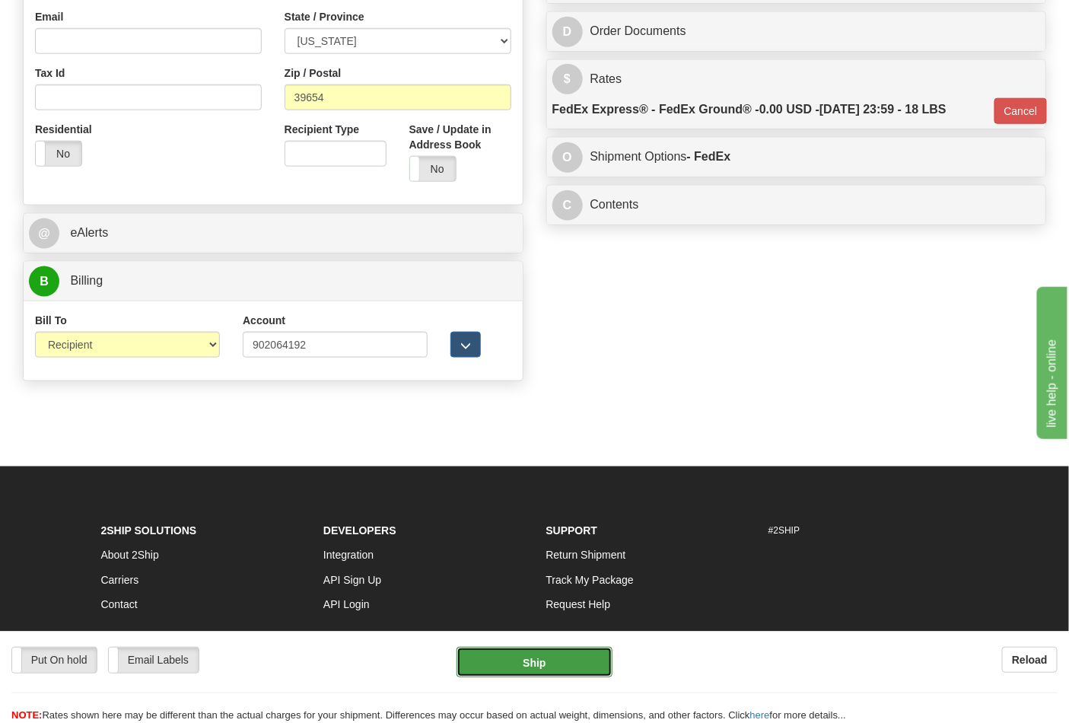
click at [554, 664] on button "Ship" at bounding box center [534, 662] width 155 height 30
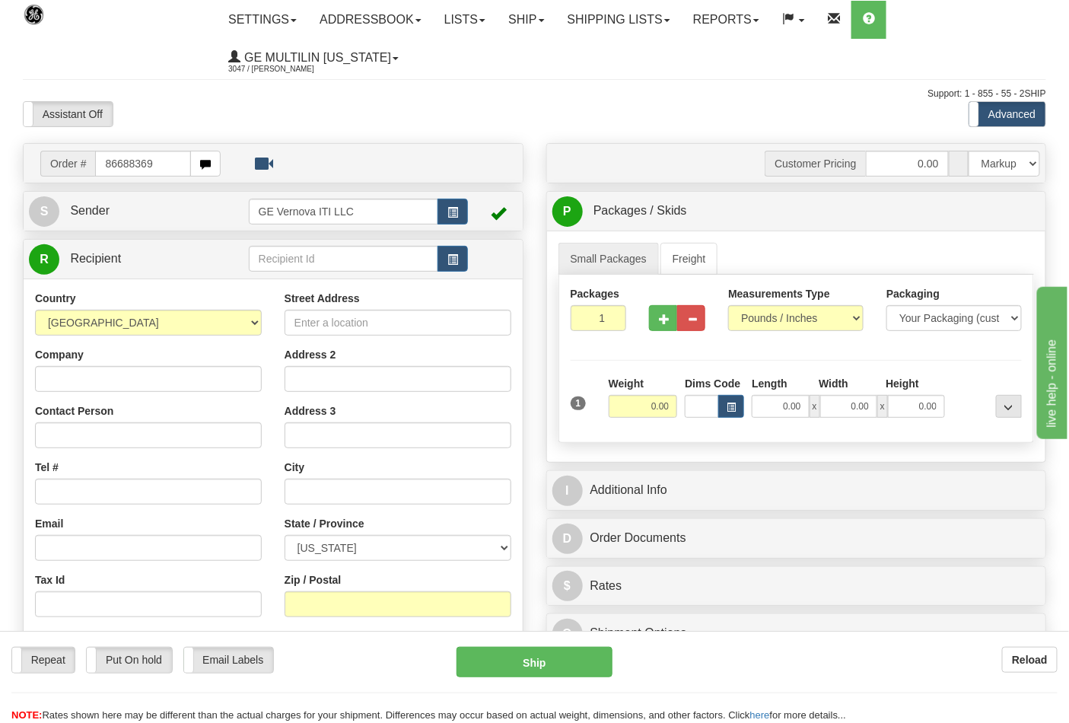
type input "86688369"
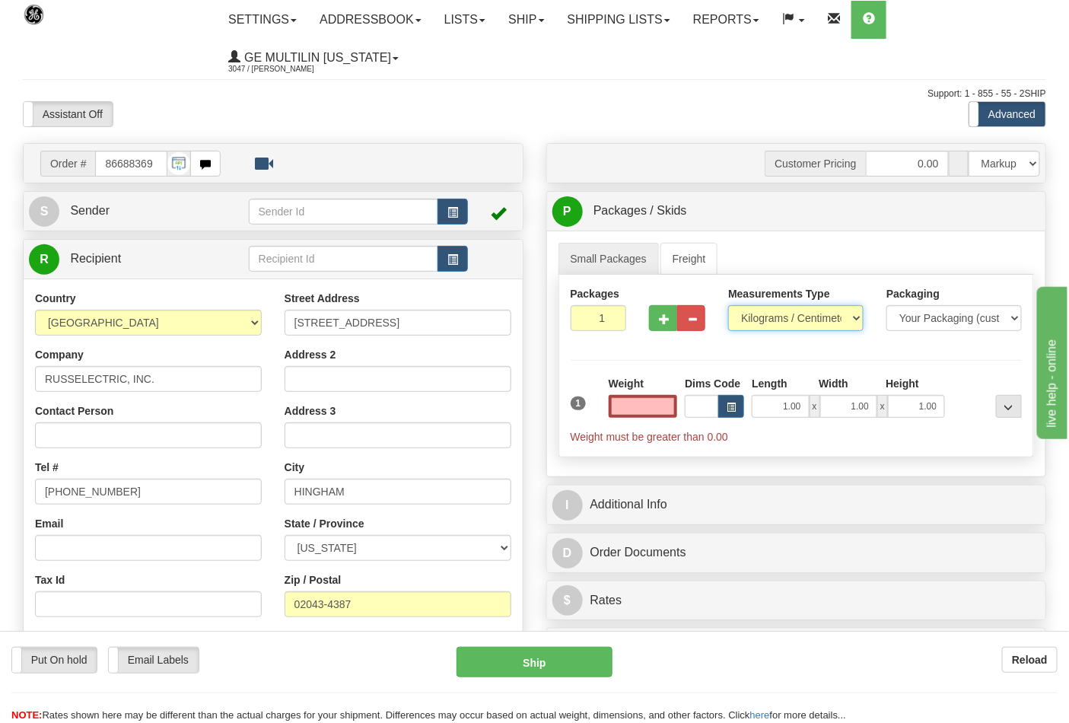
type input "0.00"
click at [764, 318] on select "Pounds / Inches Kilograms / Centimeters" at bounding box center [795, 318] width 135 height 26
click at [769, 330] on select "Pounds / Inches Kilograms / Centimeters" at bounding box center [795, 318] width 135 height 26
drag, startPoint x: 769, startPoint y: 314, endPoint x: 769, endPoint y: 330, distance: 15.2
click at [769, 318] on select "Pounds / Inches Kilograms / Centimeters" at bounding box center [795, 318] width 135 height 26
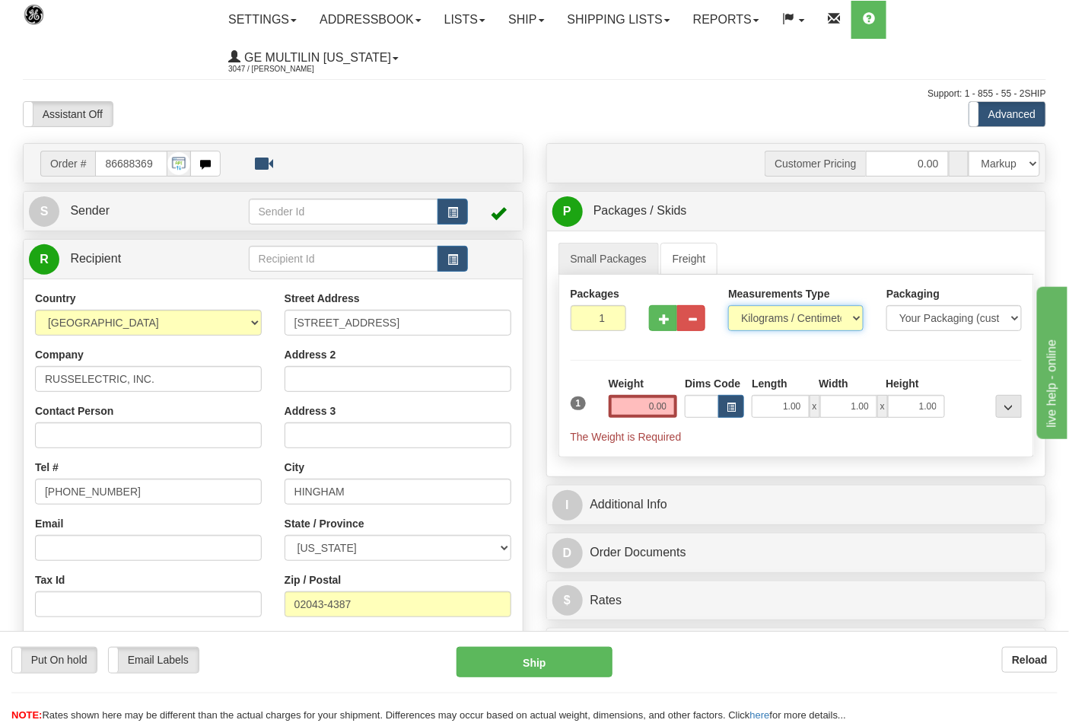
select select "0"
click at [728, 306] on select "Pounds / Inches Kilograms / Centimeters" at bounding box center [795, 318] width 135 height 26
click at [664, 408] on input "0.00" at bounding box center [643, 406] width 69 height 23
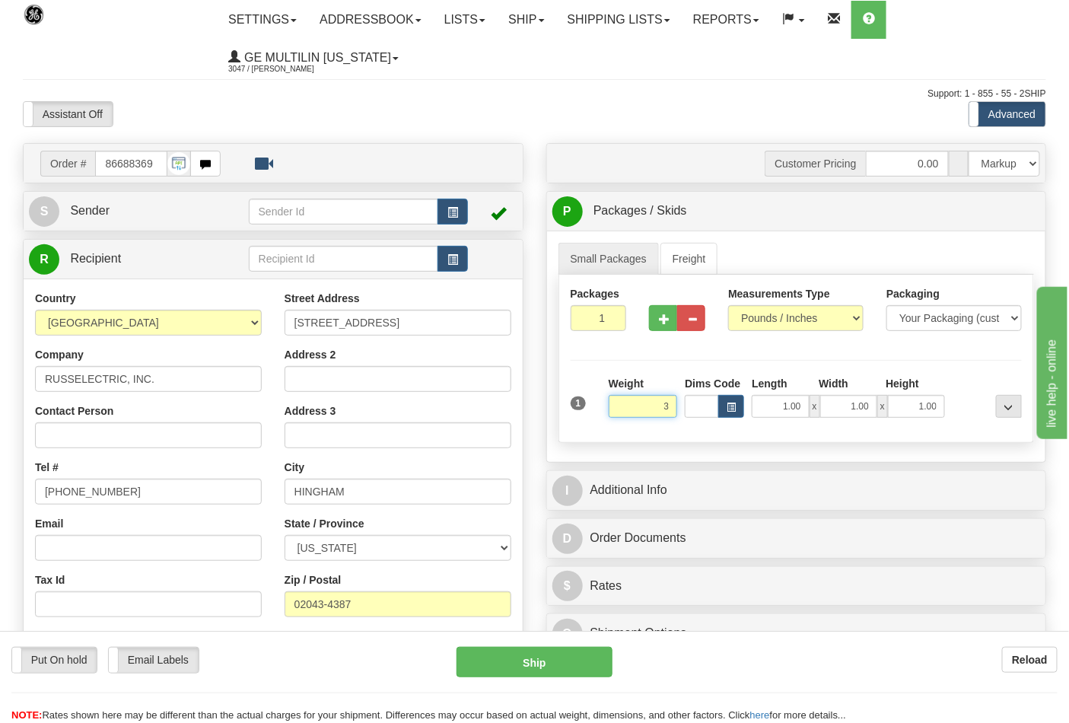
click button "Delete" at bounding box center [0, 0] width 0 height 0
type input "3.00"
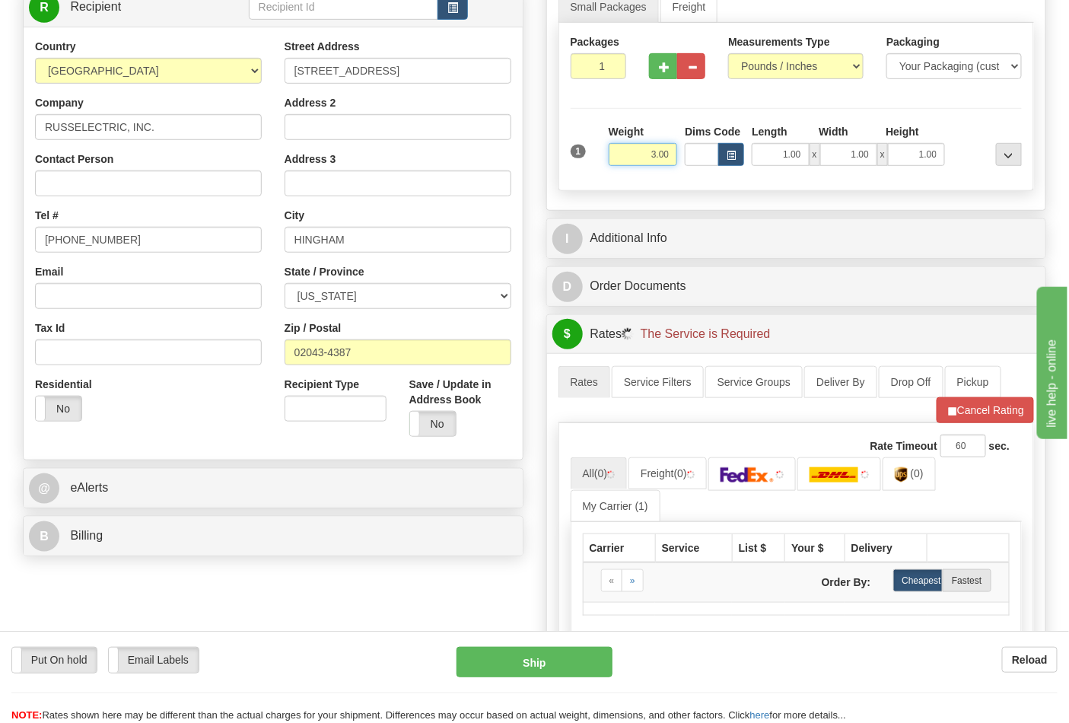
scroll to position [253, 0]
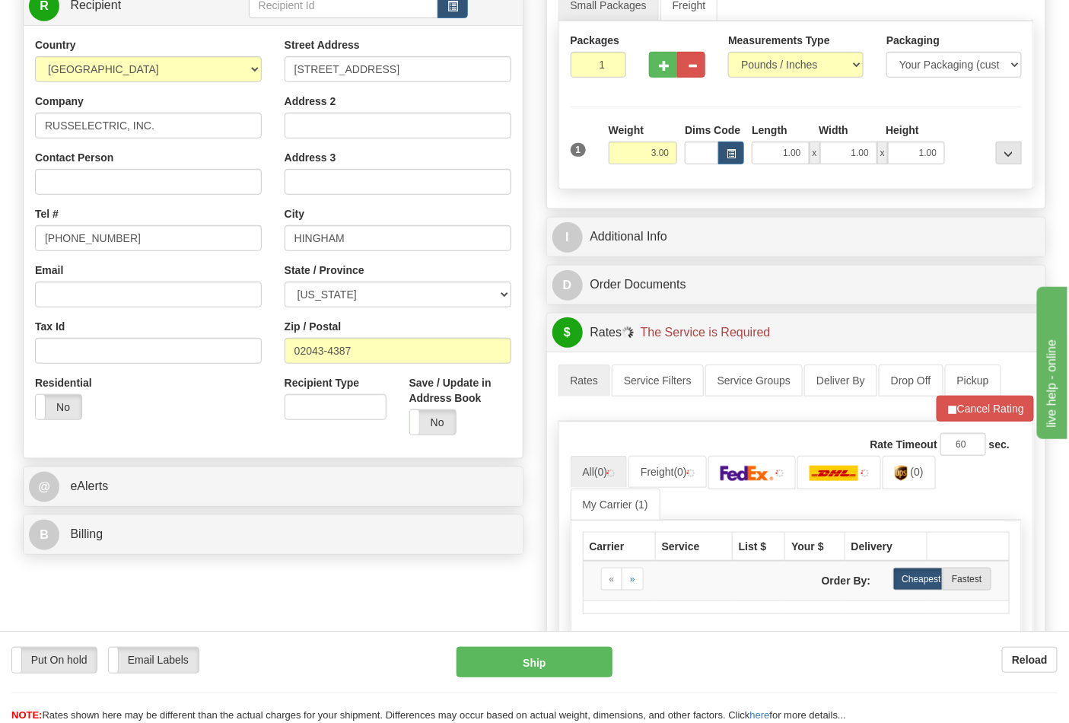
click at [143, 553] on div "B Billing" at bounding box center [273, 534] width 499 height 39
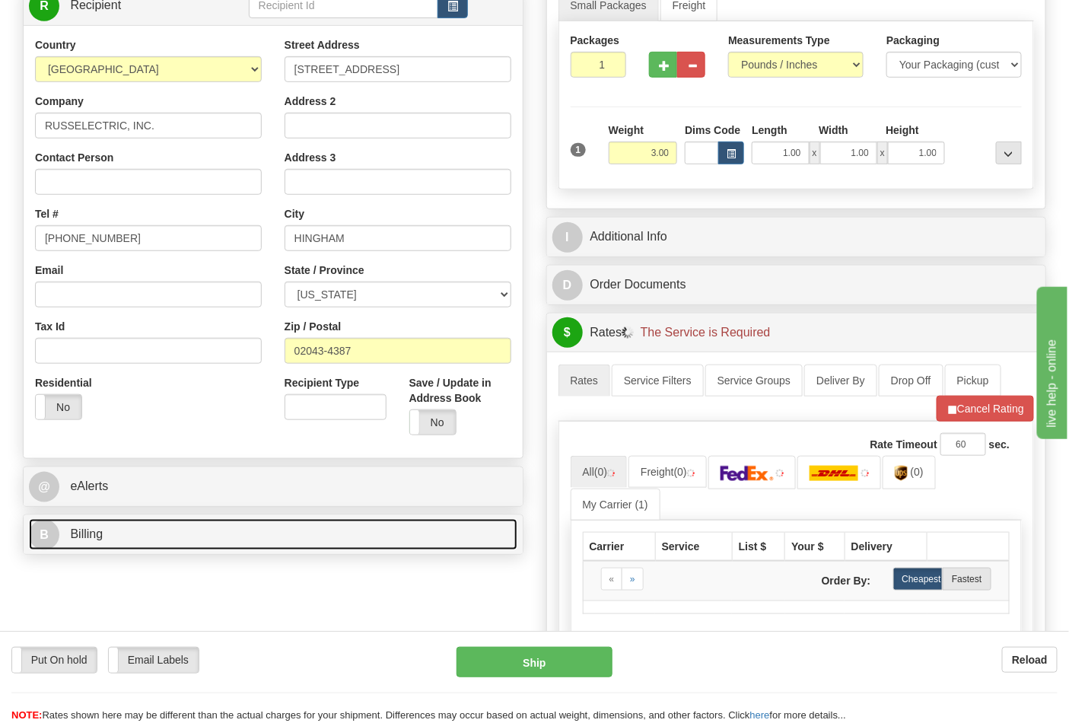
click at [139, 538] on link "B Billing" at bounding box center [273, 534] width 489 height 31
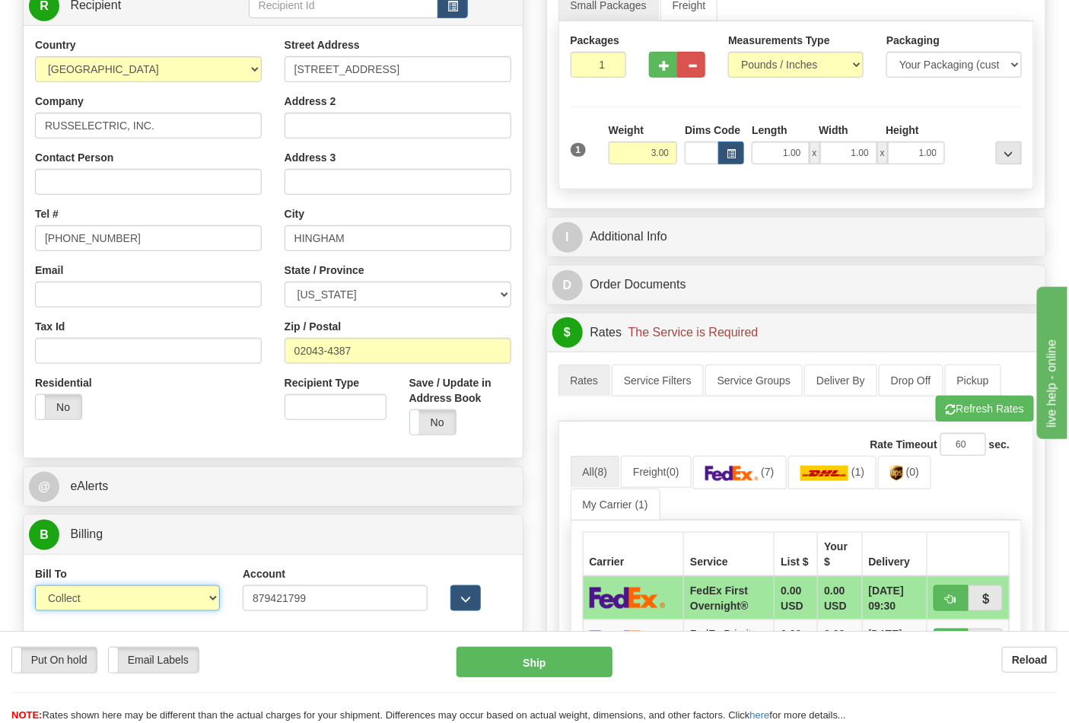
click at [86, 591] on select "Sender Recipient Third Party Collect" at bounding box center [127, 598] width 185 height 26
click at [35, 588] on select "Sender Recipient Third Party Collect" at bounding box center [127, 598] width 185 height 26
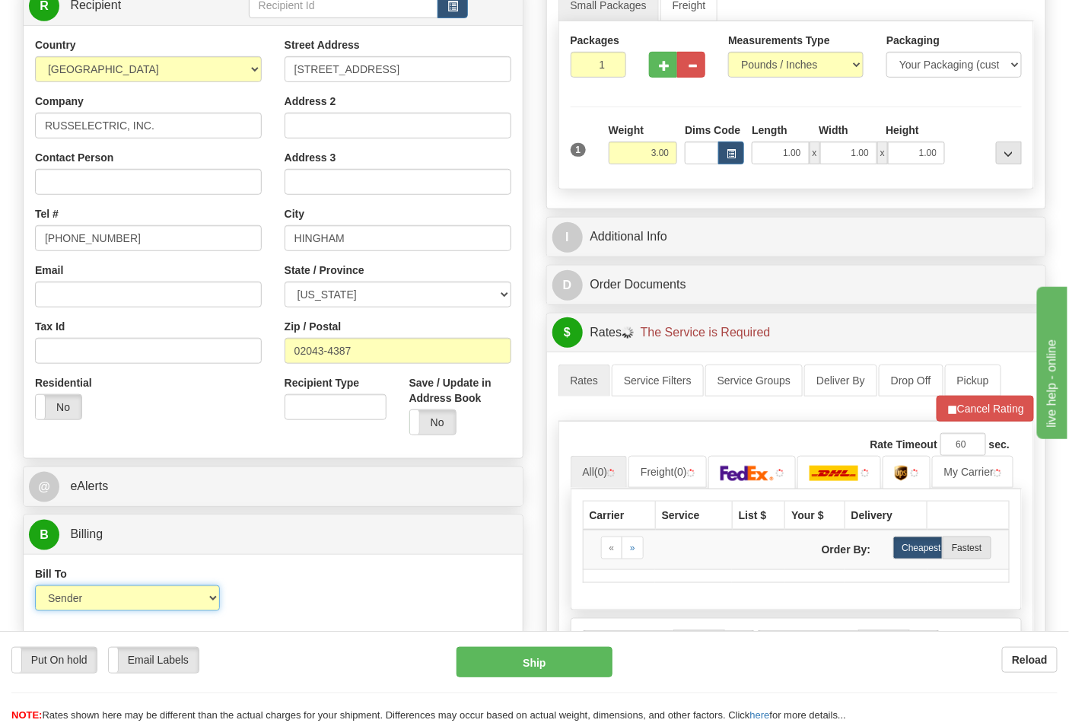
click at [105, 601] on select "Sender Recipient Third Party Collect" at bounding box center [127, 598] width 185 height 26
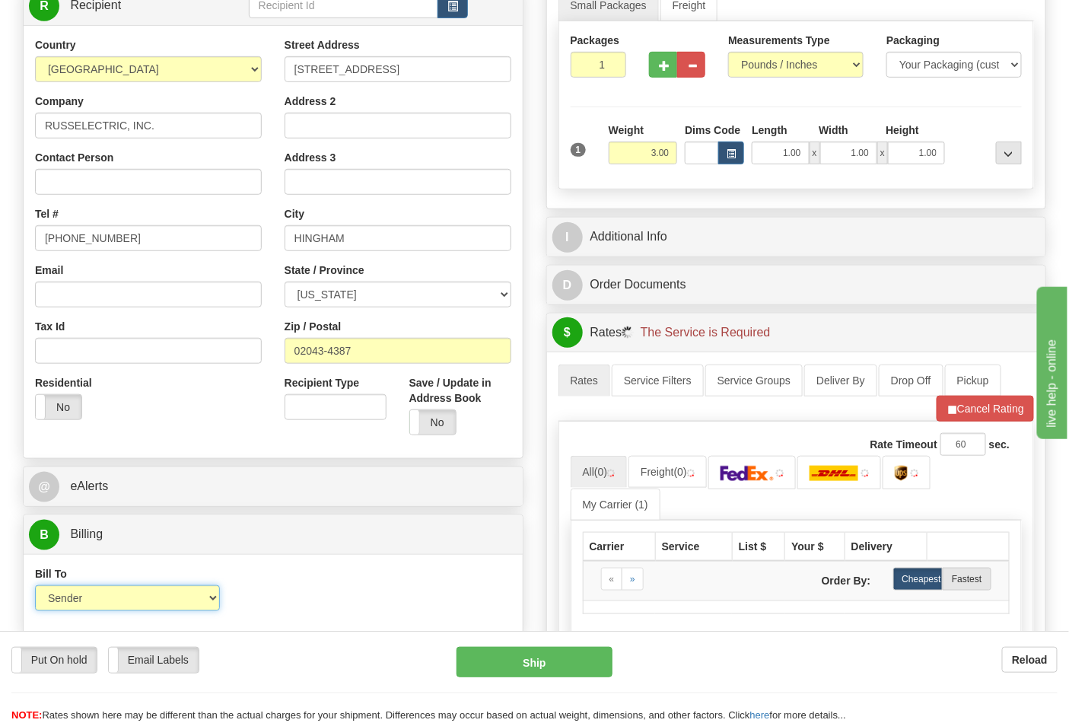
select select "2"
click at [35, 588] on select "Sender Recipient Third Party Collect" at bounding box center [127, 598] width 185 height 26
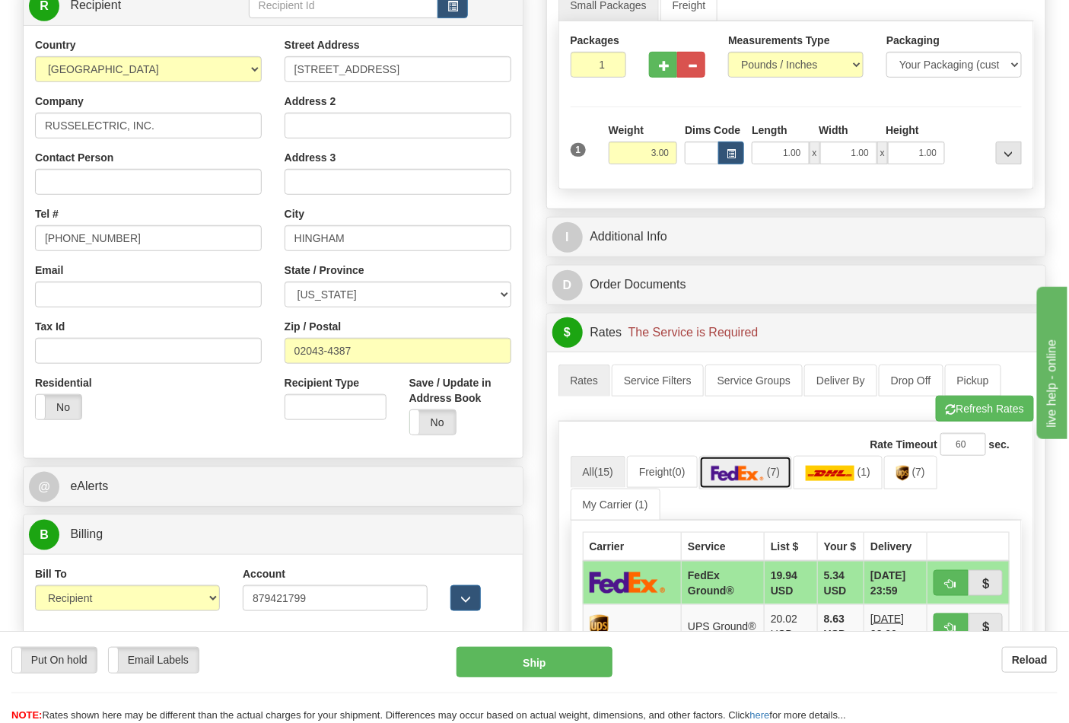
click at [756, 476] on img at bounding box center [738, 473] width 53 height 15
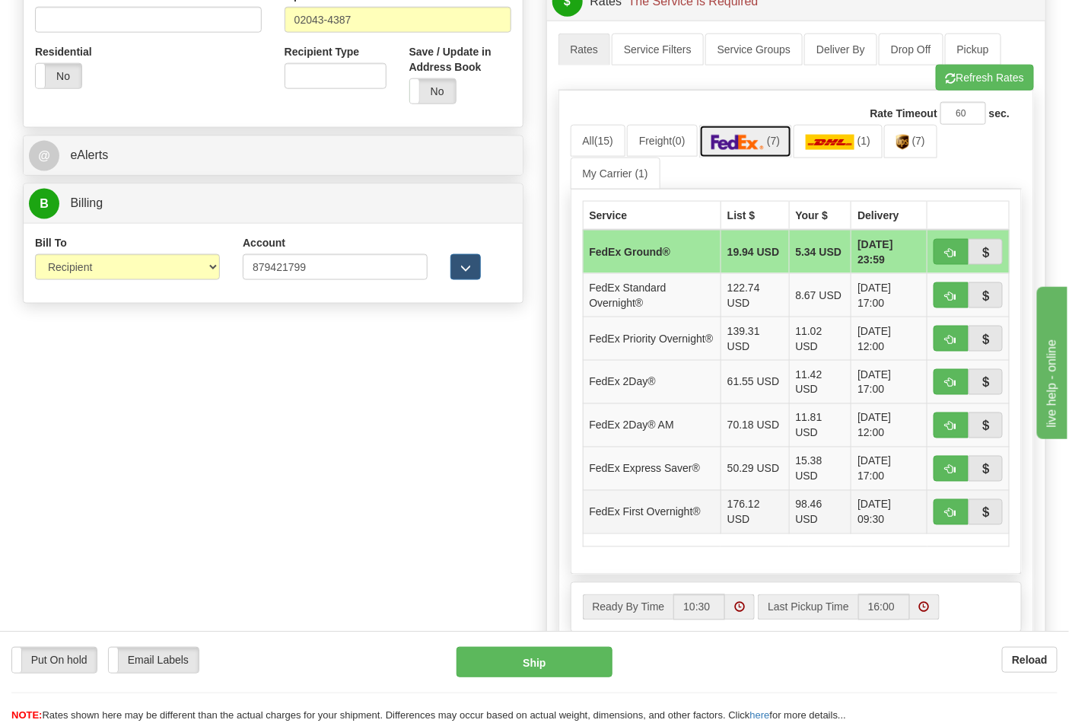
scroll to position [676, 0]
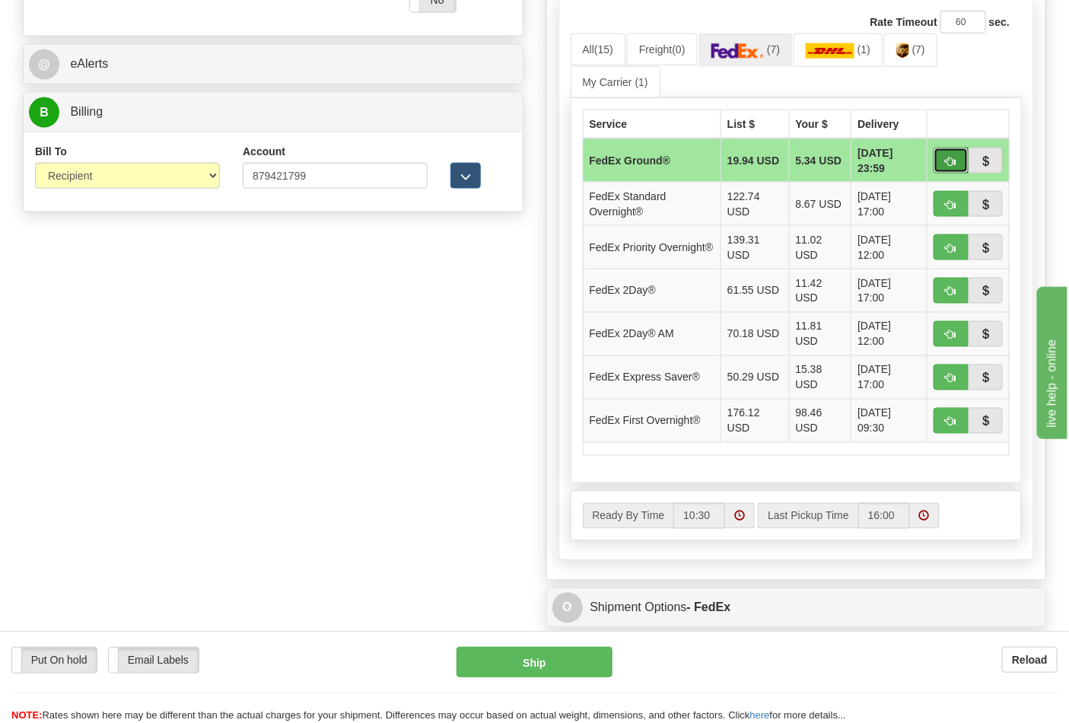
click at [937, 170] on button "button" at bounding box center [951, 161] width 35 height 26
type input "92"
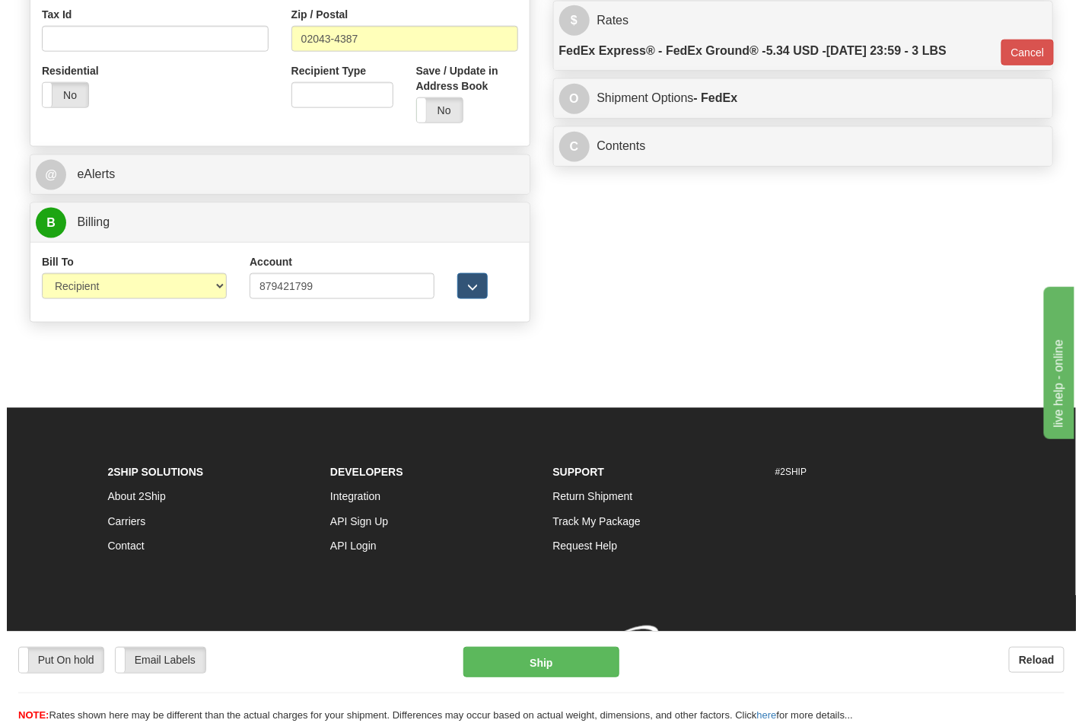
scroll to position [590, 0]
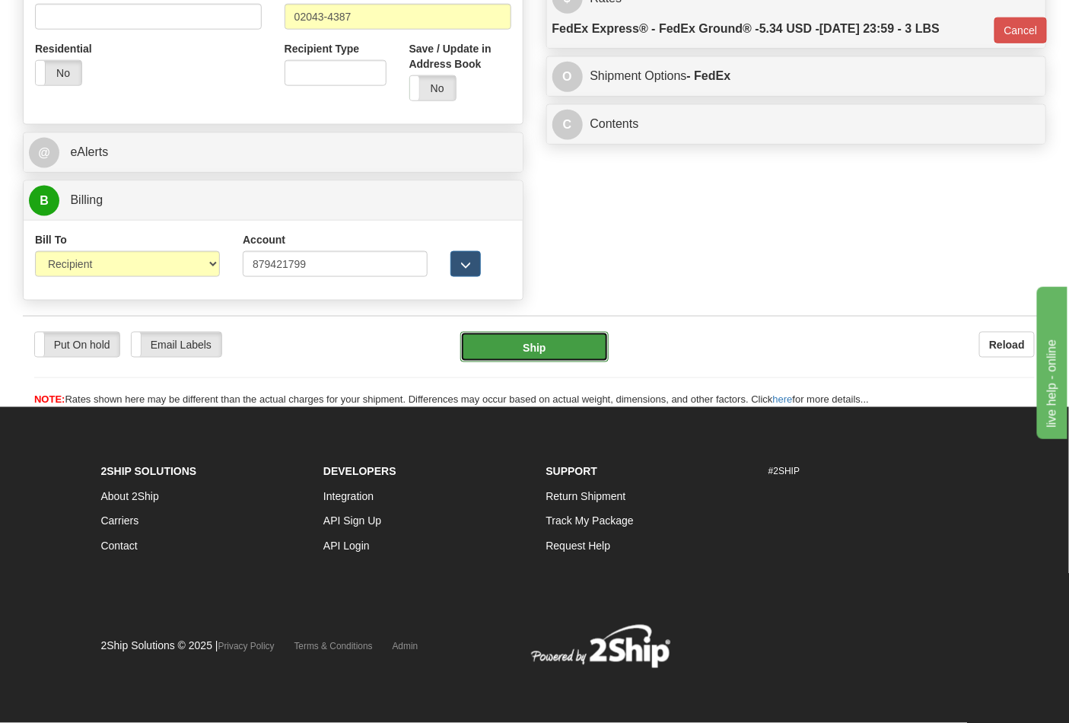
click at [551, 336] on button "Ship" at bounding box center [534, 347] width 148 height 30
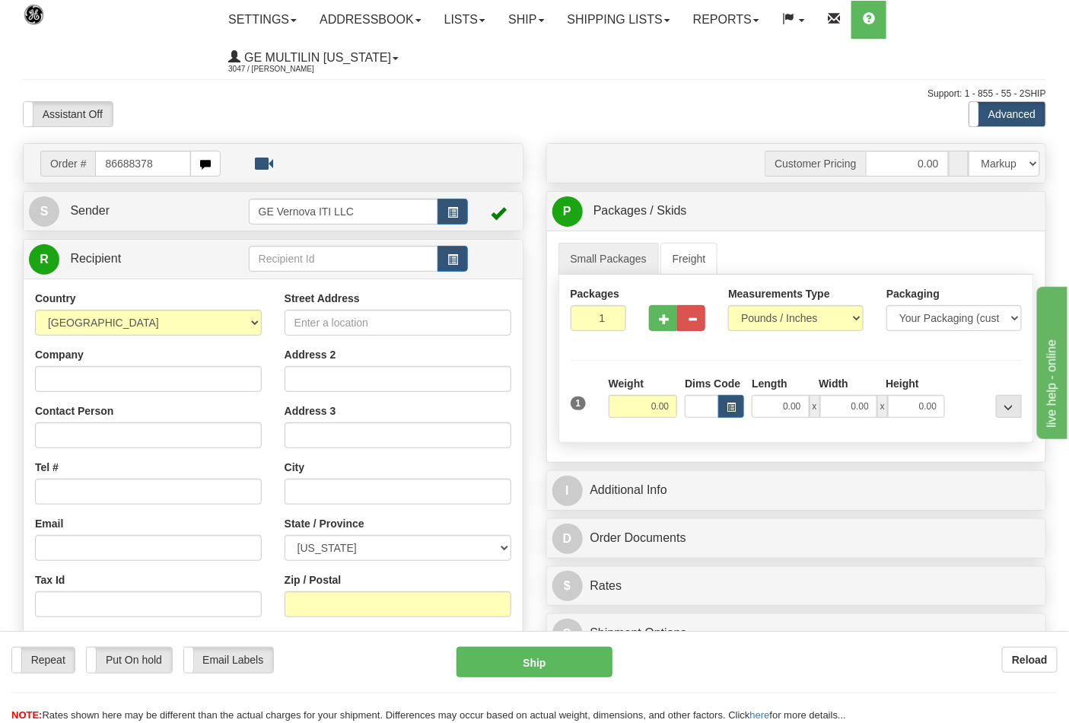
type input "86688378"
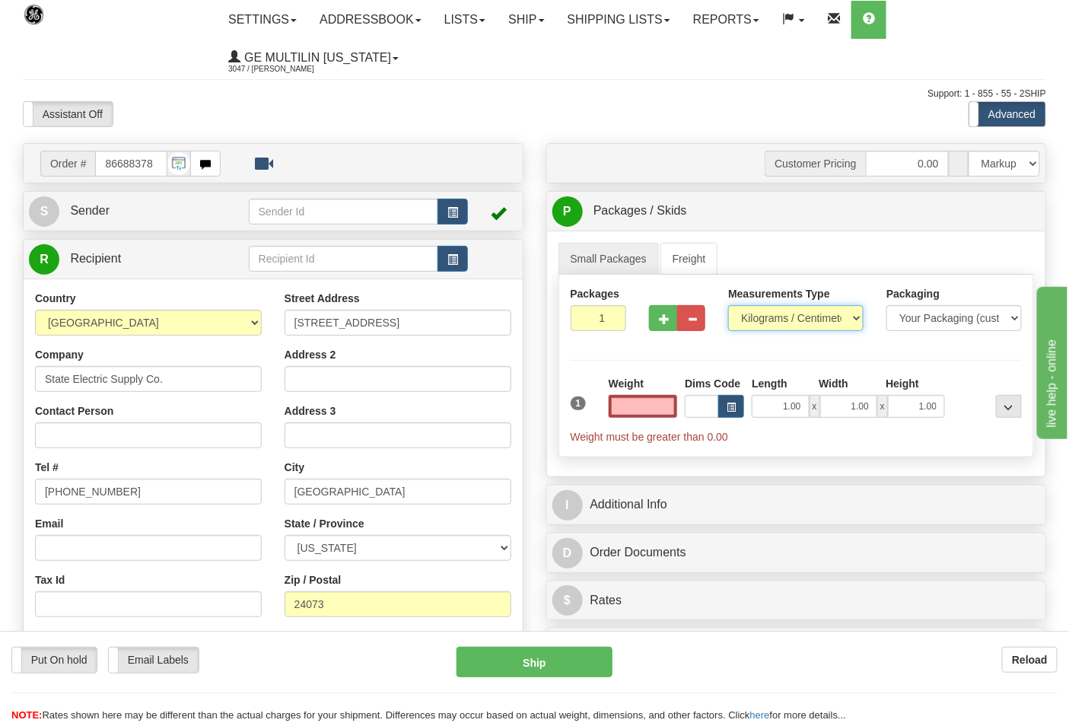
type input "0.00"
drag, startPoint x: 747, startPoint y: 320, endPoint x: 757, endPoint y: 331, distance: 14.5
click at [748, 320] on select "Pounds / Inches Kilograms / Centimeters" at bounding box center [795, 318] width 135 height 26
select select "0"
click at [728, 306] on select "Pounds / Inches Kilograms / Centimeters" at bounding box center [795, 318] width 135 height 26
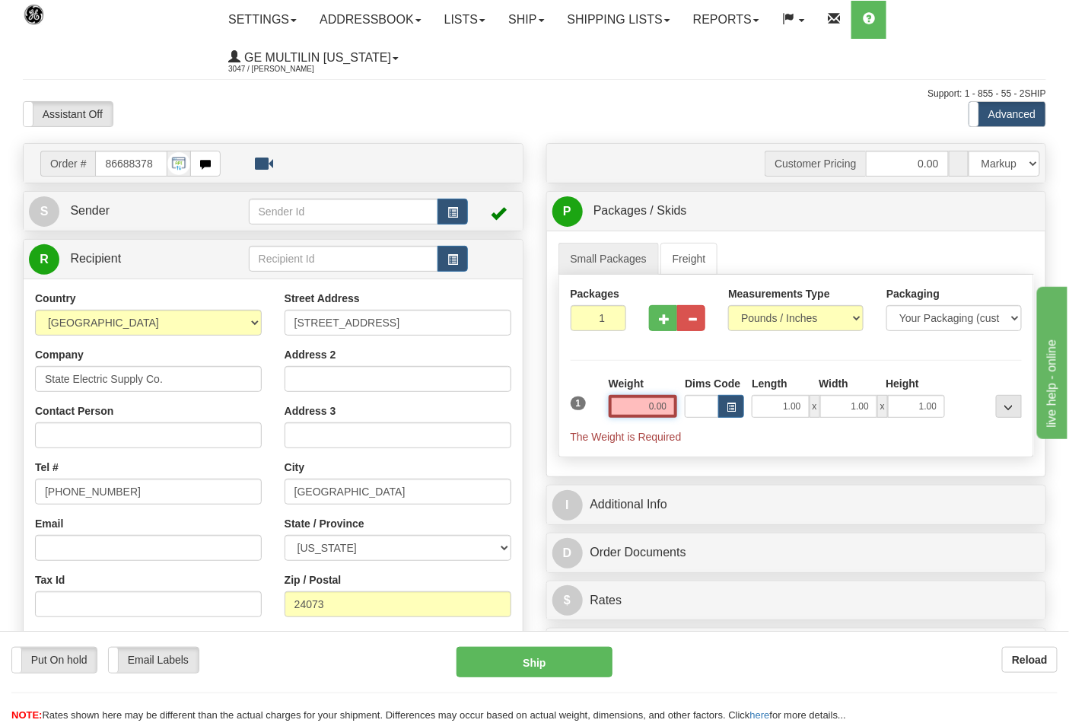
click at [664, 413] on input "0.00" at bounding box center [643, 406] width 69 height 23
click button "Delete" at bounding box center [0, 0] width 0 height 0
type input "5.00"
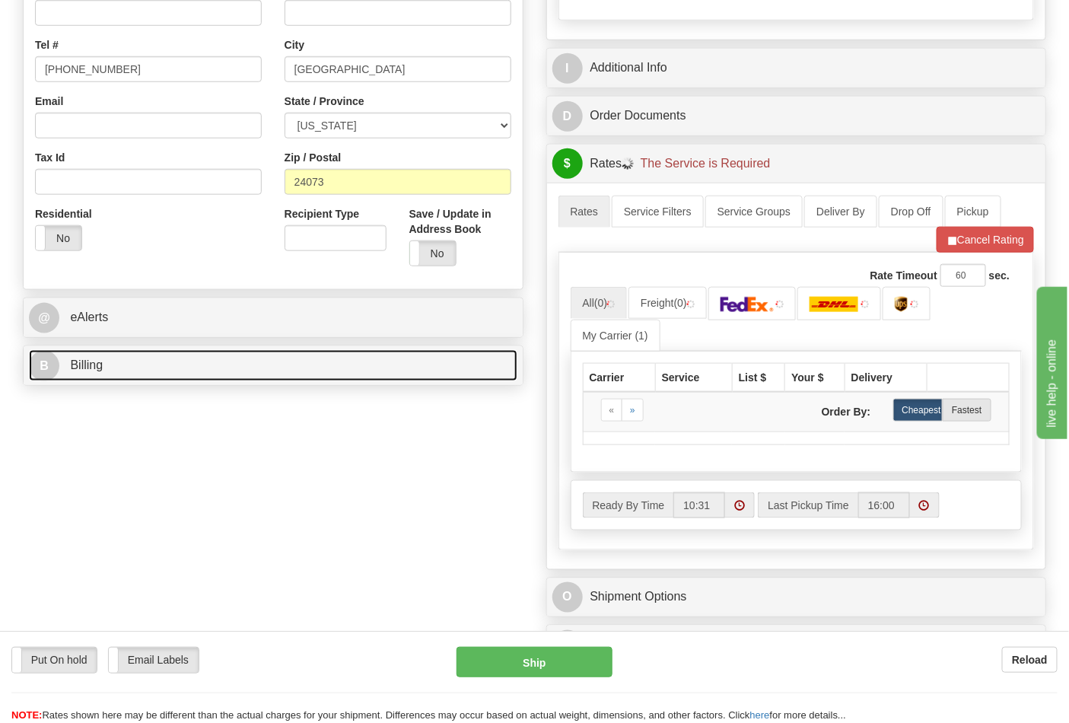
click at [134, 367] on link "B Billing" at bounding box center [273, 365] width 489 height 31
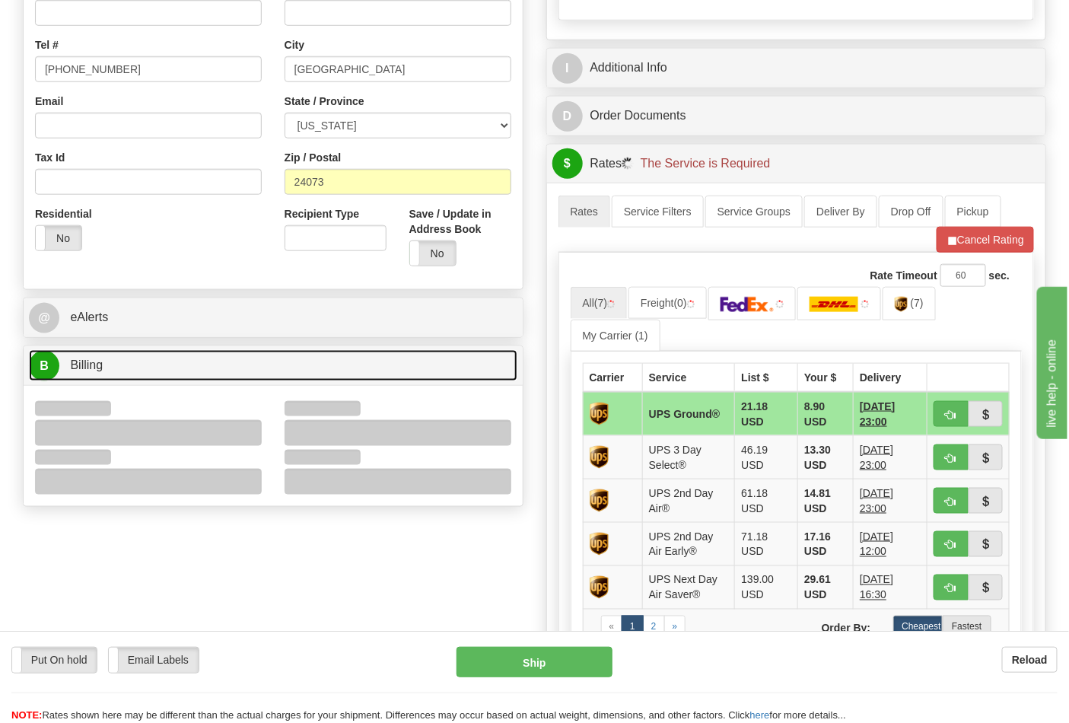
scroll to position [676, 0]
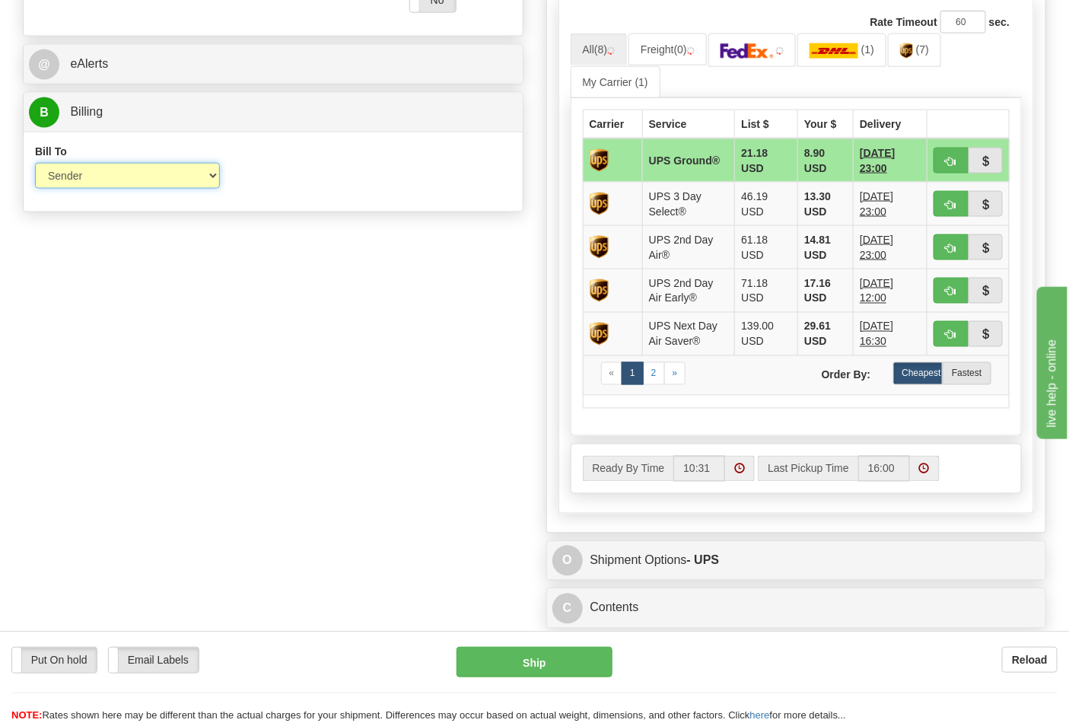
click at [87, 174] on select "Sender Recipient Third Party Collect" at bounding box center [127, 176] width 185 height 26
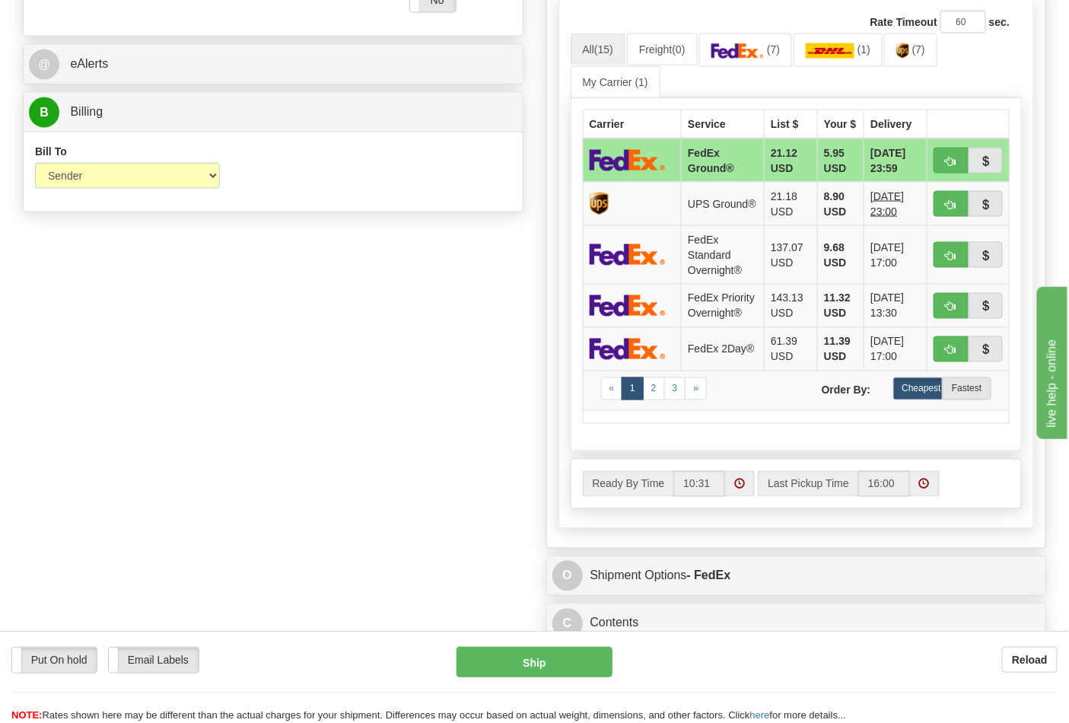
click at [350, 202] on div "Bill To Sender Recipient Third Party Collect Account 3rd Party Account List Ple…" at bounding box center [273, 172] width 499 height 80
click at [900, 66] on link "(7)" at bounding box center [910, 49] width 53 height 33
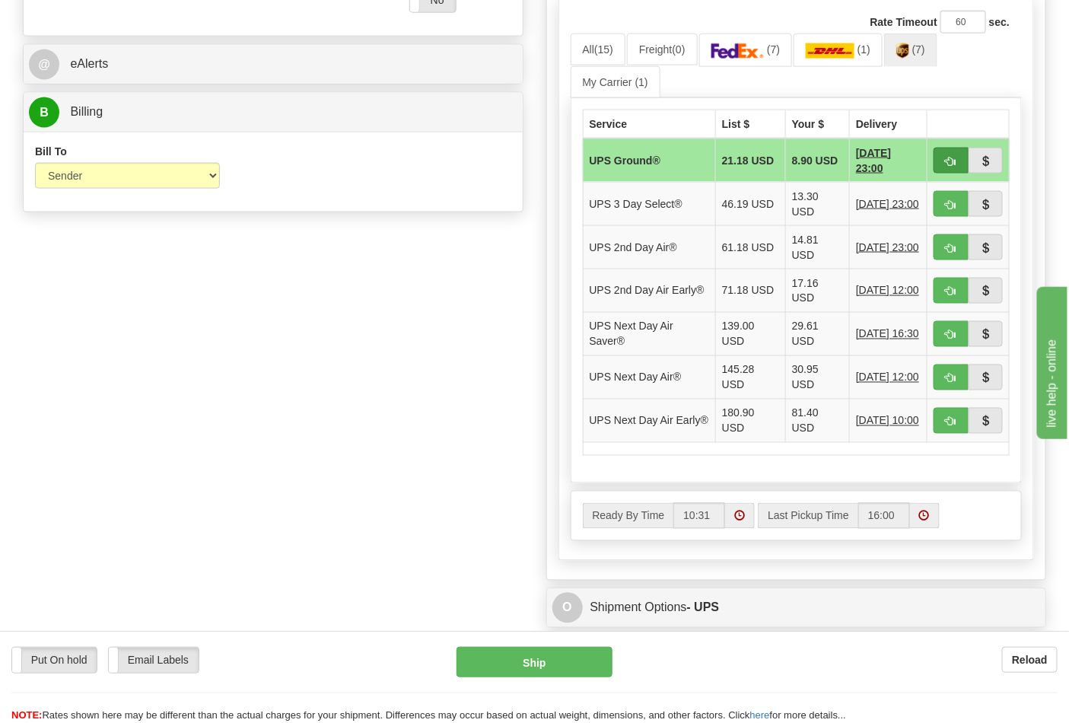
click at [936, 166] on td at bounding box center [969, 161] width 82 height 44
click at [938, 166] on button "button" at bounding box center [951, 161] width 35 height 26
type input "03"
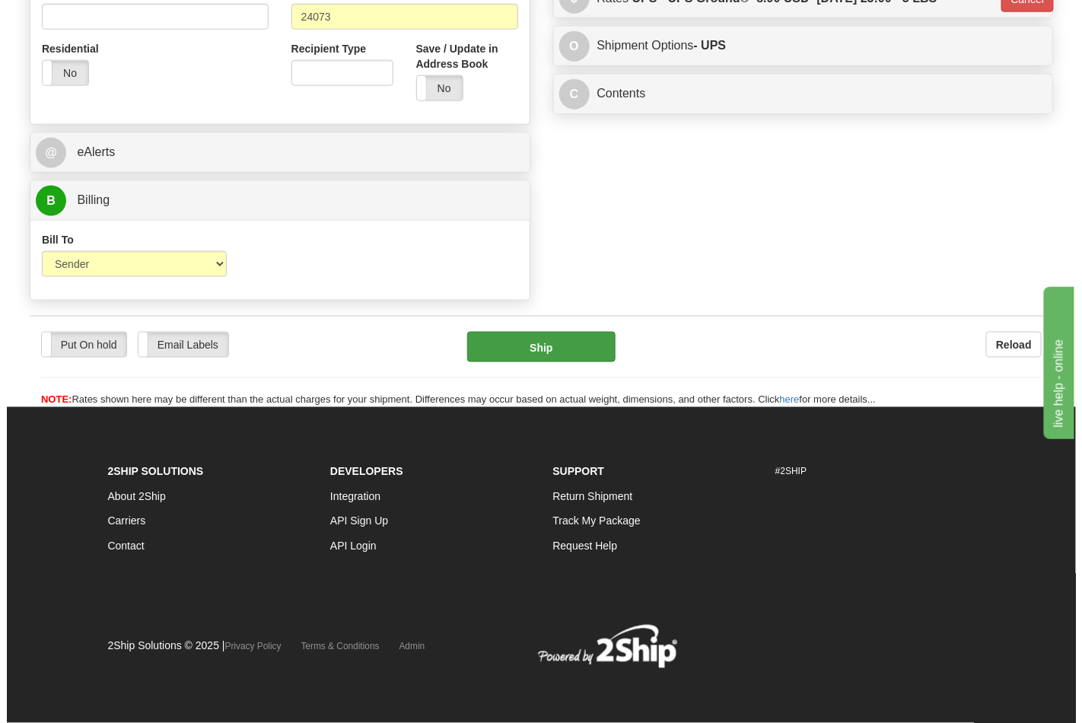
scroll to position [590, 0]
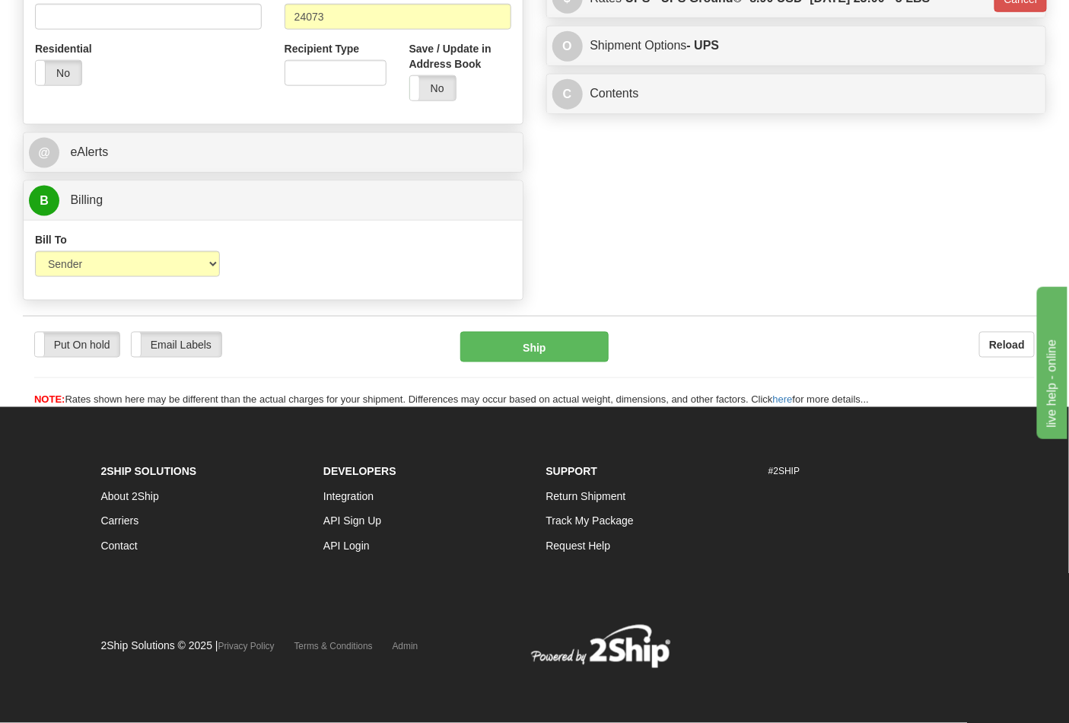
click at [556, 330] on div "Put On hold Put On hold Email Labels Email Labels Edit Reload Ship Reload" at bounding box center [535, 362] width 1024 height 92
click at [571, 348] on button "Ship" at bounding box center [534, 347] width 148 height 30
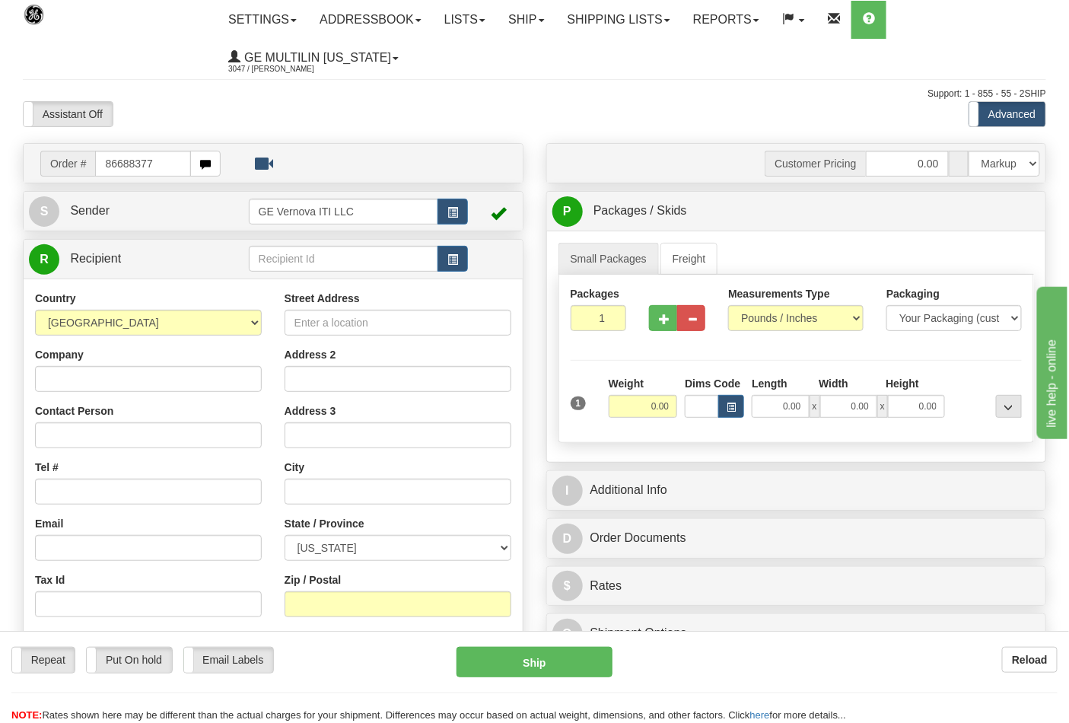
type input "86688377"
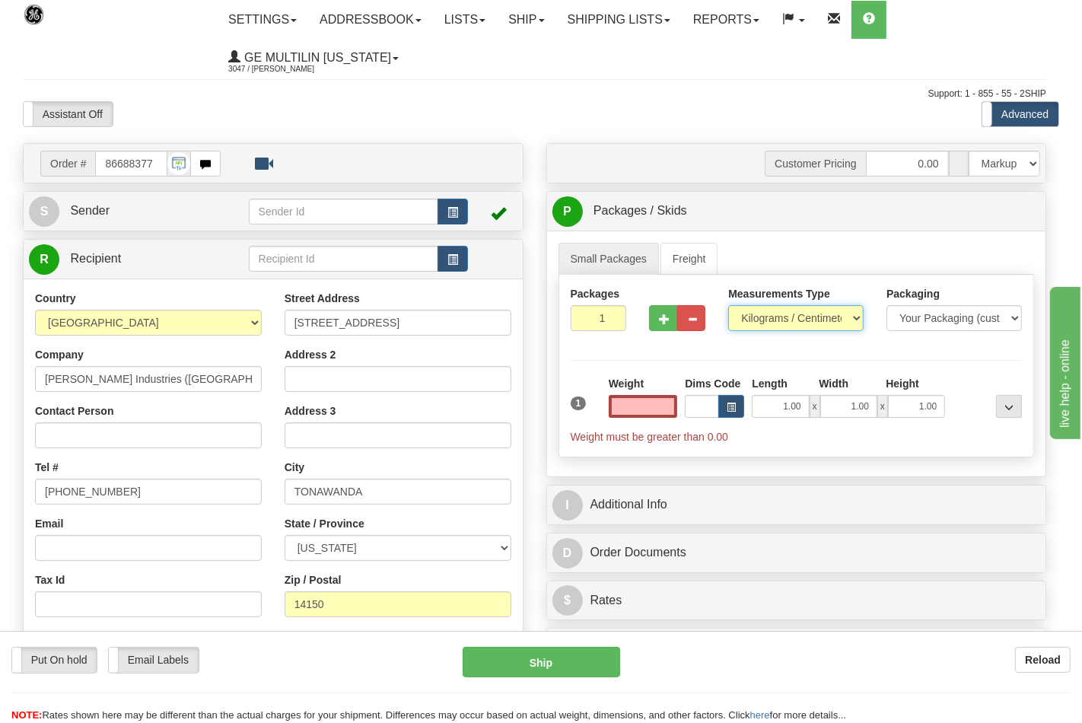
type input "0.00"
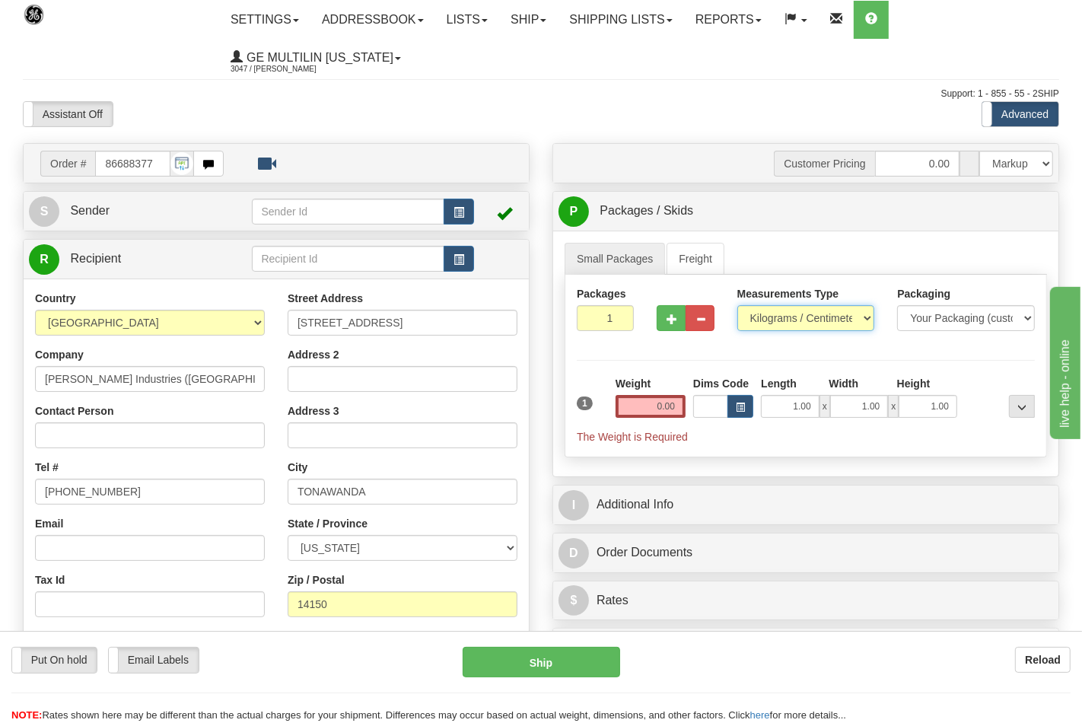
click at [787, 321] on select "Pounds / Inches Kilograms / Centimeters" at bounding box center [806, 318] width 138 height 26
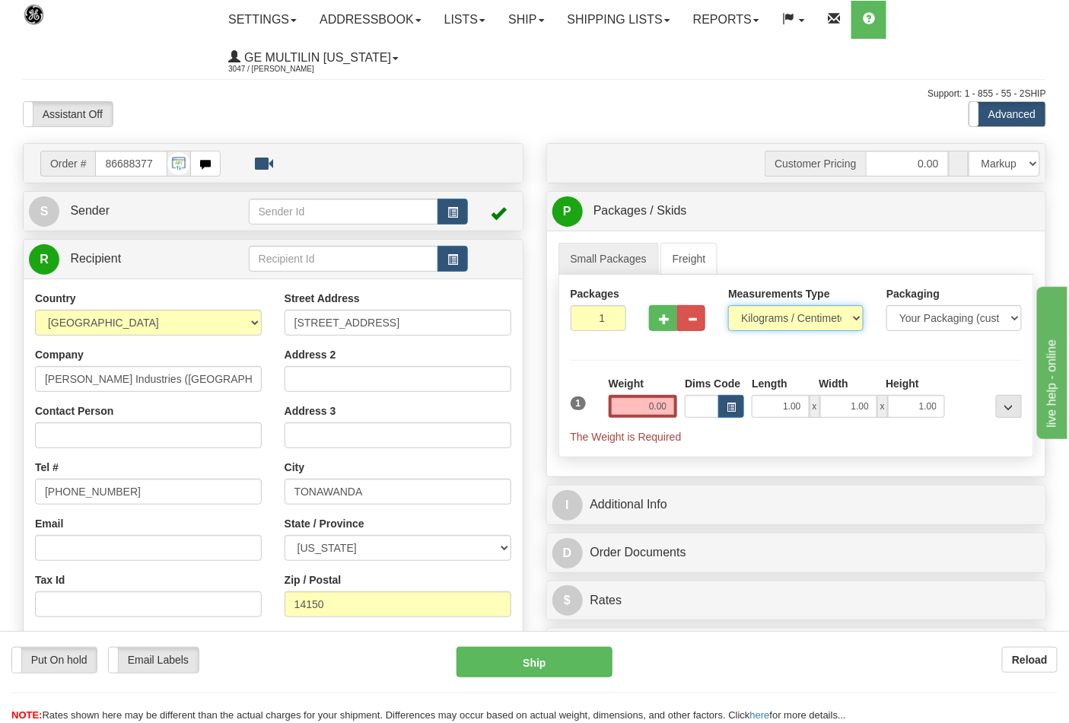
select select "0"
click at [728, 306] on select "Pounds / Inches Kilograms / Centimeters" at bounding box center [795, 318] width 135 height 26
click at [673, 413] on input "0.00" at bounding box center [643, 406] width 69 height 23
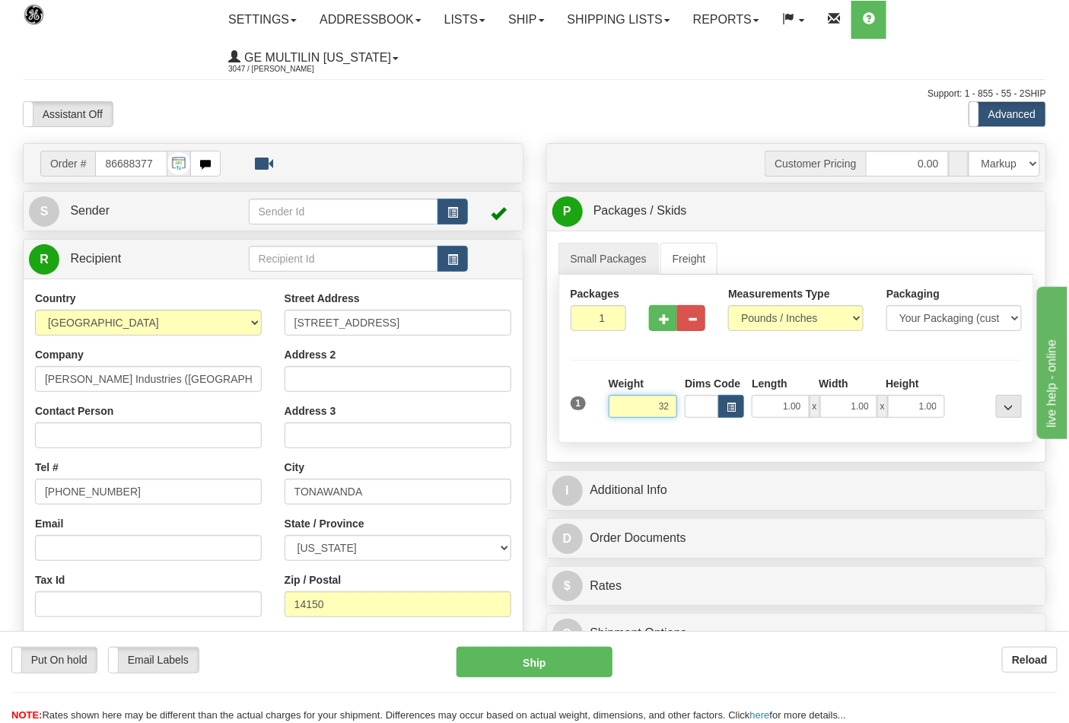
click button "Delete" at bounding box center [0, 0] width 0 height 0
type input "32.00"
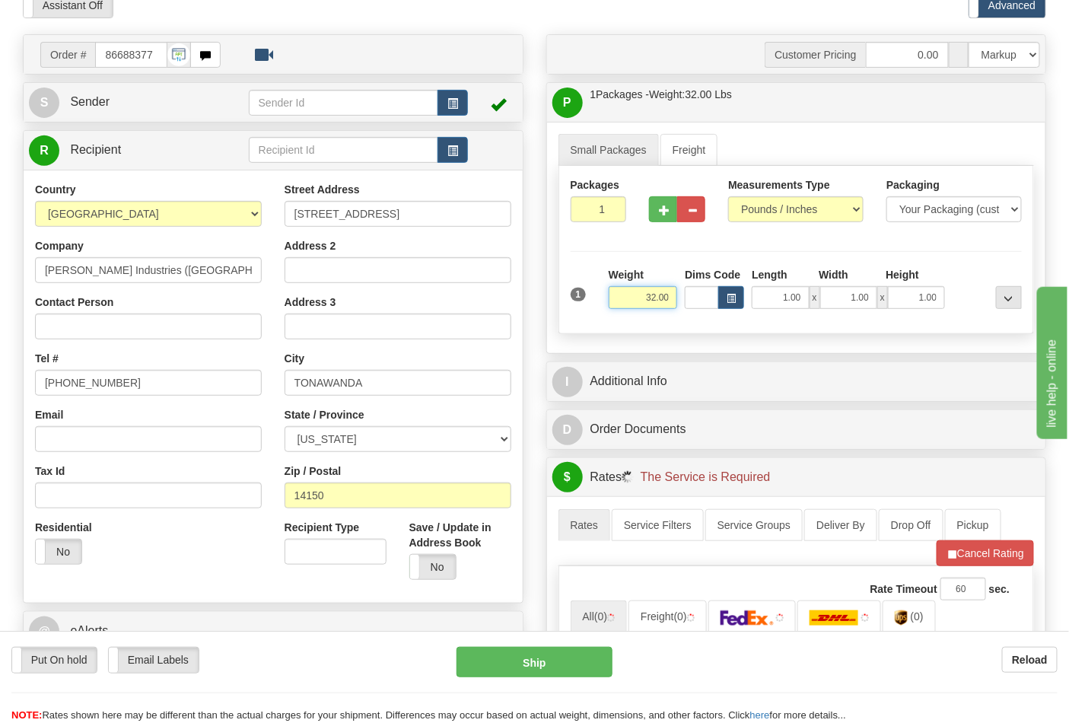
scroll to position [338, 0]
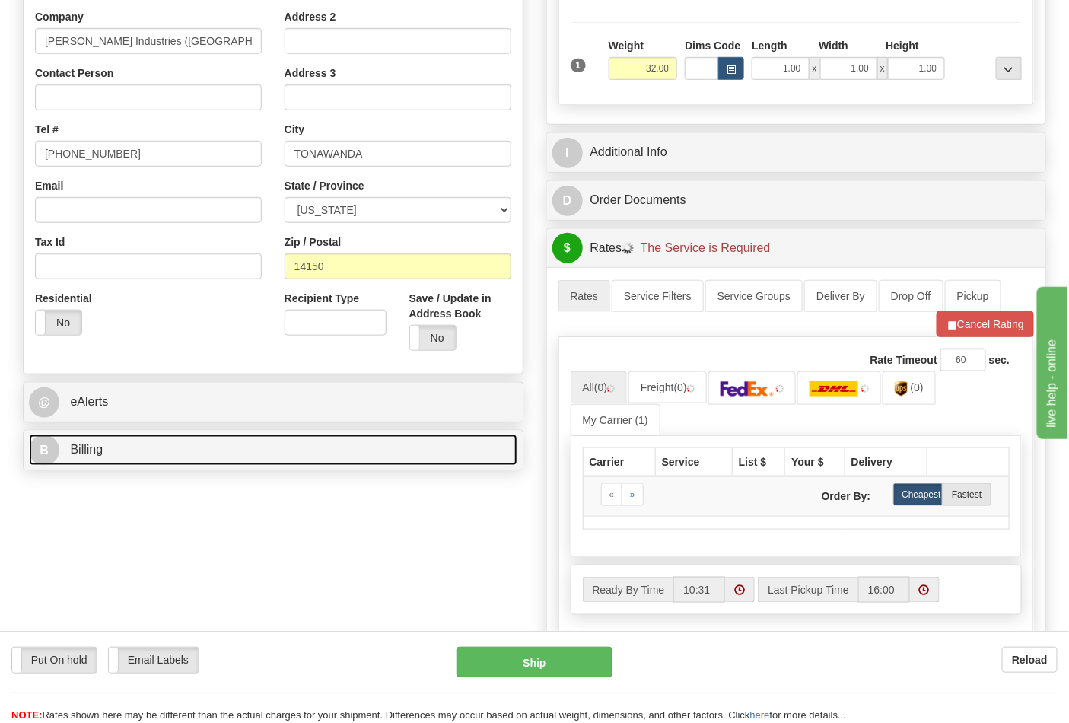
click at [178, 450] on link "B Billing" at bounding box center [273, 450] width 489 height 31
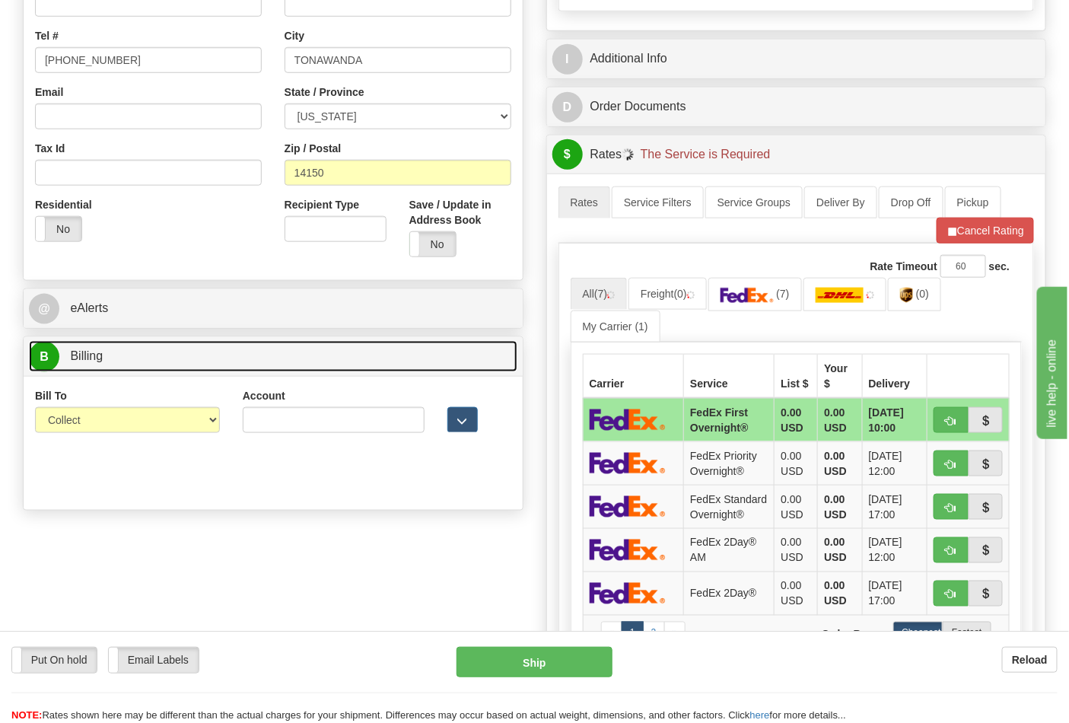
scroll to position [507, 0]
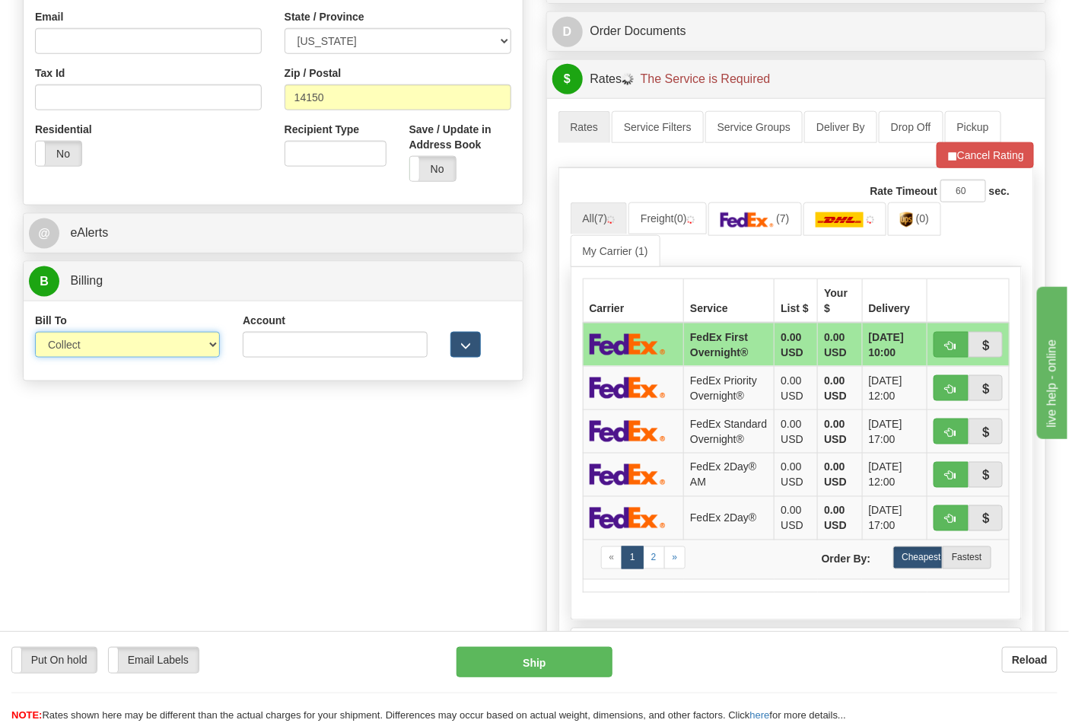
click at [112, 353] on select "Sender Recipient Third Party Collect" at bounding box center [127, 345] width 185 height 26
select select "2"
click at [35, 333] on select "Sender Recipient Third Party Collect" at bounding box center [127, 345] width 185 height 26
click at [284, 346] on input "Account" at bounding box center [335, 345] width 185 height 26
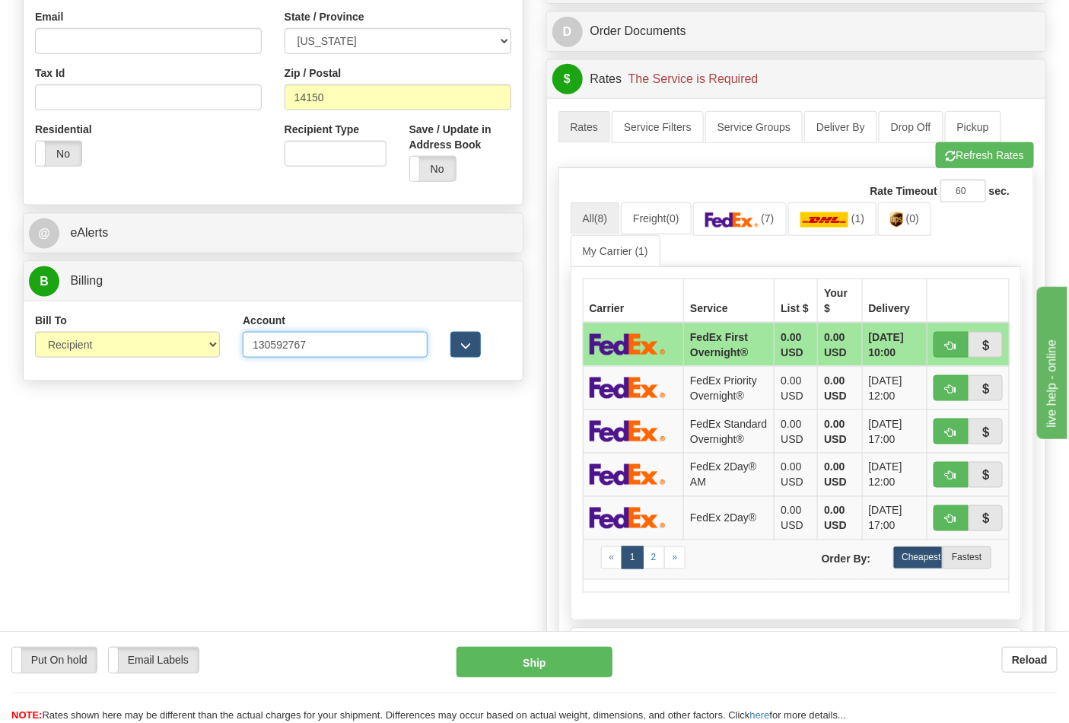
type input "130592767"
click button "Delete" at bounding box center [0, 0] width 0 height 0
click at [751, 228] on img at bounding box center [731, 219] width 53 height 15
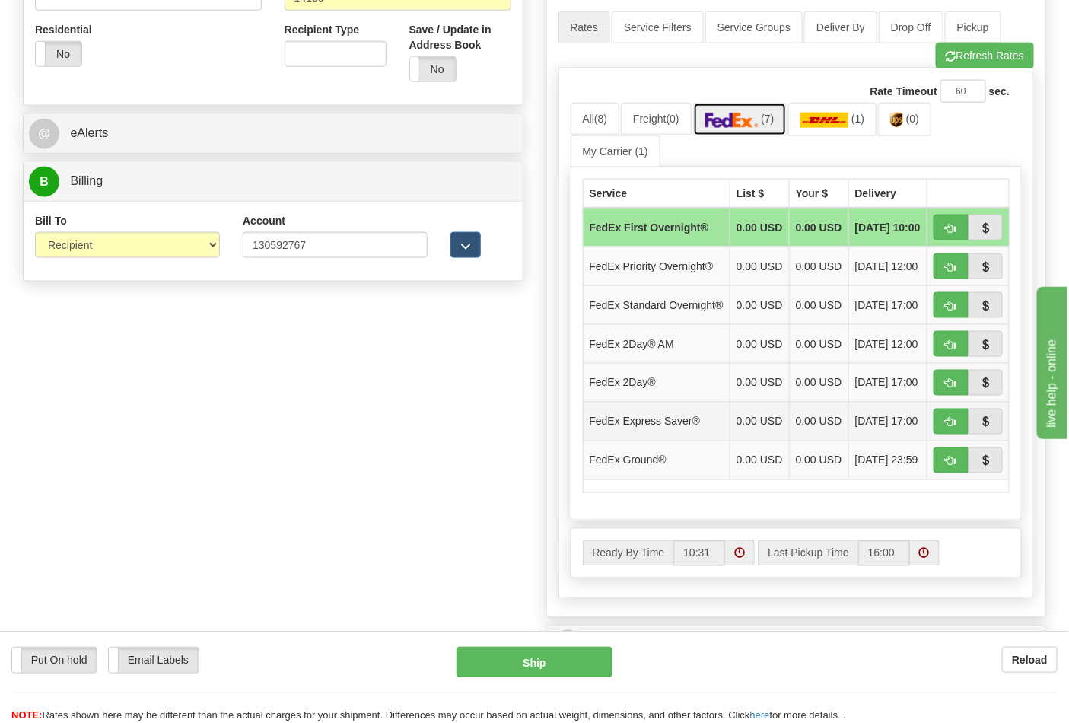
scroll to position [761, 0]
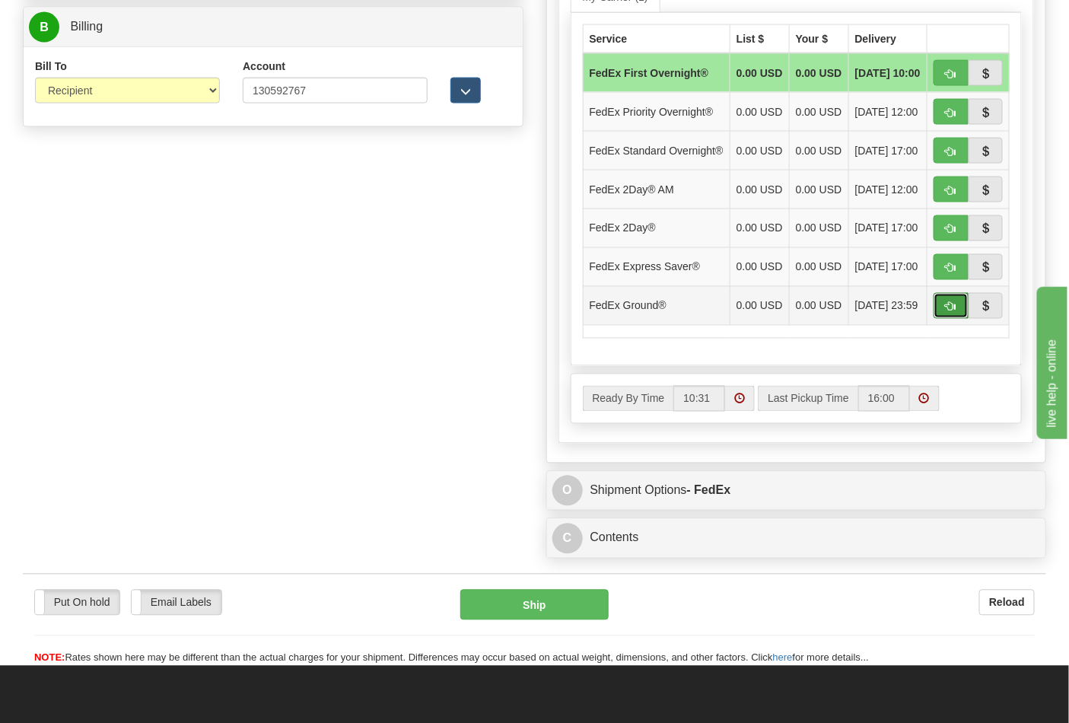
click at [946, 312] on span "button" at bounding box center [951, 307] width 11 height 10
type input "92"
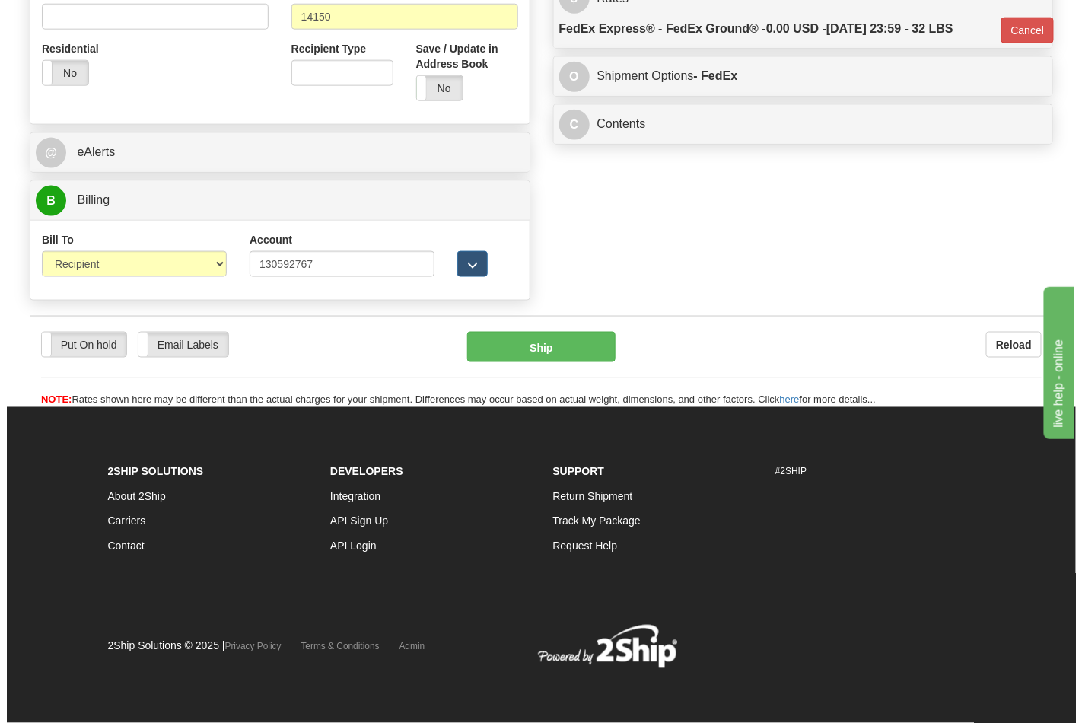
scroll to position [590, 0]
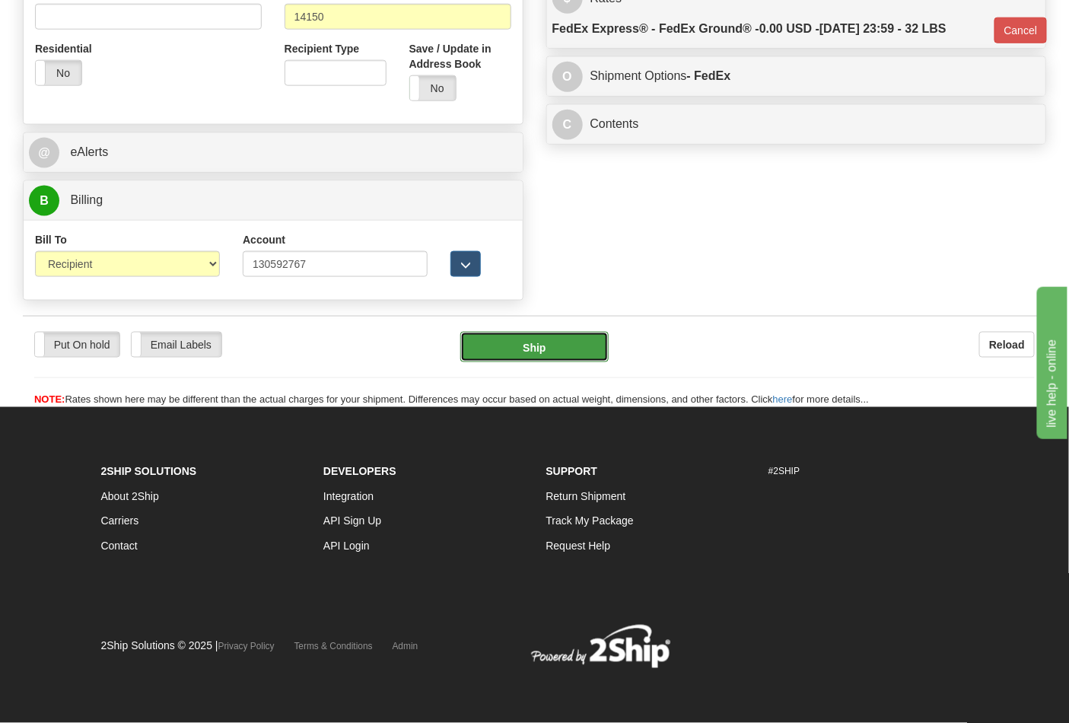
click at [571, 349] on button "Ship" at bounding box center [534, 347] width 148 height 30
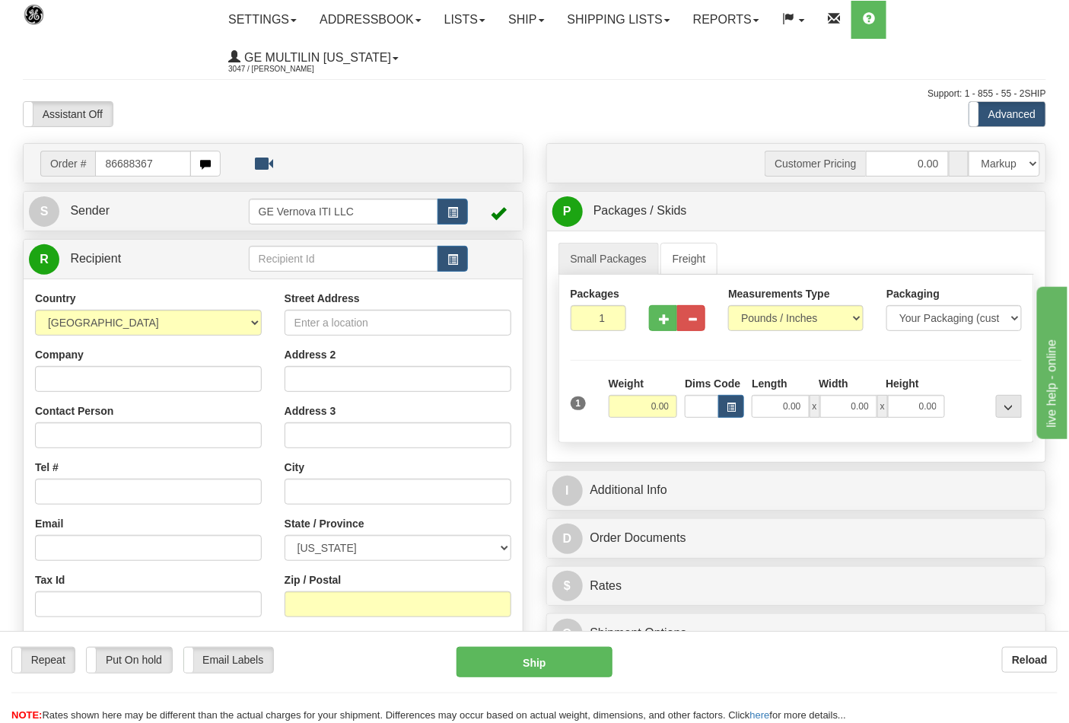
type input "86688367"
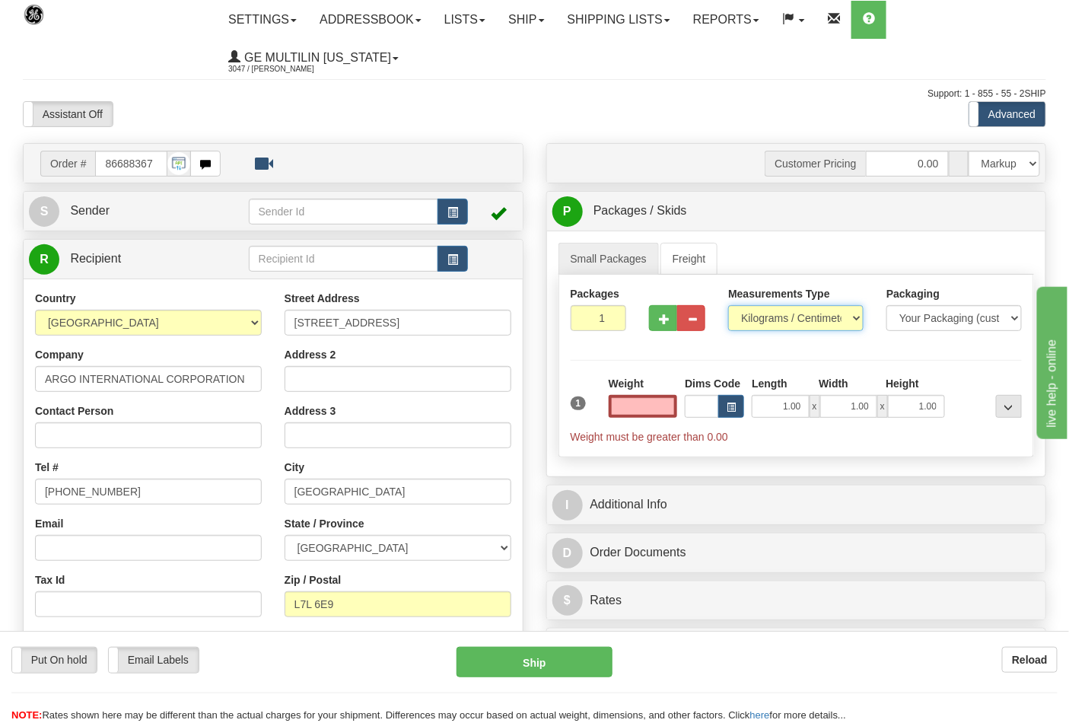
type input "0.00"
click at [761, 317] on select "Pounds / Inches Kilograms / Centimeters" at bounding box center [795, 318] width 135 height 26
select select "0"
click at [728, 306] on select "Pounds / Inches Kilograms / Centimeters" at bounding box center [795, 318] width 135 height 26
click at [670, 403] on input "0.00" at bounding box center [643, 406] width 69 height 23
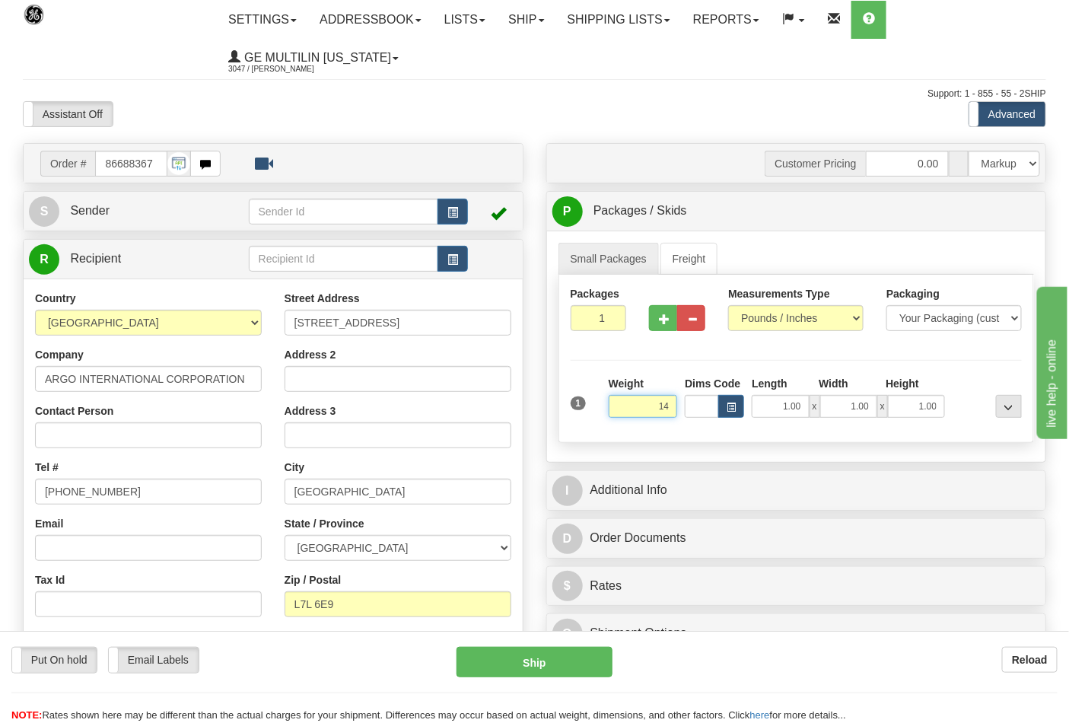
click button "Delete" at bounding box center [0, 0] width 0 height 0
type input "14.00"
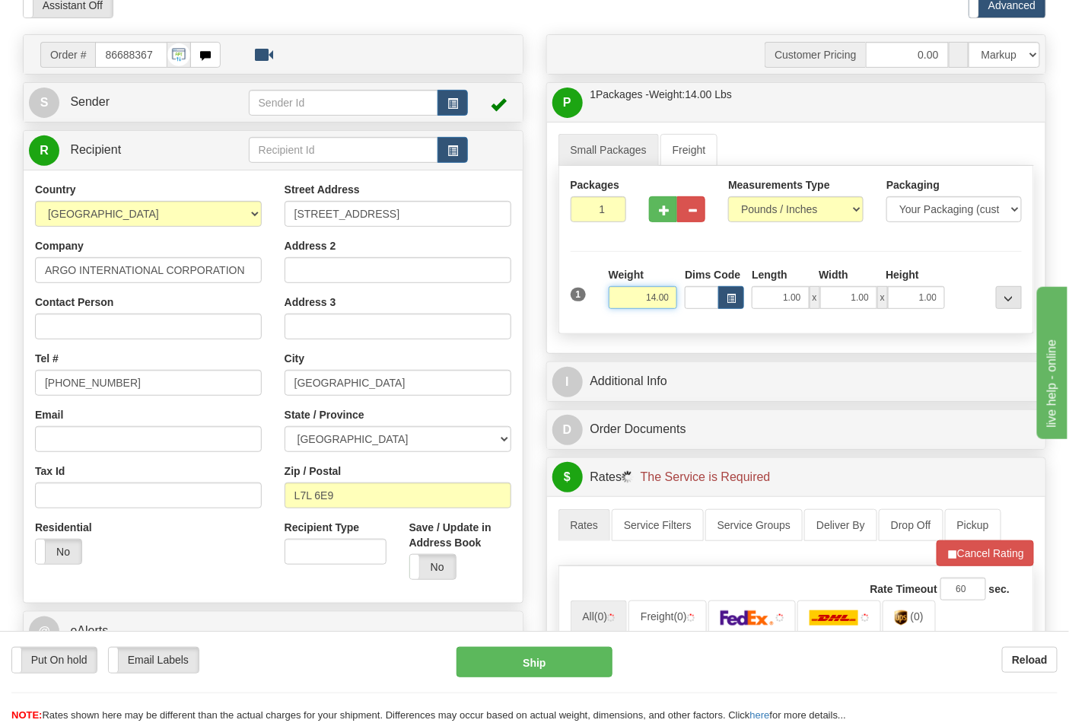
scroll to position [253, 0]
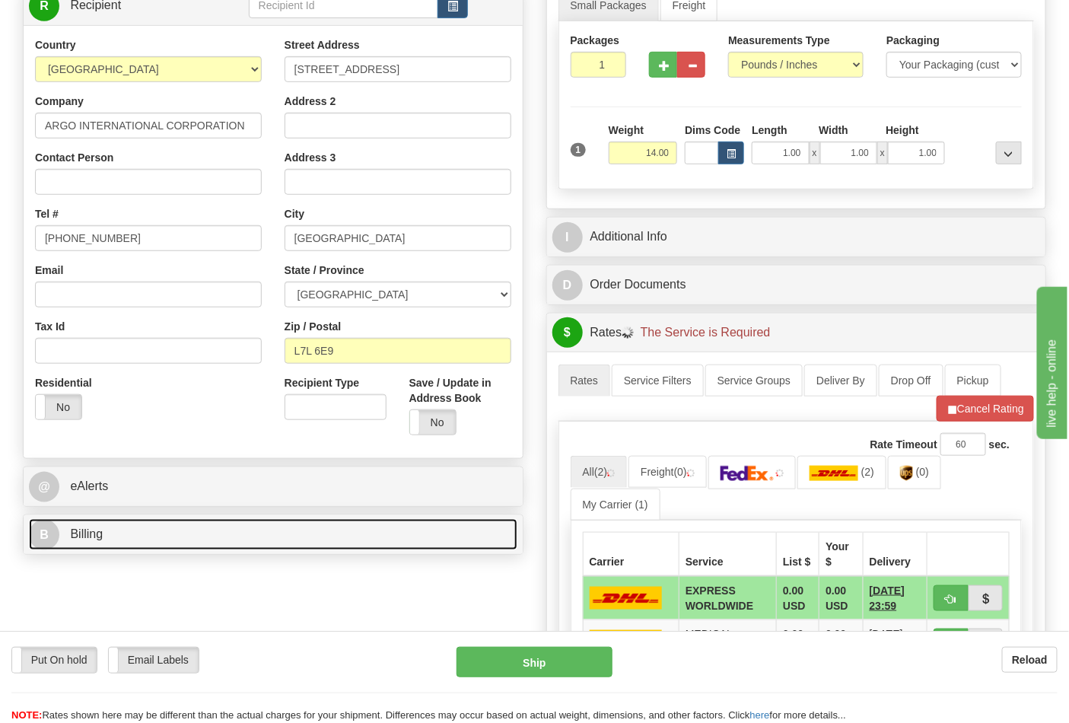
click at [180, 542] on link "B Billing" at bounding box center [273, 534] width 489 height 31
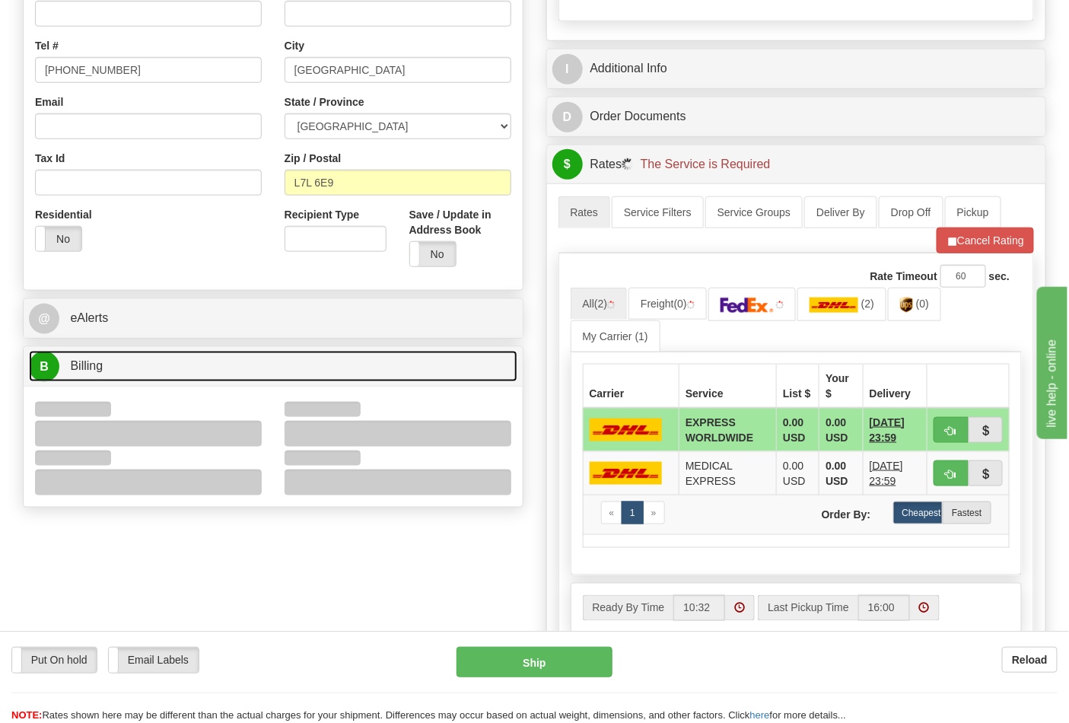
scroll to position [422, 0]
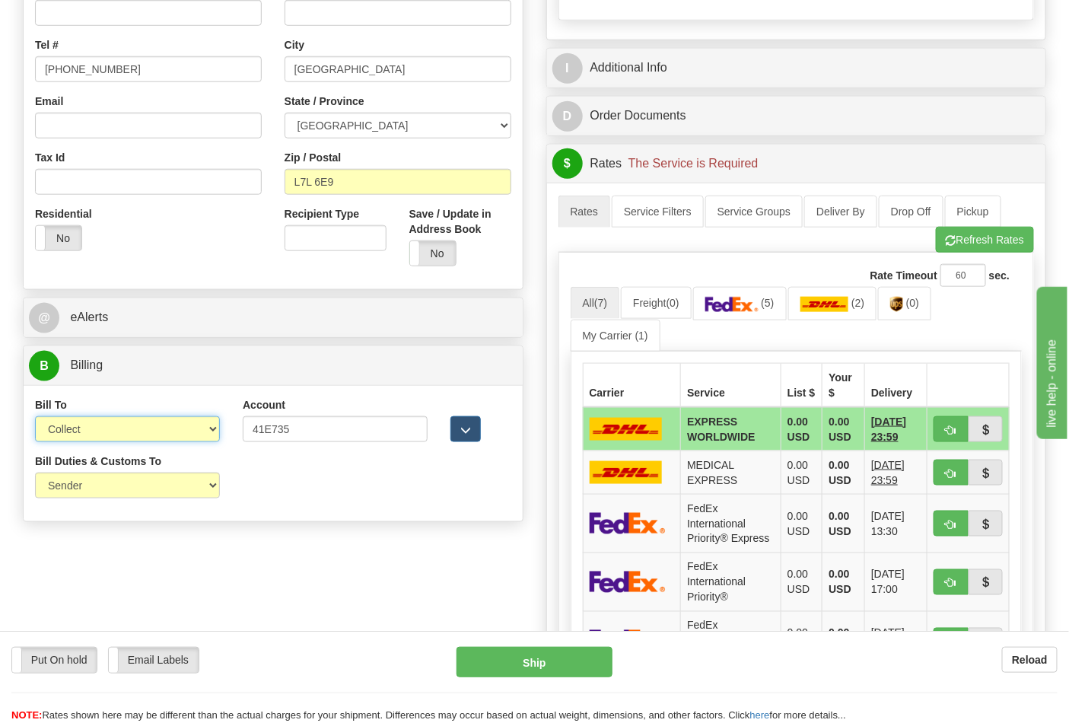
click at [97, 439] on select "Sender Recipient Third Party Collect" at bounding box center [127, 429] width 185 height 26
select select "2"
click at [35, 418] on select "Sender Recipient Third Party Collect" at bounding box center [127, 429] width 185 height 26
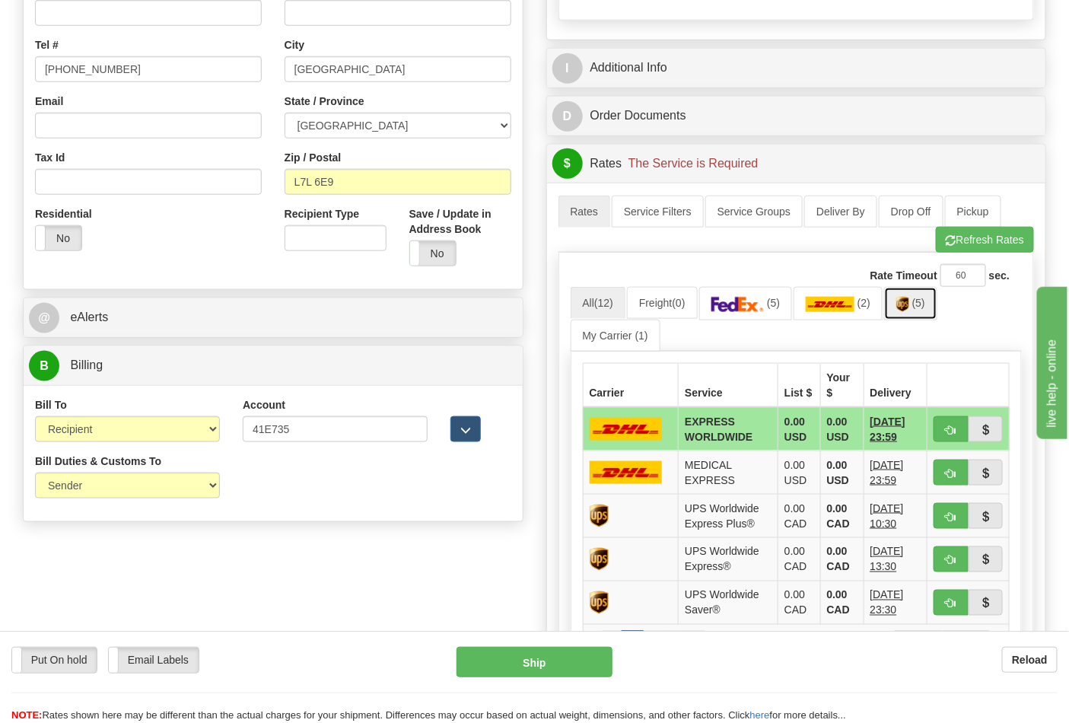
click at [917, 307] on link "(5)" at bounding box center [910, 303] width 53 height 33
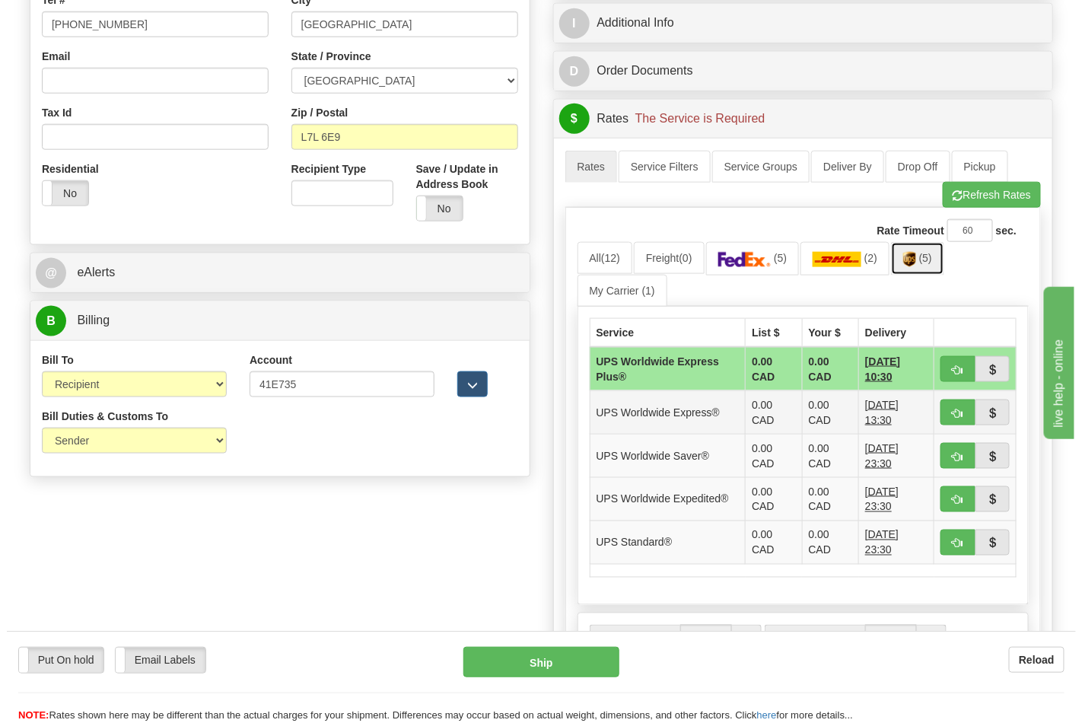
scroll to position [507, 0]
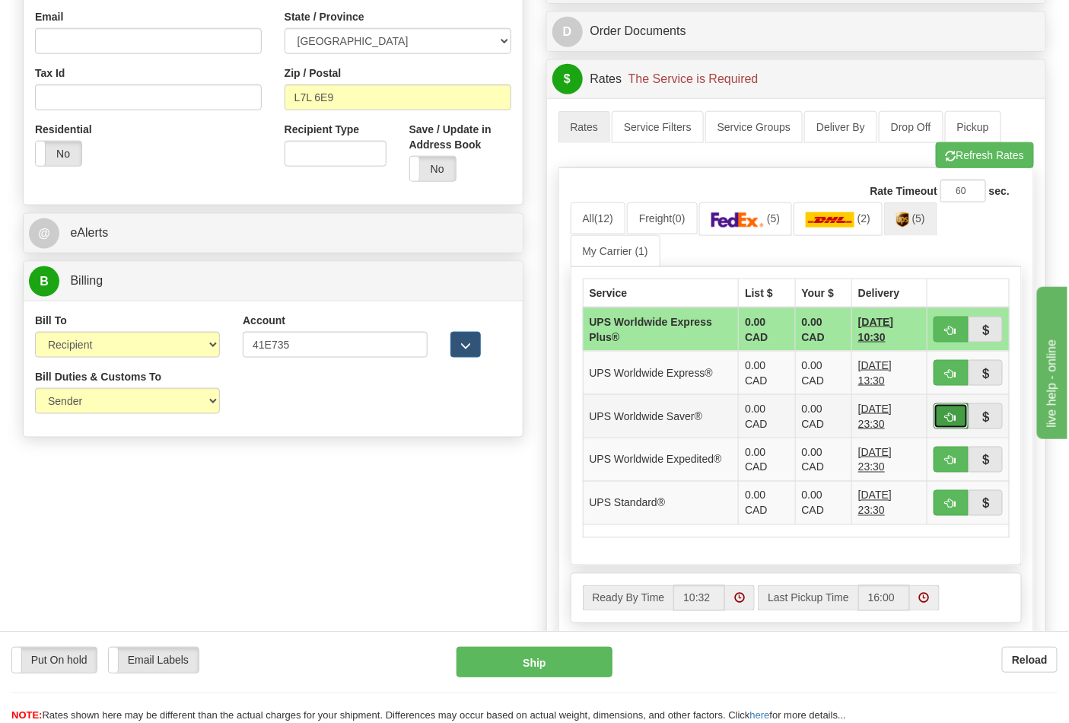
click at [947, 416] on span "button" at bounding box center [951, 417] width 11 height 10
type input "65"
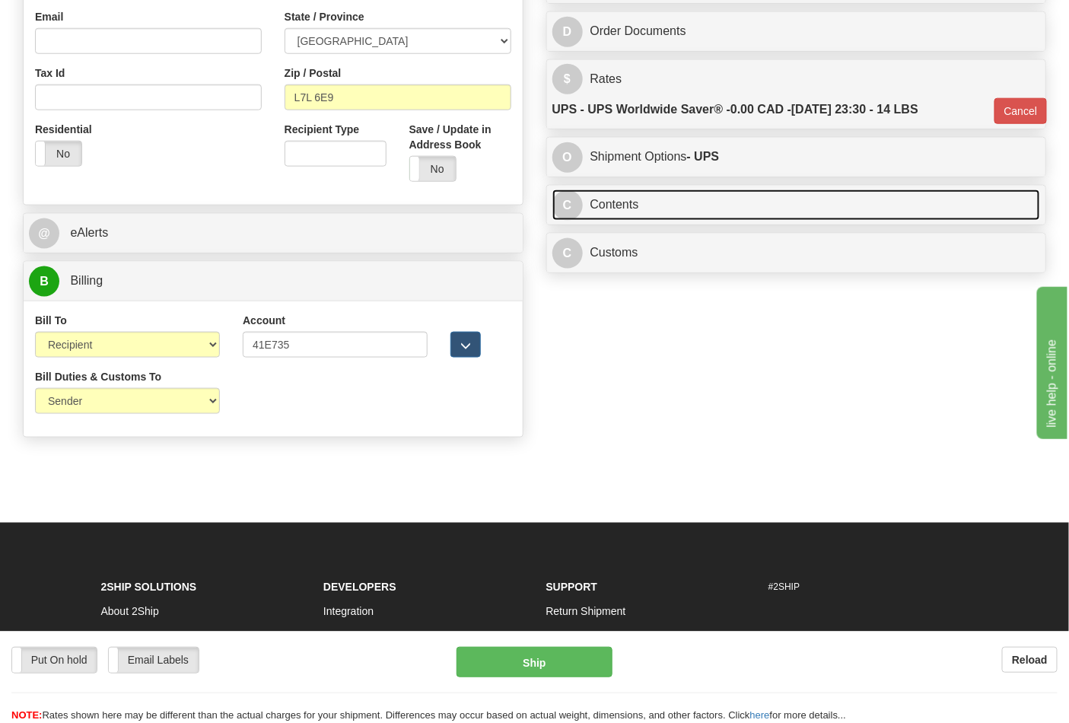
click at [626, 214] on link "C Contents" at bounding box center [797, 204] width 489 height 31
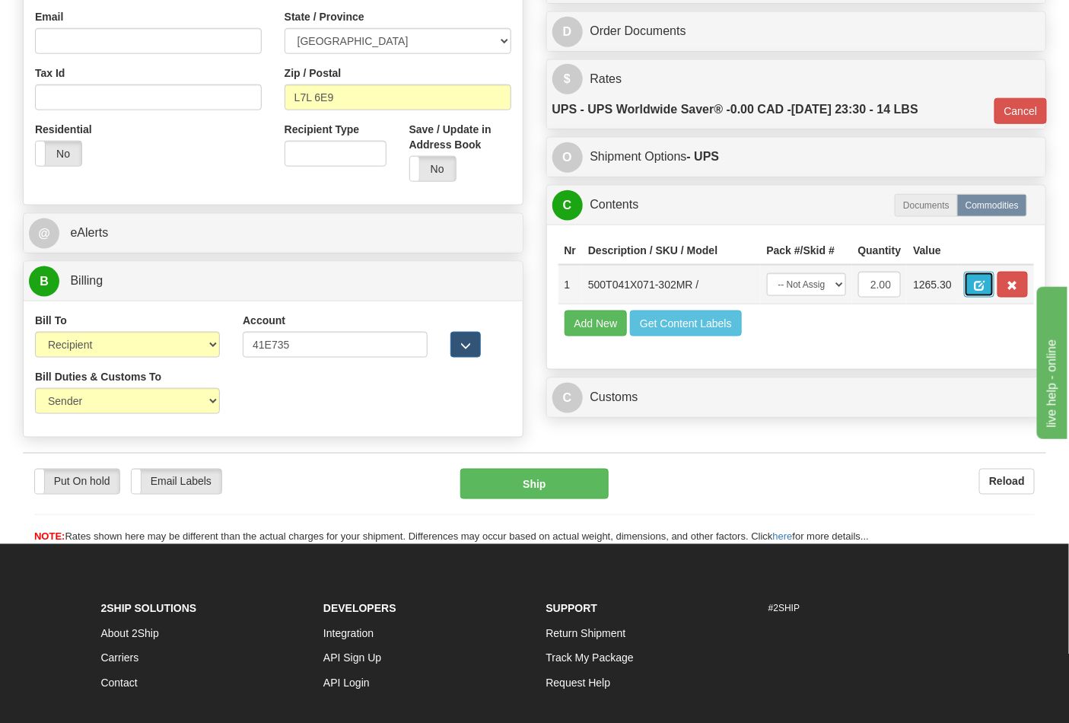
click at [995, 283] on button "button" at bounding box center [979, 285] width 30 height 26
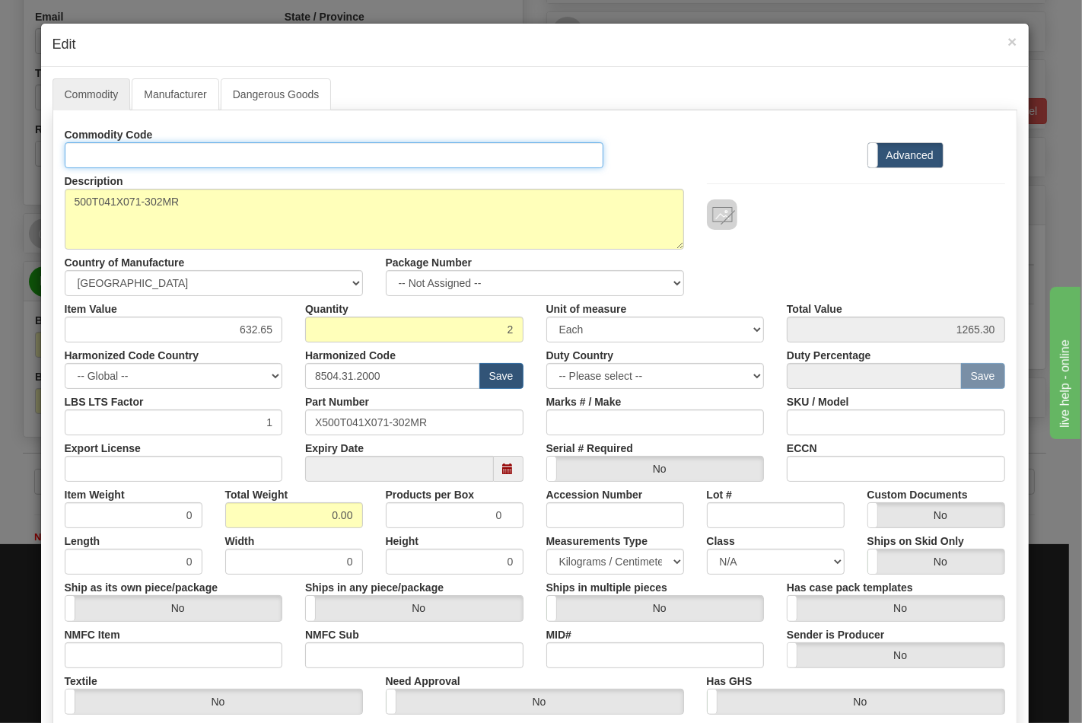
click at [114, 152] on input "Id" at bounding box center [335, 155] width 540 height 26
type input "TRANSFORMERS"
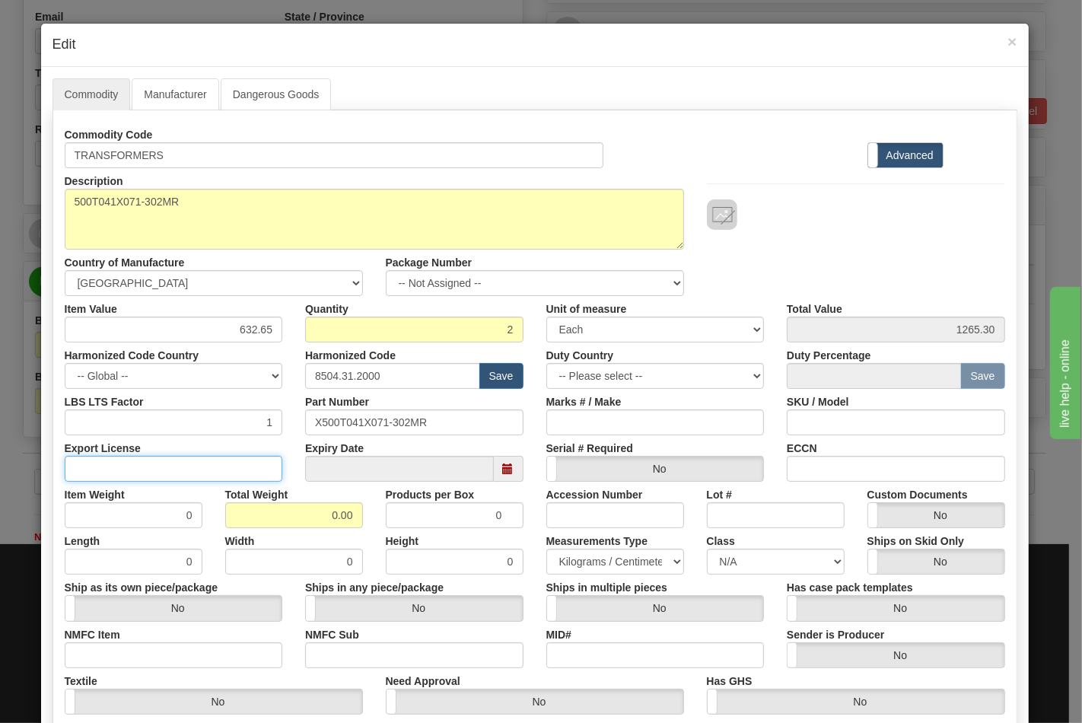
click at [215, 473] on input "Export License" at bounding box center [174, 469] width 218 height 26
type input "N/A"
drag, startPoint x: 309, startPoint y: 521, endPoint x: 384, endPoint y: 514, distance: 74.8
click at [390, 521] on div "Item Weight 0 Total Weight 0.00 Products per Box 0 Accession Number Lot # Custo…" at bounding box center [534, 505] width 963 height 46
type input "14"
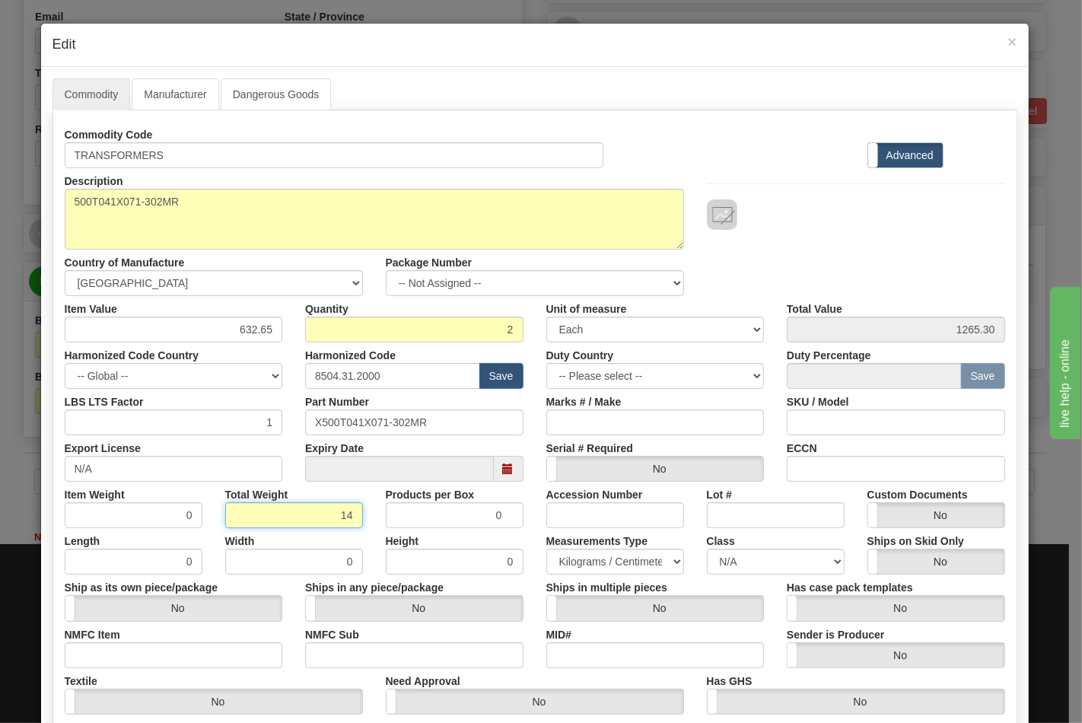
type input "7.0000"
click at [202, 653] on input "NMFC Item" at bounding box center [174, 655] width 218 height 26
type input "63170"
drag, startPoint x: 323, startPoint y: 652, endPoint x: 365, endPoint y: 667, distance: 45.3
click at [323, 652] on input "NMFC Sub" at bounding box center [414, 655] width 218 height 26
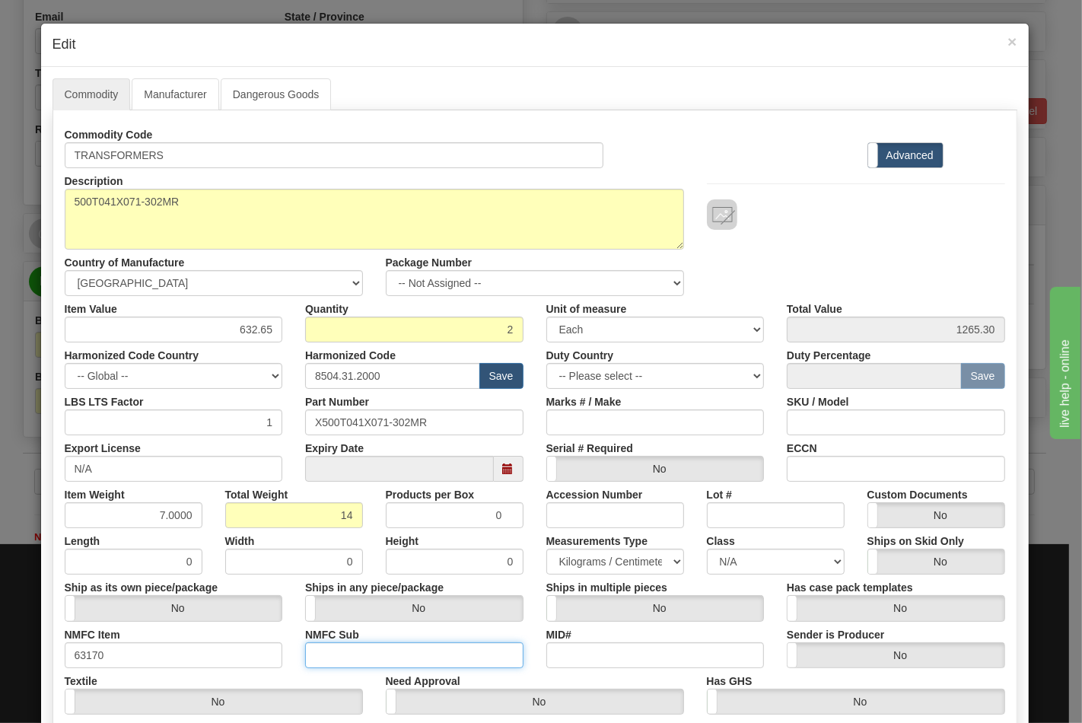
type input "4"
drag, startPoint x: 744, startPoint y: 562, endPoint x: 743, endPoint y: 551, distance: 10.8
click at [744, 562] on select "N/A 50.0 55.0 60.0 65.0 70.0 85.0 92.5 100.0 125.0 175.0 250.0 300.0 400.0" at bounding box center [776, 562] width 138 height 26
select select "70.0"
click at [707, 549] on select "N/A 50.0 55.0 60.0 65.0 70.0 85.0 92.5 100.0 125.0 175.0 250.0 300.0 400.0" at bounding box center [776, 562] width 138 height 26
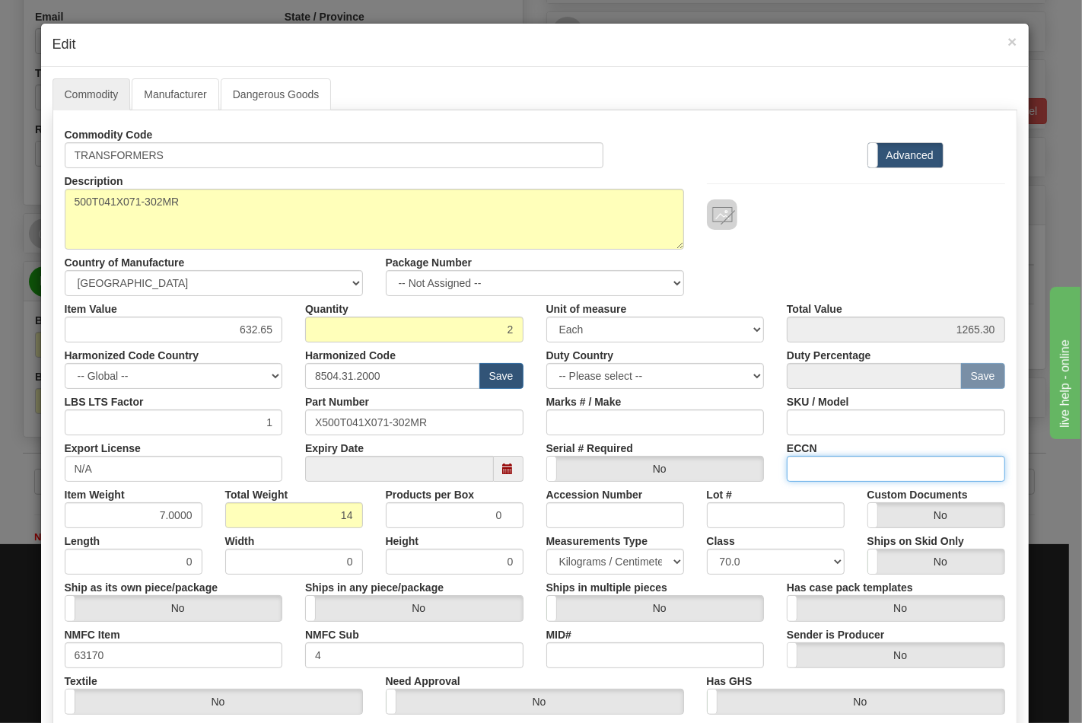
click at [850, 476] on input "ECCN" at bounding box center [896, 469] width 218 height 26
type input "EAR99"
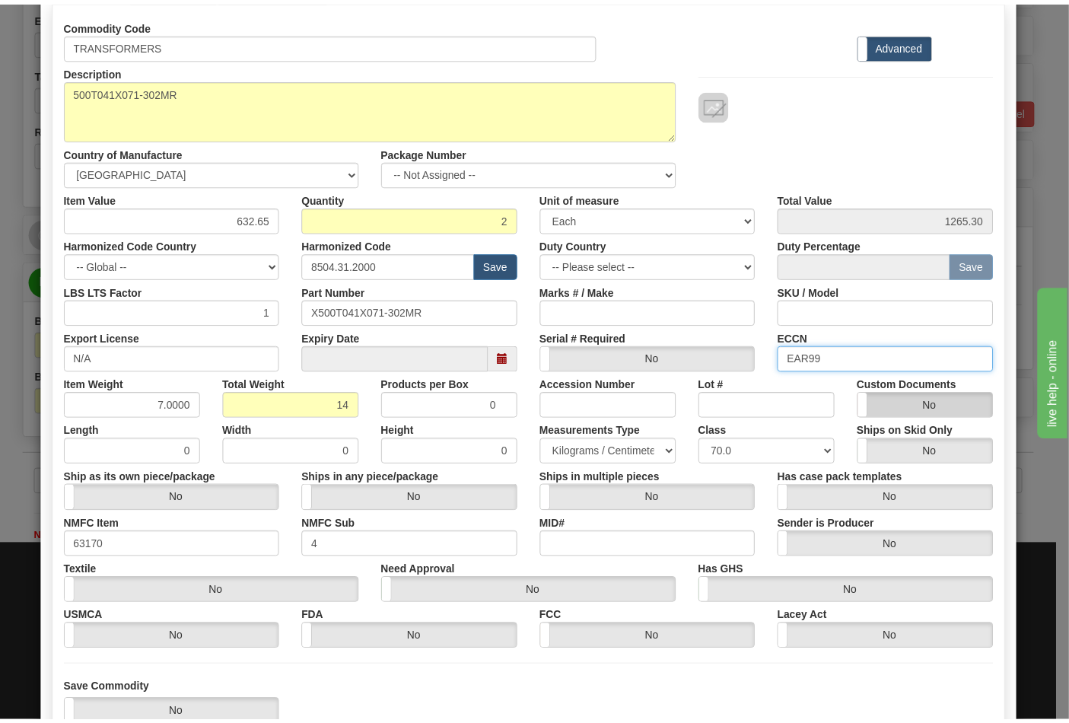
scroll to position [218, 0]
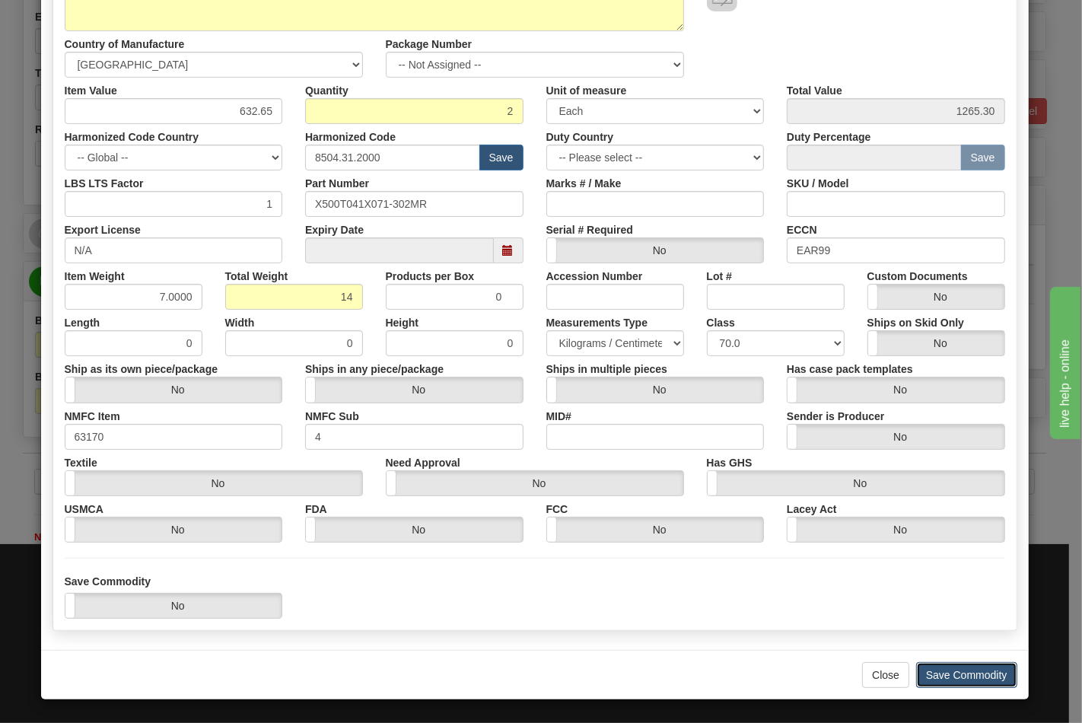
click at [952, 672] on button "Save Commodity" at bounding box center [966, 675] width 101 height 26
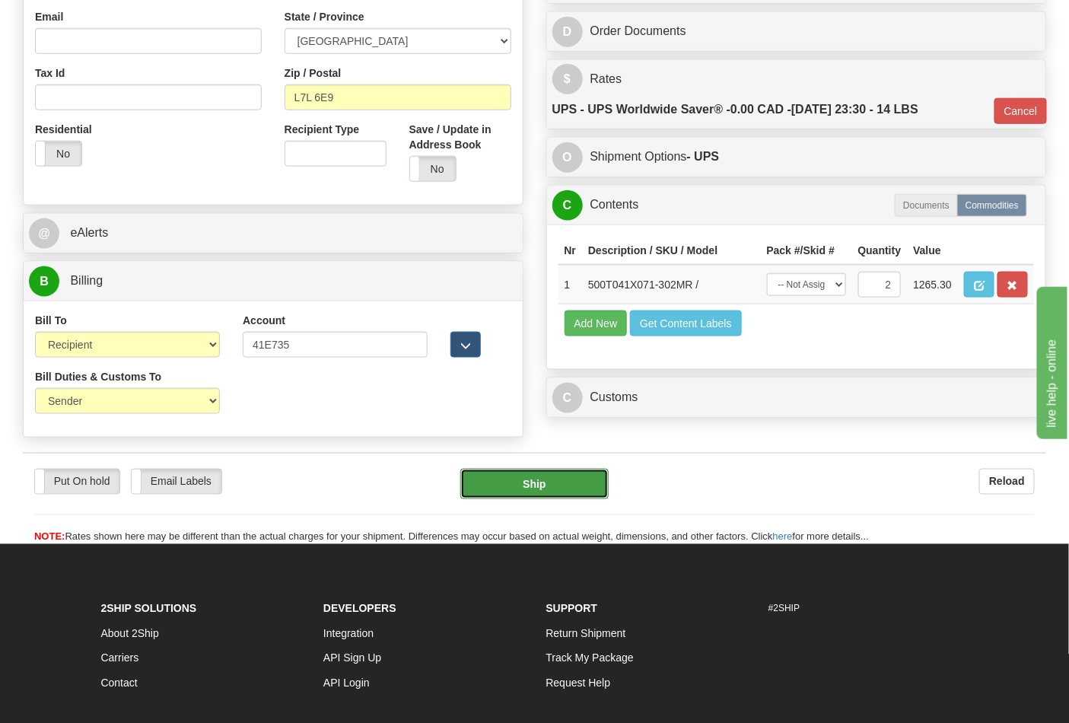
click at [542, 492] on button "Ship" at bounding box center [534, 484] width 148 height 30
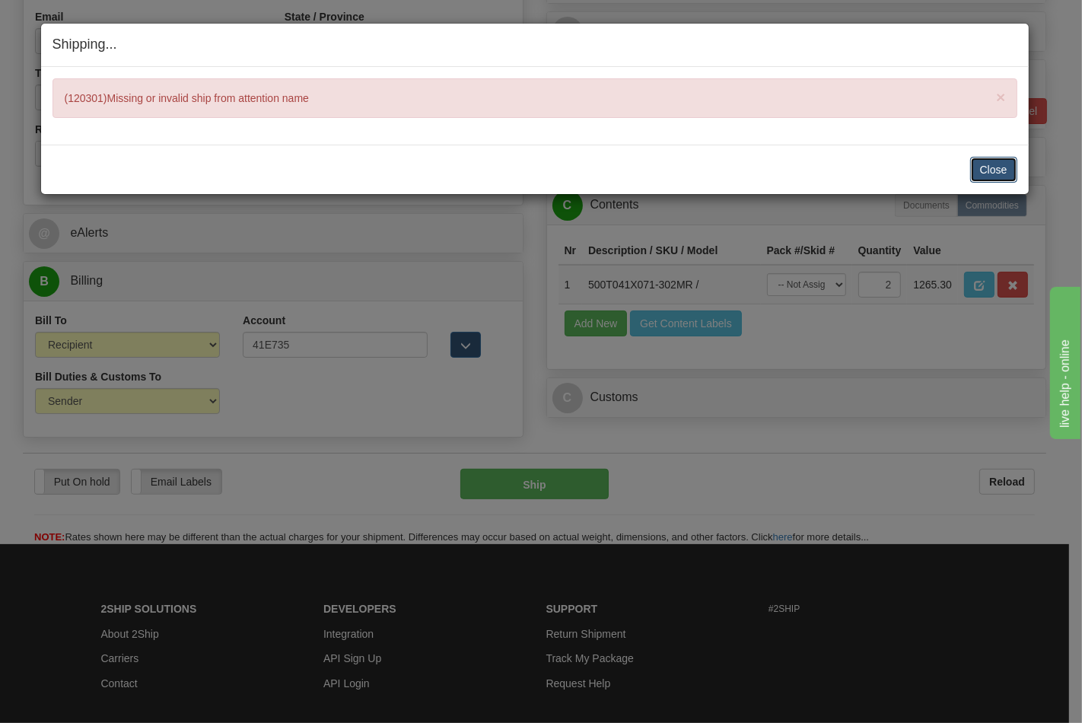
click at [994, 169] on button "Close" at bounding box center [993, 170] width 47 height 26
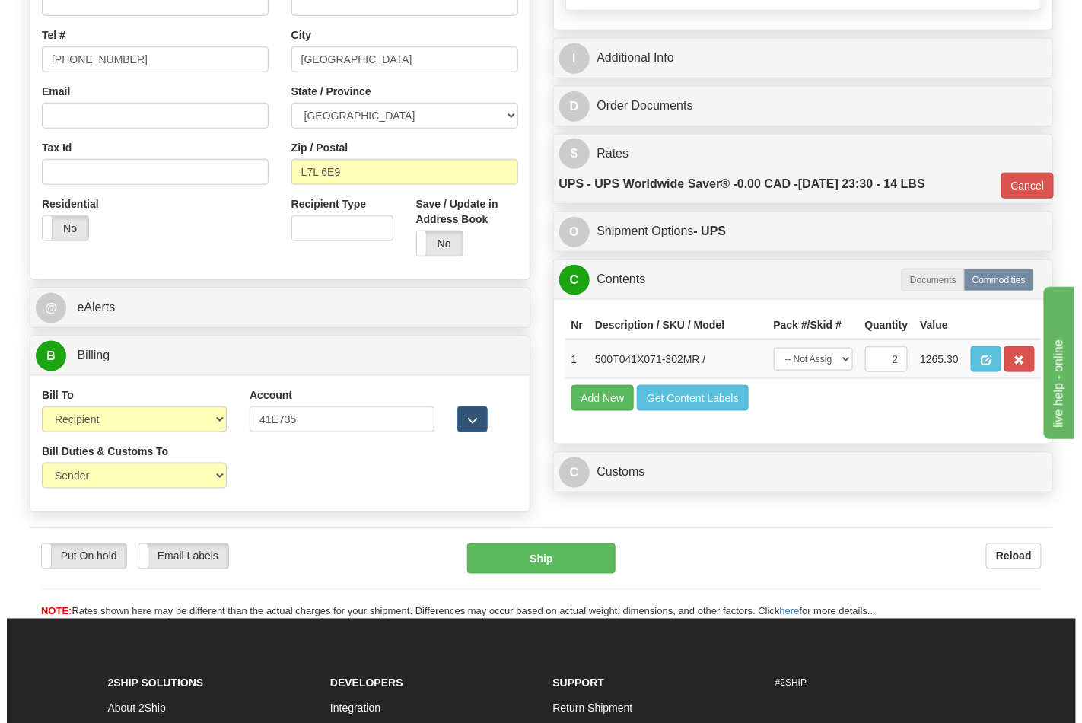
scroll to position [84, 0]
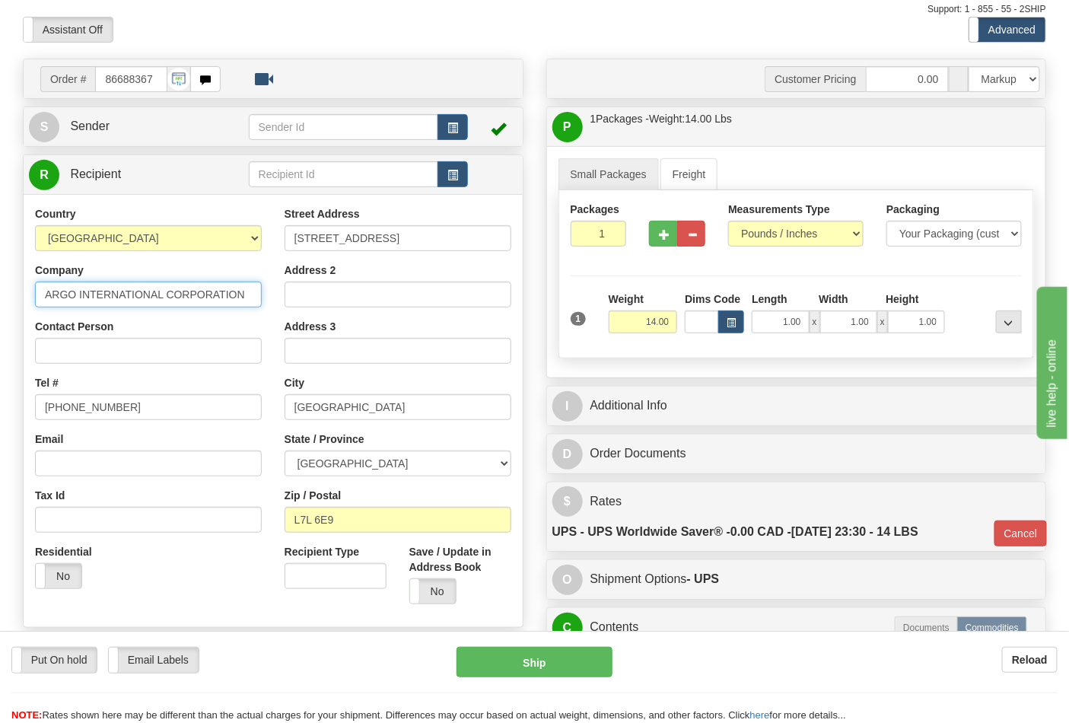
drag, startPoint x: 250, startPoint y: 295, endPoint x: 15, endPoint y: 305, distance: 234.6
click at [15, 305] on div "Order # 86688367 S" at bounding box center [273, 463] width 524 height 808
click at [54, 358] on input "Contact Person" at bounding box center [148, 351] width 227 height 26
paste input "ARGO INTERNATIONAL CORPORATION"
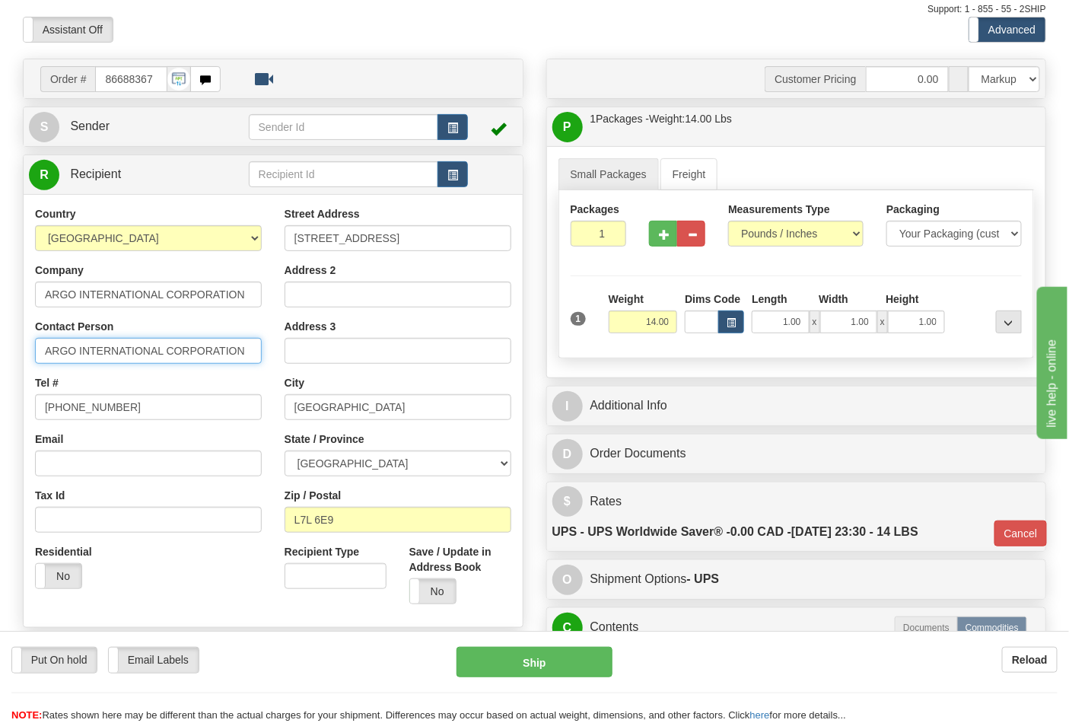
type input "ARGO INTERNATIONAL CORPORATION"
click at [100, 110] on div "S Sender" at bounding box center [273, 126] width 499 height 39
click at [107, 127] on span "Sender" at bounding box center [90, 125] width 40 height 13
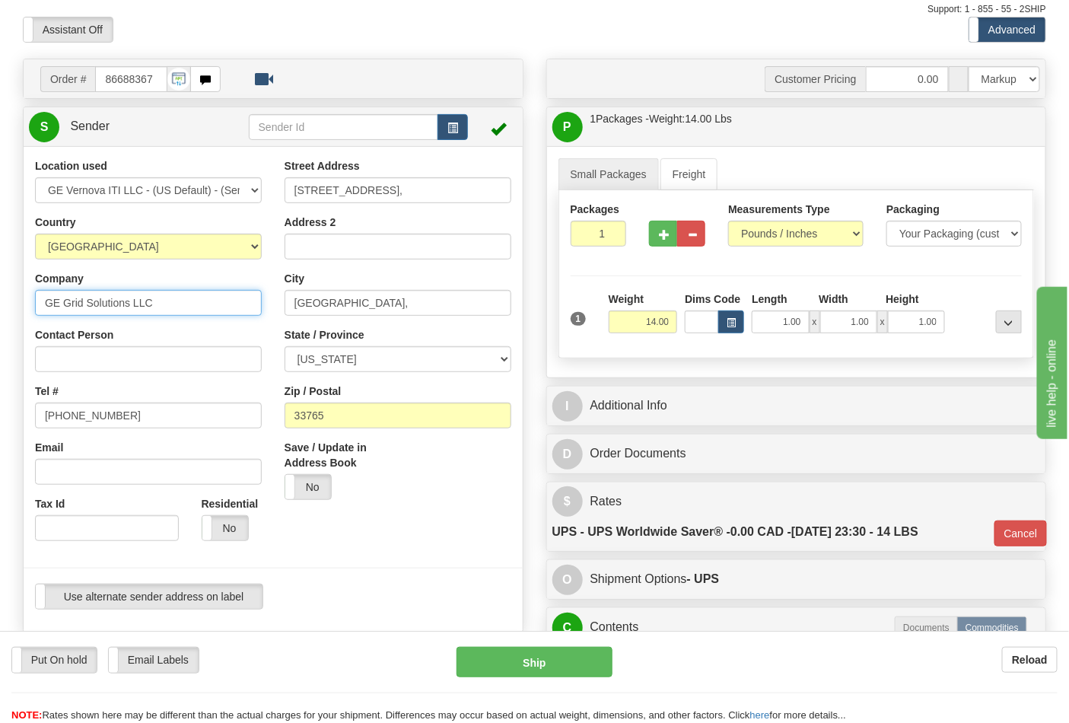
drag, startPoint x: 162, startPoint y: 305, endPoint x: 0, endPoint y: 305, distance: 162.1
click at [0, 305] on div "Toggle navigation Settings Shipping Preferences Fields Preferences New" at bounding box center [534, 674] width 1069 height 1516
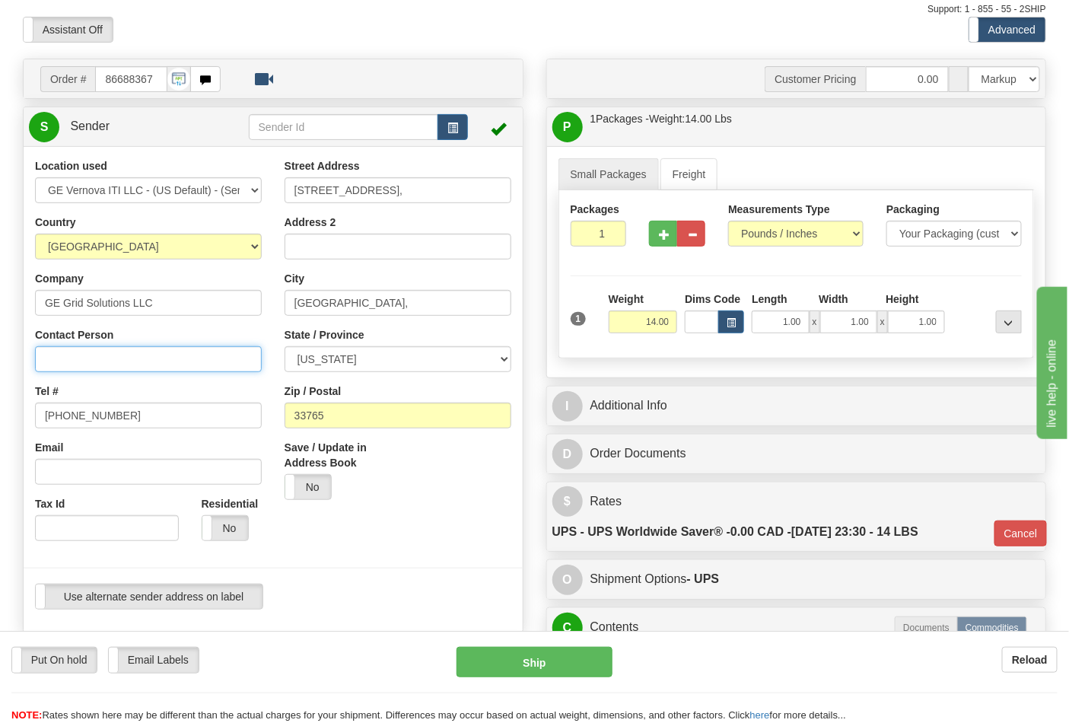
click at [72, 356] on input "Contact Person" at bounding box center [148, 359] width 227 height 26
paste input "GE Grid Solutions LLC"
type input "GE Grid Solutions LLC"
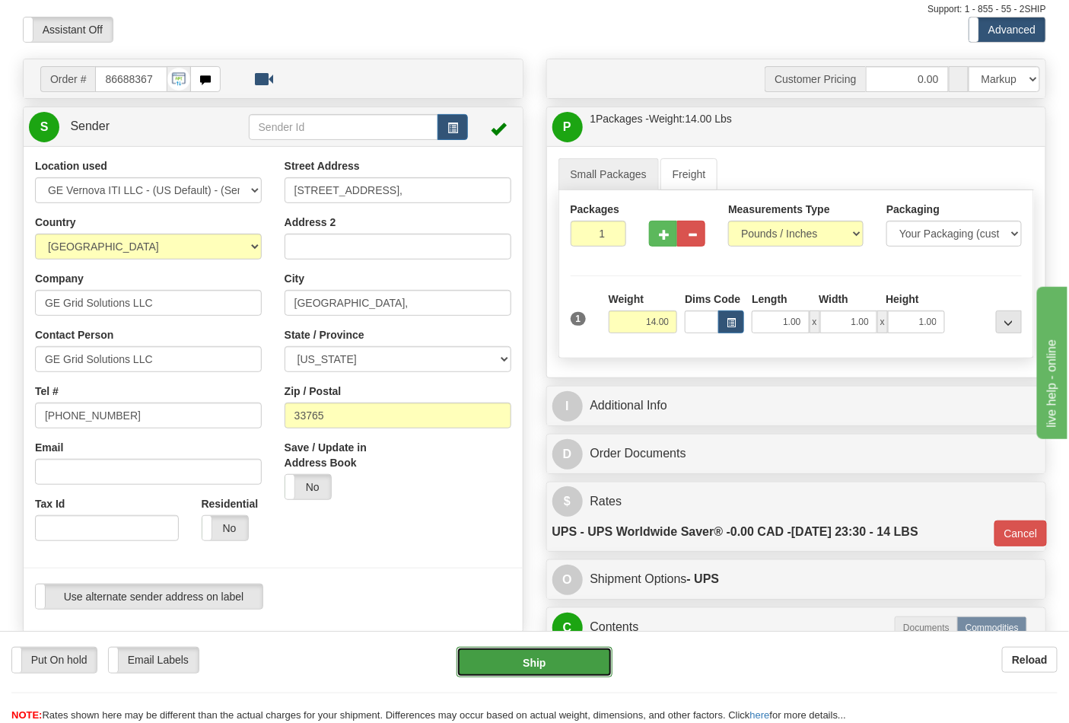
click at [513, 654] on button "Ship" at bounding box center [534, 662] width 155 height 30
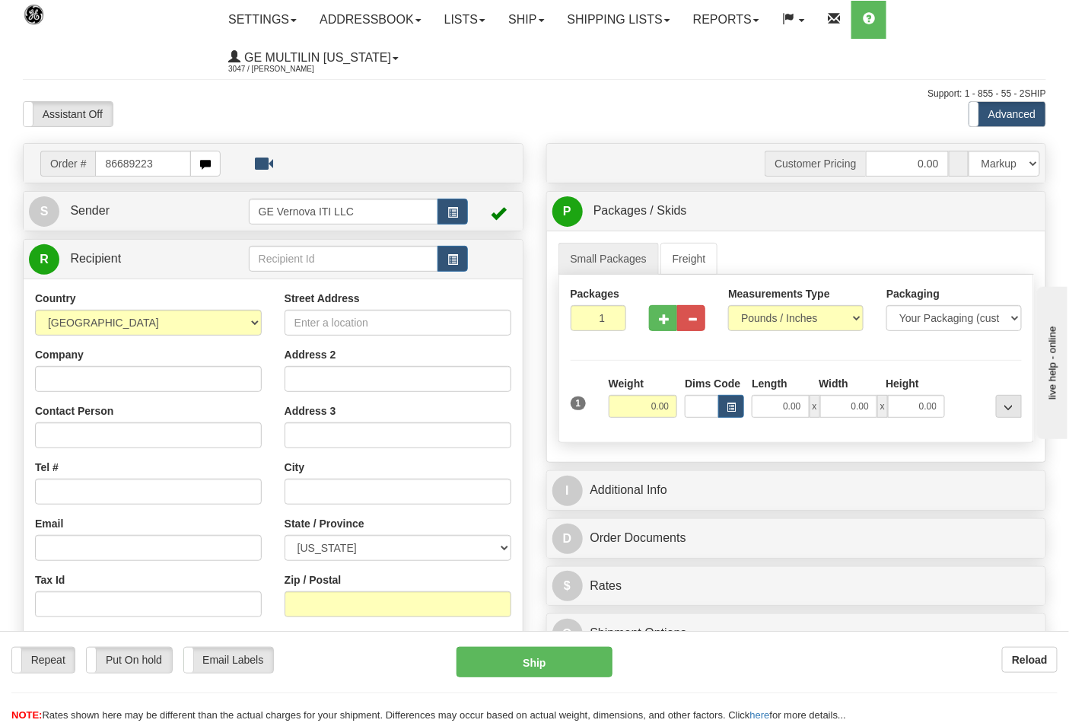
type input "86689223"
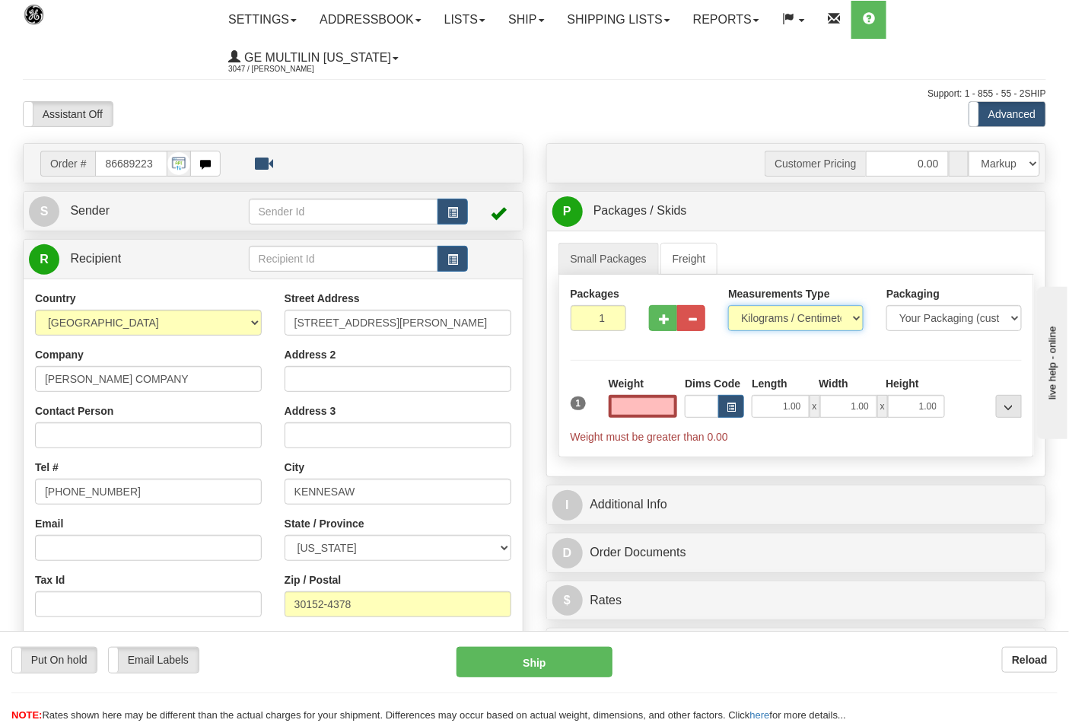
type input "0.00"
drag, startPoint x: 755, startPoint y: 314, endPoint x: 755, endPoint y: 330, distance: 16.0
click at [755, 314] on select "Pounds / Inches Kilograms / Centimeters" at bounding box center [795, 318] width 135 height 26
select select "0"
click at [728, 306] on select "Pounds / Inches Kilograms / Centimeters" at bounding box center [795, 318] width 135 height 26
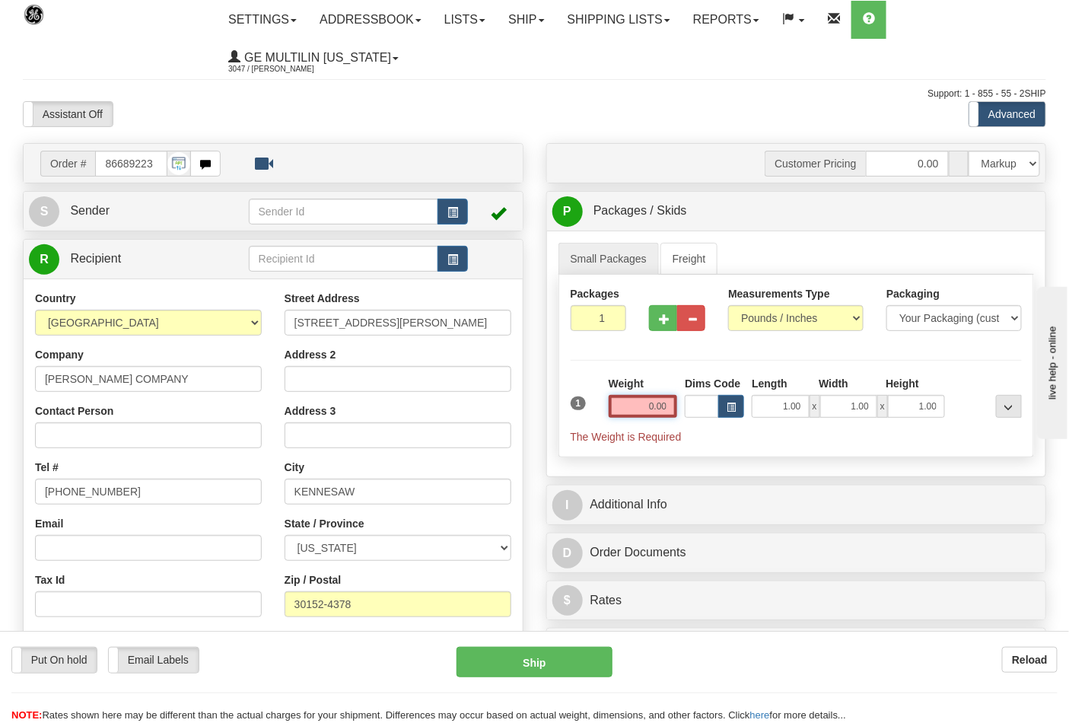
click at [667, 404] on input "0.00" at bounding box center [643, 406] width 69 height 23
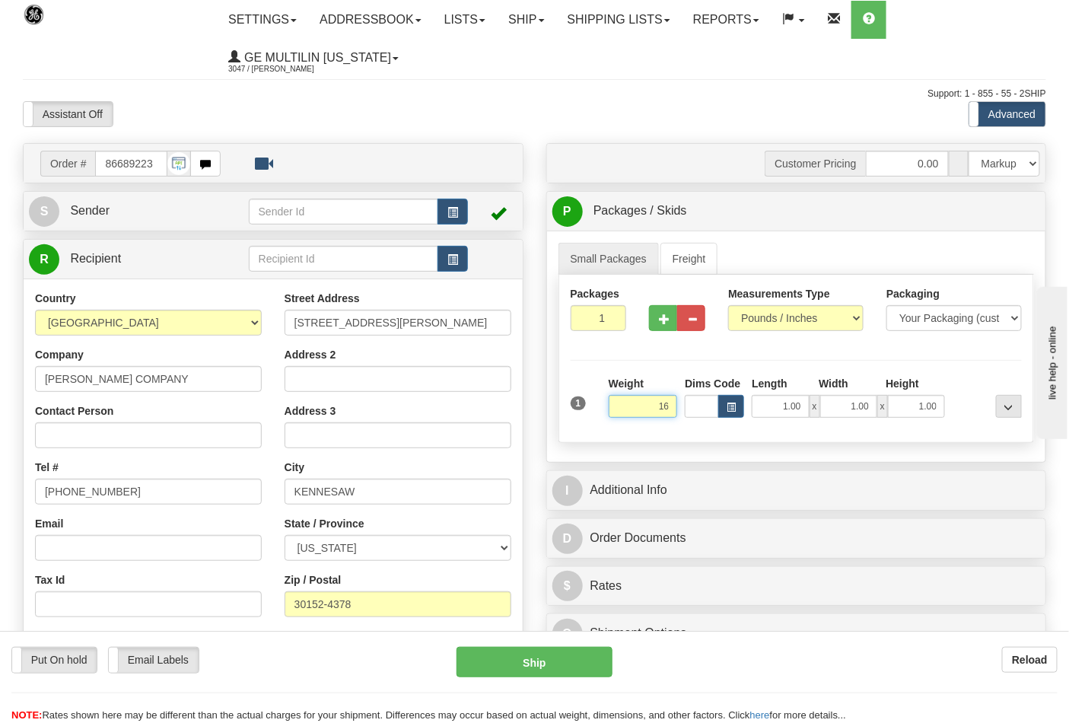
click button "Delete" at bounding box center [0, 0] width 0 height 0
type input "16.00"
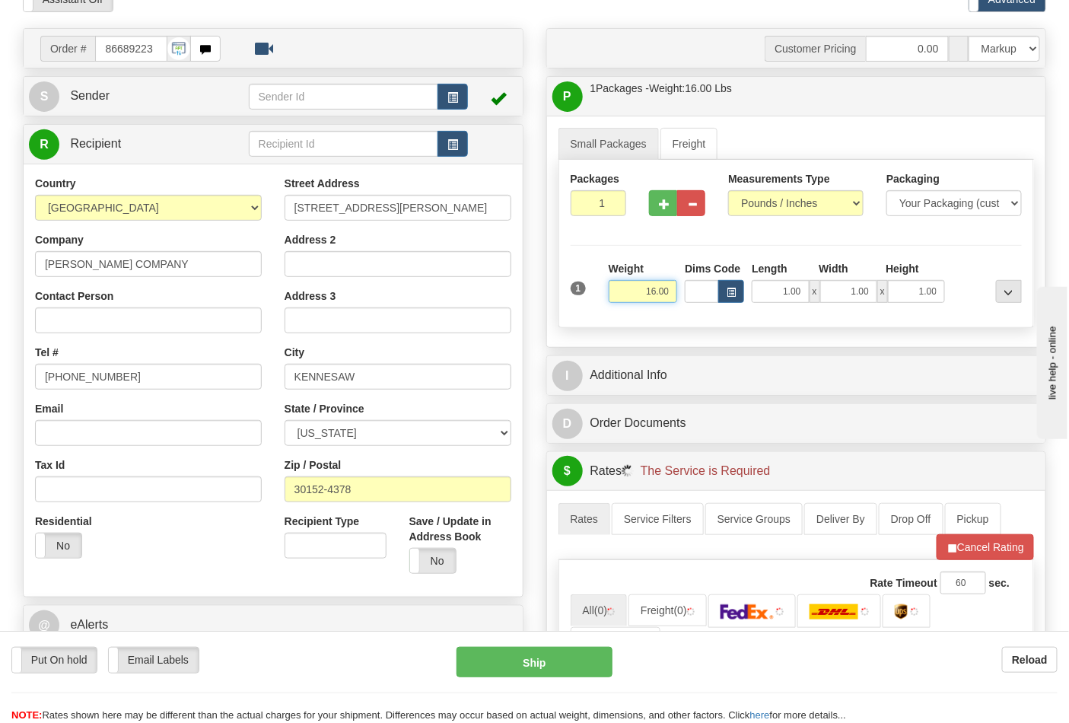
scroll to position [253, 0]
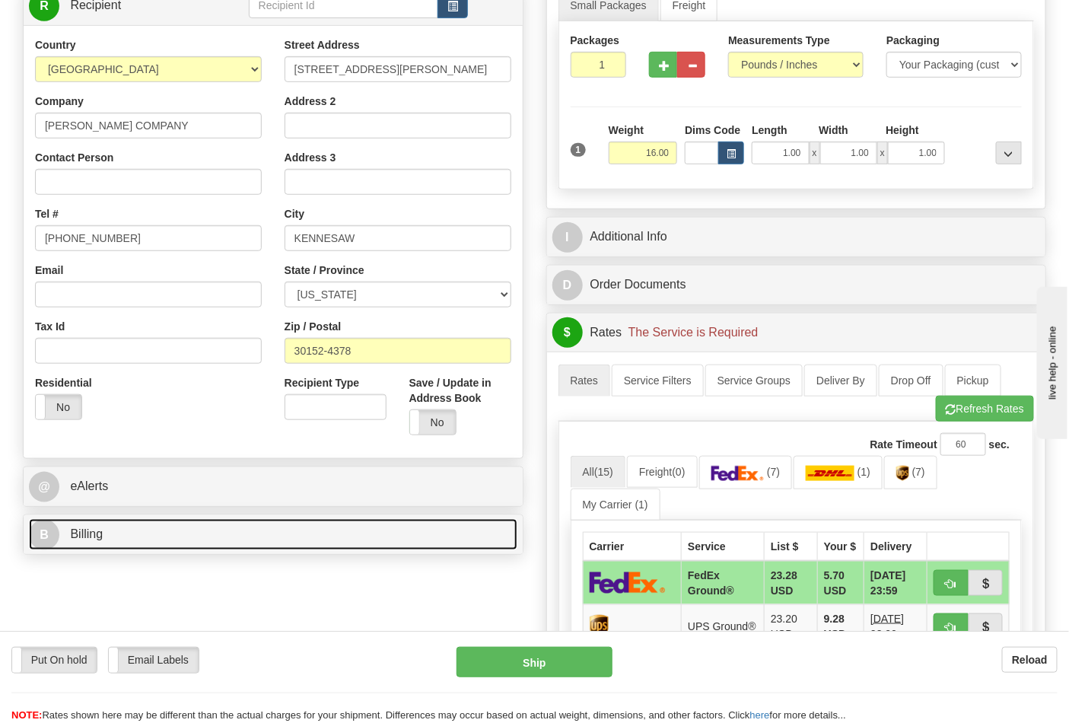
click at [133, 535] on link "B Billing" at bounding box center [273, 534] width 489 height 31
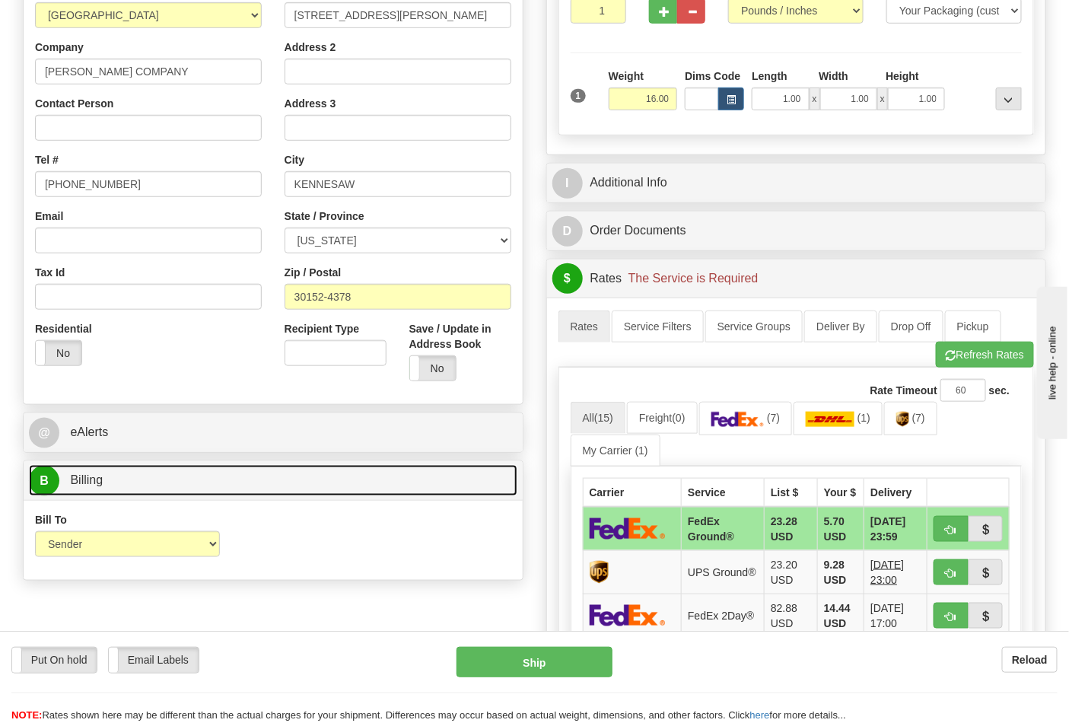
scroll to position [338, 0]
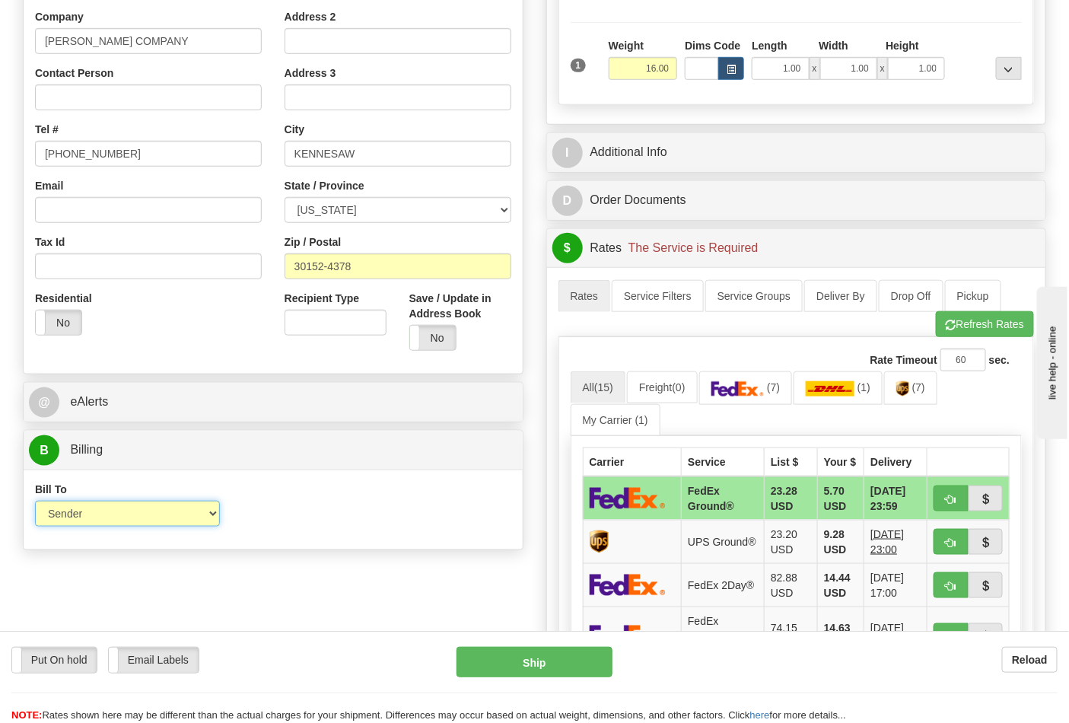
click at [134, 520] on select "Sender Recipient Third Party Collect" at bounding box center [127, 514] width 185 height 26
select select "2"
click at [35, 502] on select "Sender Recipient Third Party Collect" at bounding box center [127, 514] width 185 height 26
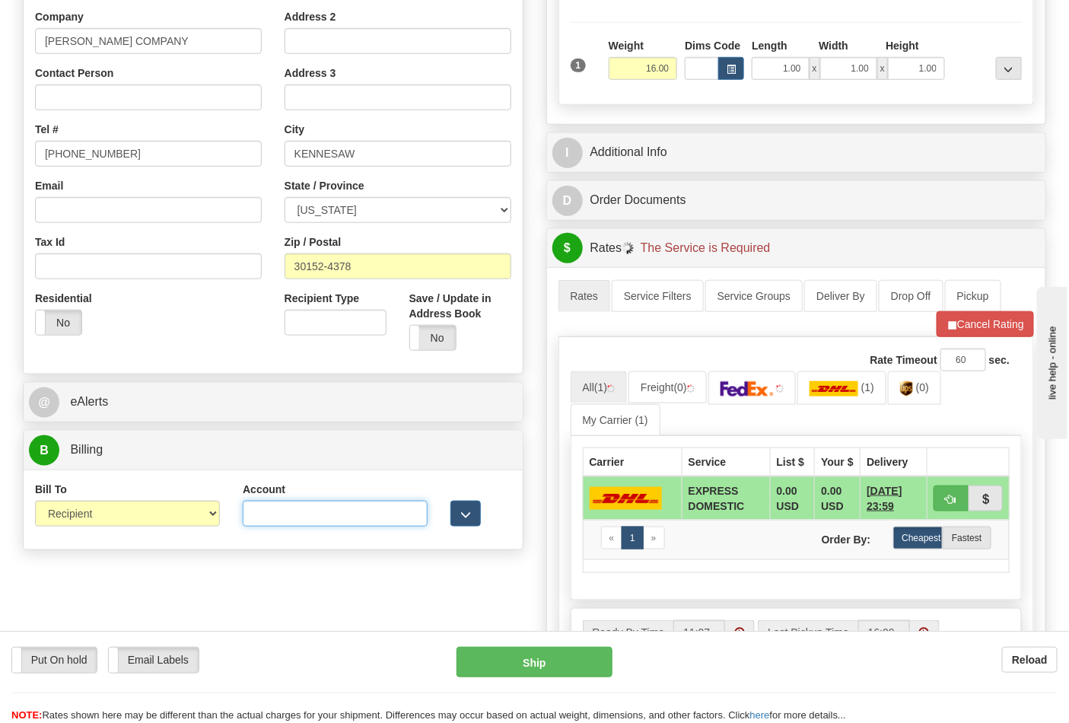
click at [275, 519] on input "Account" at bounding box center [335, 514] width 185 height 26
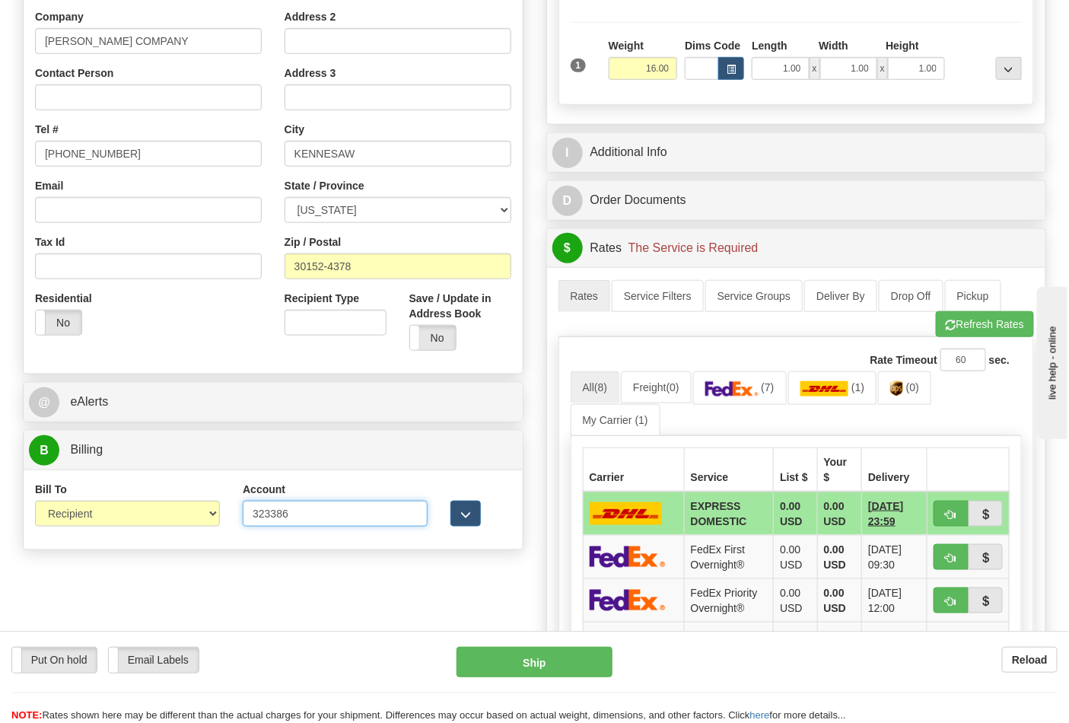
type input "323386"
click button "Delete" at bounding box center [0, 0] width 0 height 0
click at [991, 324] on button "Refresh Rates" at bounding box center [985, 324] width 98 height 26
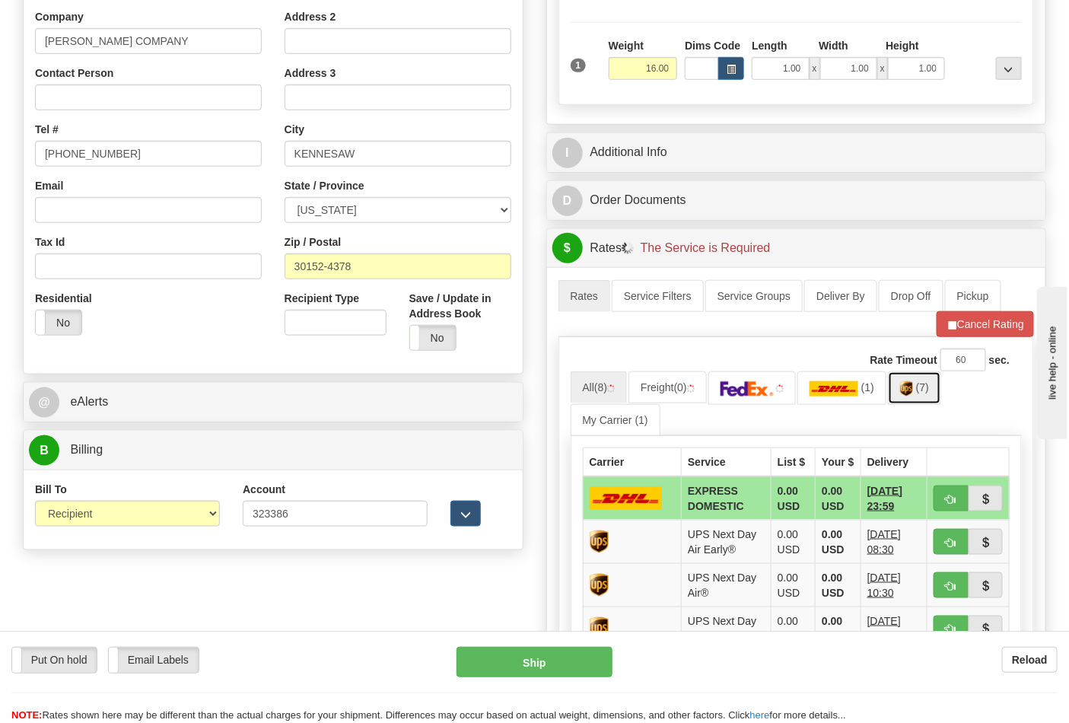
click at [921, 397] on link "(7)" at bounding box center [914, 387] width 53 height 33
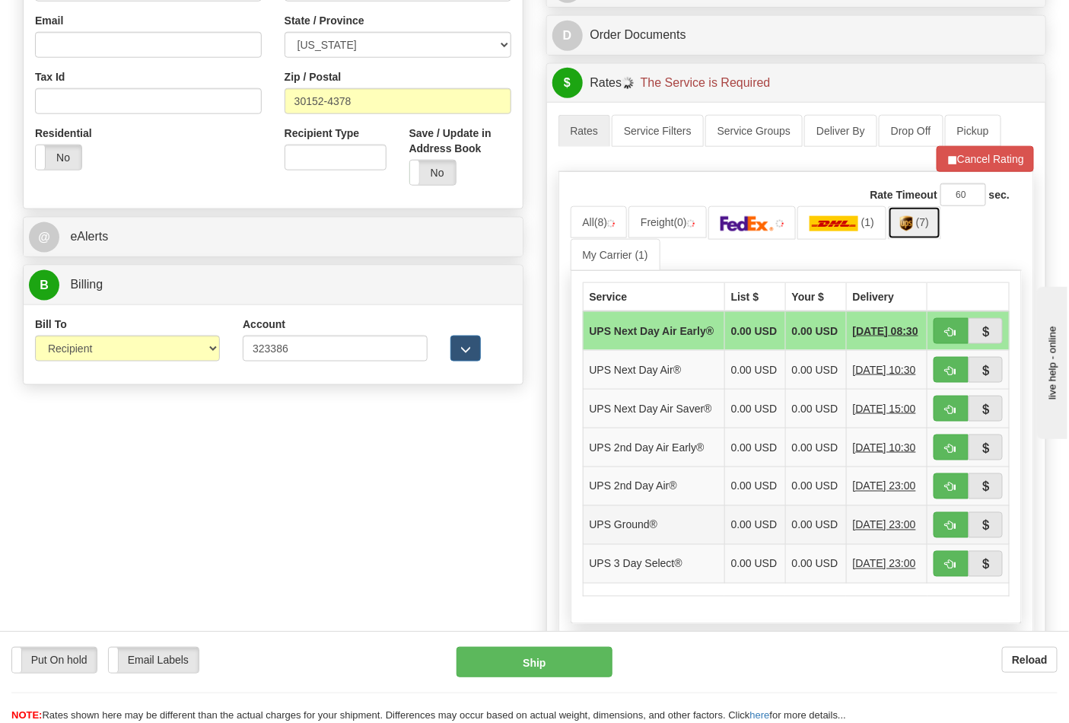
scroll to position [676, 0]
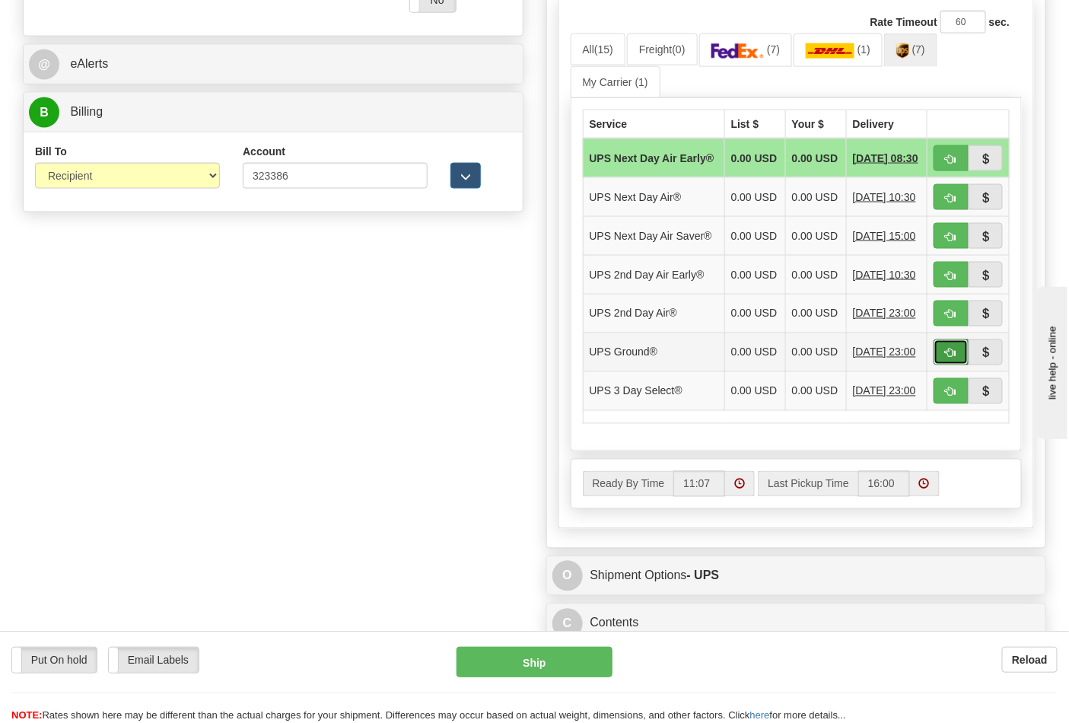
click at [954, 358] on span "button" at bounding box center [951, 354] width 11 height 10
type input "03"
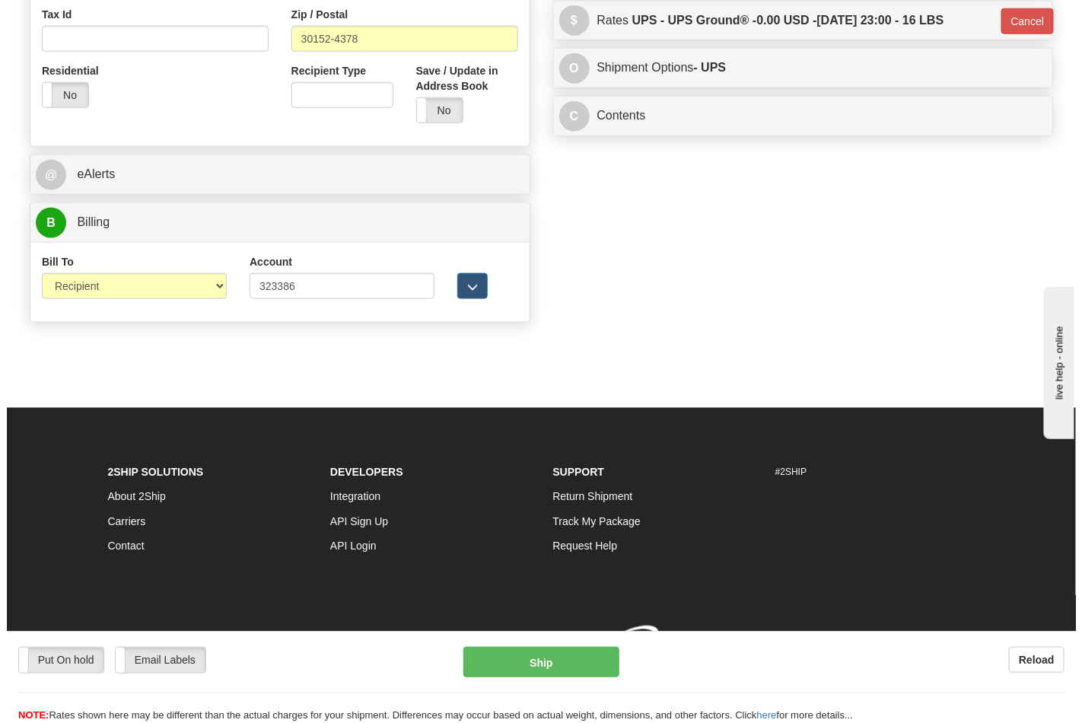
scroll to position [590, 0]
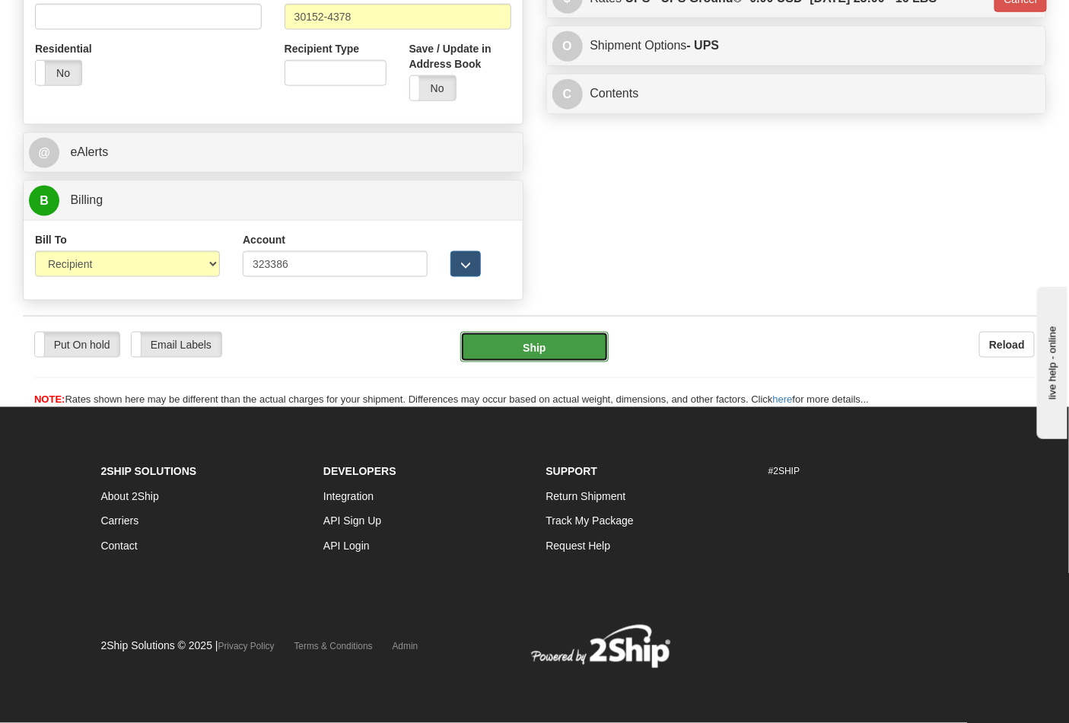
click at [582, 350] on button "Ship" at bounding box center [534, 347] width 148 height 30
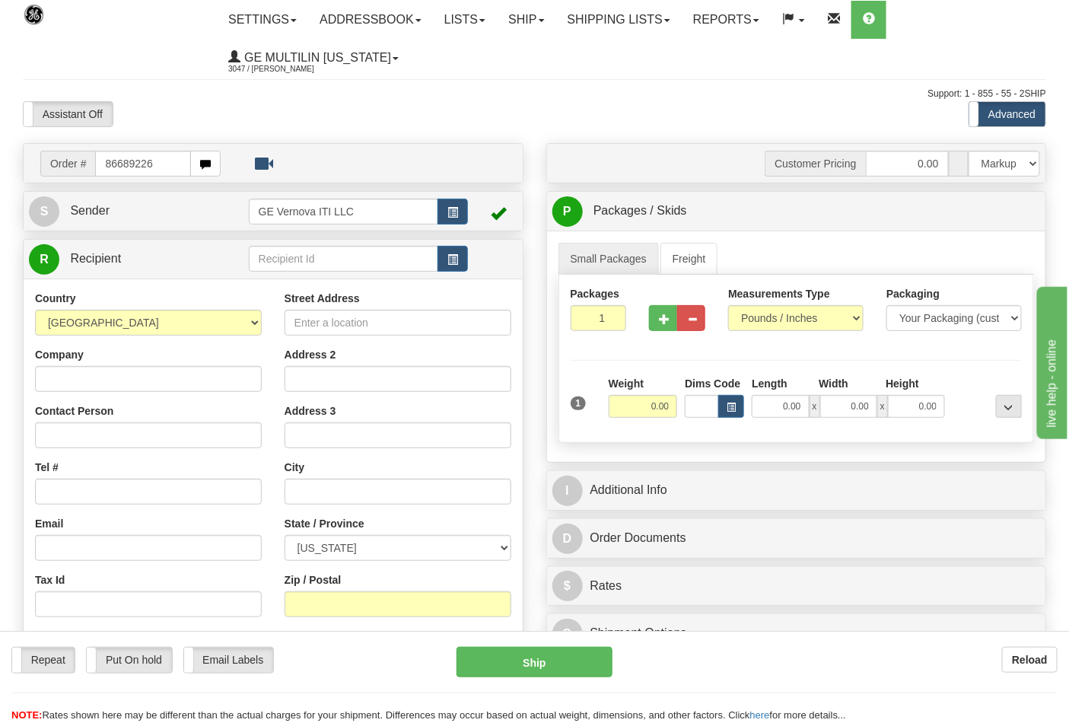
type input "86689226"
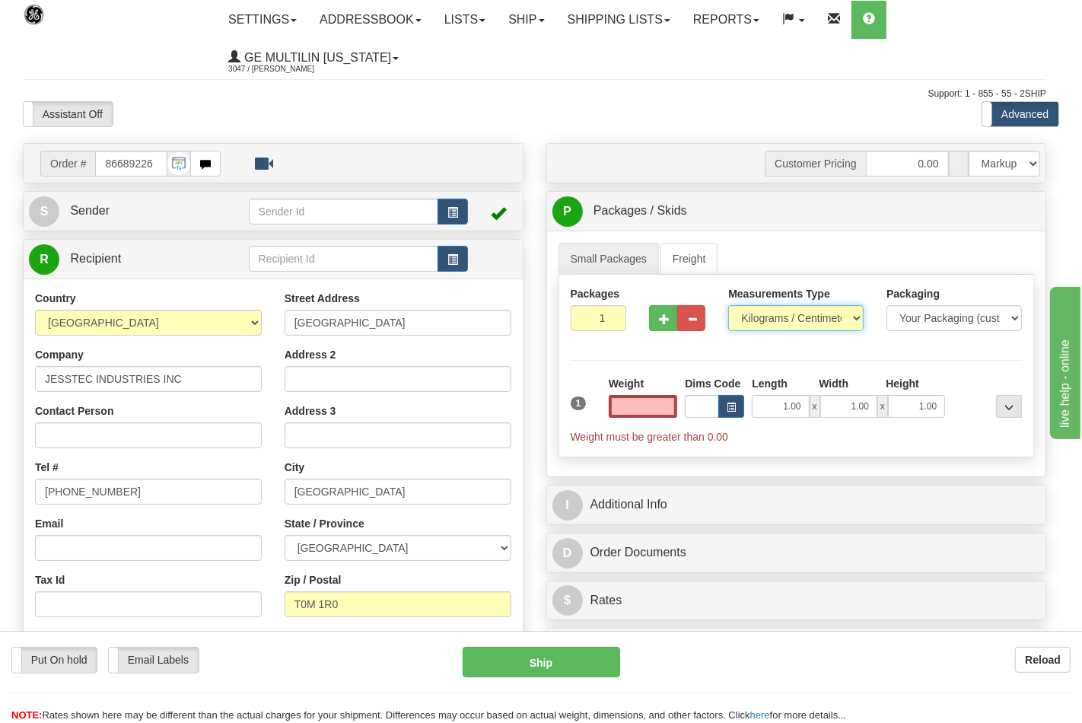
type input "0.00"
click at [758, 321] on select "Pounds / Inches Kilograms / Centimeters" at bounding box center [795, 318] width 135 height 26
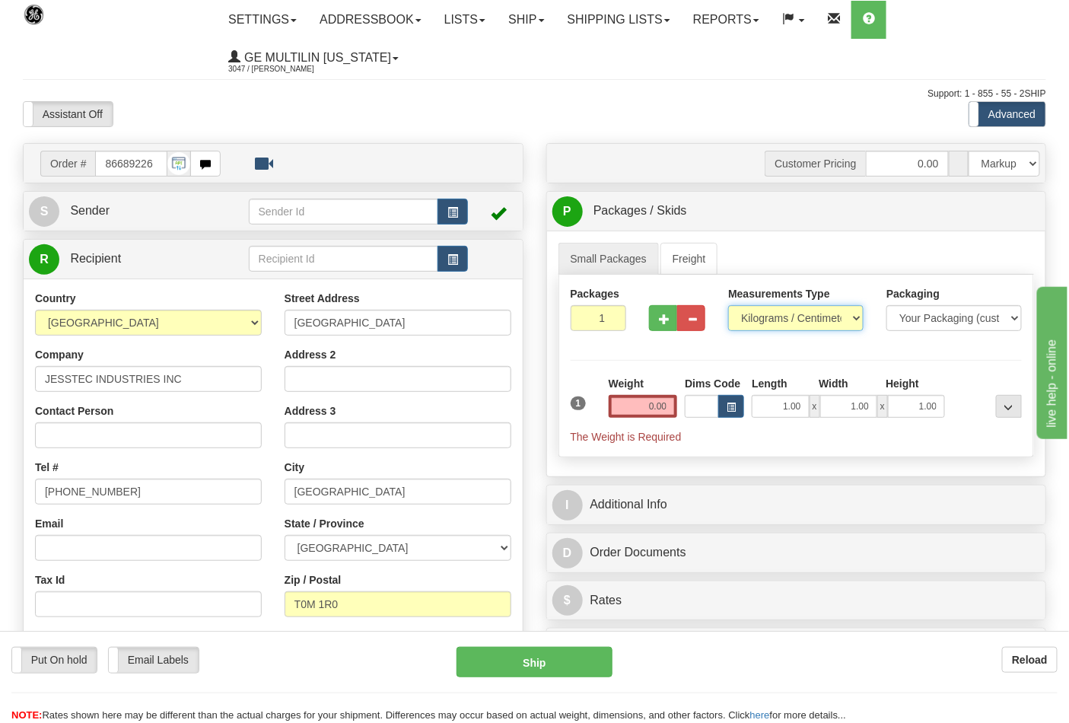
select select "0"
click at [728, 306] on select "Pounds / Inches Kilograms / Centimeters" at bounding box center [795, 318] width 135 height 26
click at [662, 325] on button "button" at bounding box center [663, 318] width 28 height 26
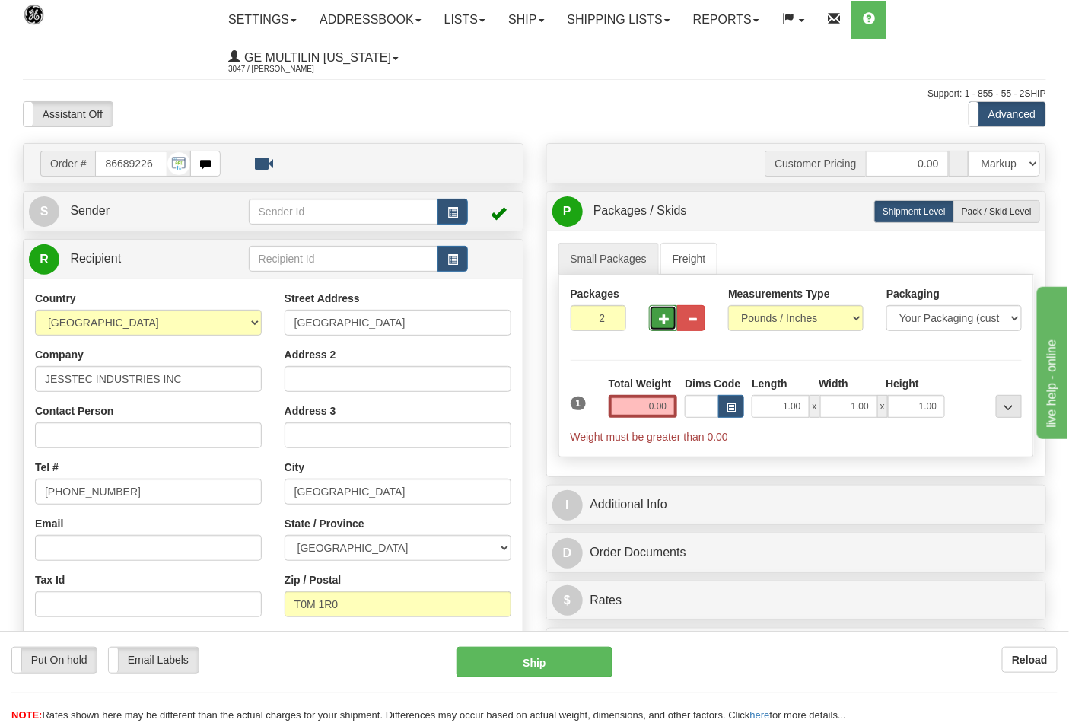
click at [662, 325] on button "button" at bounding box center [663, 318] width 28 height 26
type input "3"
click at [667, 413] on input "0.00" at bounding box center [643, 406] width 69 height 23
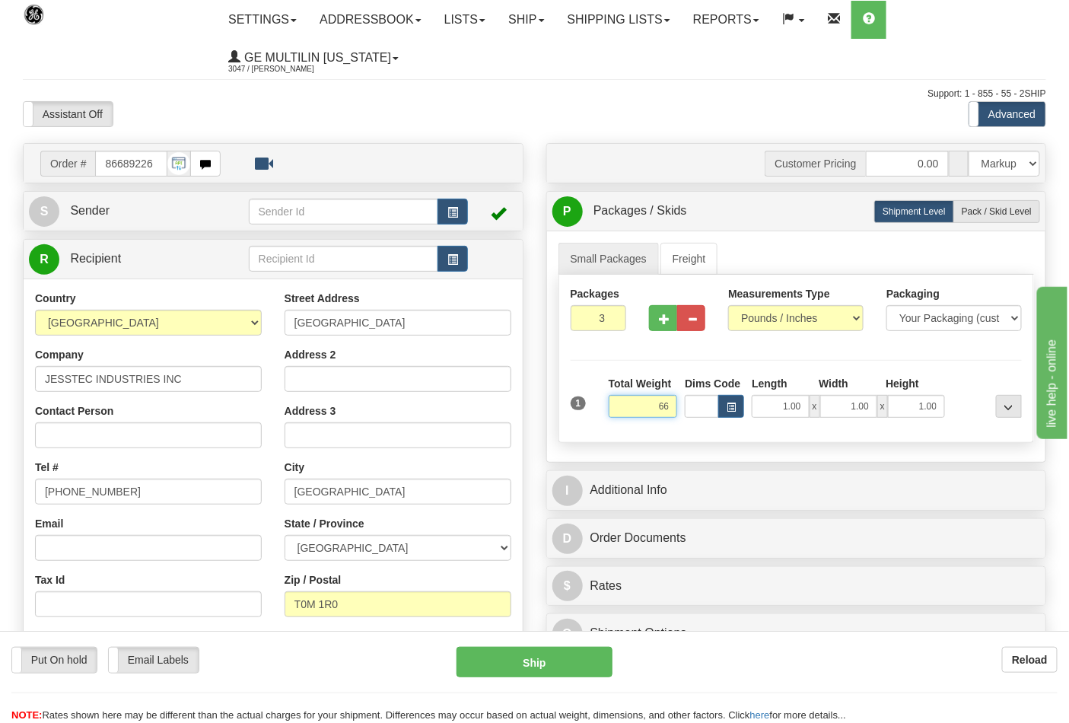
click button "Delete" at bounding box center [0, 0] width 0 height 0
type input "66.00"
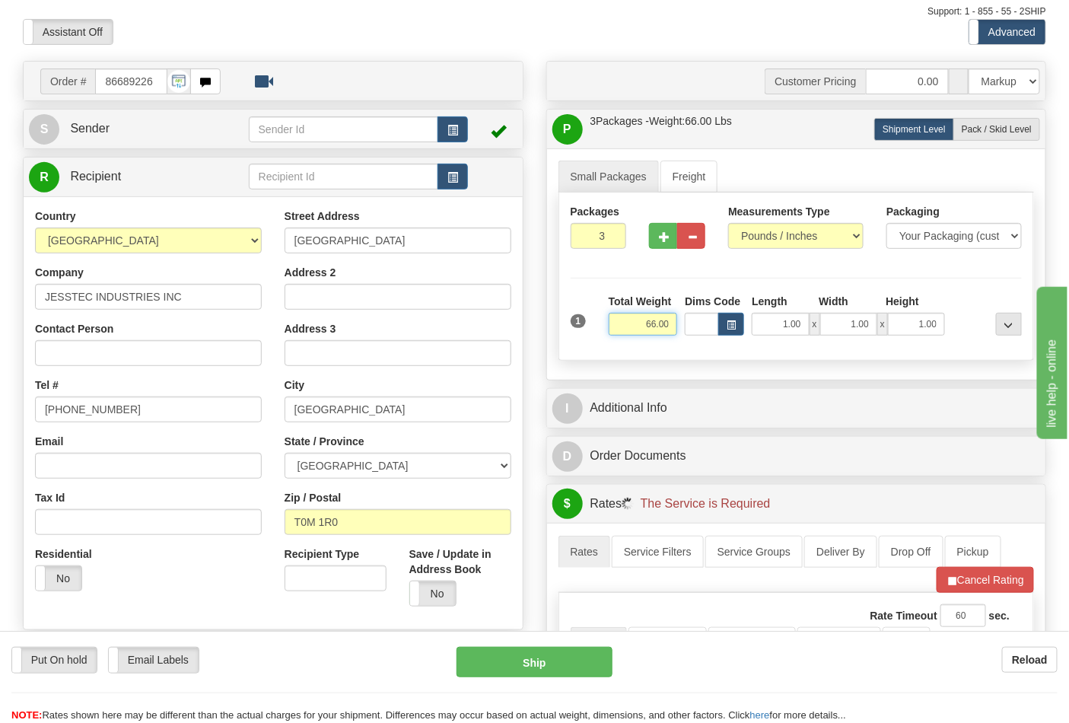
scroll to position [338, 0]
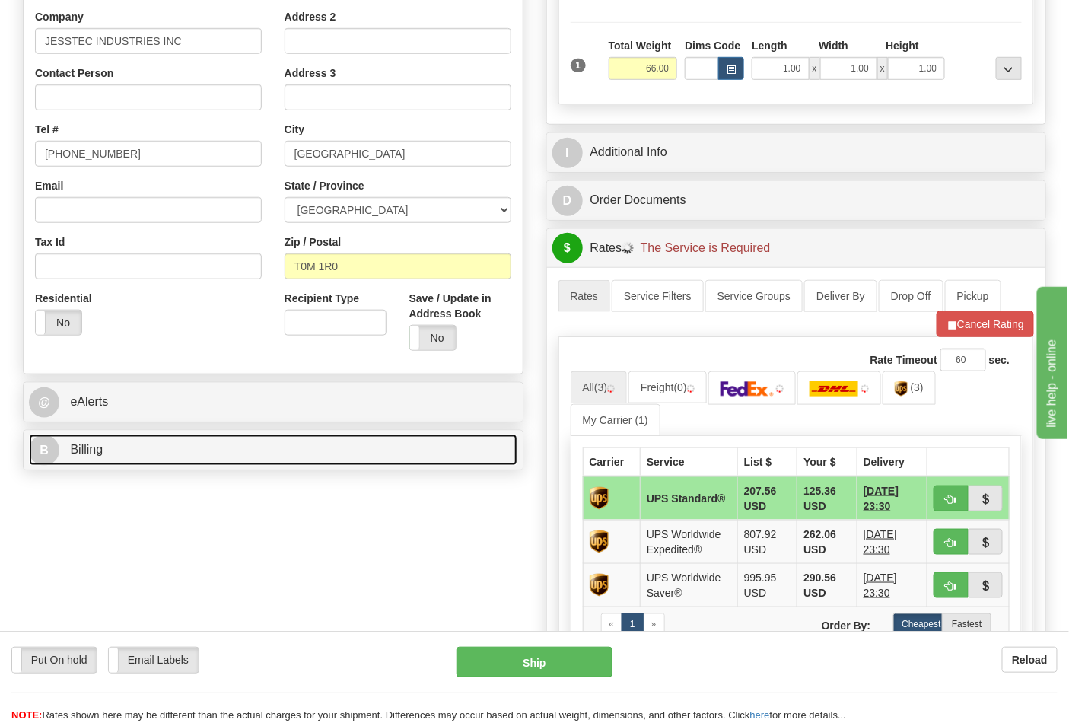
click at [110, 437] on link "B Billing" at bounding box center [273, 450] width 489 height 31
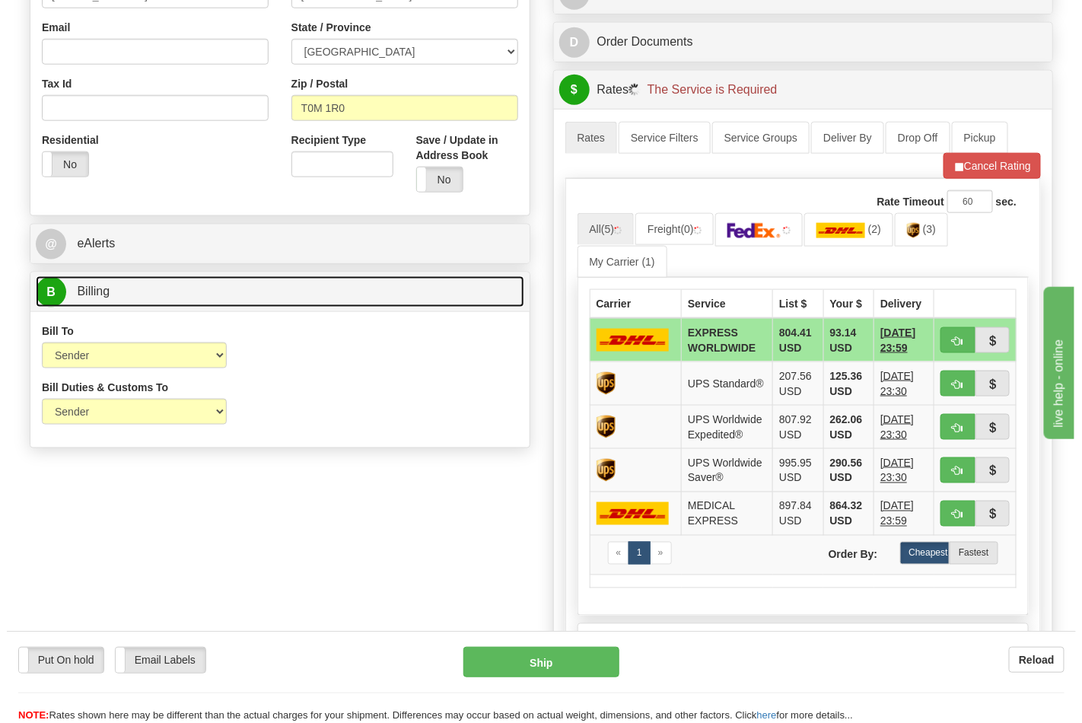
scroll to position [507, 0]
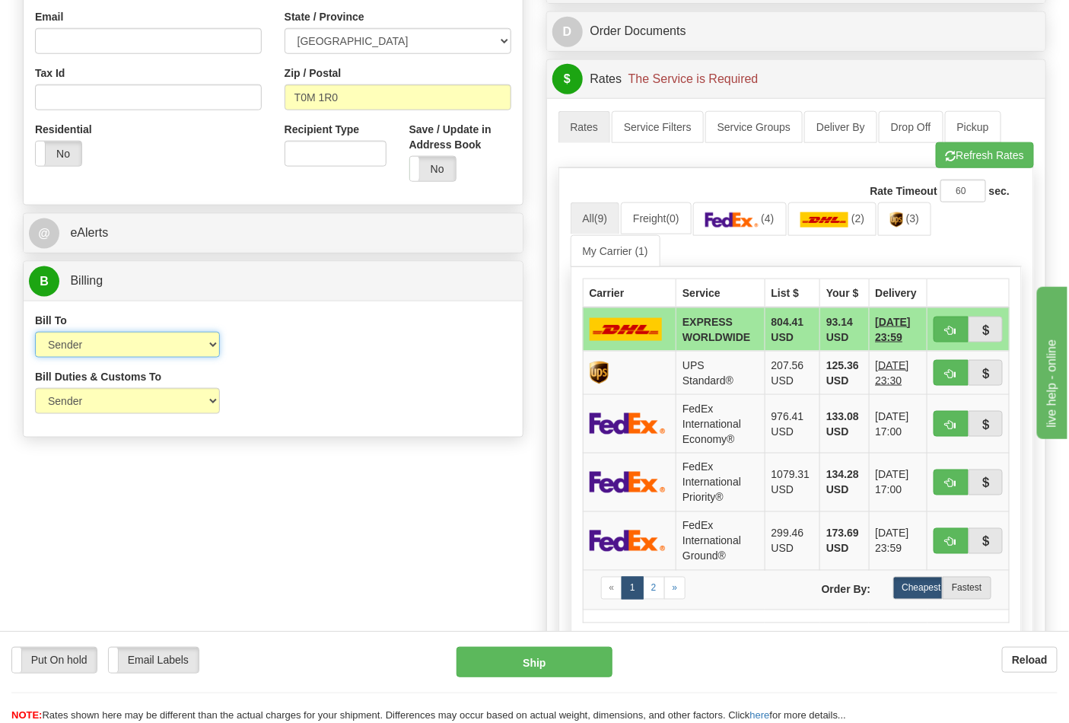
click at [96, 356] on select "Sender Recipient Third Party Collect" at bounding box center [127, 345] width 185 height 26
click at [751, 218] on img at bounding box center [731, 219] width 53 height 15
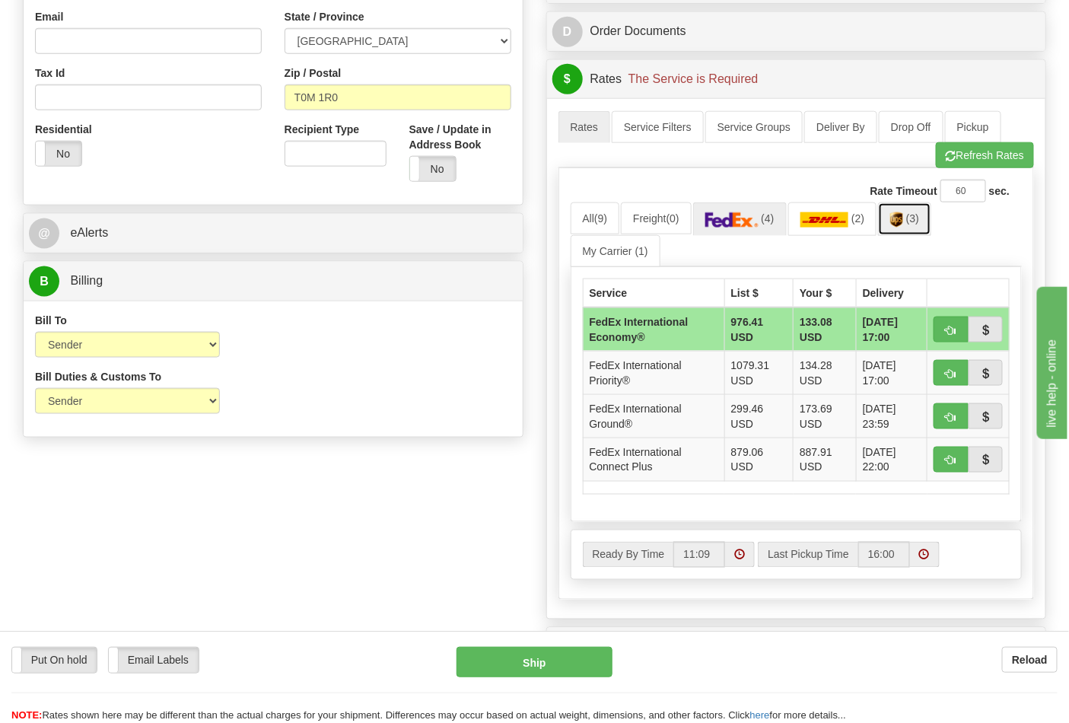
click at [895, 228] on link "(3)" at bounding box center [904, 218] width 53 height 33
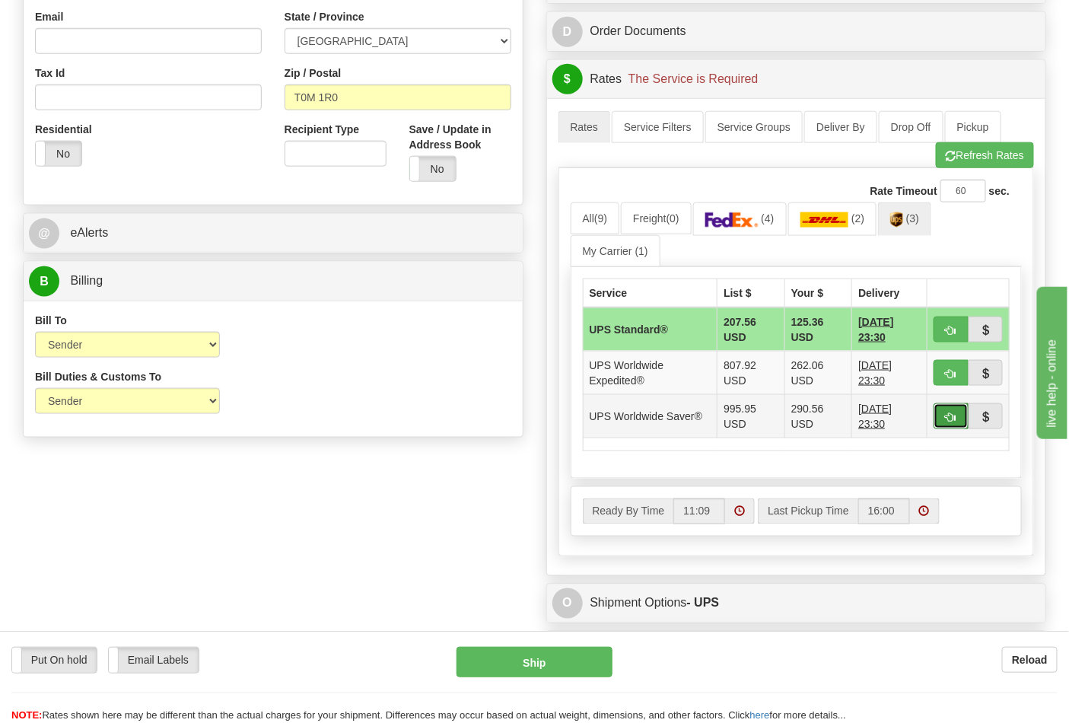
click at [944, 412] on button "button" at bounding box center [951, 416] width 35 height 26
type input "65"
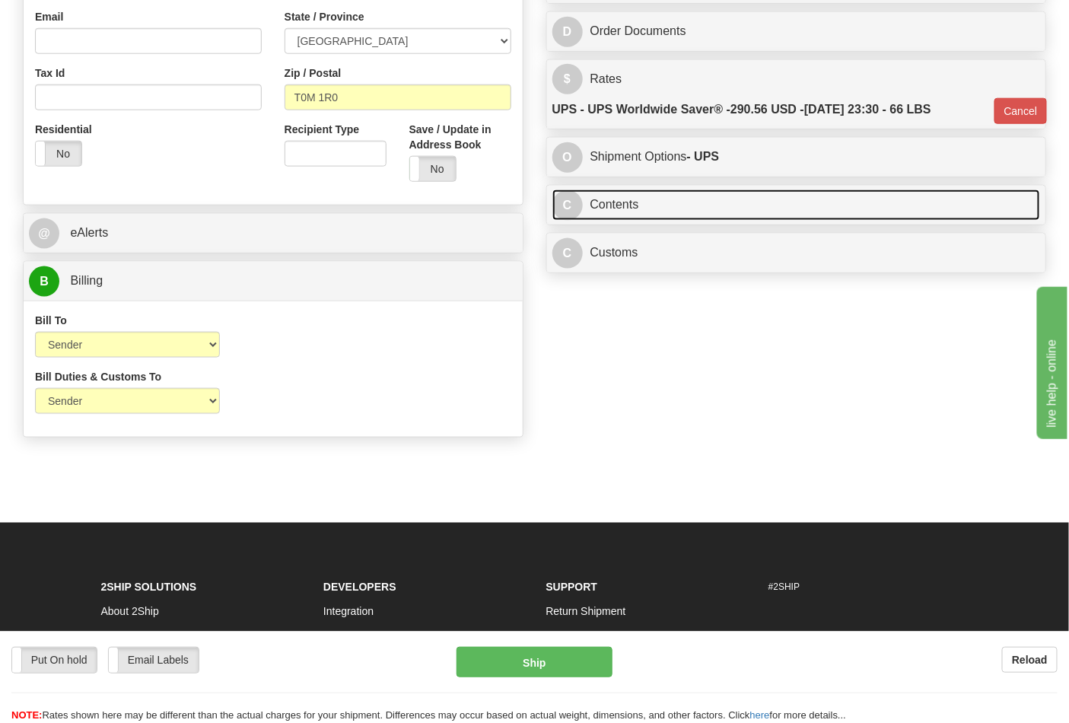
click at [670, 214] on link "C Contents" at bounding box center [797, 204] width 489 height 31
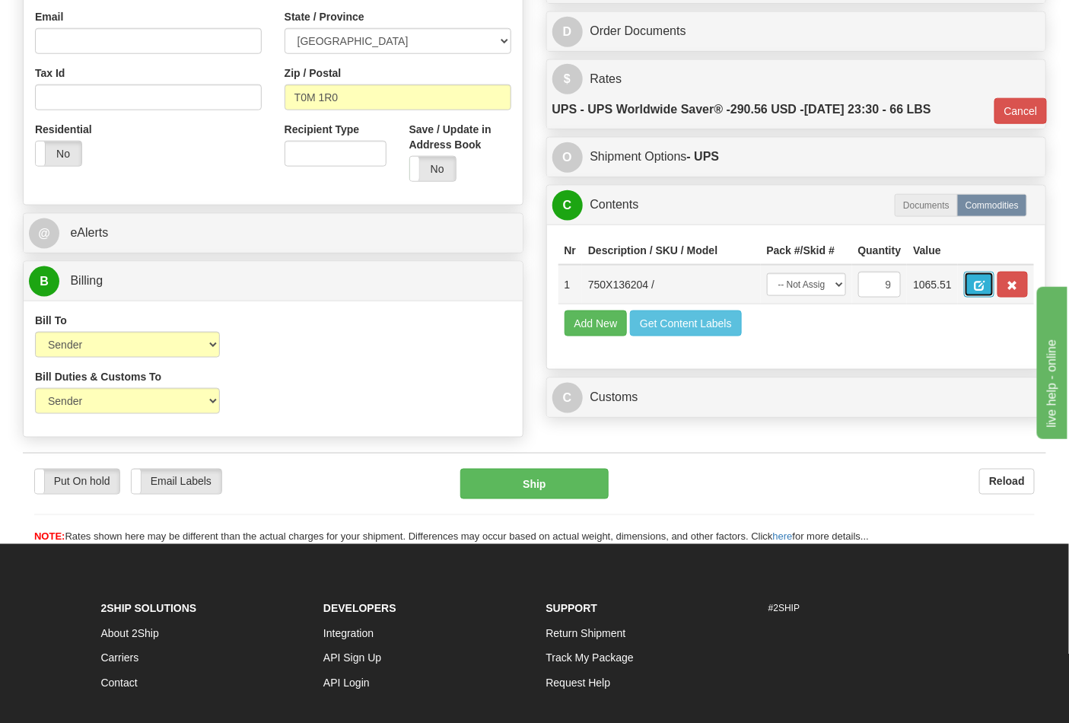
click at [995, 287] on button "button" at bounding box center [979, 285] width 30 height 26
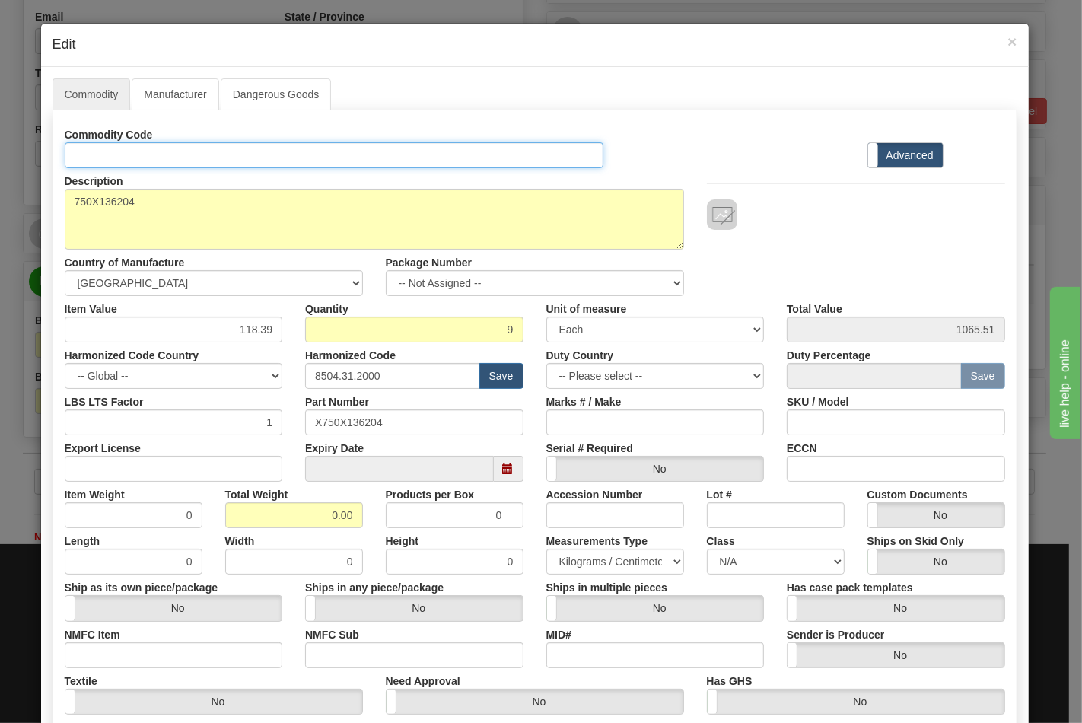
drag, startPoint x: 219, startPoint y: 146, endPoint x: 226, endPoint y: 168, distance: 23.1
click at [219, 146] on input "Id" at bounding box center [335, 155] width 540 height 26
type input "TRANSFORMERS"
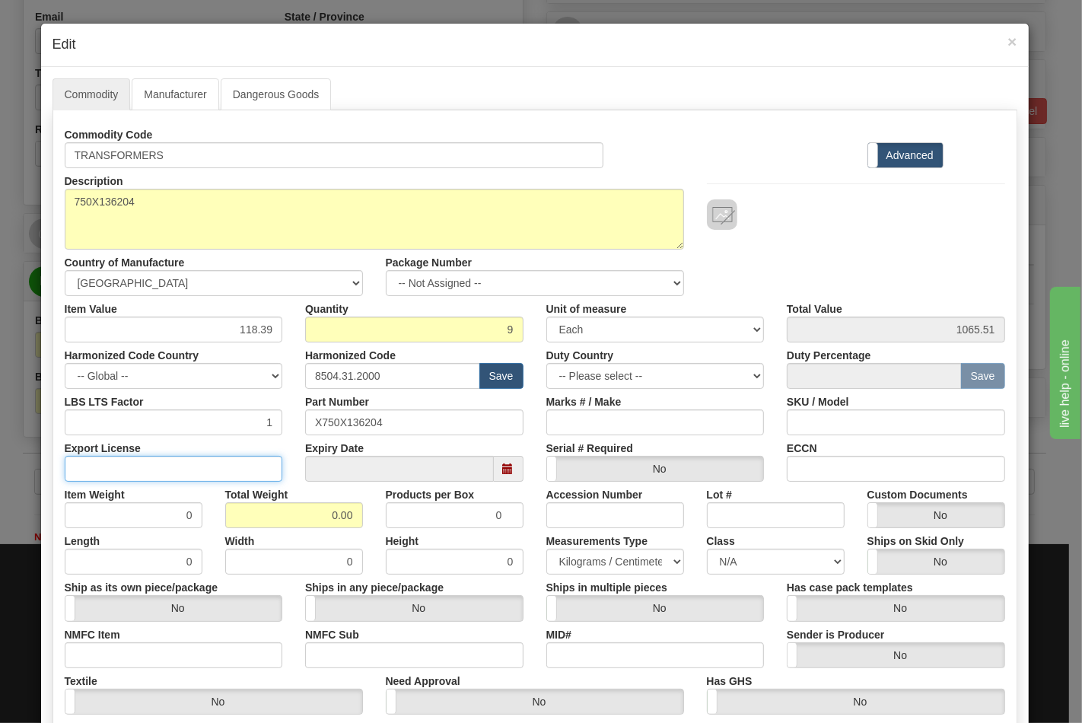
click at [212, 459] on input "Export License" at bounding box center [174, 469] width 218 height 26
type input "N/A"
drag, startPoint x: 331, startPoint y: 513, endPoint x: 373, endPoint y: 512, distance: 41.9
click at [371, 512] on div "Item Weight 0 Total Weight 0.00 Products per Box 0 Accession Number Lot # Custo…" at bounding box center [534, 505] width 963 height 46
type input "66"
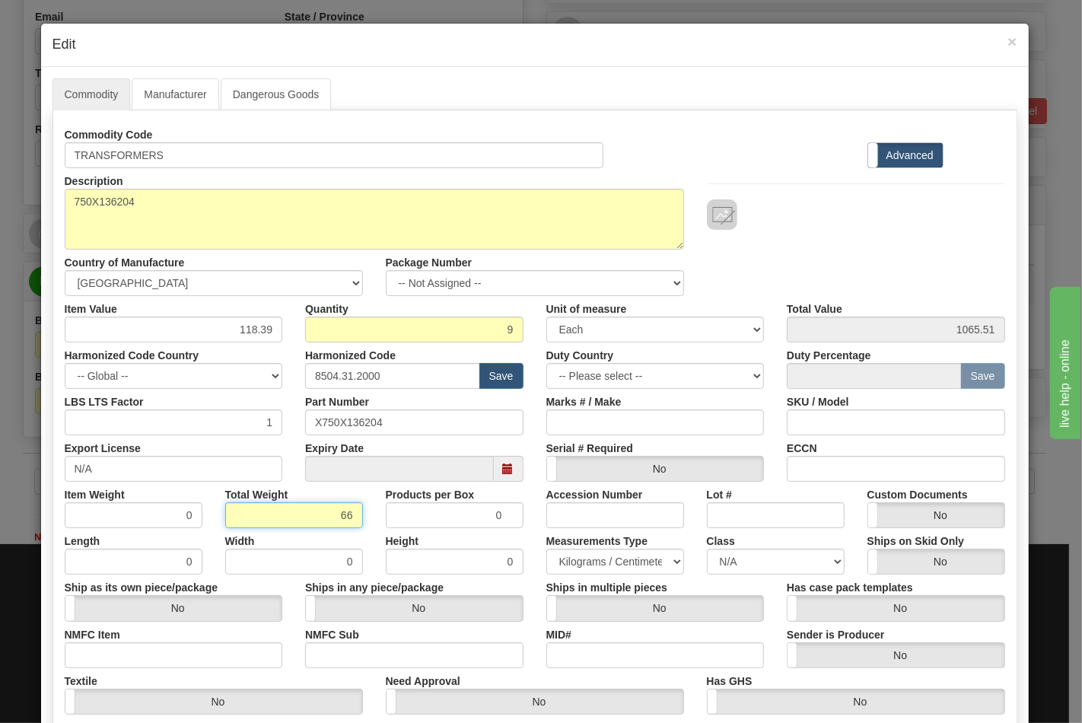
type input "7.3333"
click at [225, 658] on input "NMFC Item" at bounding box center [174, 655] width 218 height 26
type input "63170"
drag, startPoint x: 355, startPoint y: 658, endPoint x: 397, endPoint y: 668, distance: 43.2
click at [356, 656] on input "NMFC Sub" at bounding box center [414, 655] width 218 height 26
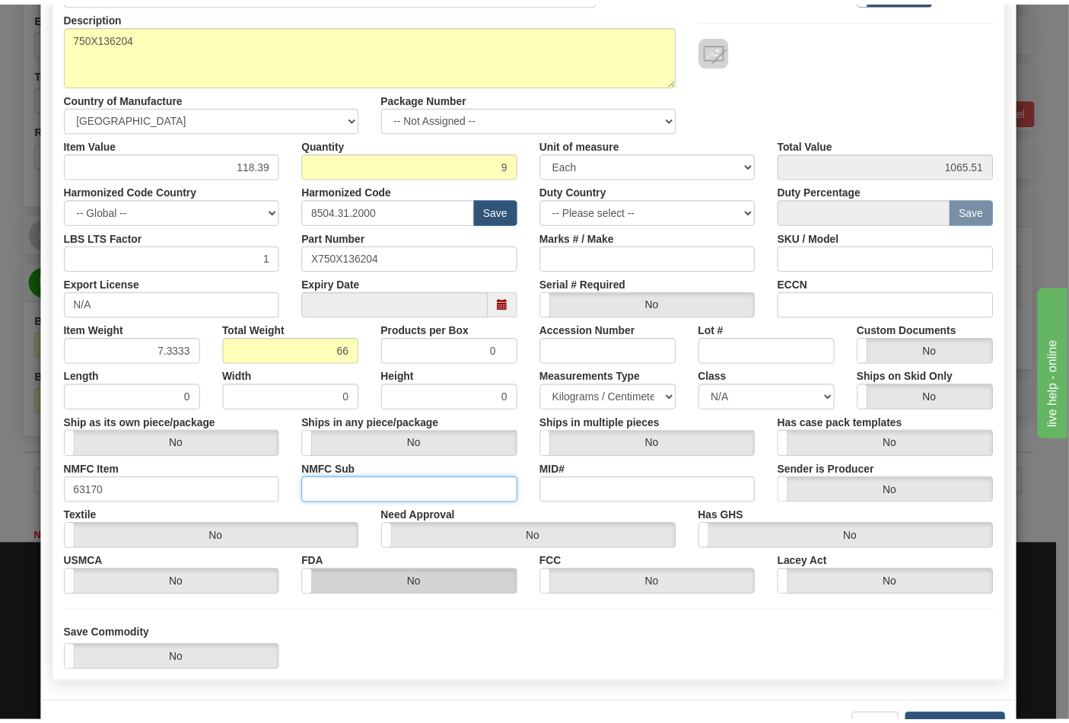
scroll to position [169, 0]
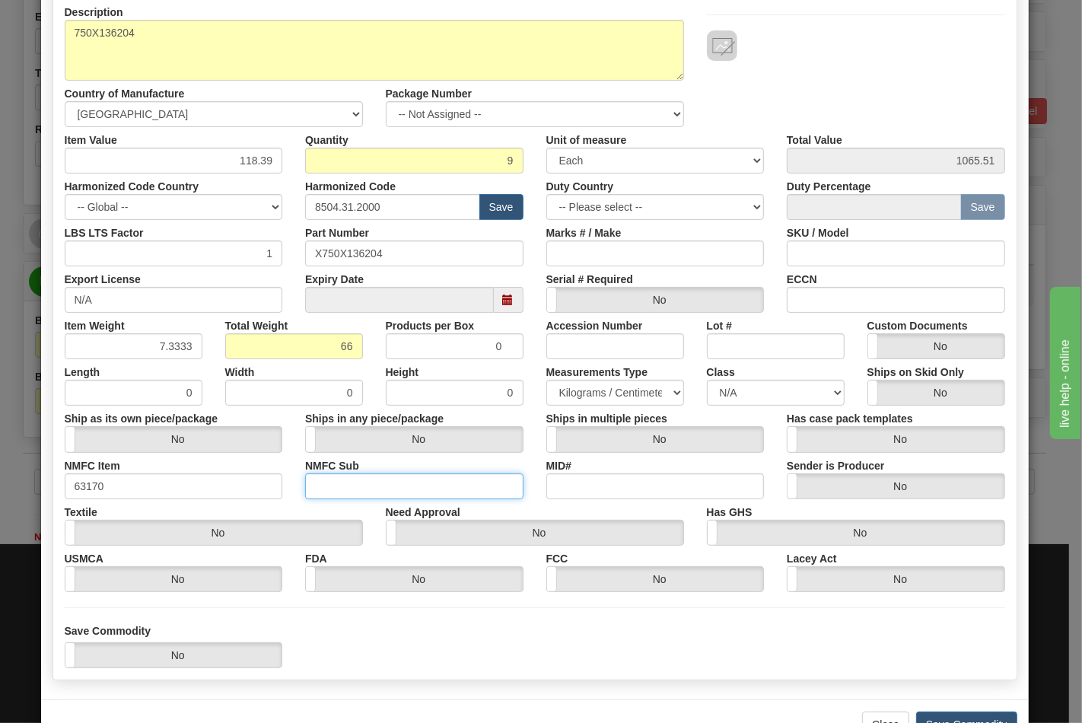
drag, startPoint x: 370, startPoint y: 485, endPoint x: 373, endPoint y: 496, distance: 11.8
click at [370, 485] on input "NMFC Sub" at bounding box center [414, 486] width 218 height 26
type input "4"
click at [817, 307] on input "ECCN" at bounding box center [896, 300] width 218 height 26
type input "EAR99"
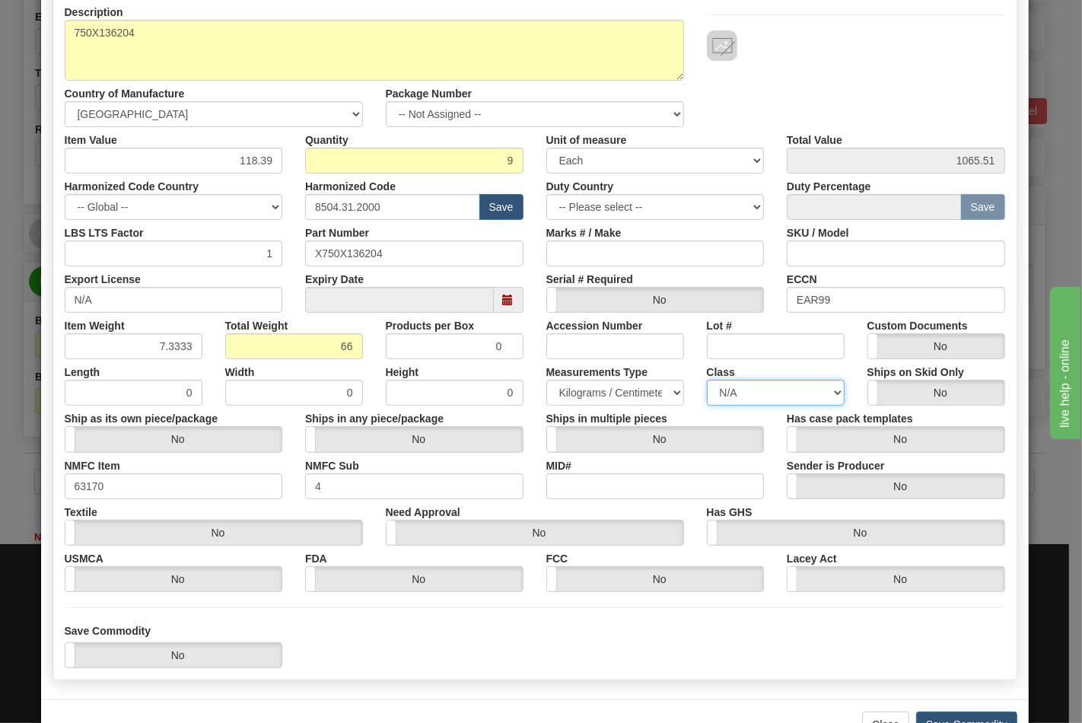
click at [788, 383] on select "N/A 50.0 55.0 60.0 65.0 70.0 85.0 92.5 100.0 125.0 175.0 250.0 300.0 400.0" at bounding box center [776, 393] width 138 height 26
select select "70.0"
click at [707, 380] on select "N/A 50.0 55.0 60.0 65.0 70.0 85.0 92.5 100.0 125.0 175.0 250.0 300.0 400.0" at bounding box center [776, 393] width 138 height 26
drag, startPoint x: 954, startPoint y: 715, endPoint x: 782, endPoint y: 643, distance: 187.3
click at [955, 715] on button "Save Commodity" at bounding box center [966, 725] width 101 height 26
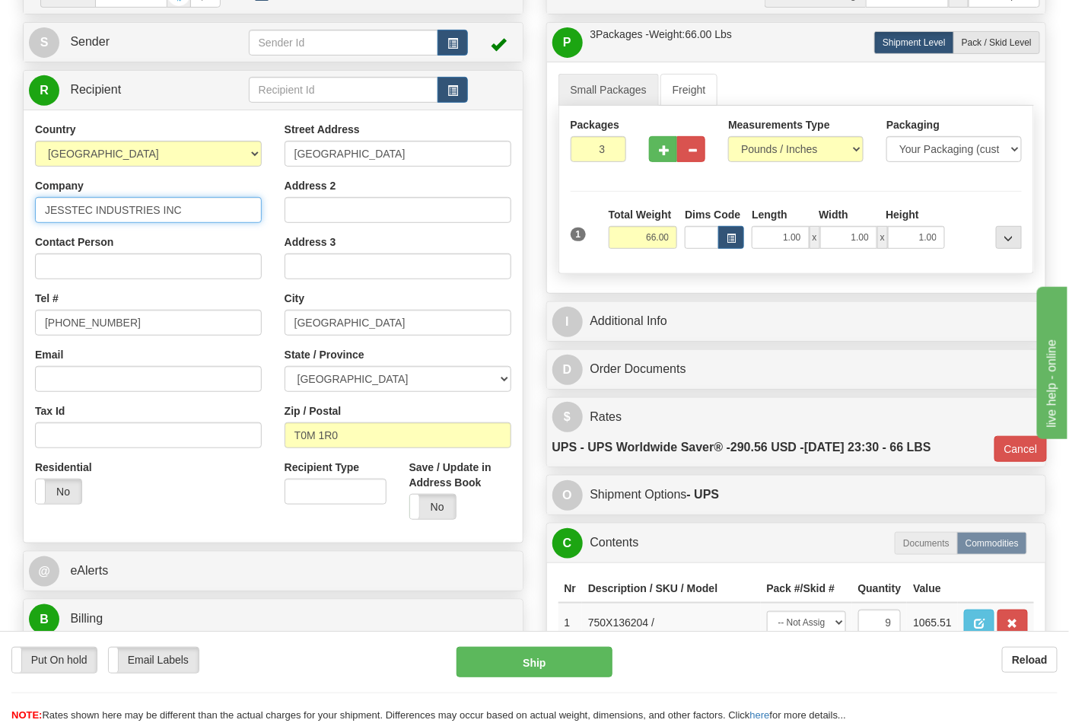
drag, startPoint x: 195, startPoint y: 223, endPoint x: 39, endPoint y: 214, distance: 156.3
click at [39, 214] on input "JESSTEC INDUSTRIES INC" at bounding box center [148, 210] width 227 height 26
click at [62, 256] on input "Contact Person" at bounding box center [148, 266] width 227 height 26
paste input "JESSTEC INDUSTRIES INC"
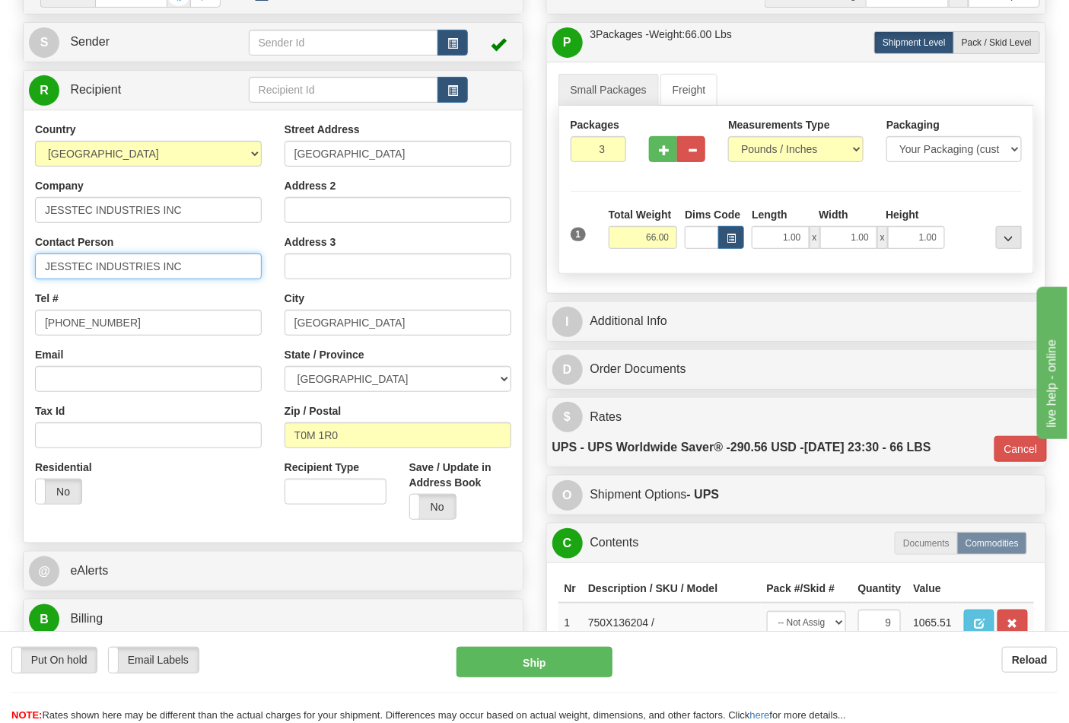
type input "JESSTEC INDUSTRIES INC"
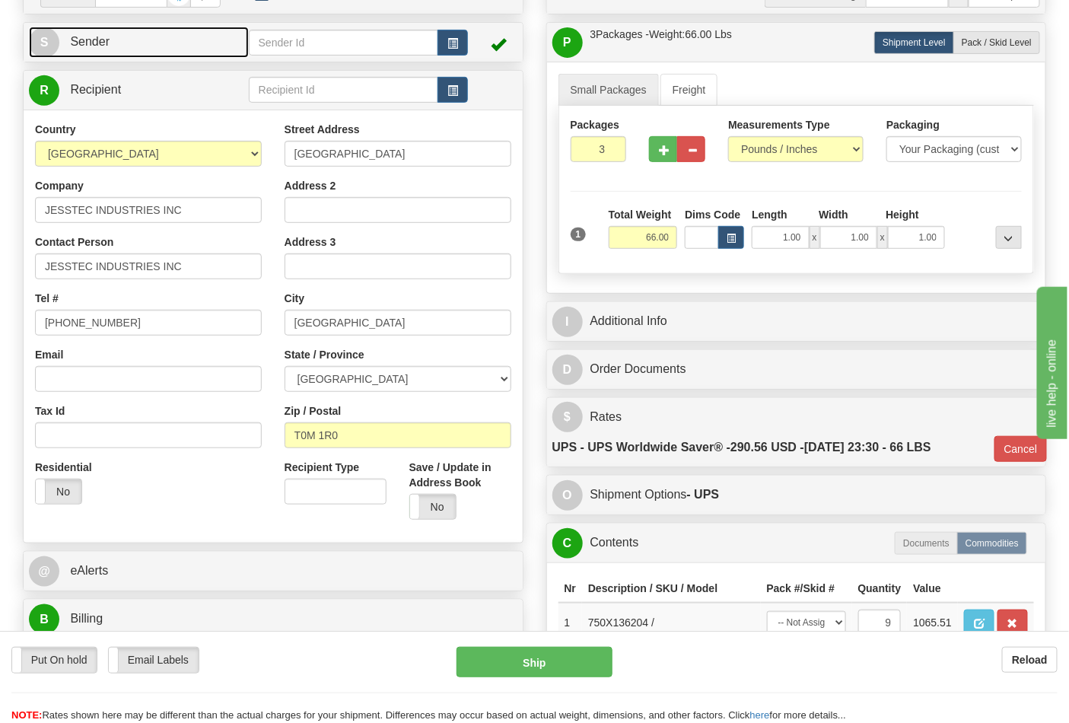
click at [92, 48] on span "Sender" at bounding box center [90, 41] width 40 height 13
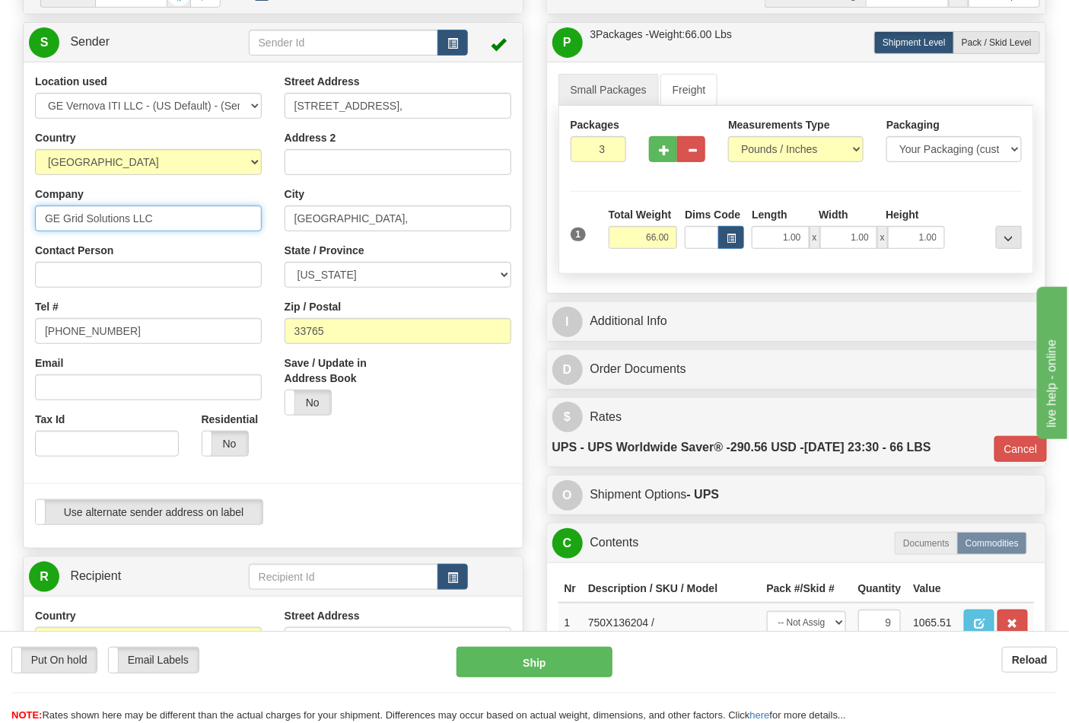
drag, startPoint x: 183, startPoint y: 215, endPoint x: 29, endPoint y: 217, distance: 154.5
click at [29, 217] on div "Location used GE Vernova ITI LLC - (US Default) - (Sender Default) Country AFGH…" at bounding box center [149, 271] width 250 height 394
click at [81, 278] on input "Contact Person" at bounding box center [148, 275] width 227 height 26
paste input "GE Grid Solutions LLC"
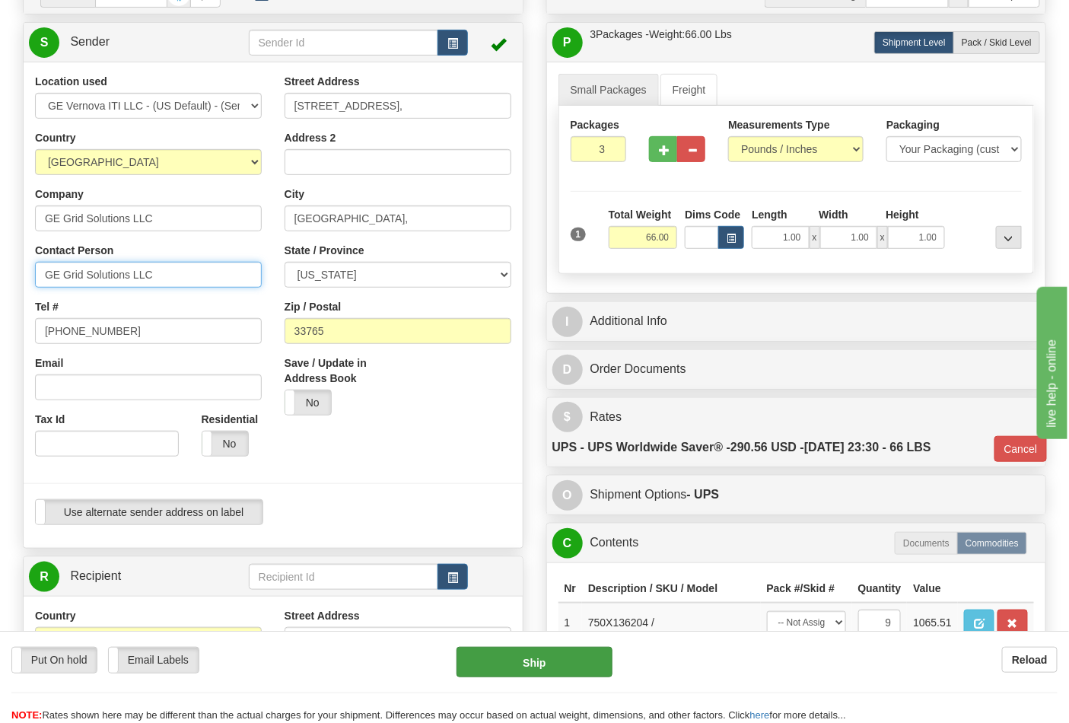
type input "GE Grid Solutions LLC"
click at [545, 667] on button "Ship" at bounding box center [534, 662] width 155 height 30
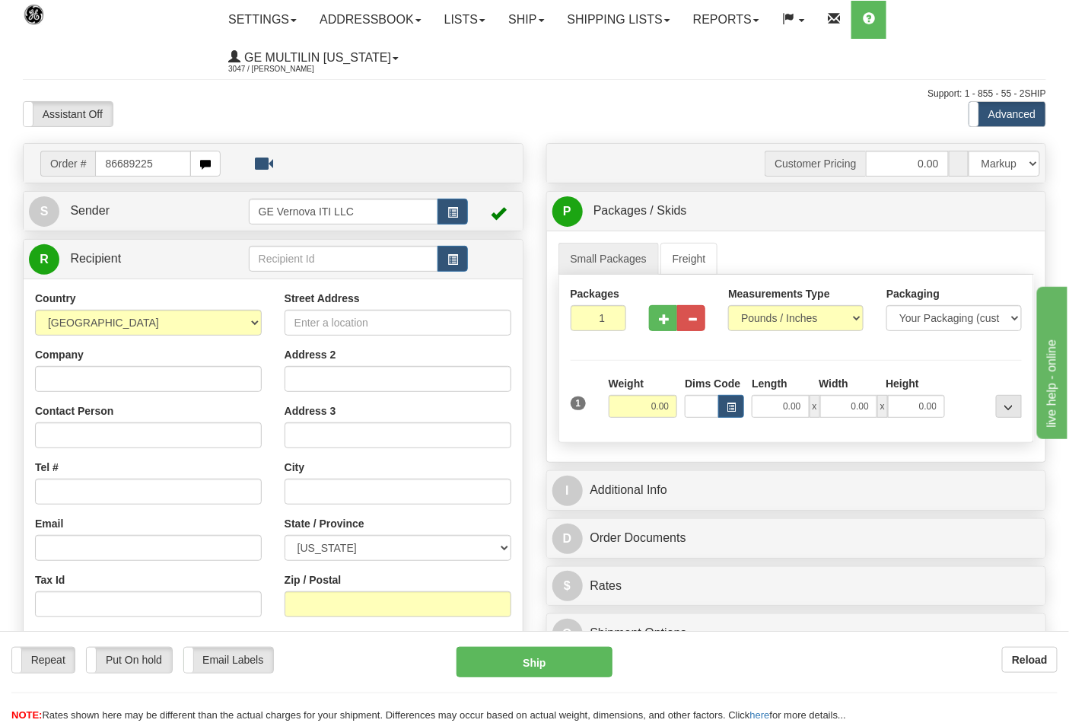
type input "86689225"
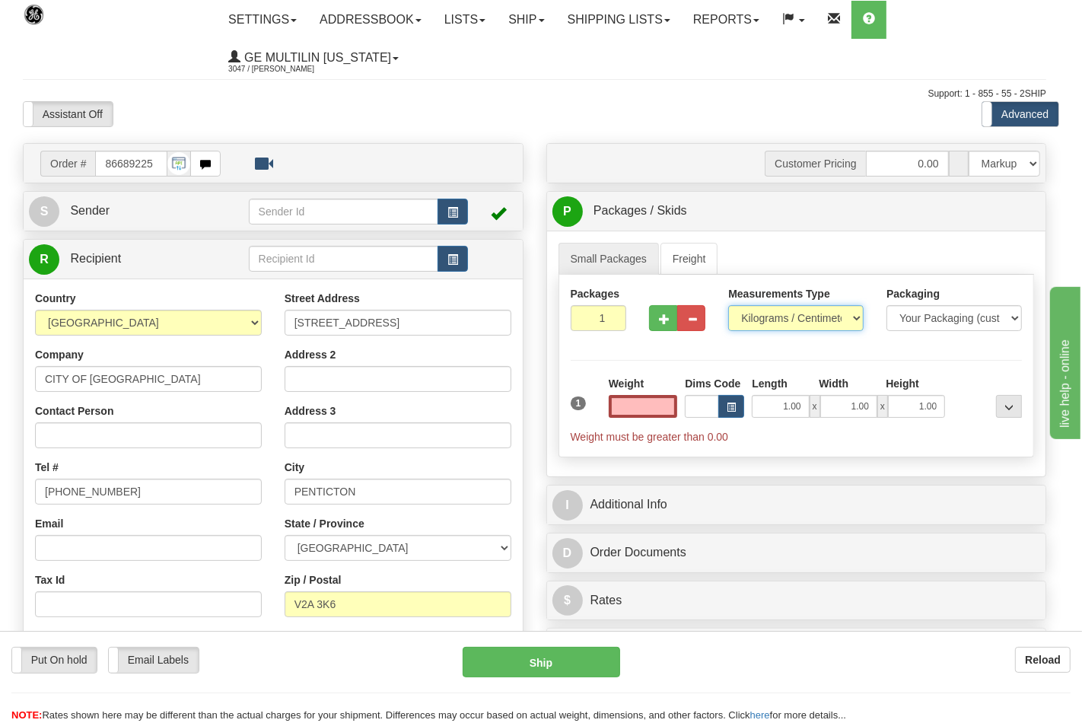
type input "0.00"
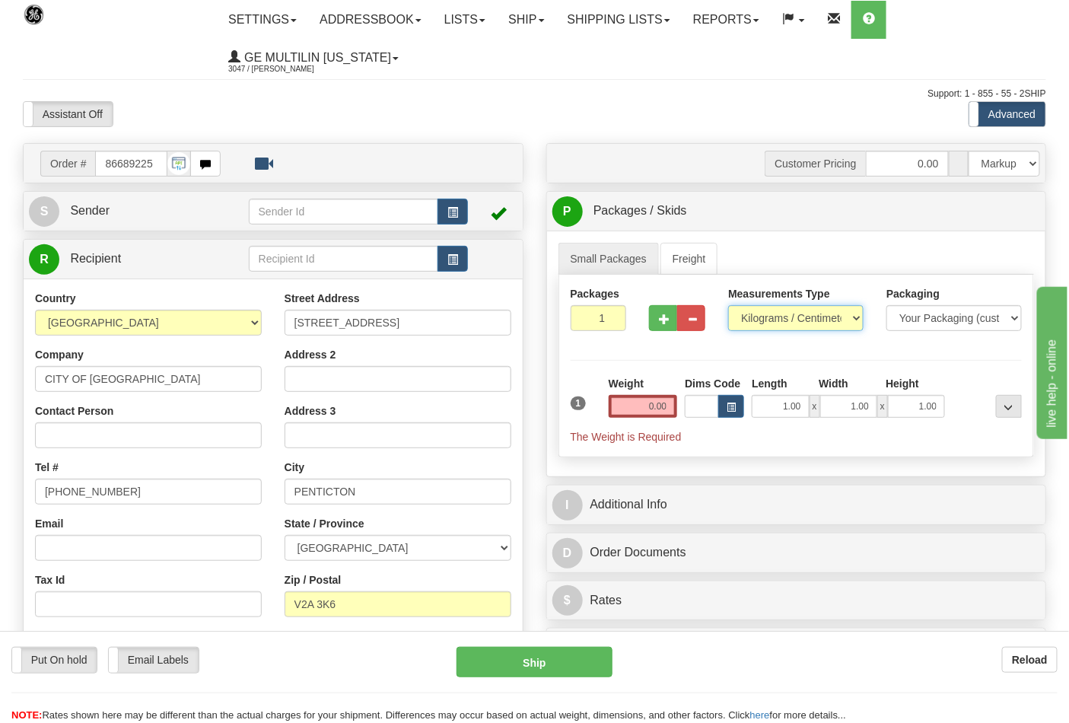
click at [779, 326] on select "Pounds / Inches Kilograms / Centimeters" at bounding box center [795, 318] width 135 height 26
select select "0"
click at [728, 306] on select "Pounds / Inches Kilograms / Centimeters" at bounding box center [795, 318] width 135 height 26
click at [670, 407] on input "0.00" at bounding box center [643, 406] width 69 height 23
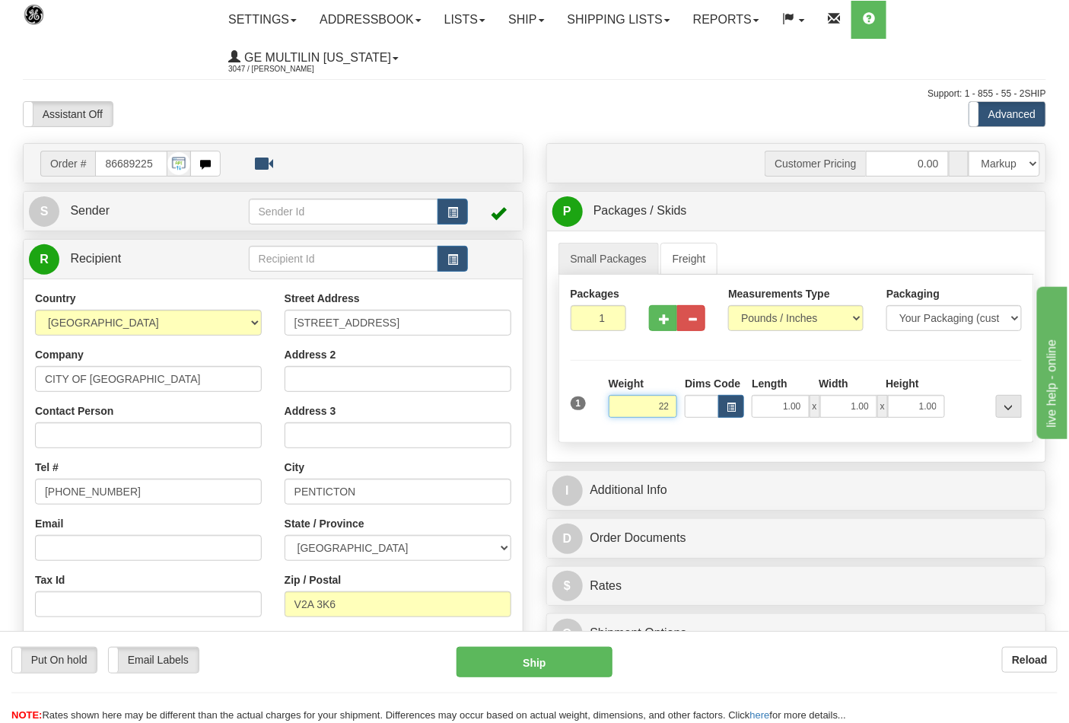
click button "Delete" at bounding box center [0, 0] width 0 height 0
type input "22.00"
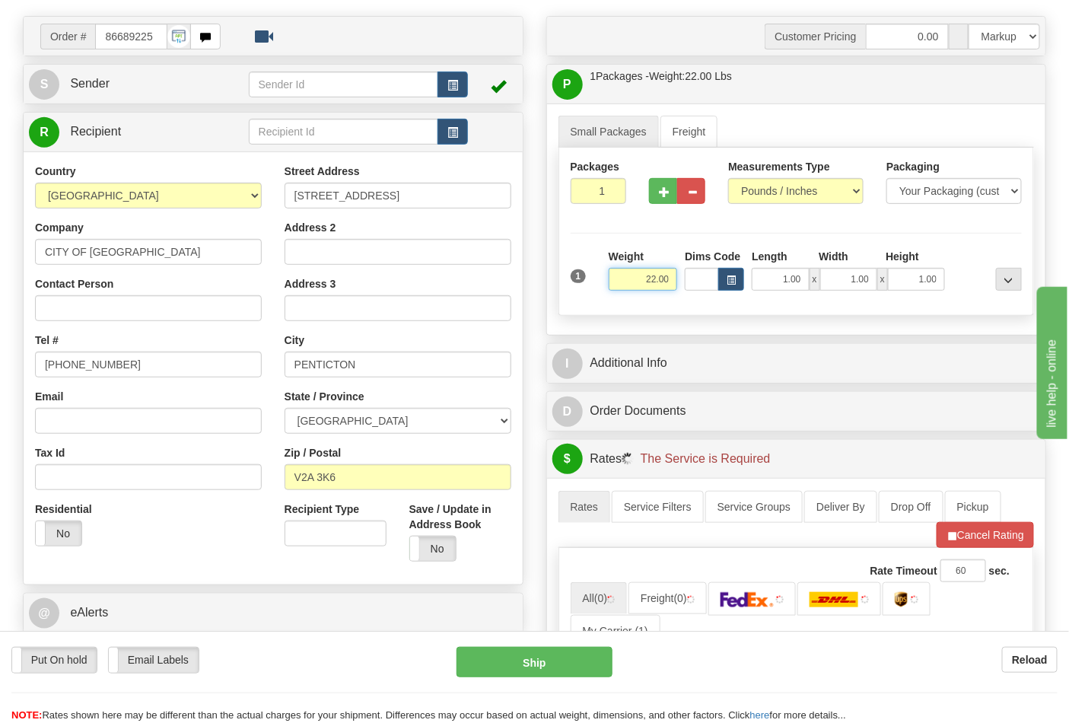
scroll to position [338, 0]
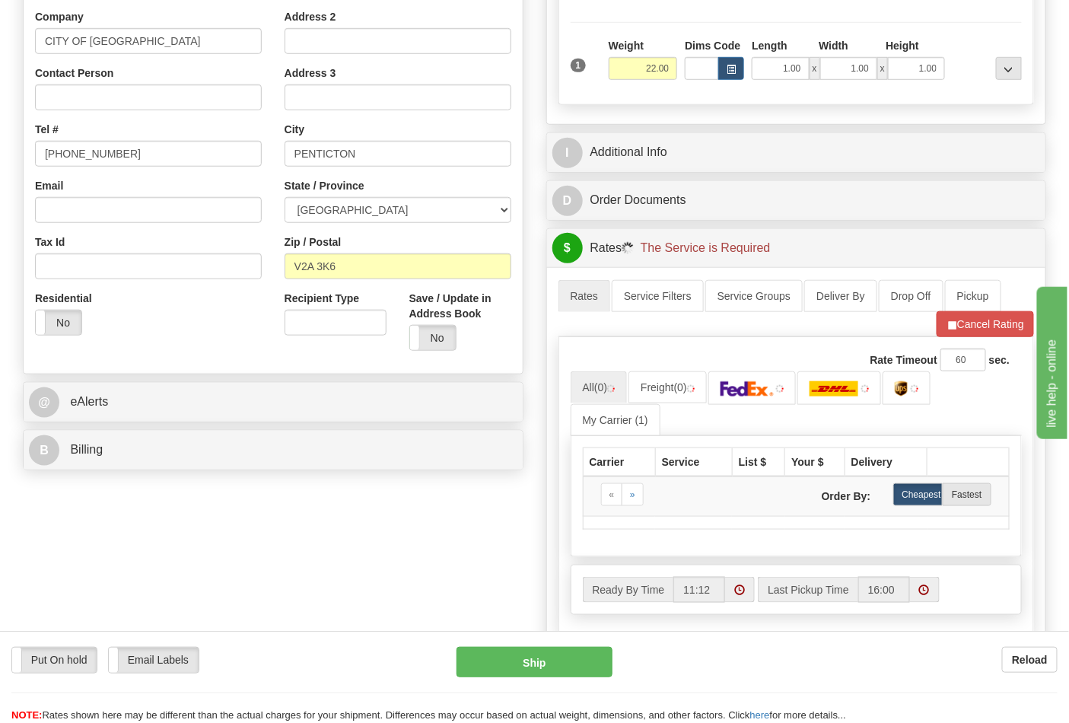
click at [141, 470] on div "B Billing" at bounding box center [273, 450] width 499 height 39
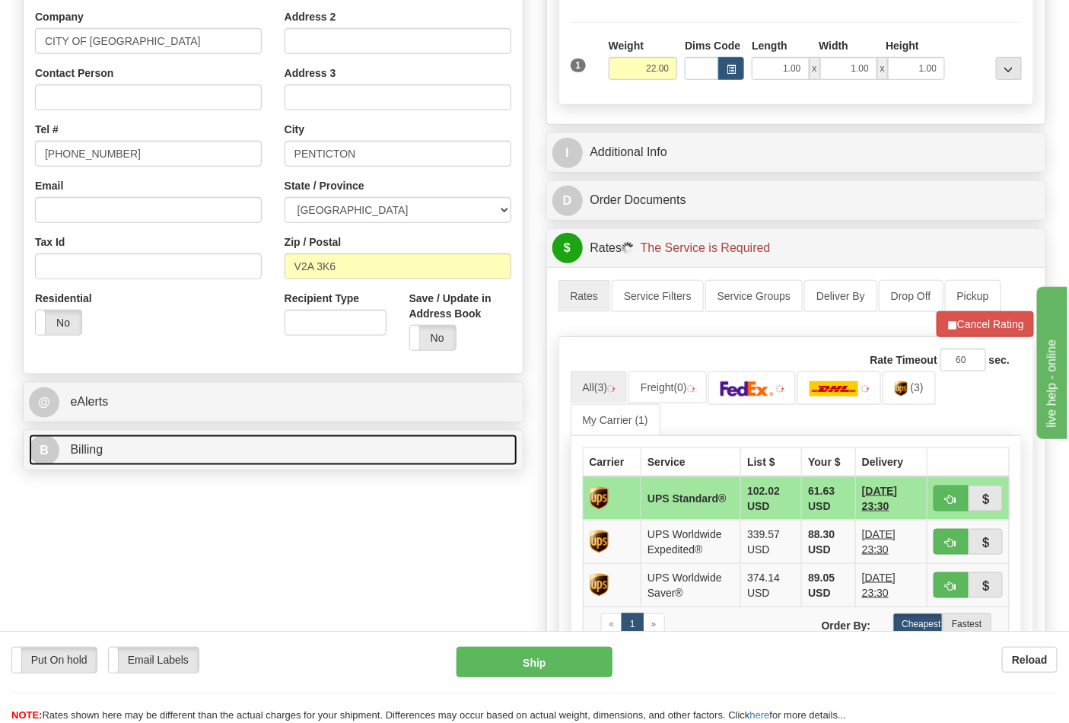
click at [147, 464] on link "B Billing" at bounding box center [273, 450] width 489 height 31
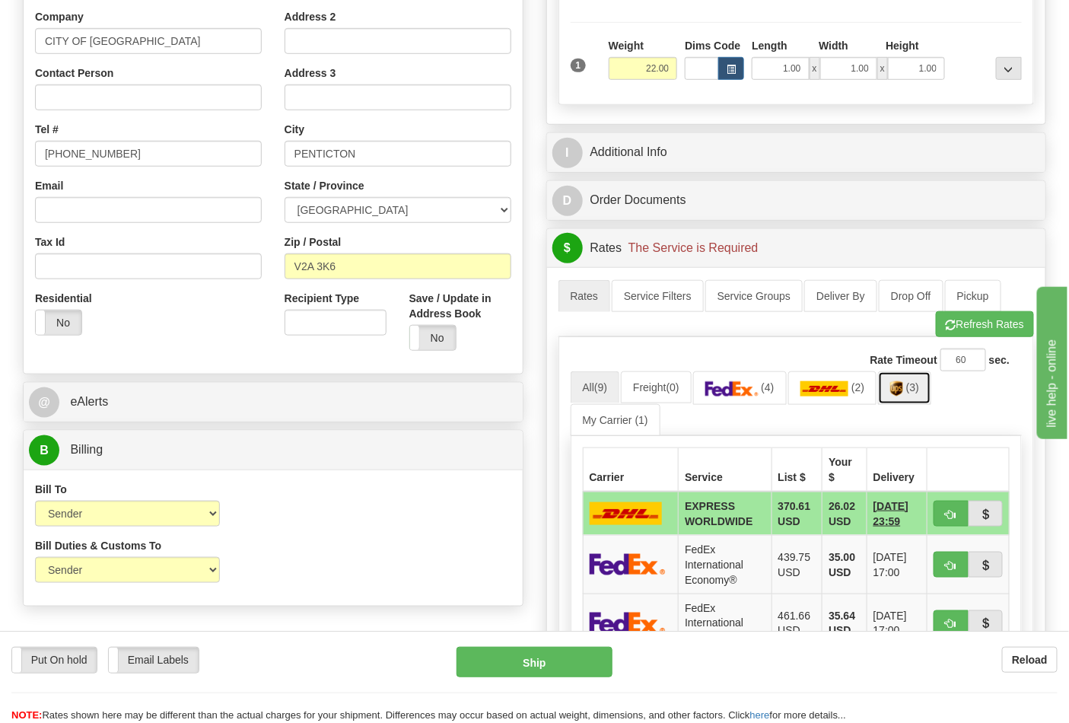
click at [910, 398] on link "(3)" at bounding box center [904, 387] width 53 height 33
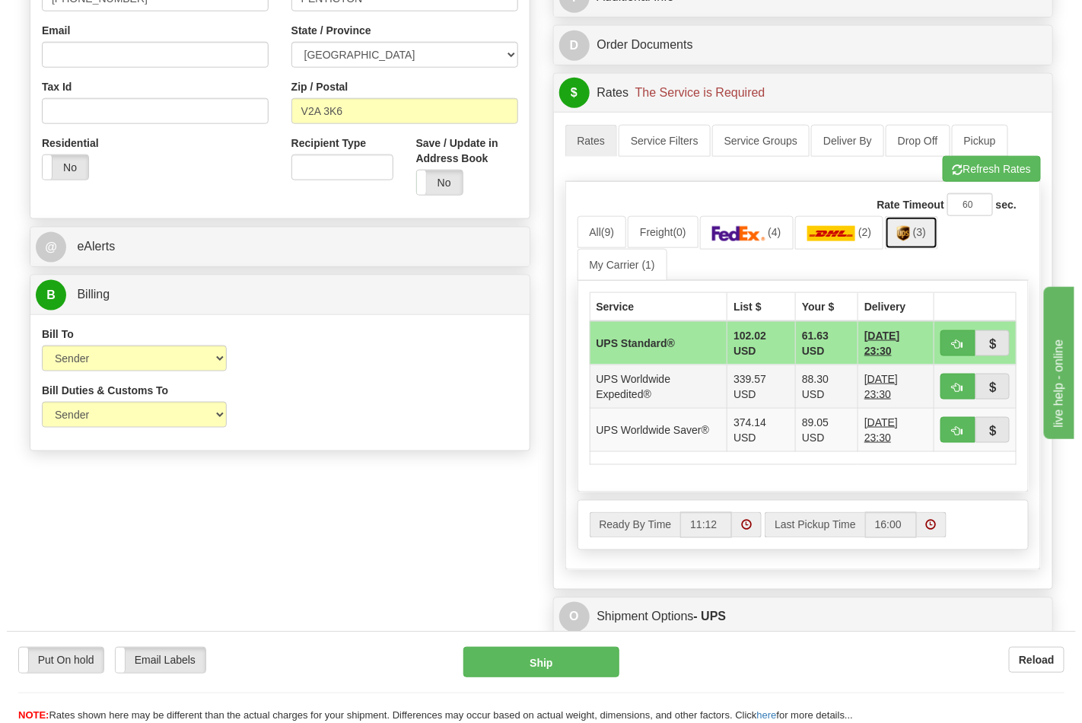
scroll to position [507, 0]
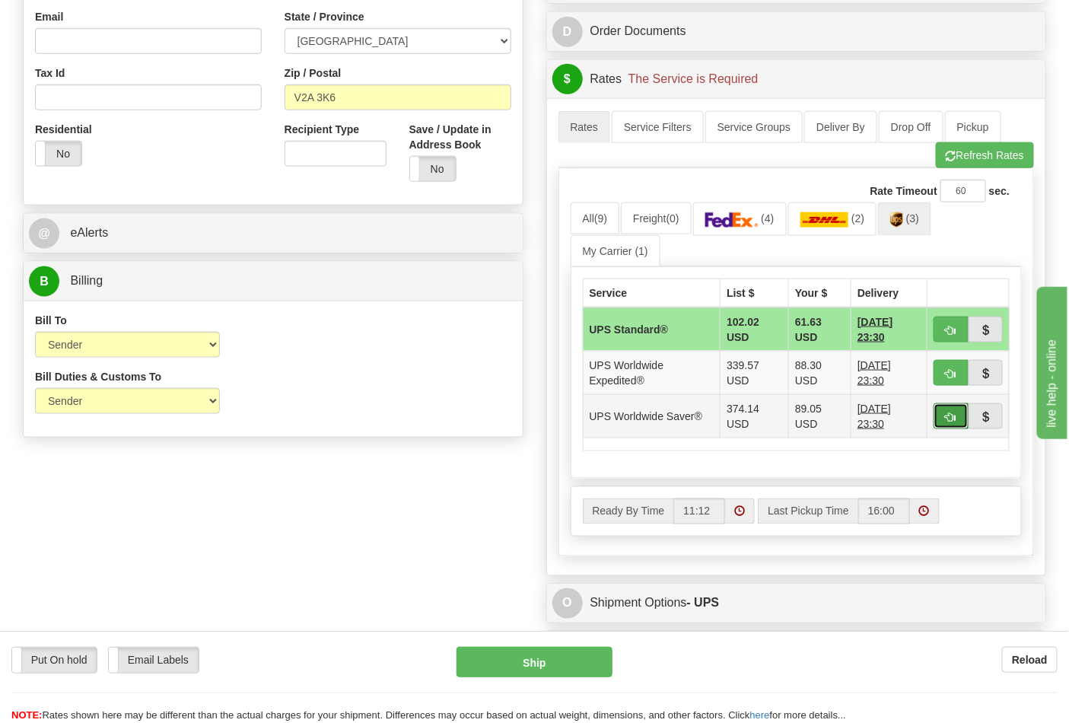
click at [948, 422] on span "button" at bounding box center [951, 417] width 11 height 10
type input "65"
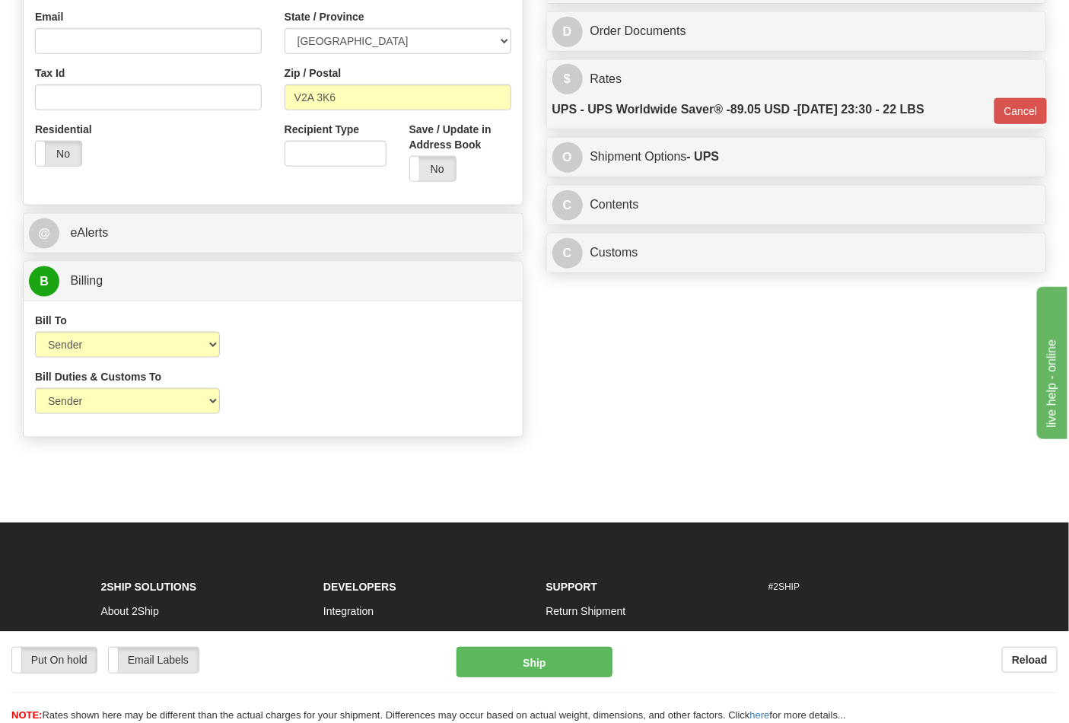
click at [632, 225] on div "C Contents Documents Commodities" at bounding box center [796, 205] width 499 height 39
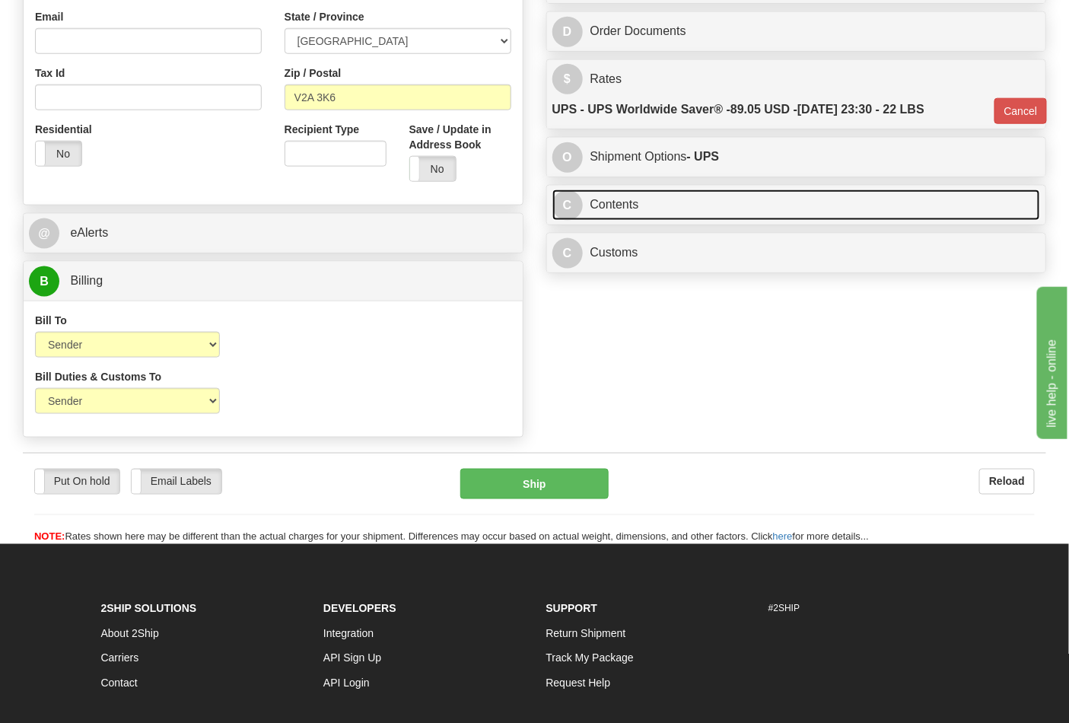
click at [634, 206] on link "C Contents" at bounding box center [797, 204] width 489 height 31
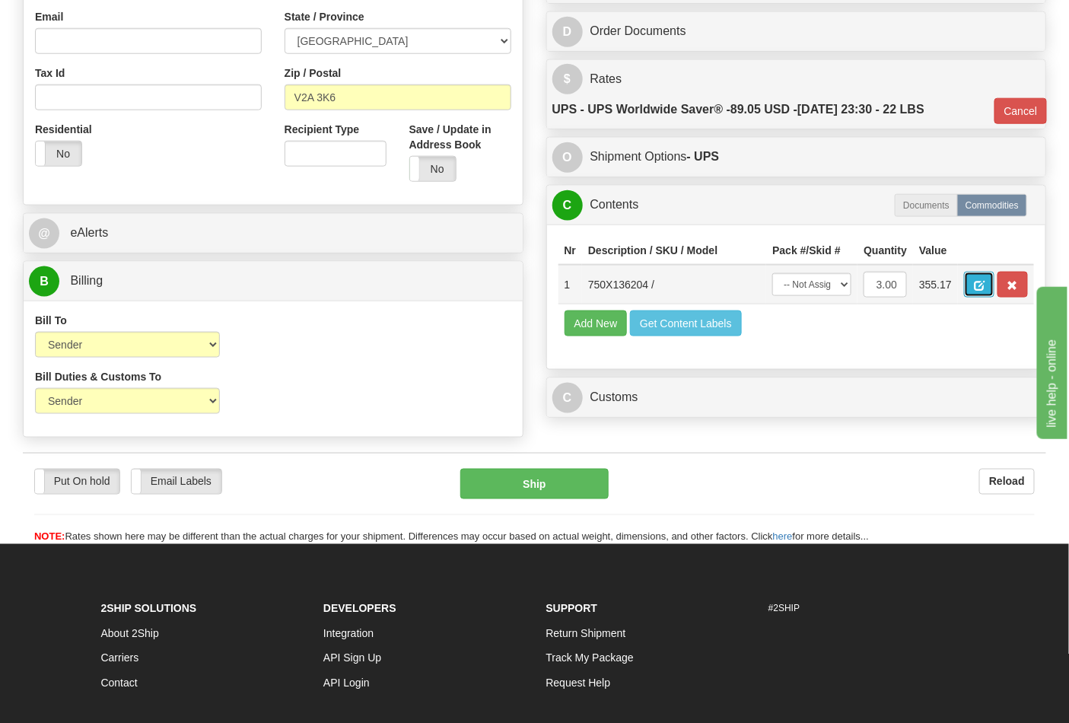
click at [985, 286] on span "button" at bounding box center [979, 286] width 11 height 10
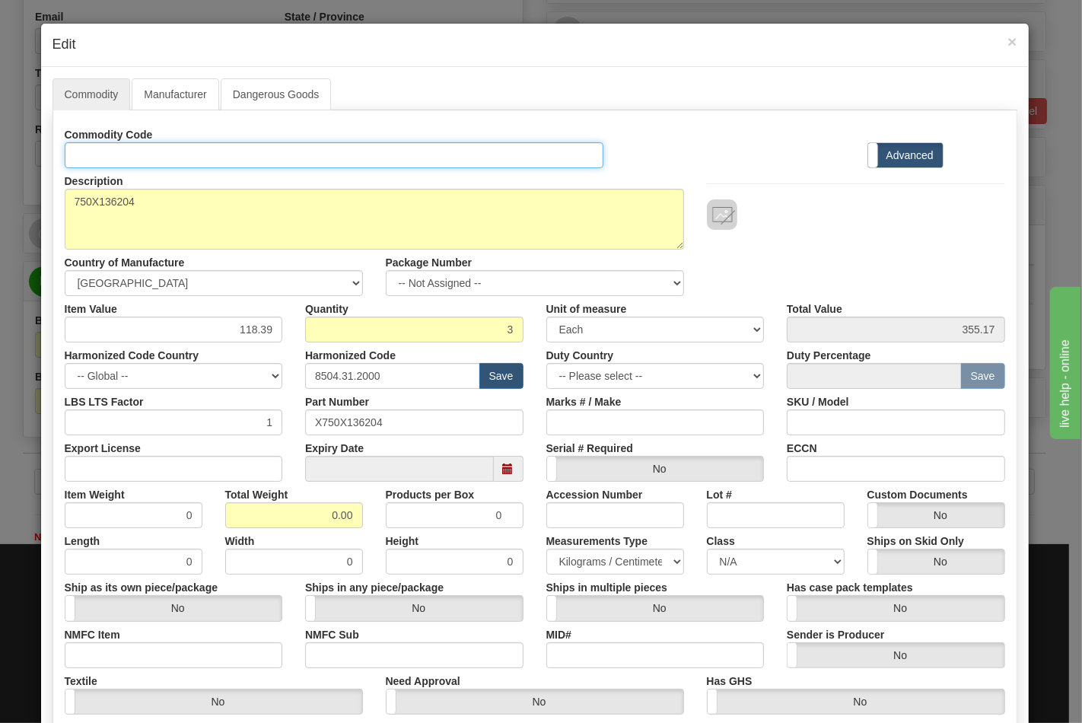
click at [199, 158] on input "Id" at bounding box center [335, 155] width 540 height 26
type input "TRANSFORMERS"
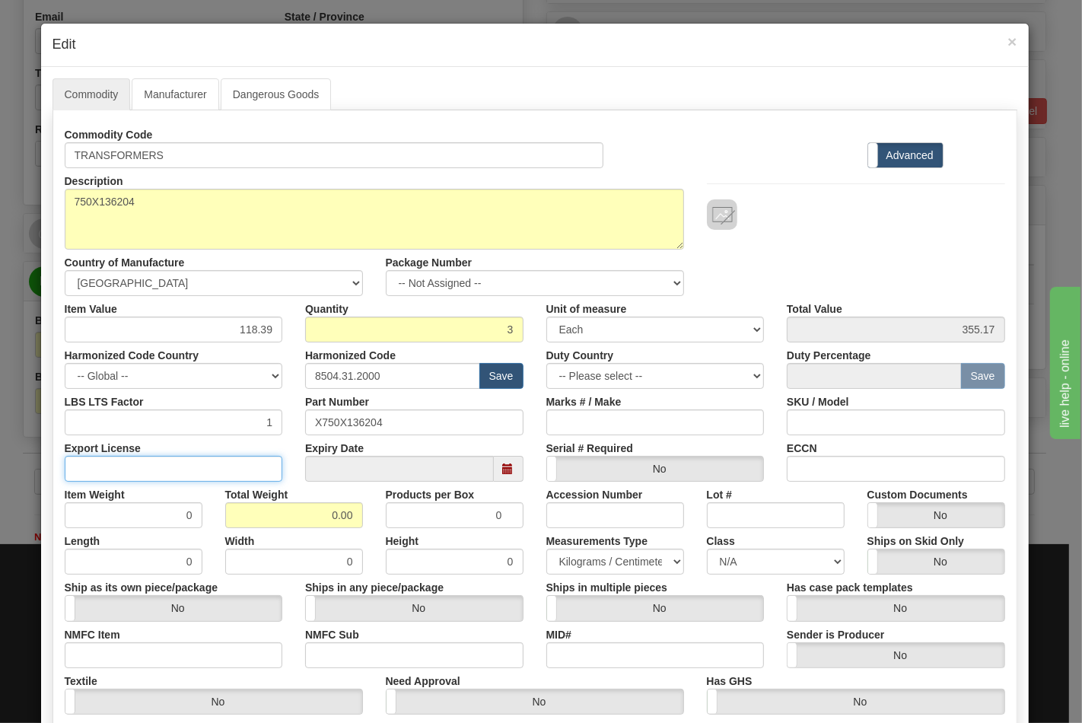
click at [209, 473] on input "Export License" at bounding box center [174, 469] width 218 height 26
type input "N/A"
drag, startPoint x: 282, startPoint y: 520, endPoint x: 371, endPoint y: 520, distance: 89.8
click at [371, 520] on div "Item Weight 0 Total Weight 0.00 Products per Box 0 Accession Number Lot # Custo…" at bounding box center [534, 505] width 963 height 46
type input "22"
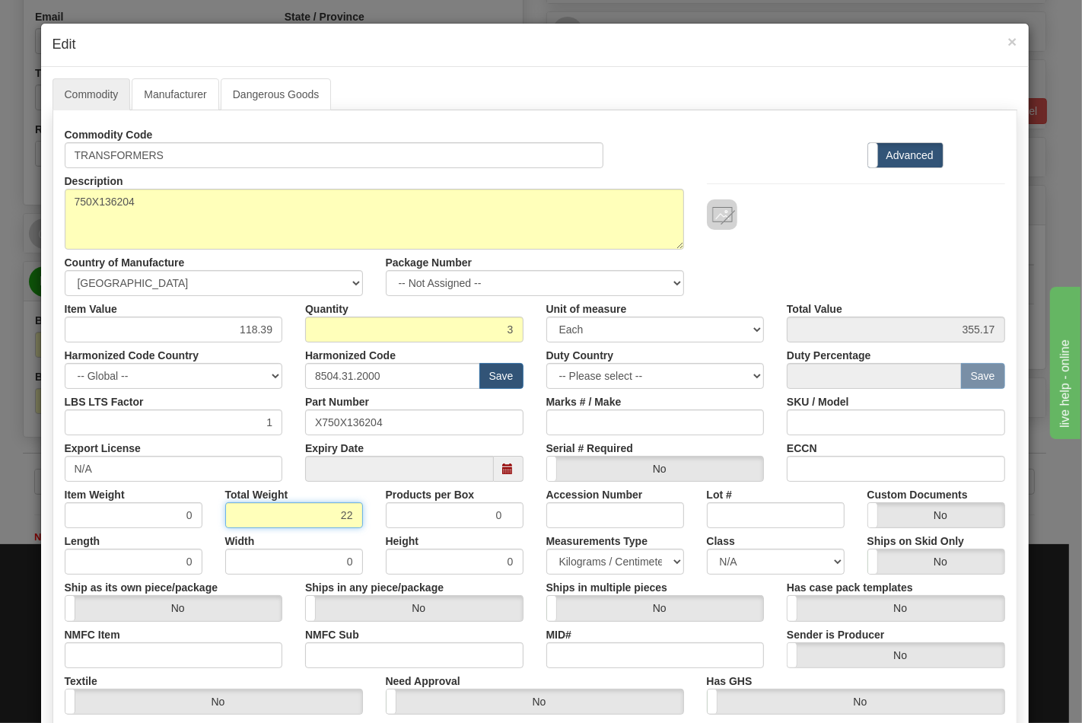
type input "7.3333"
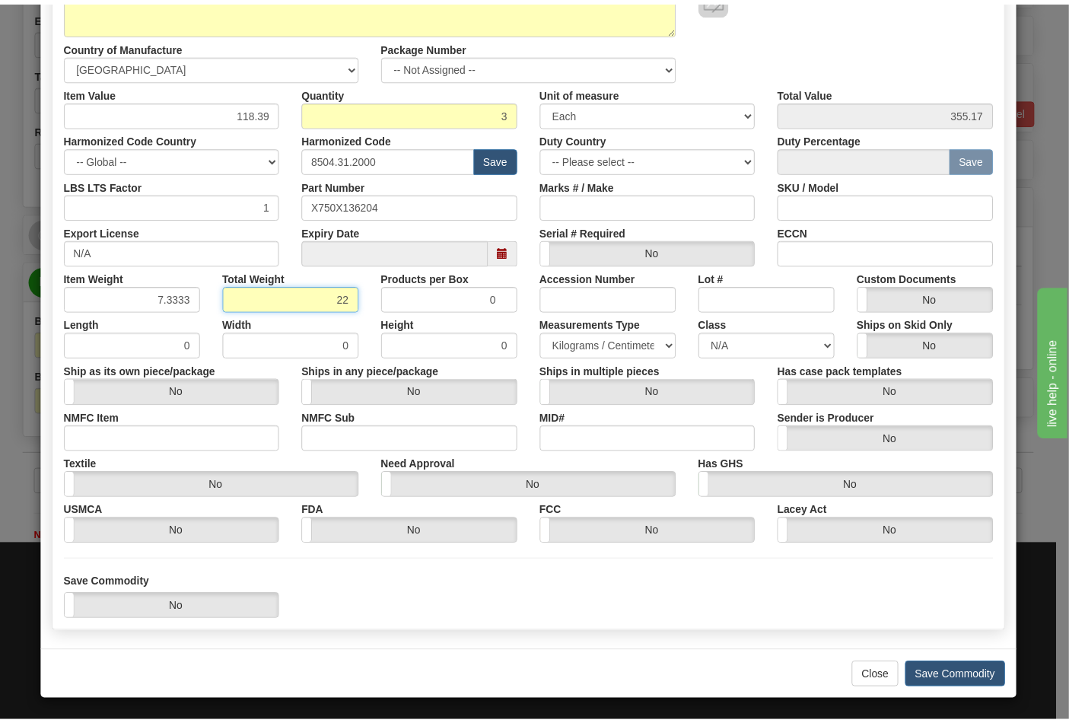
scroll to position [218, 0]
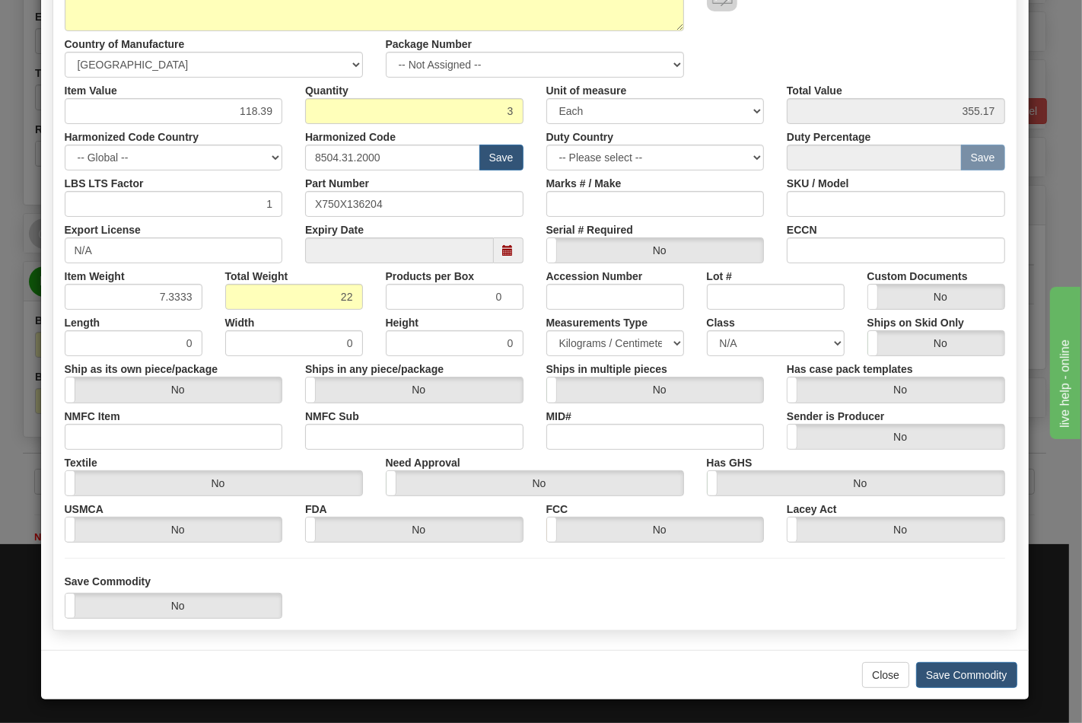
click at [204, 450] on div "Textile Yes No" at bounding box center [213, 473] width 321 height 46
click at [199, 439] on input "NMFC Item" at bounding box center [174, 437] width 218 height 26
type input "63170"
click at [314, 445] on input "NMFC Sub" at bounding box center [414, 437] width 218 height 26
type input "4"
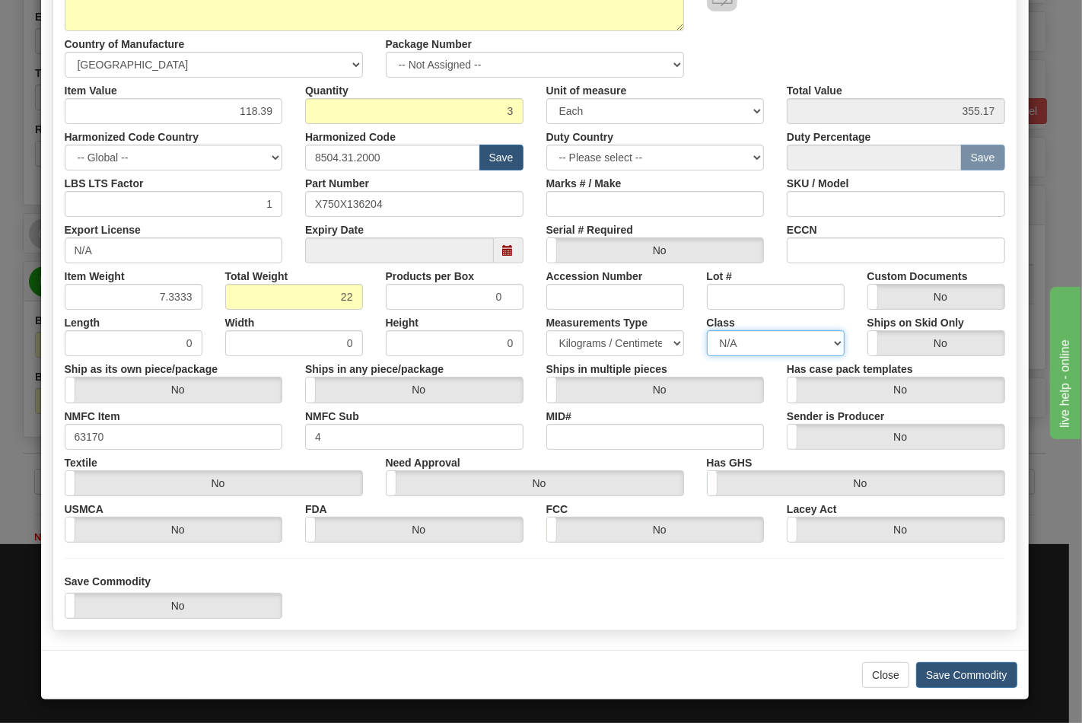
click at [720, 339] on select "N/A 50.0 55.0 60.0 65.0 70.0 85.0 92.5 100.0 125.0 175.0 250.0 300.0 400.0" at bounding box center [776, 343] width 138 height 26
click at [707, 330] on select "N/A 50.0 55.0 60.0 65.0 70.0 85.0 92.5 100.0 125.0 175.0 250.0 300.0 400.0" at bounding box center [776, 343] width 138 height 26
click at [724, 351] on select "N/A 50.0 55.0 60.0 65.0 70.0 85.0 92.5 100.0 125.0 175.0 250.0 300.0 400.0" at bounding box center [776, 343] width 138 height 26
select select "70.0"
click at [707, 330] on select "N/A 50.0 55.0 60.0 65.0 70.0 85.0 92.5 100.0 125.0 175.0 250.0 300.0 400.0" at bounding box center [776, 343] width 138 height 26
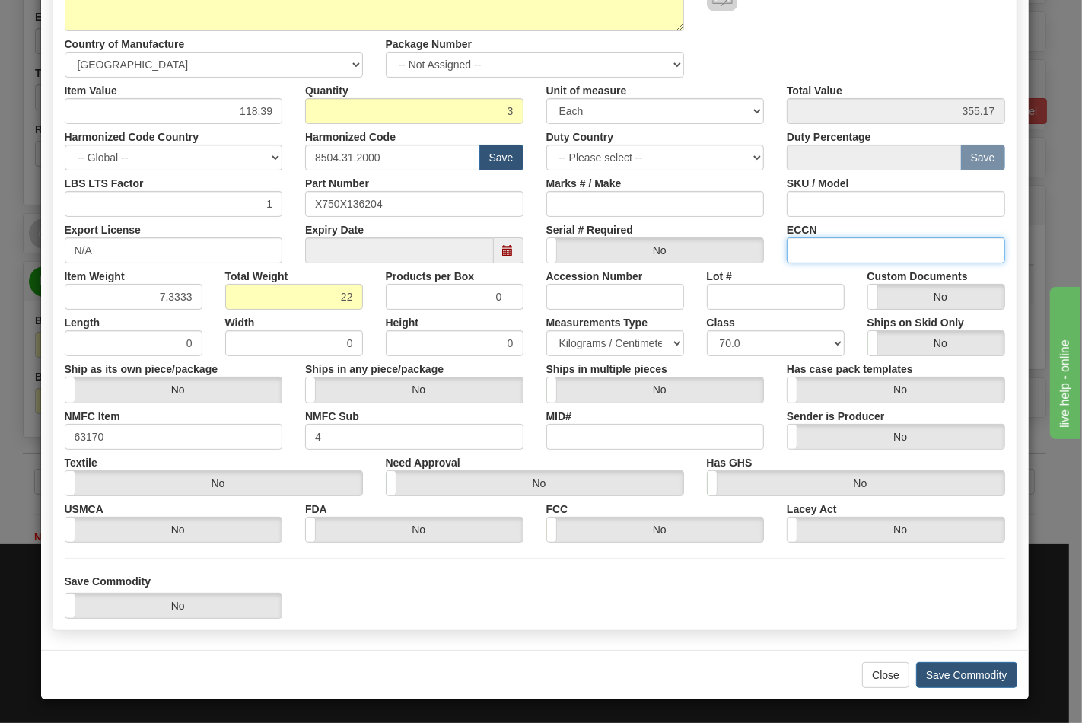
click at [850, 253] on input "ECCN" at bounding box center [896, 250] width 218 height 26
type input "EAR99"
click at [970, 667] on button "Save Commodity" at bounding box center [966, 675] width 101 height 26
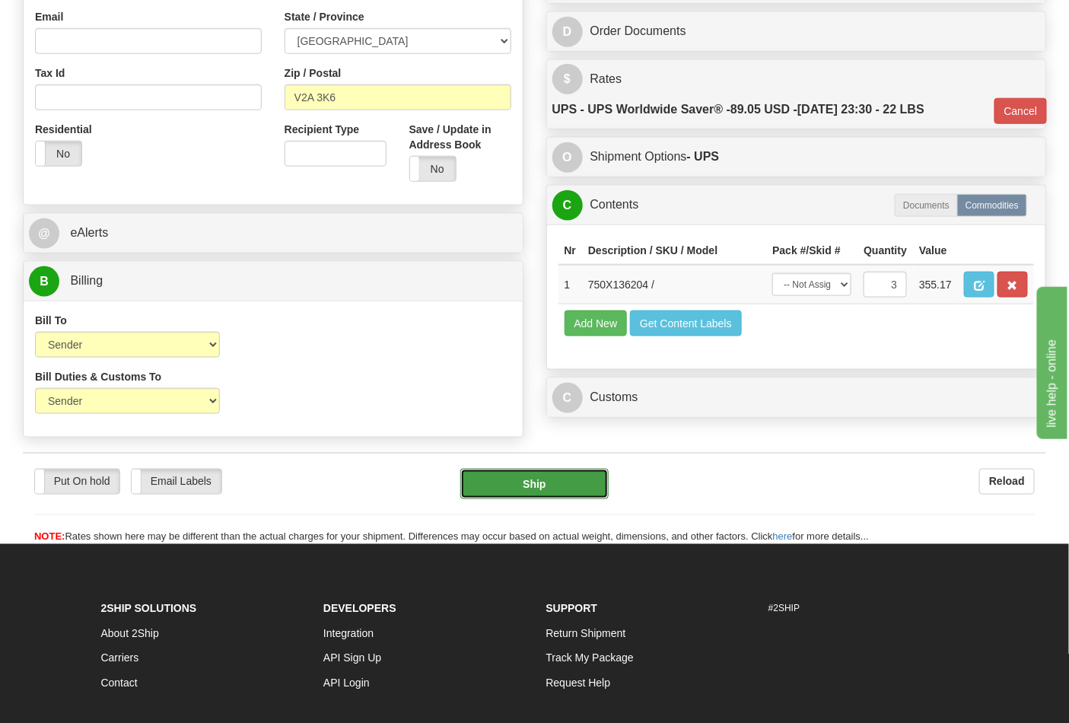
click at [507, 499] on button "Ship" at bounding box center [534, 484] width 148 height 30
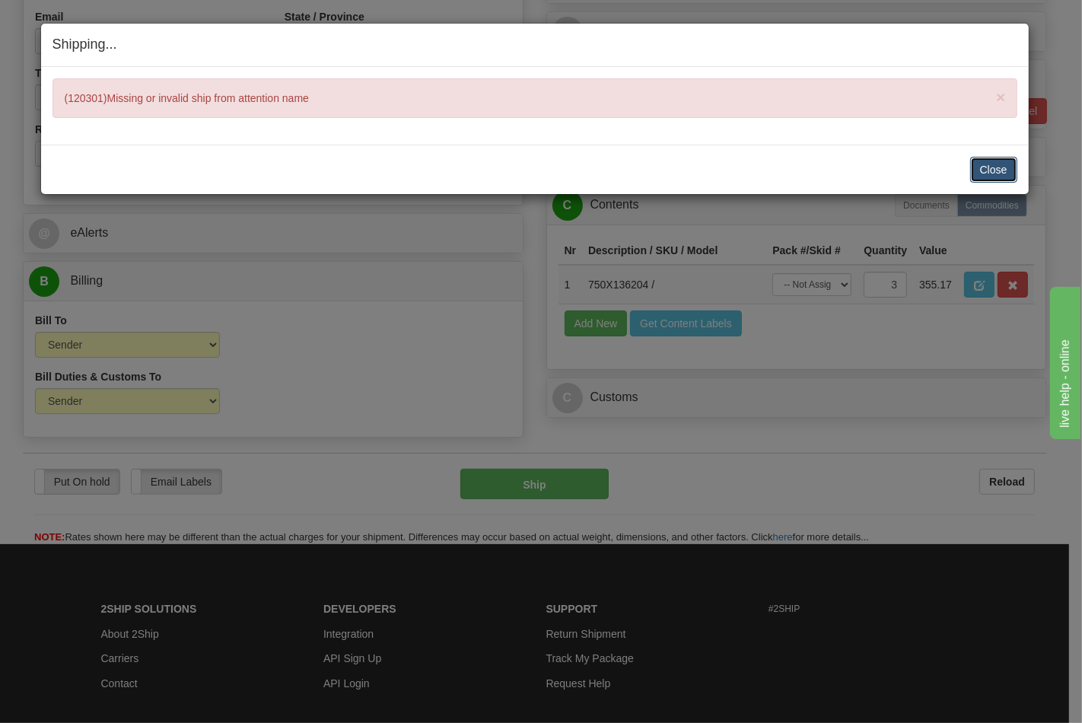
click at [990, 170] on button "Close" at bounding box center [993, 170] width 47 height 26
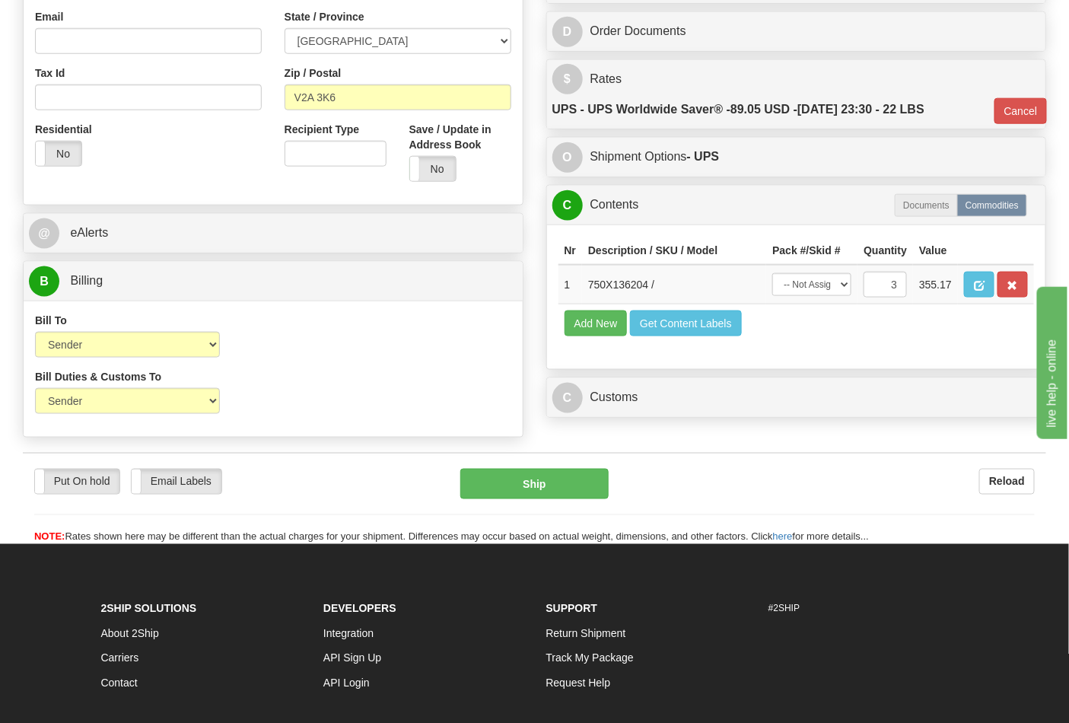
scroll to position [253, 0]
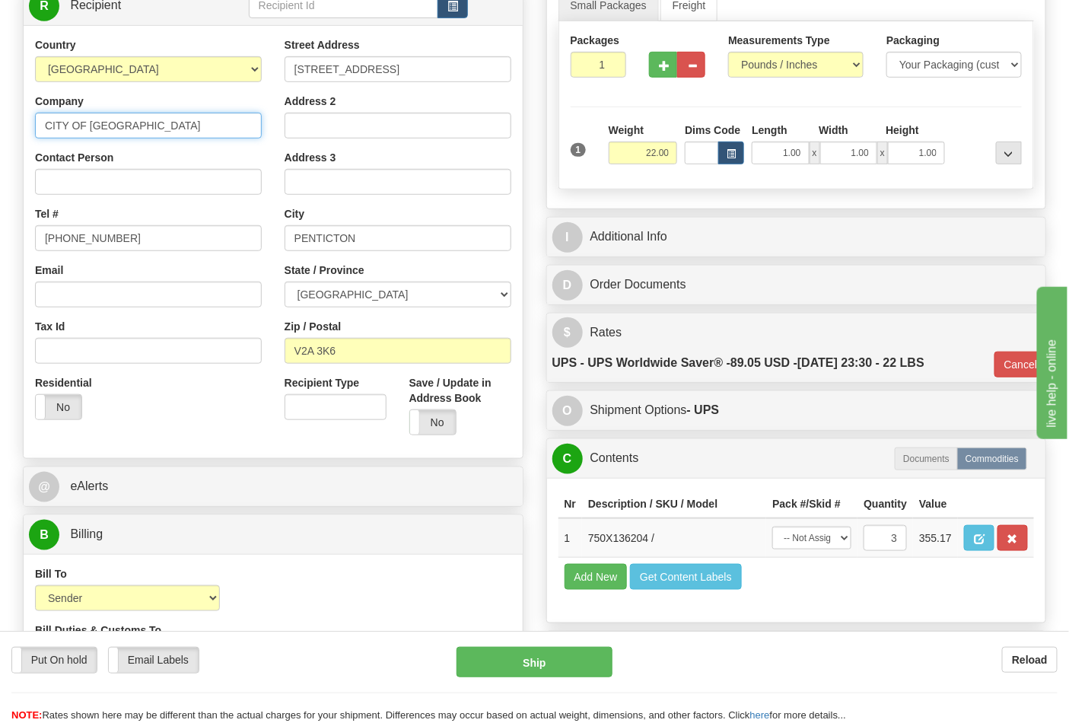
drag, startPoint x: 161, startPoint y: 132, endPoint x: 27, endPoint y: 127, distance: 134.0
click at [27, 127] on div "Country AFGHANISTAN ALAND ISLANDS ALBANIA ALGERIA AMERICAN SAMOA ANDORRA ANGOLA…" at bounding box center [149, 234] width 250 height 394
click at [94, 177] on input "Contact Person" at bounding box center [148, 182] width 227 height 26
paste input "CITY OF PENTICTON"
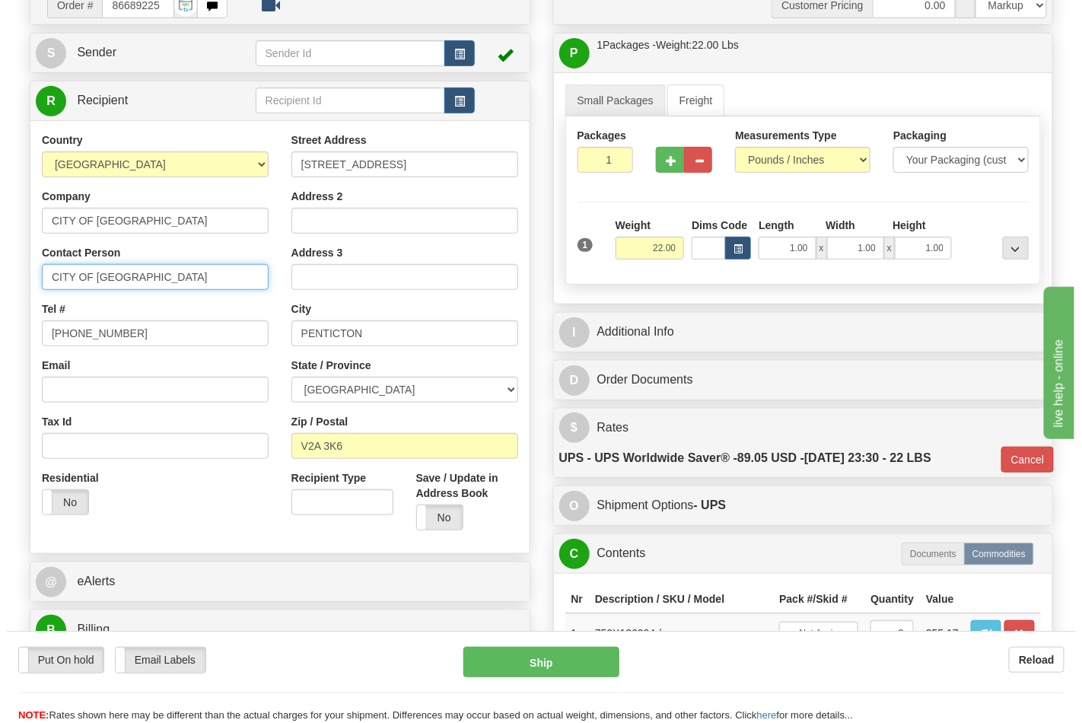
scroll to position [84, 0]
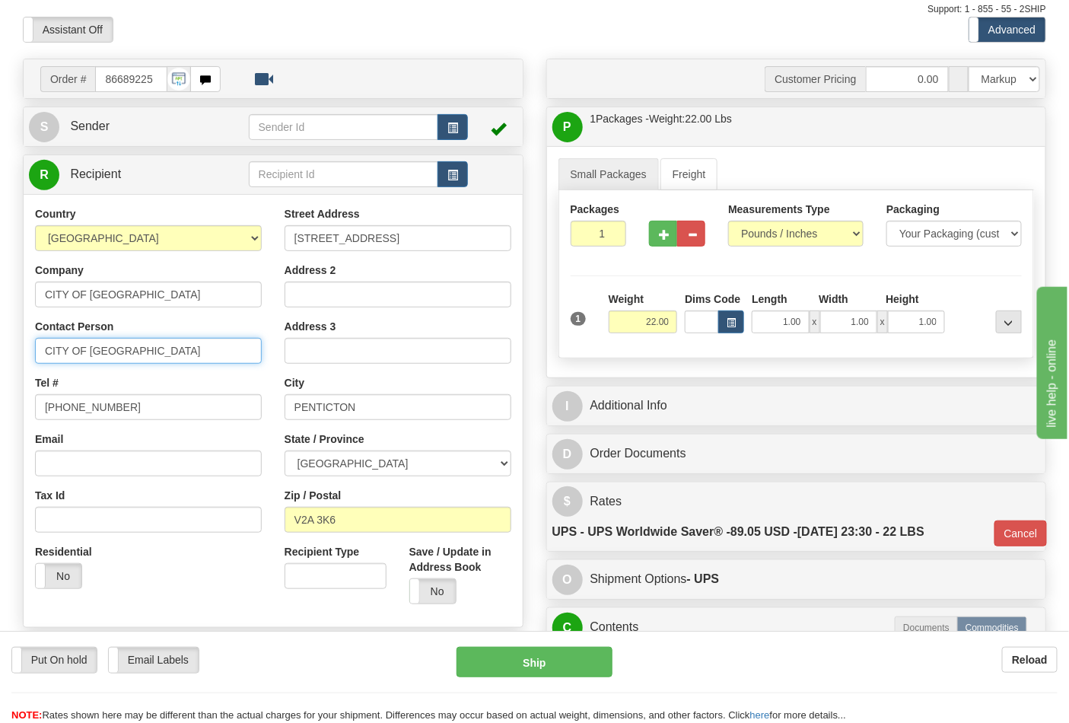
type input "CITY OF PENTICTON"
click at [122, 122] on link "S Sender" at bounding box center [139, 126] width 220 height 31
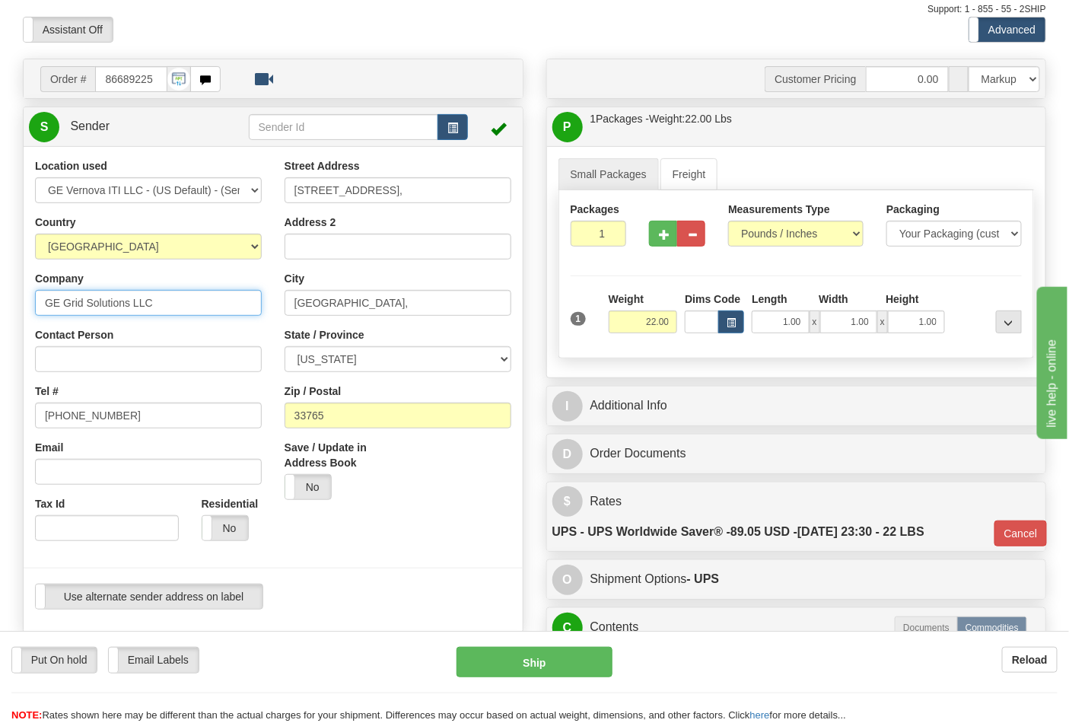
drag, startPoint x: 88, startPoint y: 302, endPoint x: 17, endPoint y: 291, distance: 71.6
click at [24, 291] on div "Location used GE Vernova ITI LLC - (US Default) - (Sender Default) Country AFGH…" at bounding box center [273, 389] width 499 height 463
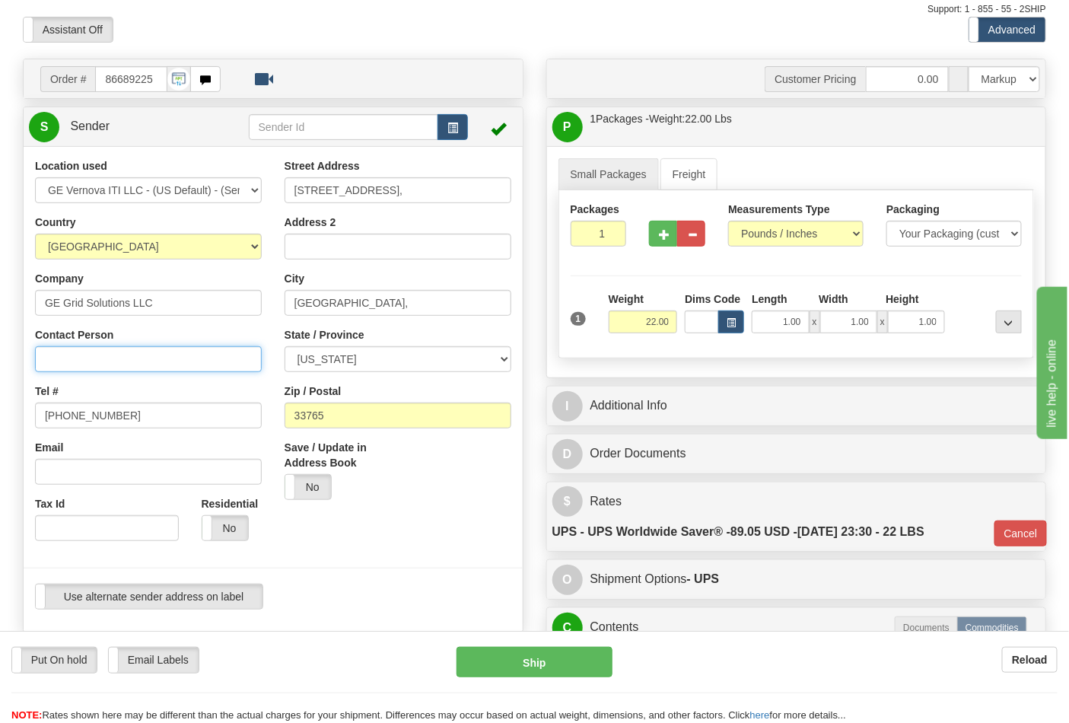
click at [79, 368] on input "Contact Person" at bounding box center [148, 359] width 227 height 26
paste input "GE Grid Solutions LLC"
type input "GE Grid Solutions LLC"
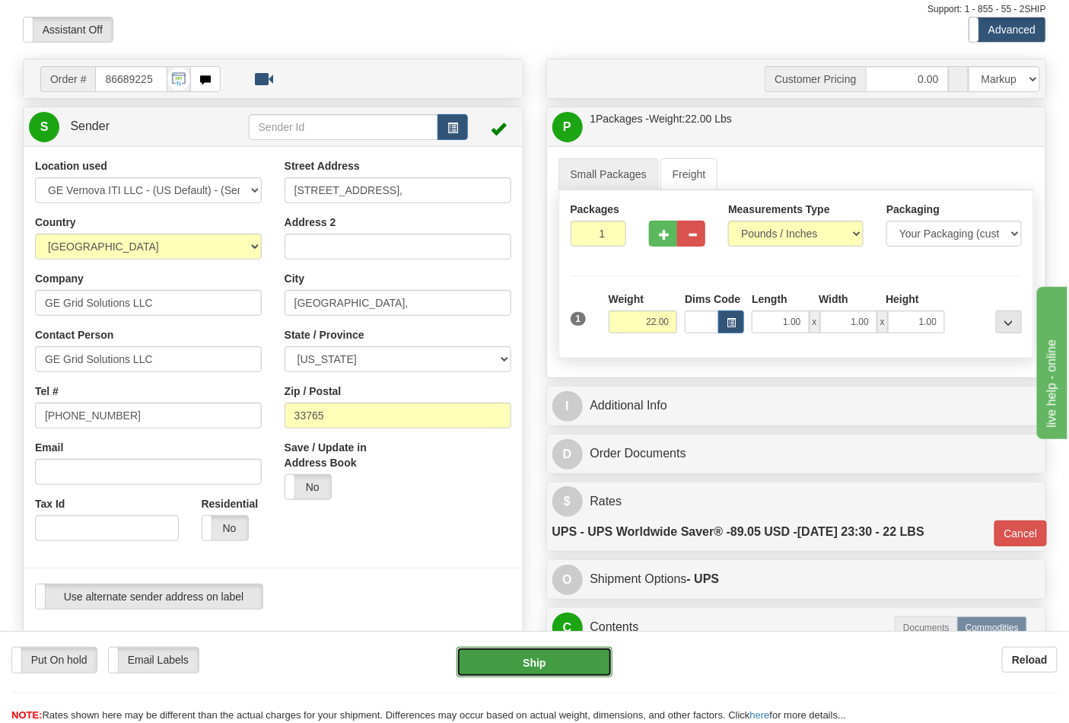
click at [503, 651] on button "Ship" at bounding box center [534, 662] width 155 height 30
